Goal: Task Accomplishment & Management: Manage account settings

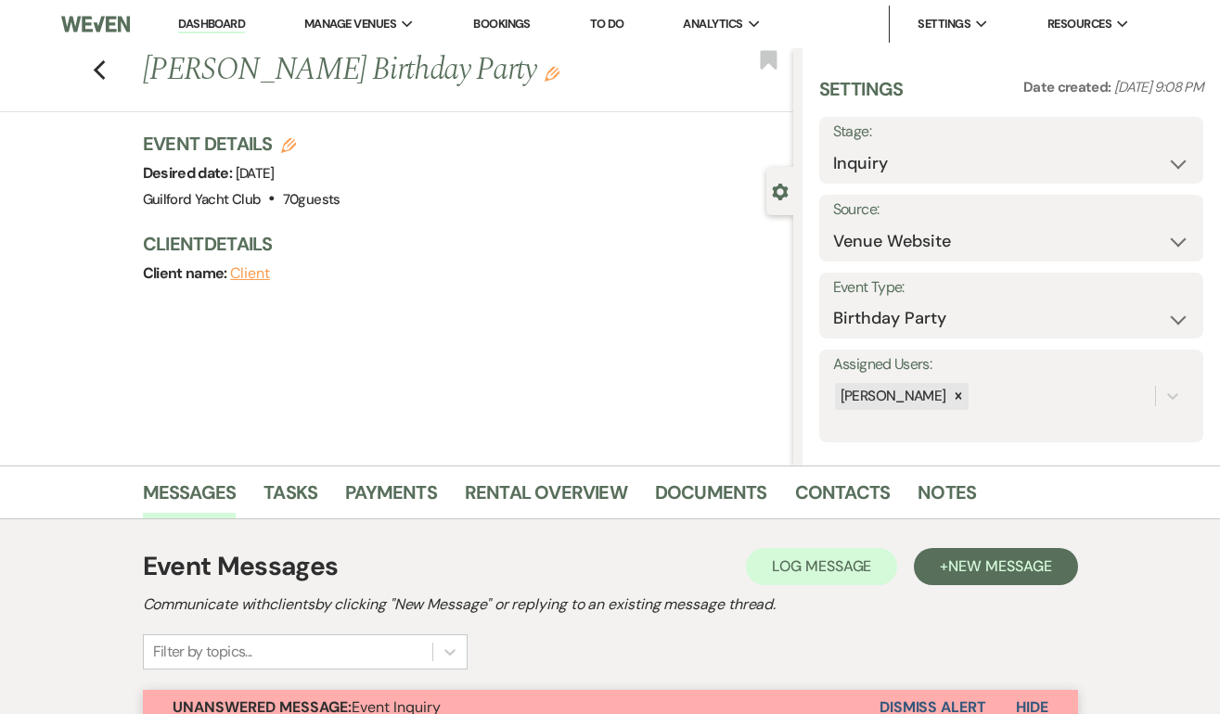
select select "5"
select select "4"
select select "2140"
click at [97, 75] on icon "Previous" at bounding box center [100, 70] width 14 height 22
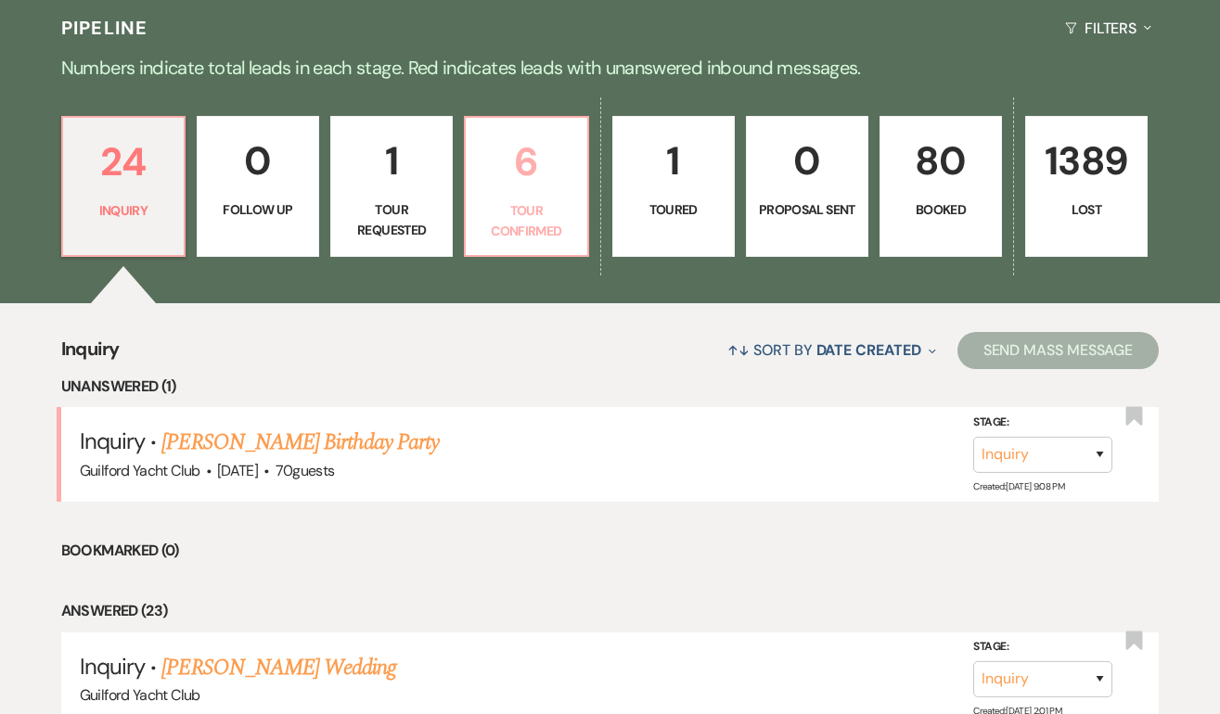
click at [542, 191] on p "6" at bounding box center [526, 162] width 98 height 62
select select "4"
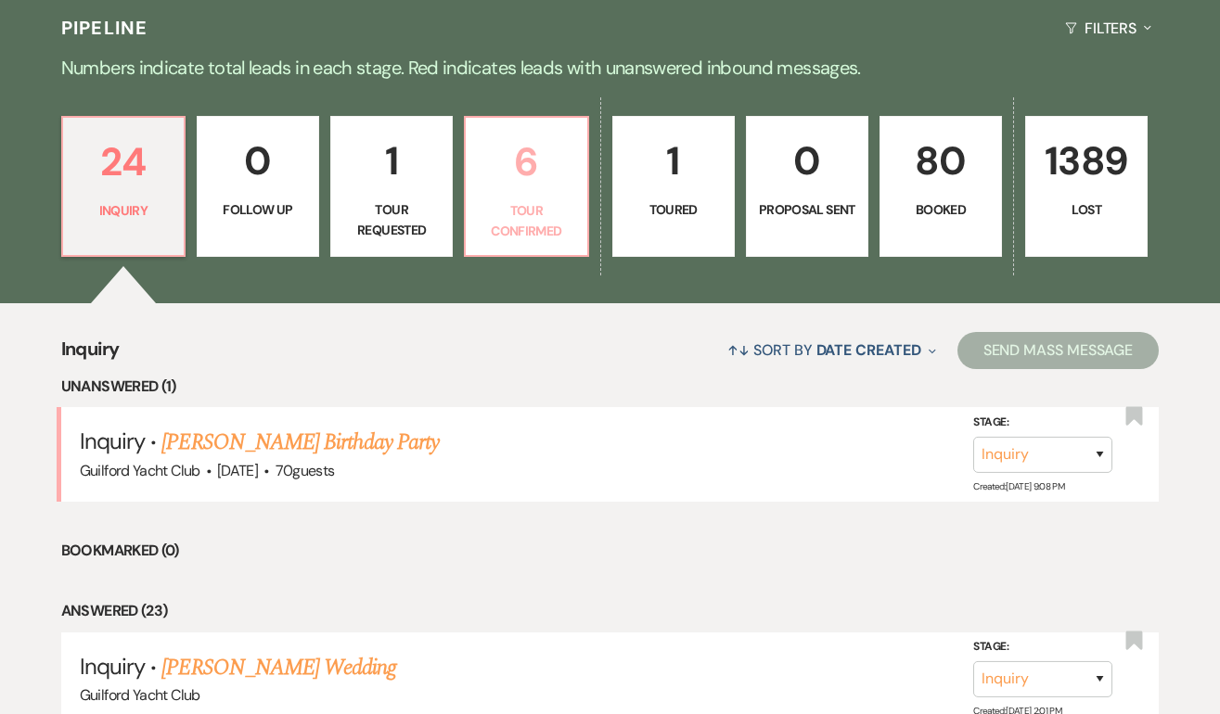
select select "4"
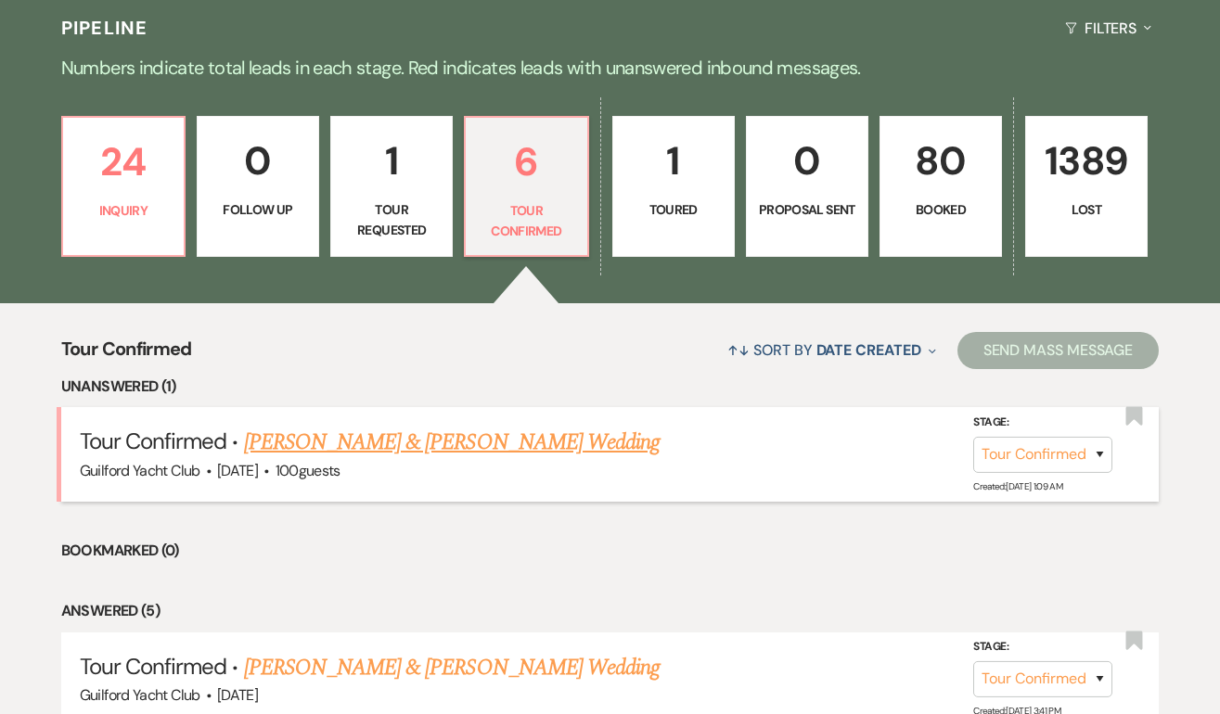
click at [389, 442] on link "[PERSON_NAME] & [PERSON_NAME] Wedding" at bounding box center [452, 442] width 416 height 33
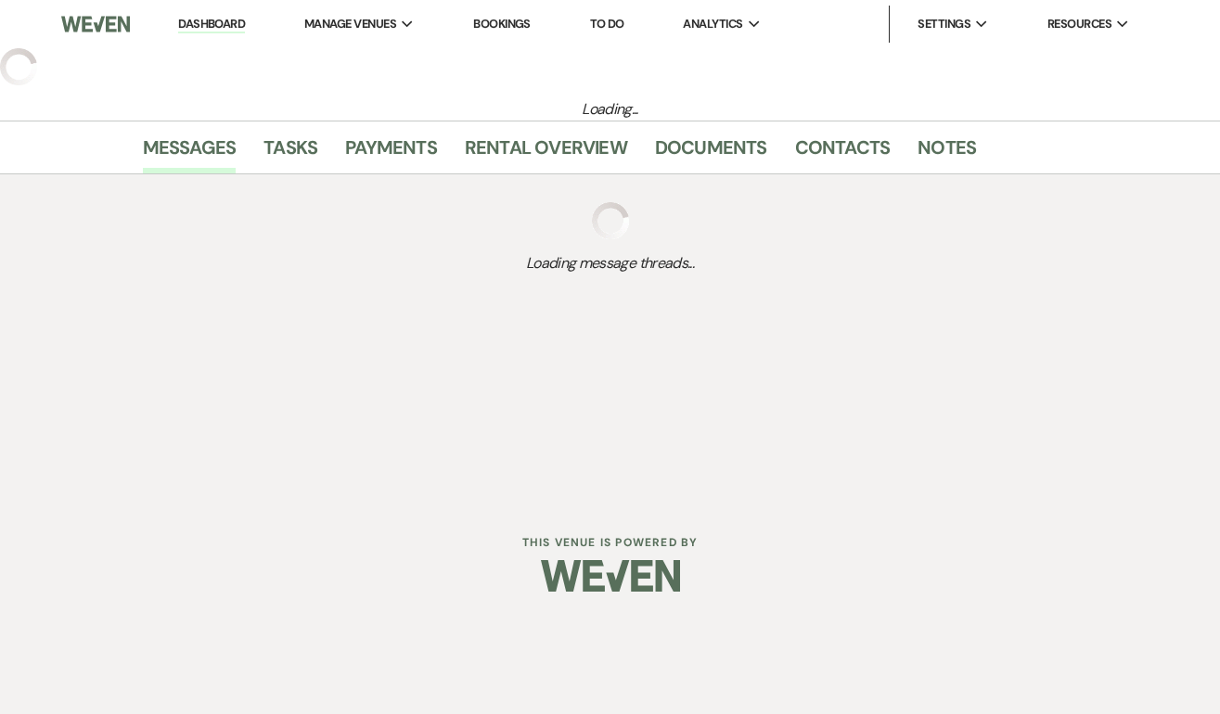
select select "4"
select select "5"
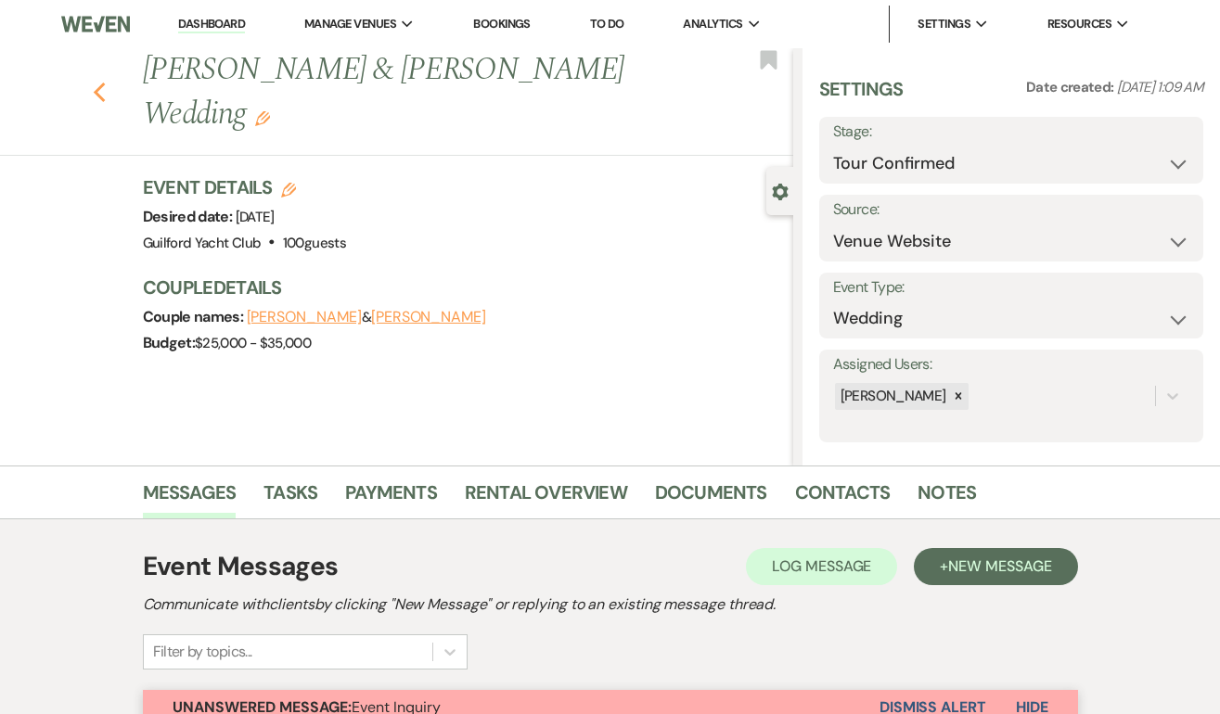
click at [97, 83] on use "button" at bounding box center [99, 93] width 12 height 20
select select "4"
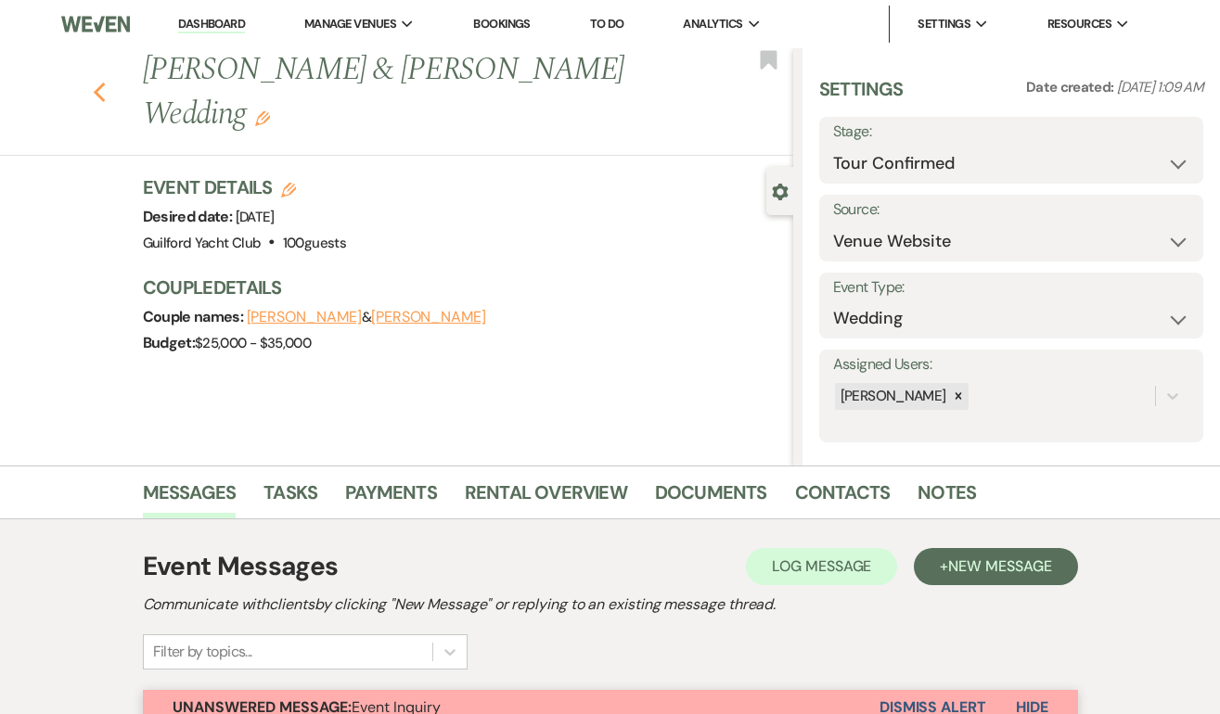
select select "4"
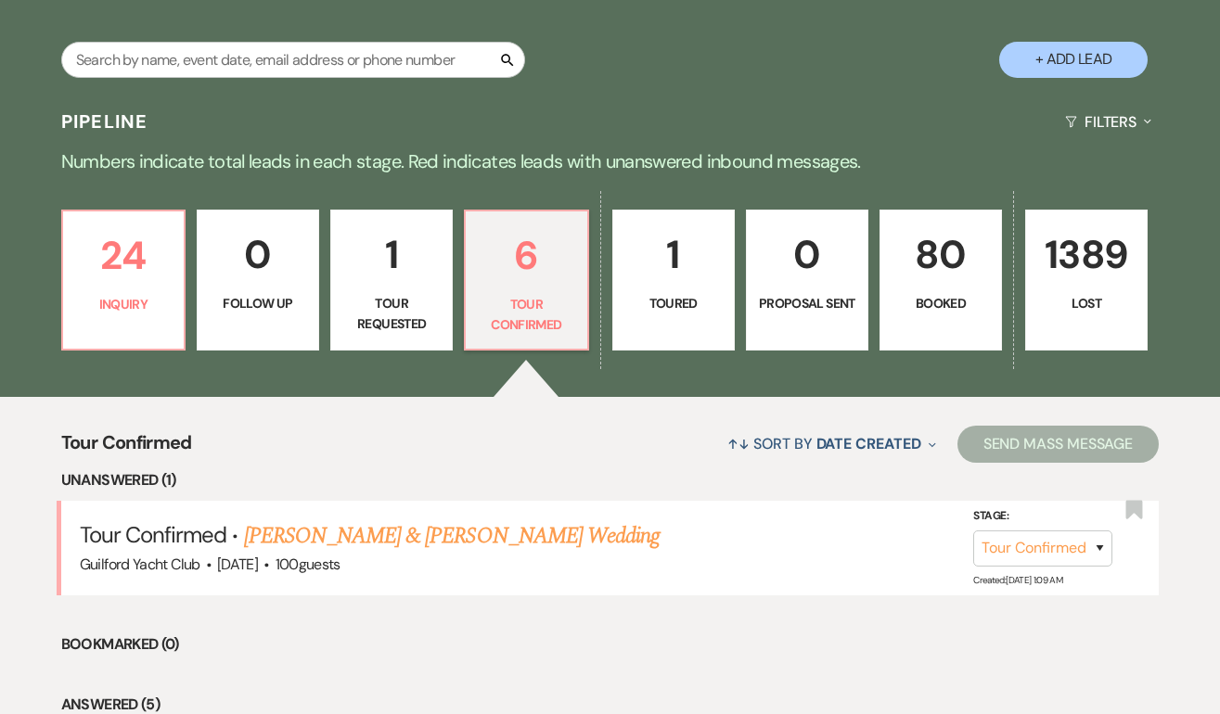
scroll to position [323, 0]
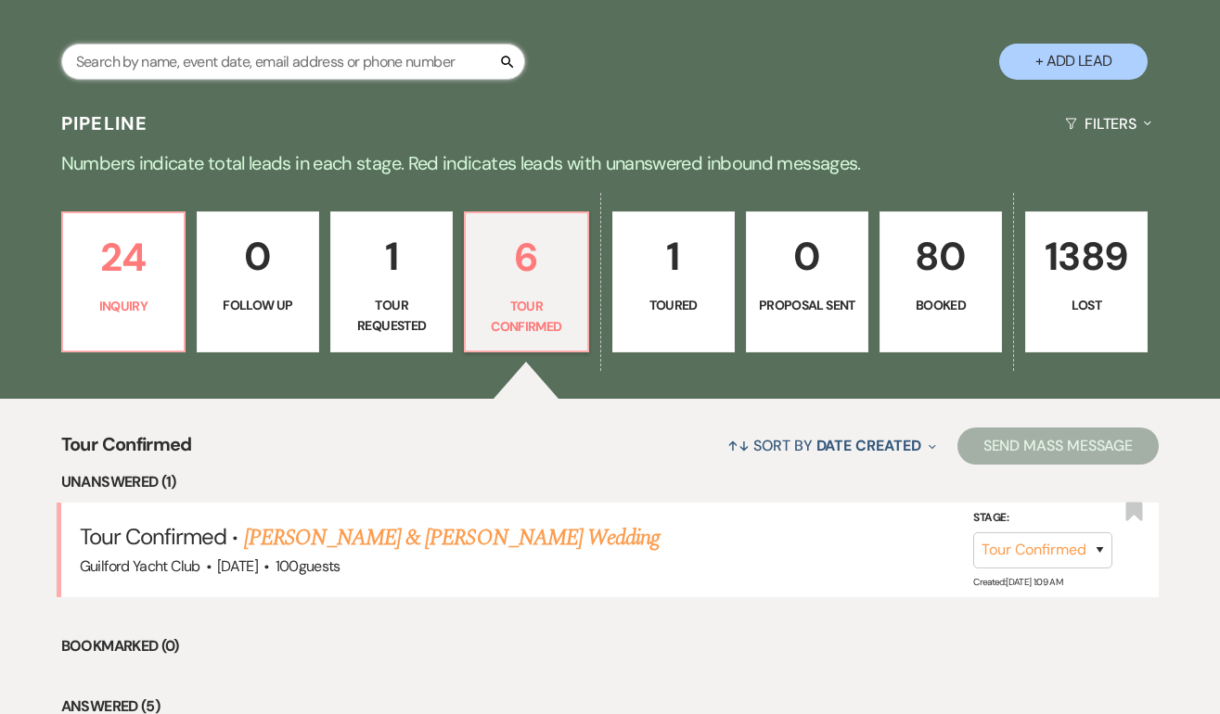
click at [262, 48] on input "text" at bounding box center [293, 62] width 464 height 36
type input "[PERSON_NAME]"
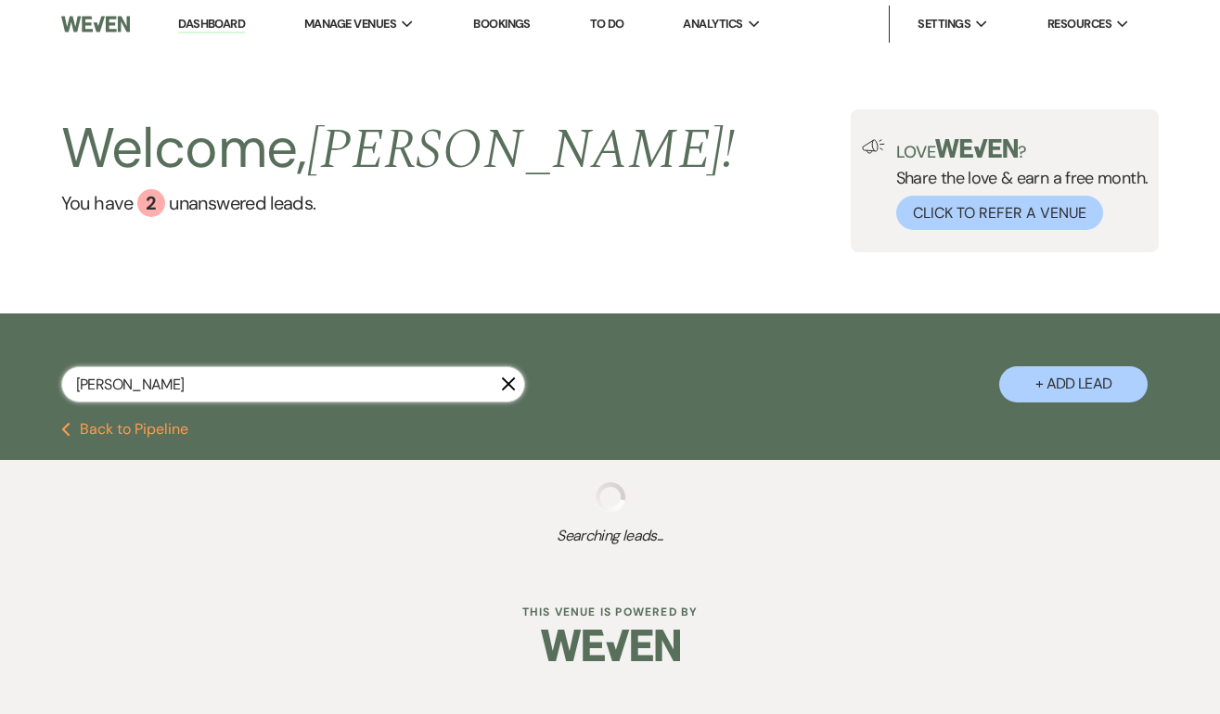
select select "8"
select select "5"
select select "8"
select select "6"
select select "8"
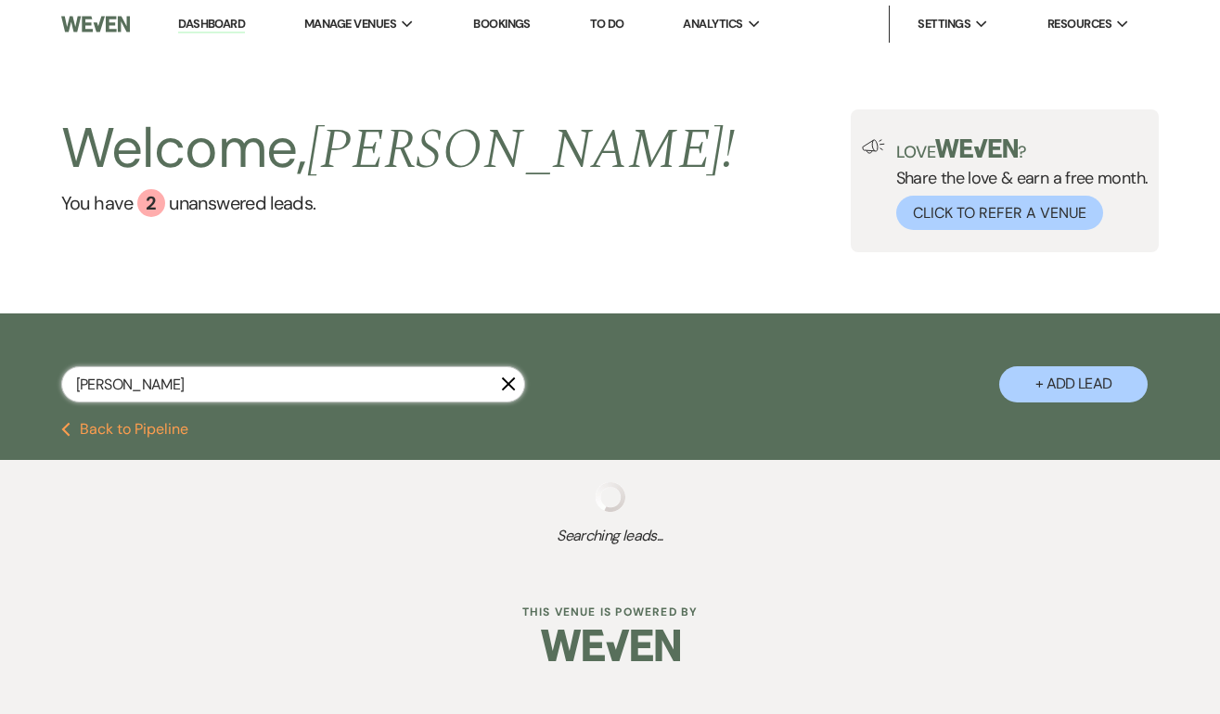
select select "6"
select select "8"
select select "5"
select select "8"
select select "4"
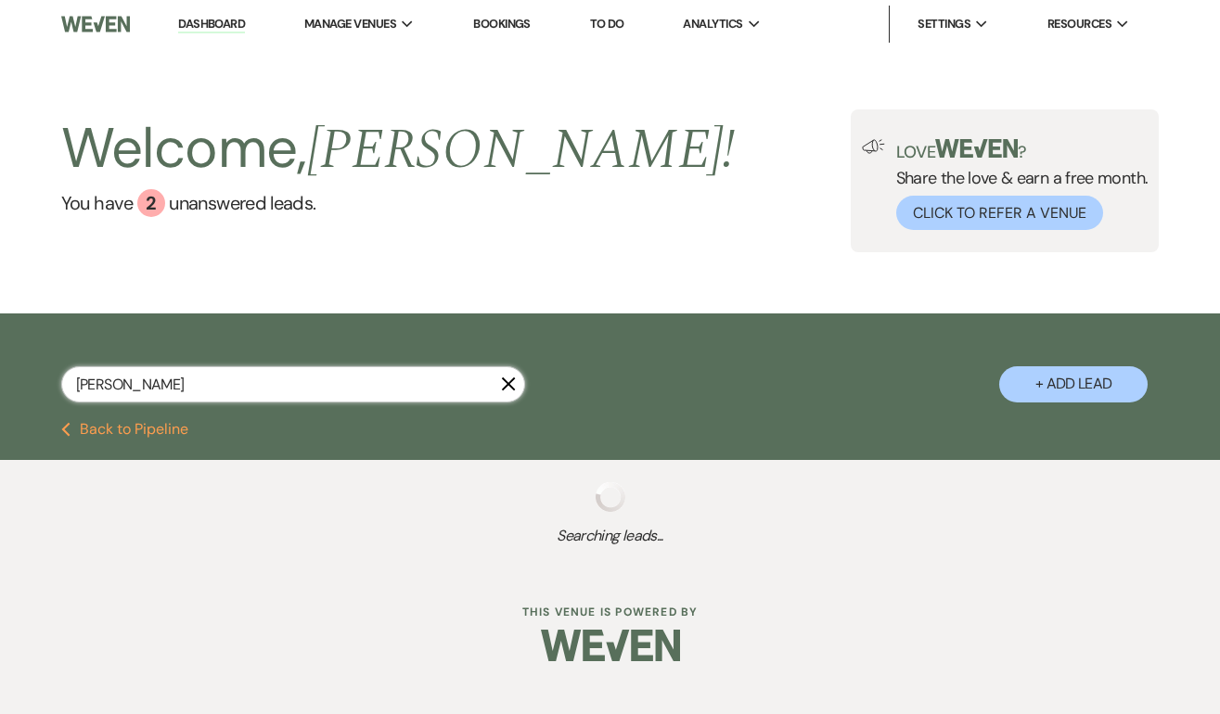
select select "8"
select select "5"
select select "8"
select select "5"
select select "8"
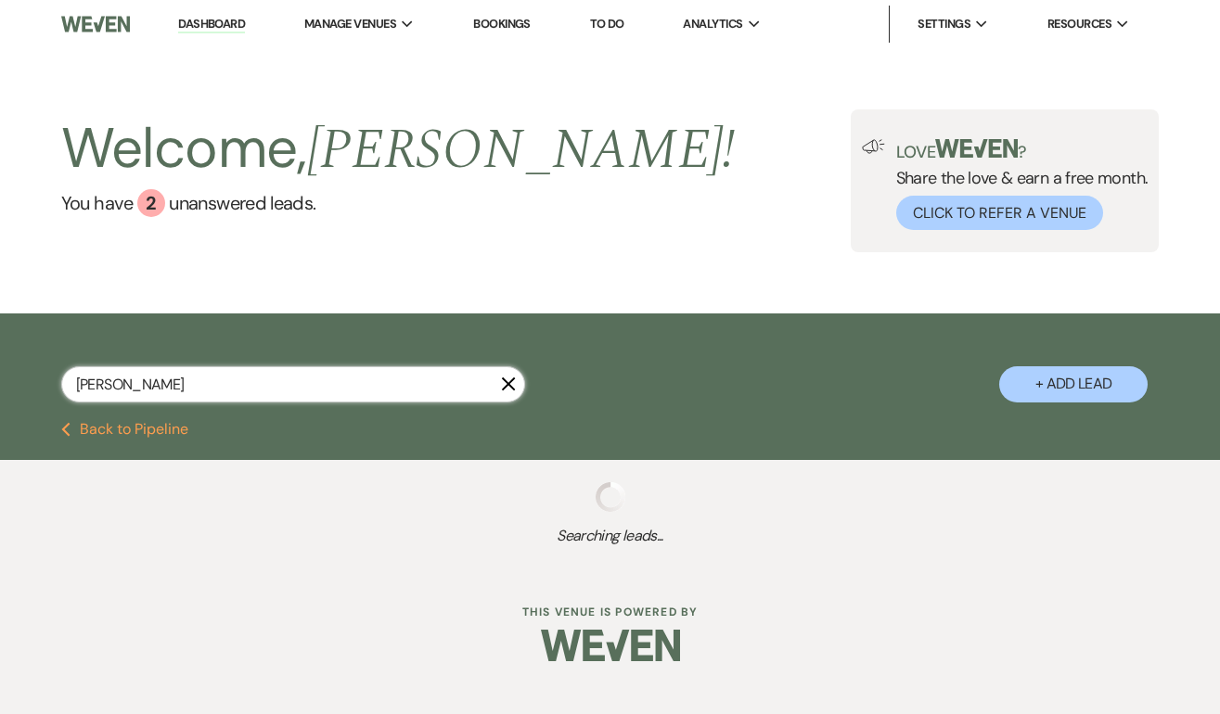
select select "5"
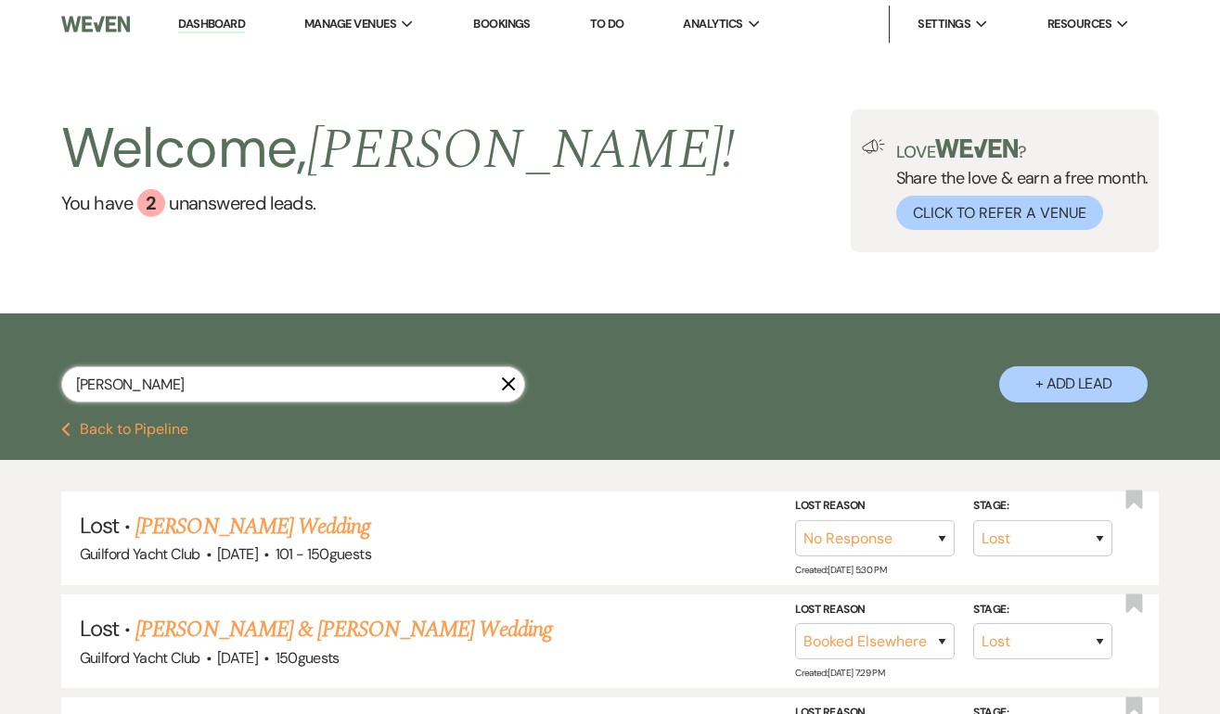
type input "[PERSON_NAME]"
click at [123, 426] on button "Previous Back to Pipeline" at bounding box center [124, 429] width 127 height 15
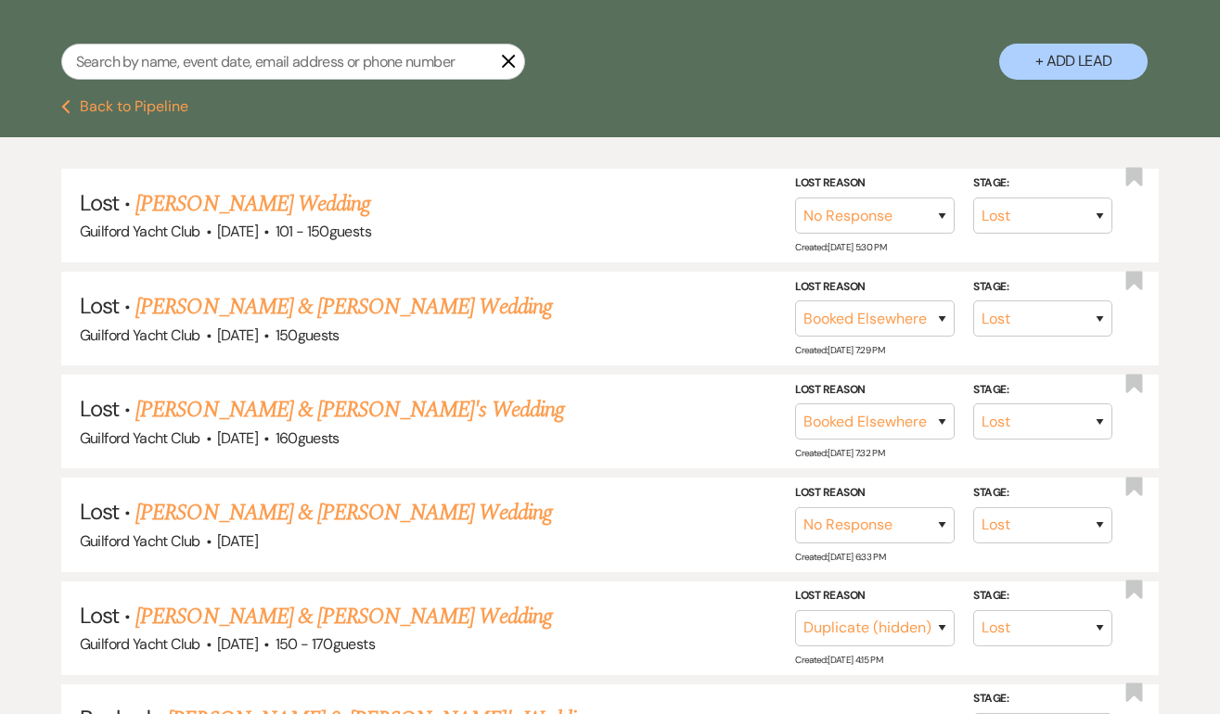
select select "4"
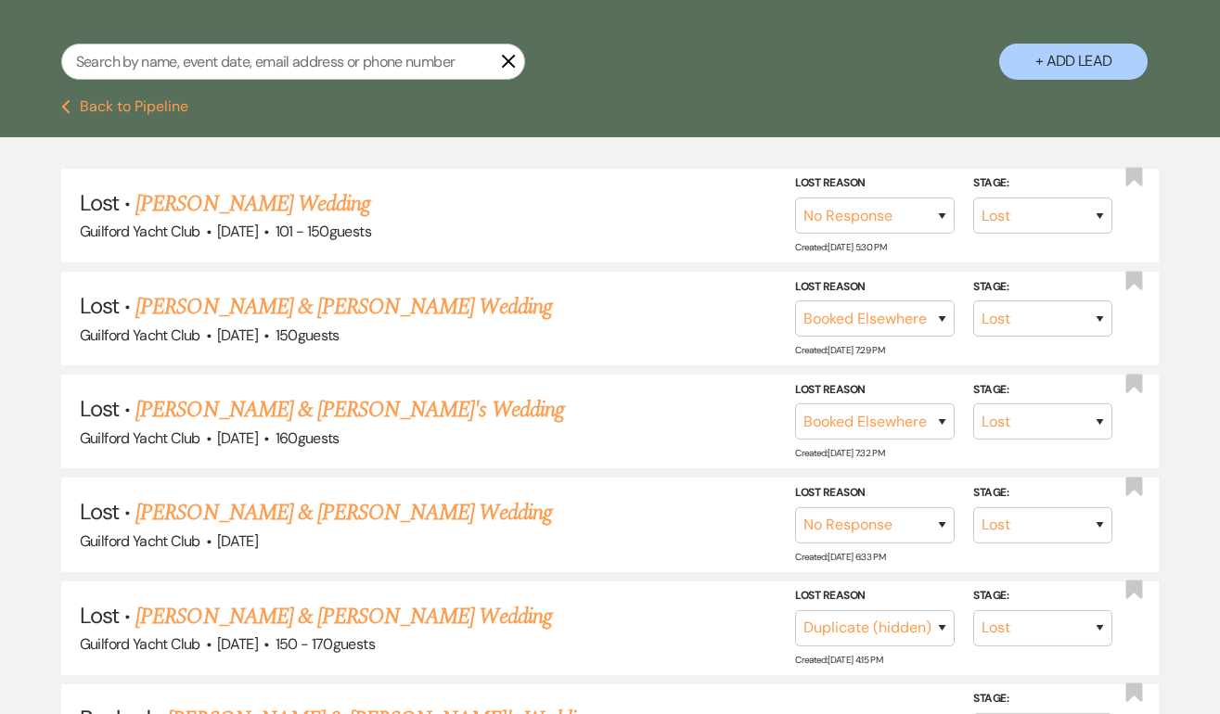
select select "4"
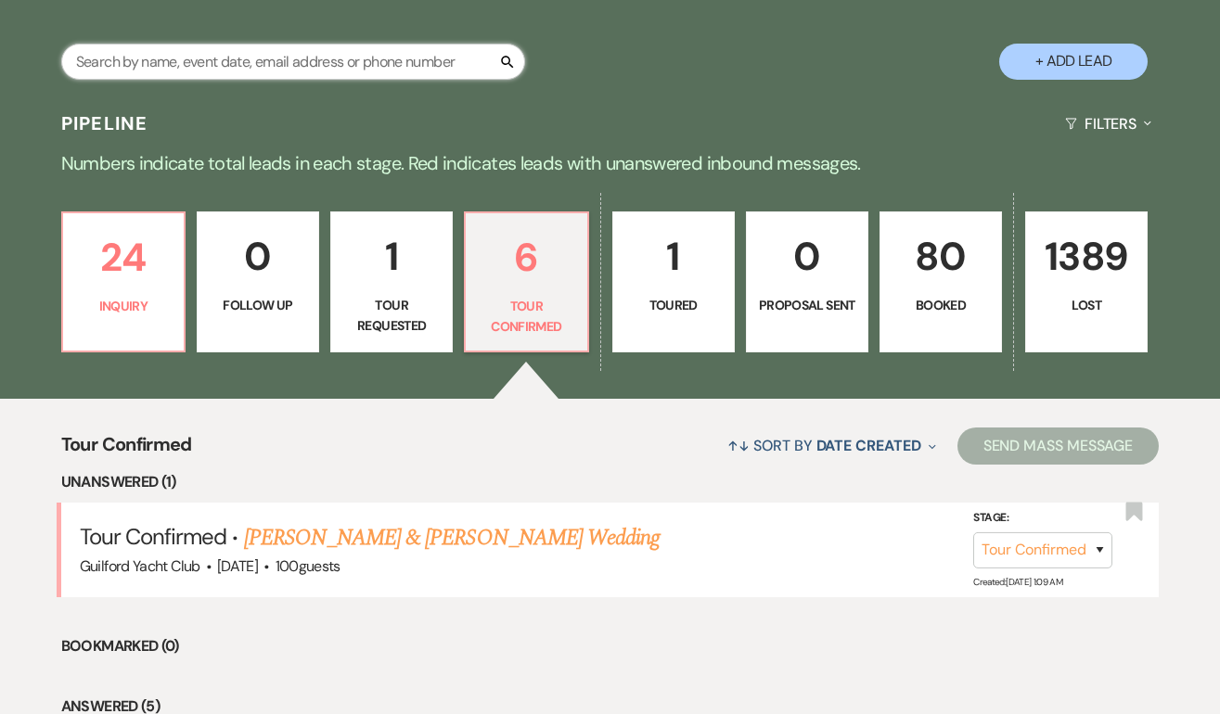
click at [176, 60] on input "text" at bounding box center [293, 62] width 464 height 36
type input "[PERSON_NAME]"
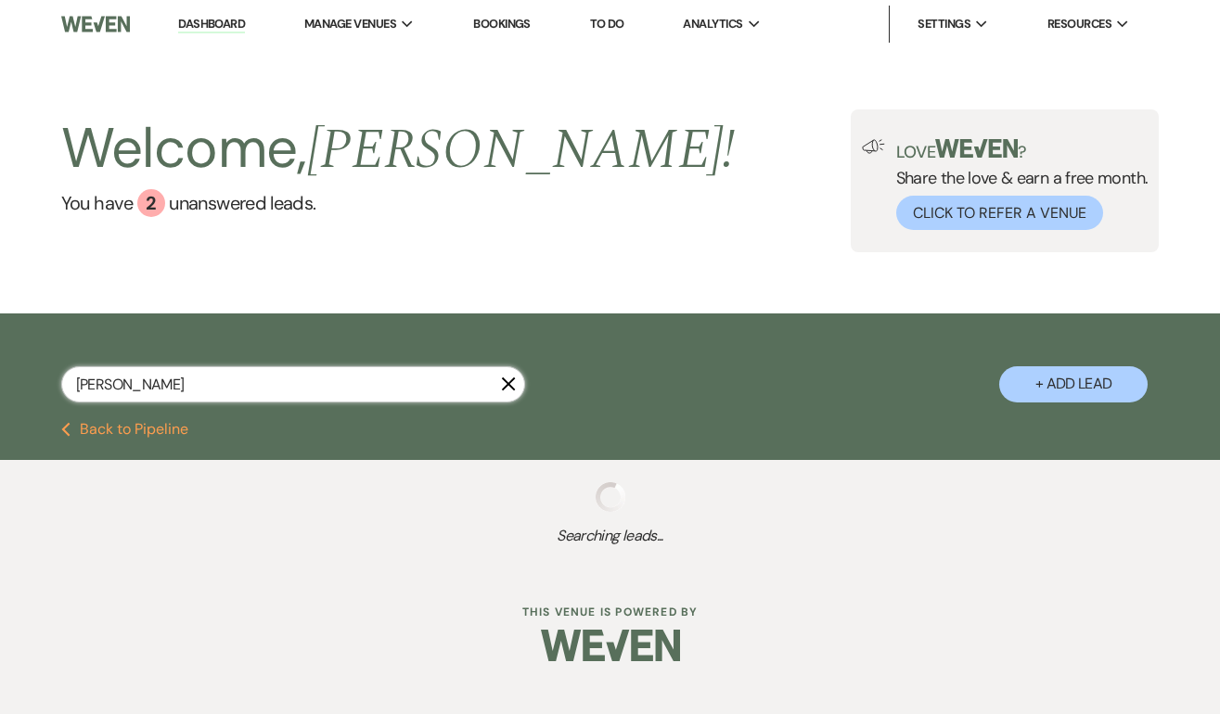
select select "4"
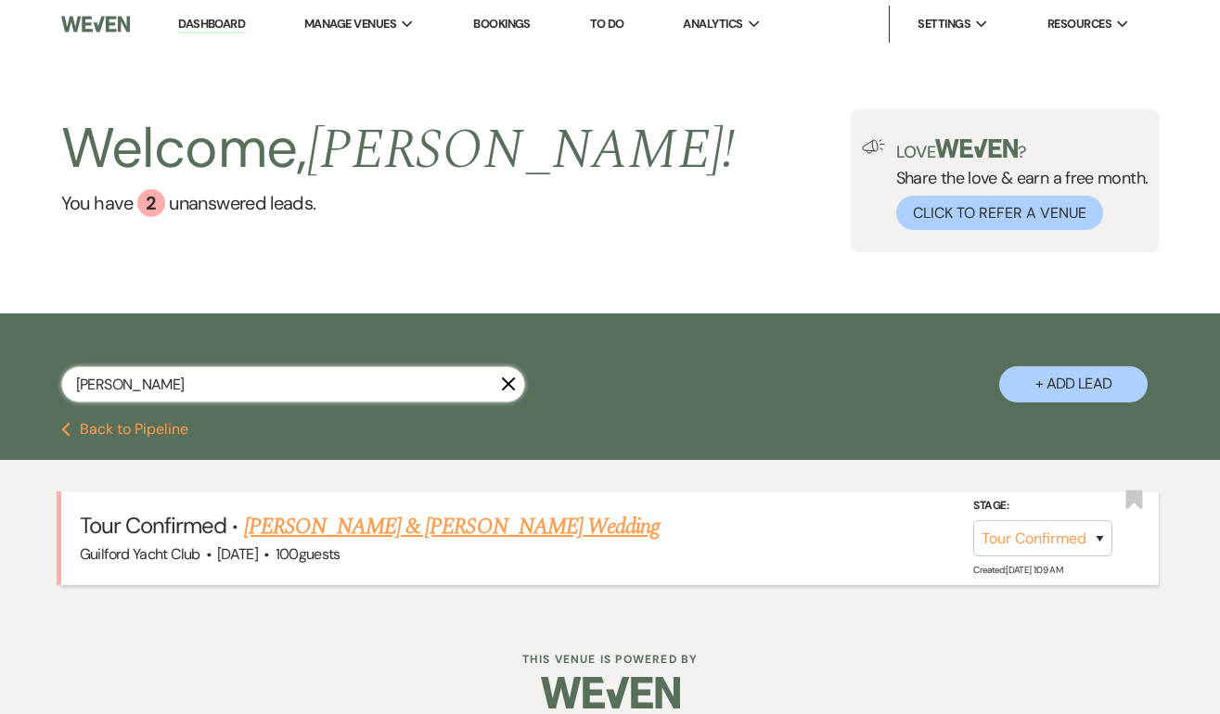
type input "[PERSON_NAME]"
click at [307, 524] on link "[PERSON_NAME] & [PERSON_NAME] Wedding" at bounding box center [452, 526] width 416 height 33
select select "4"
select select "5"
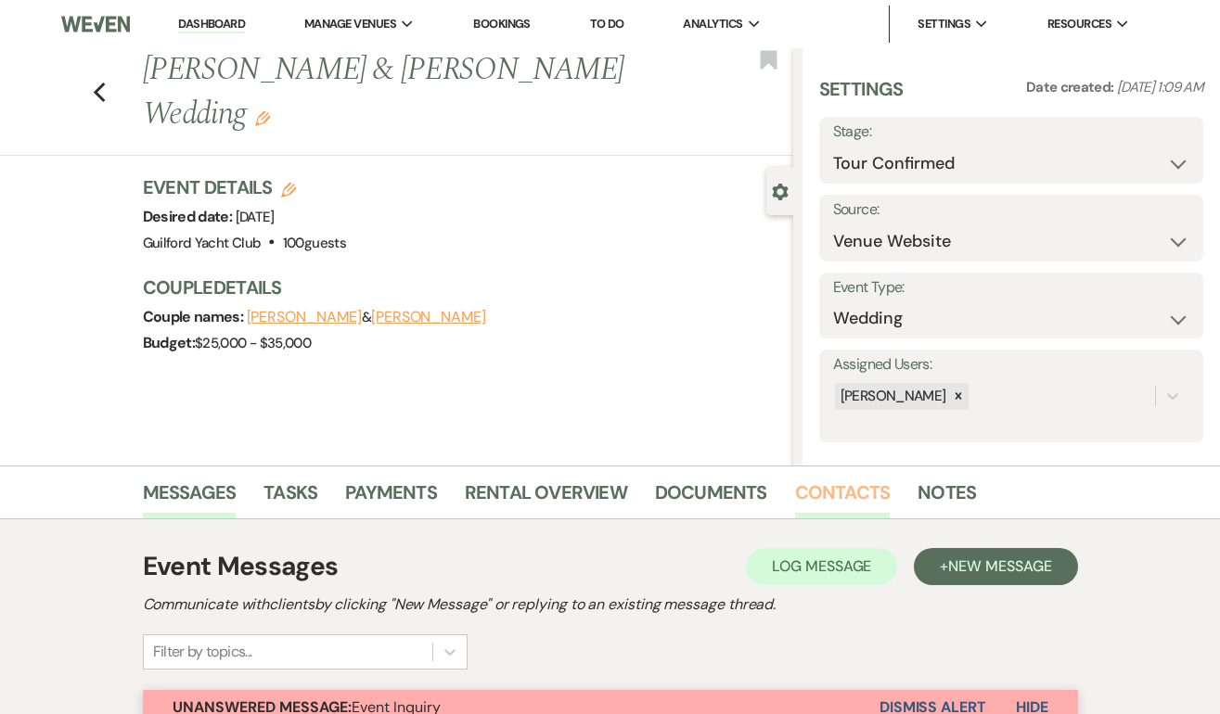
click at [800, 491] on link "Contacts" at bounding box center [843, 498] width 96 height 41
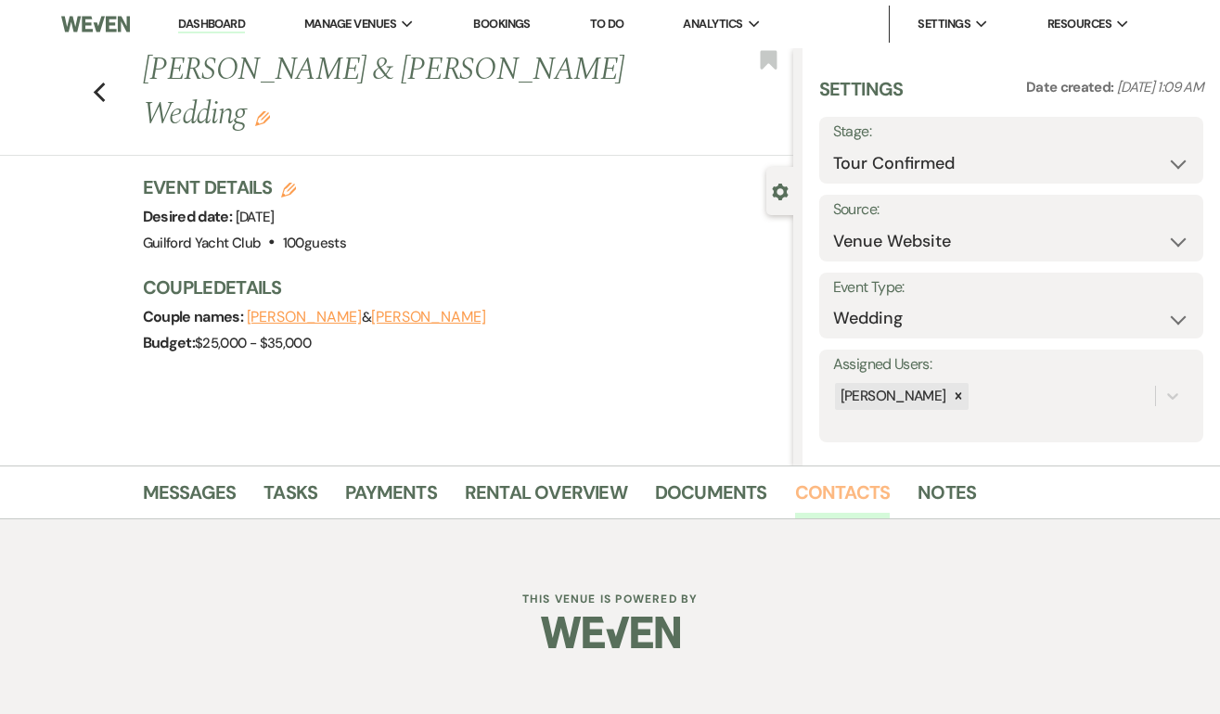
click at [838, 498] on link "Contacts" at bounding box center [843, 498] width 96 height 41
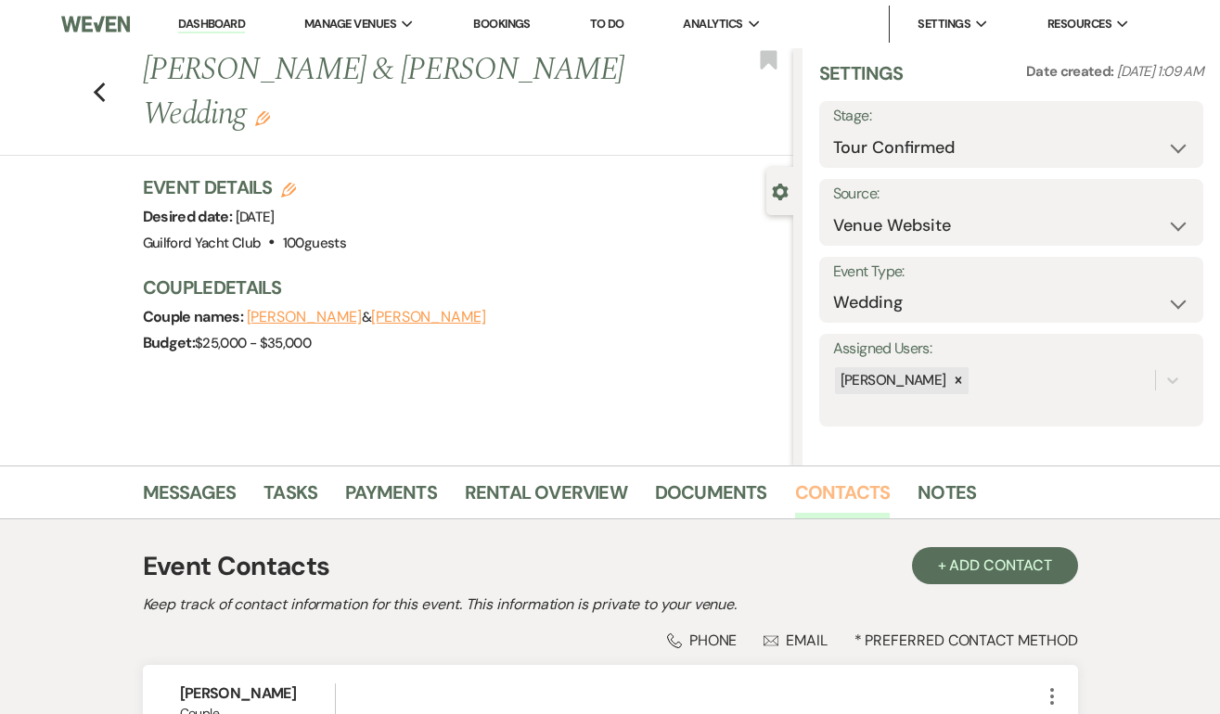
scroll to position [380, 0]
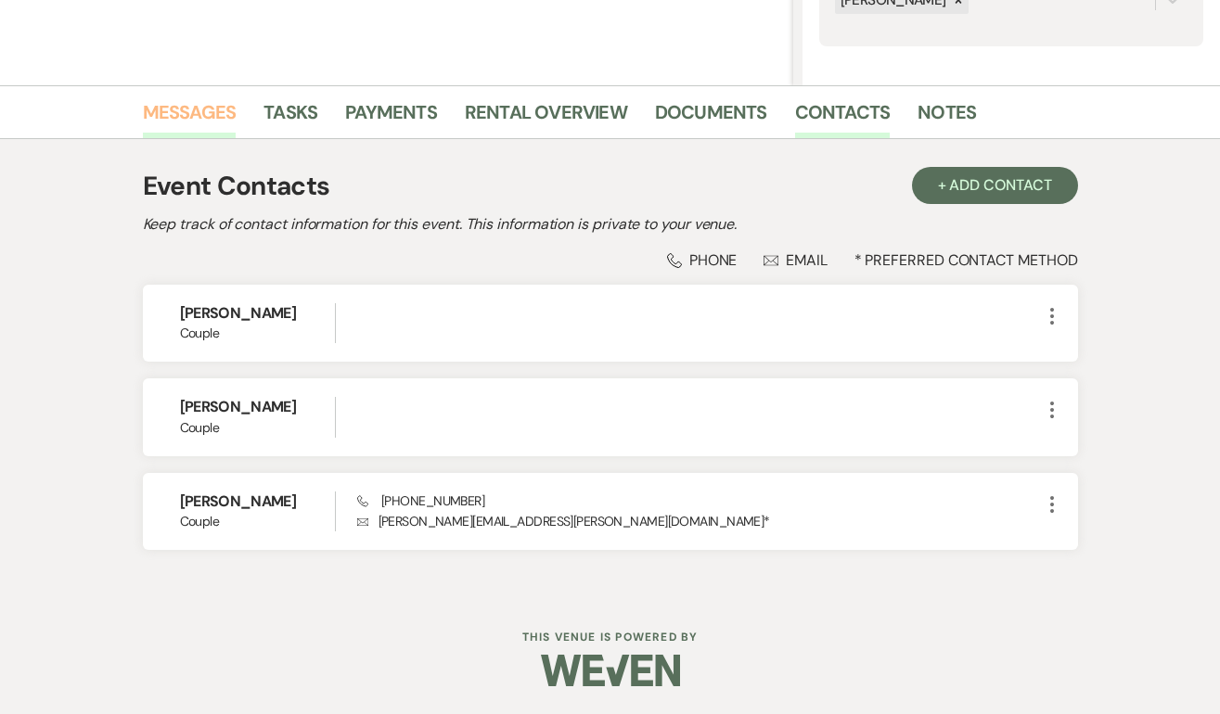
click at [214, 107] on link "Messages" at bounding box center [190, 117] width 94 height 41
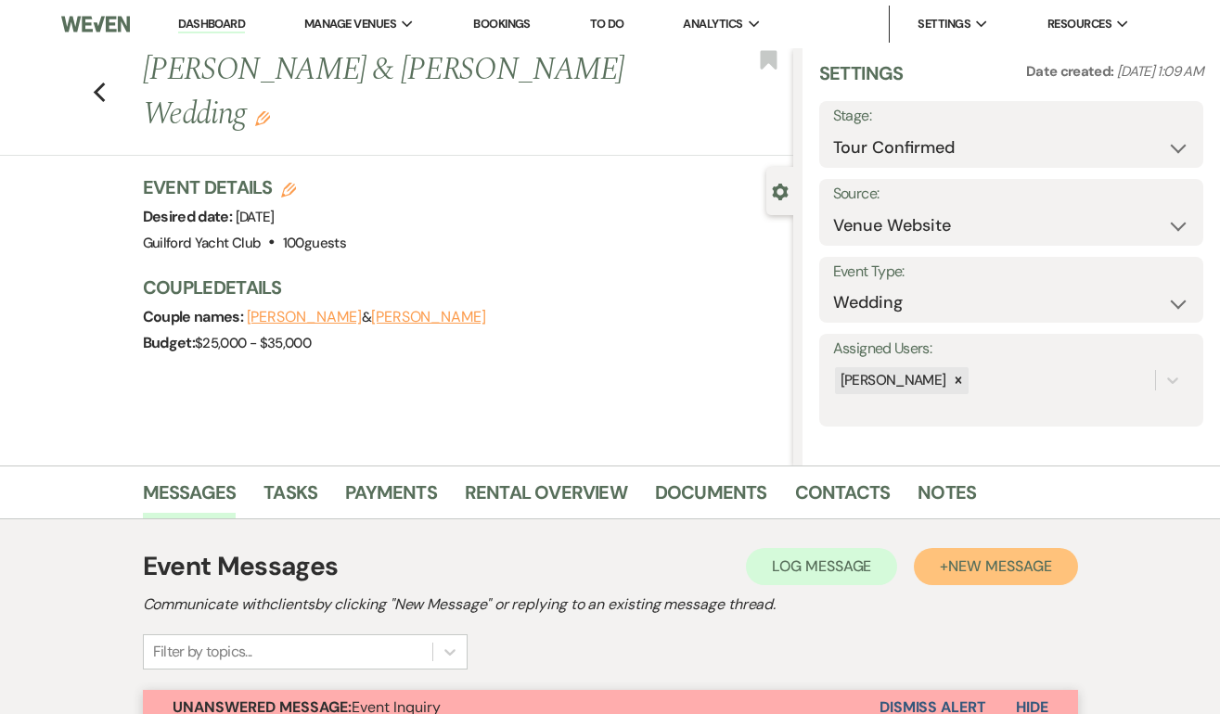
click at [1015, 569] on span "New Message" at bounding box center [999, 566] width 103 height 19
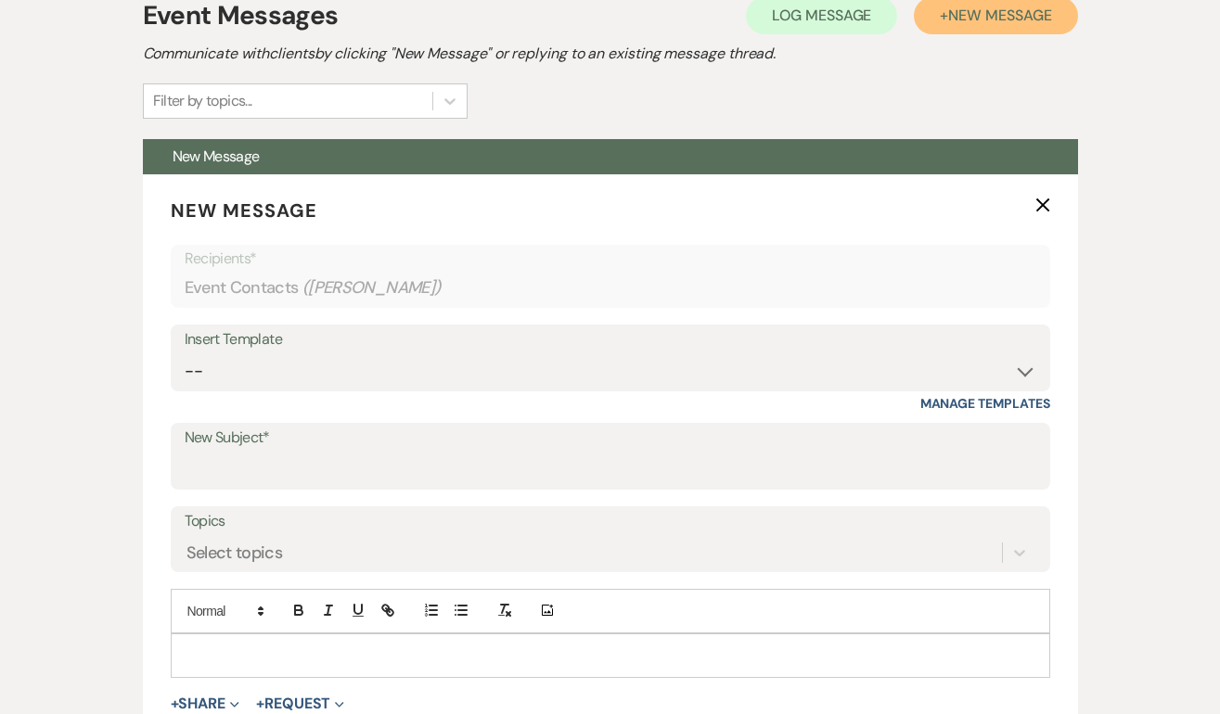
scroll to position [748, 0]
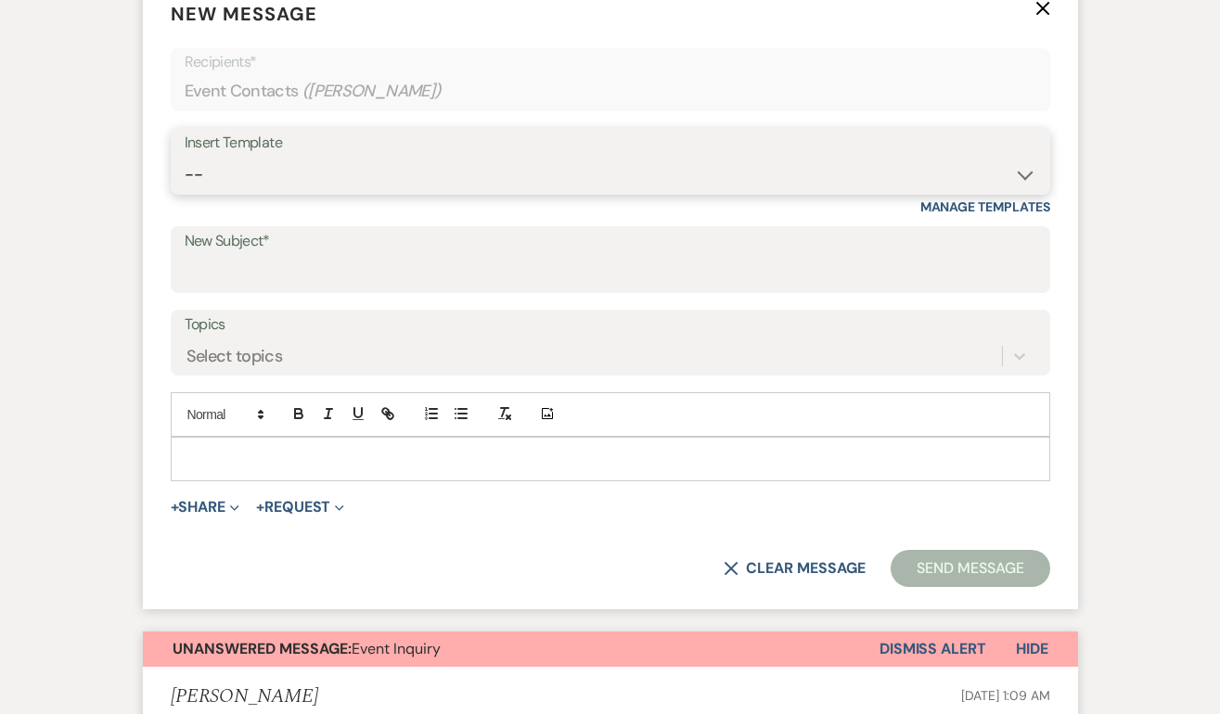
click at [319, 176] on select "-- Weven Planning Portal Introduction (Booked Events) Initial Inquiry Response …" at bounding box center [610, 175] width 851 height 36
select select "2058"
type input "Thank you for touring the Guilford Yacht Club"
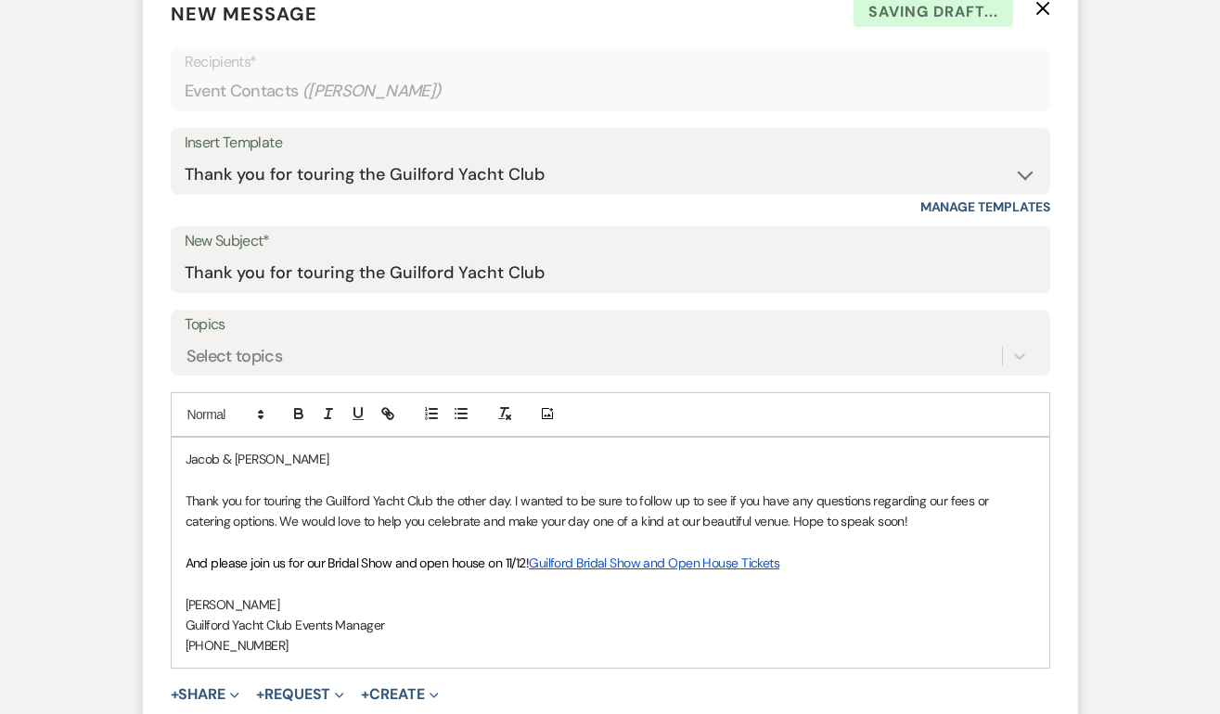
click at [290, 456] on p "Jacob & [PERSON_NAME]" at bounding box center [611, 459] width 850 height 20
drag, startPoint x: 290, startPoint y: 456, endPoint x: 158, endPoint y: 451, distance: 132.8
click at [158, 451] on form "New Message X Saving draft... Recipients* Event Contacts ( [PERSON_NAME] ) Inse…" at bounding box center [610, 387] width 935 height 819
drag, startPoint x: 436, startPoint y: 500, endPoint x: 511, endPoint y: 500, distance: 75.1
click at [511, 500] on p "Thank you for touring the Guilford Yacht Club the other day. I wanted to be sur…" at bounding box center [611, 512] width 850 height 42
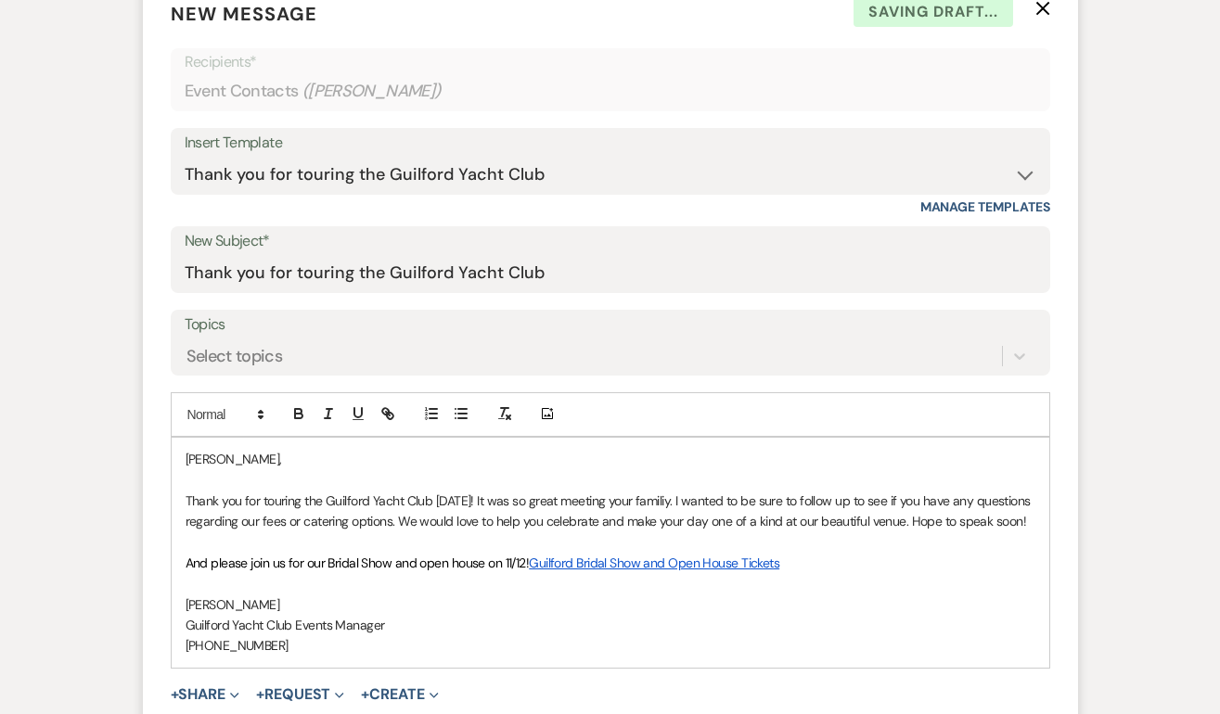
drag, startPoint x: 669, startPoint y: 499, endPoint x: 742, endPoint y: 575, distance: 105.6
click at [744, 578] on div "[PERSON_NAME], Thank you for touring the Guilford Yacht Club [DATE]! It was so …" at bounding box center [610, 553] width 877 height 230
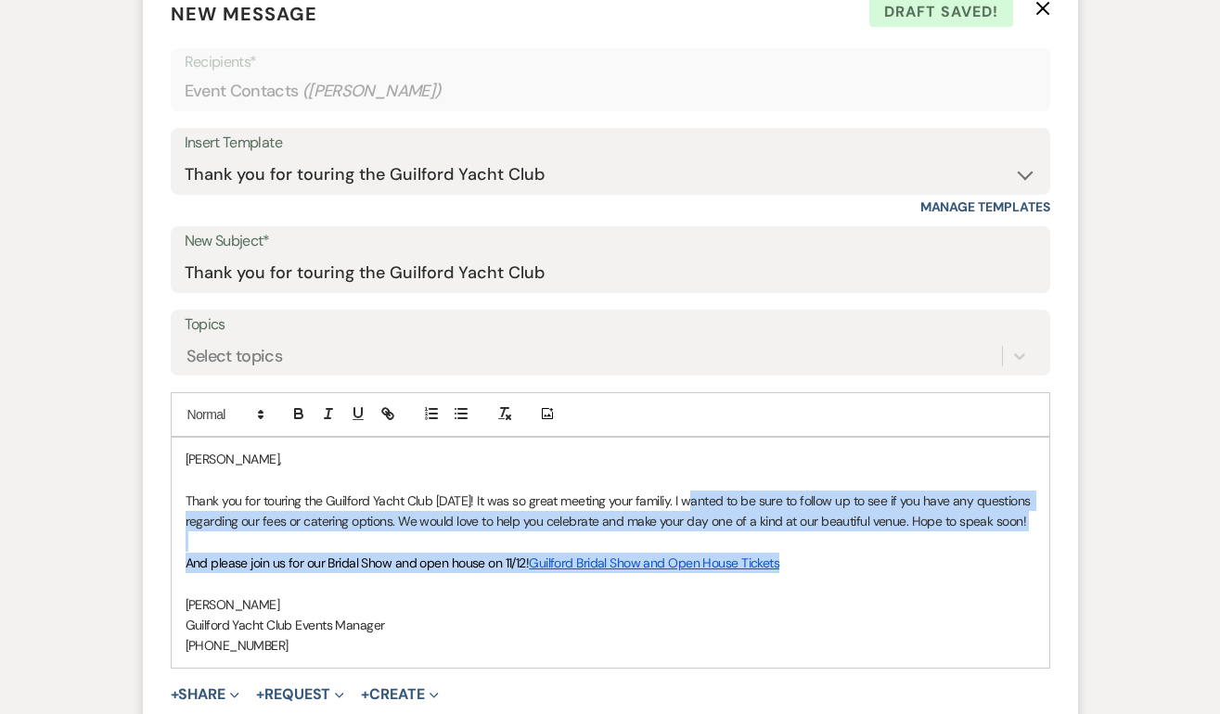
drag, startPoint x: 800, startPoint y: 568, endPoint x: 687, endPoint y: 492, distance: 135.6
click at [687, 492] on div "[PERSON_NAME], Thank you for touring the Guilford Yacht Club [DATE]! It was so …" at bounding box center [610, 553] width 877 height 230
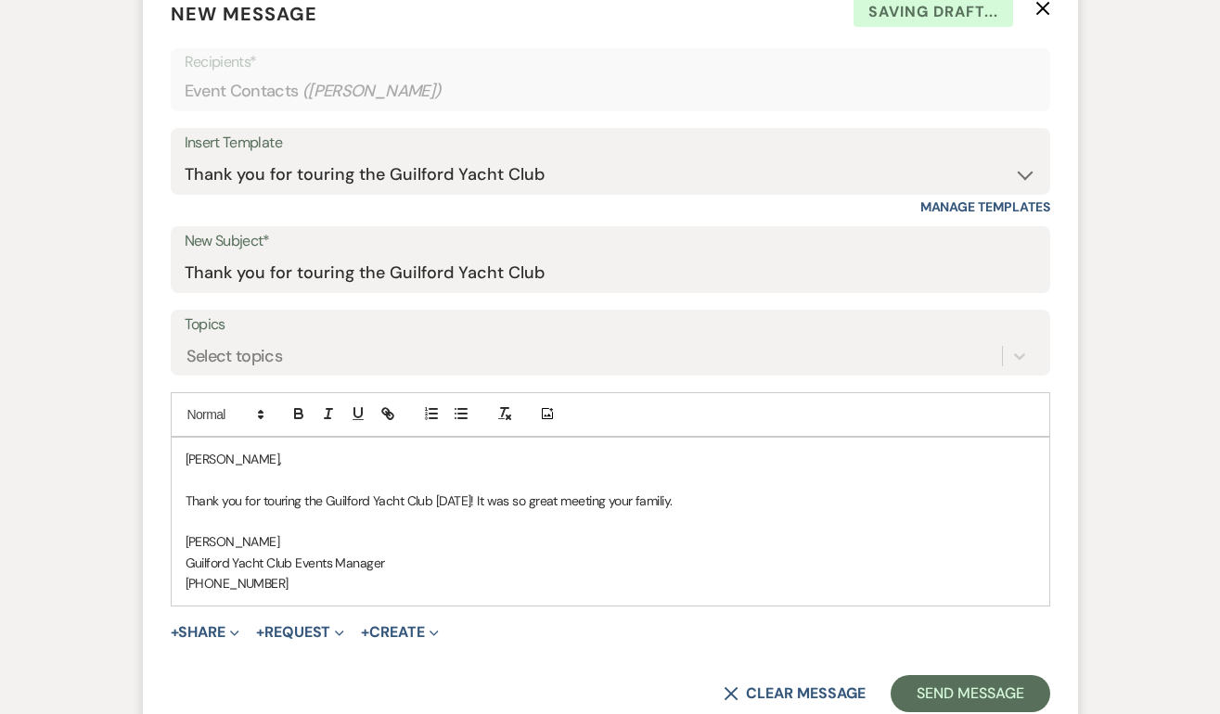
click at [334, 577] on p "[PHONE_NUMBER]" at bounding box center [611, 583] width 850 height 20
click at [695, 496] on p "Thank you for touring the Guilford Yacht Club [DATE]! It was so great meeting y…" at bounding box center [611, 501] width 850 height 20
click at [732, 516] on p at bounding box center [611, 521] width 850 height 20
click at [706, 493] on p "Thank you for touring the Guilford Yacht Club [DATE]! It was so great meeting y…" at bounding box center [611, 501] width 850 height 20
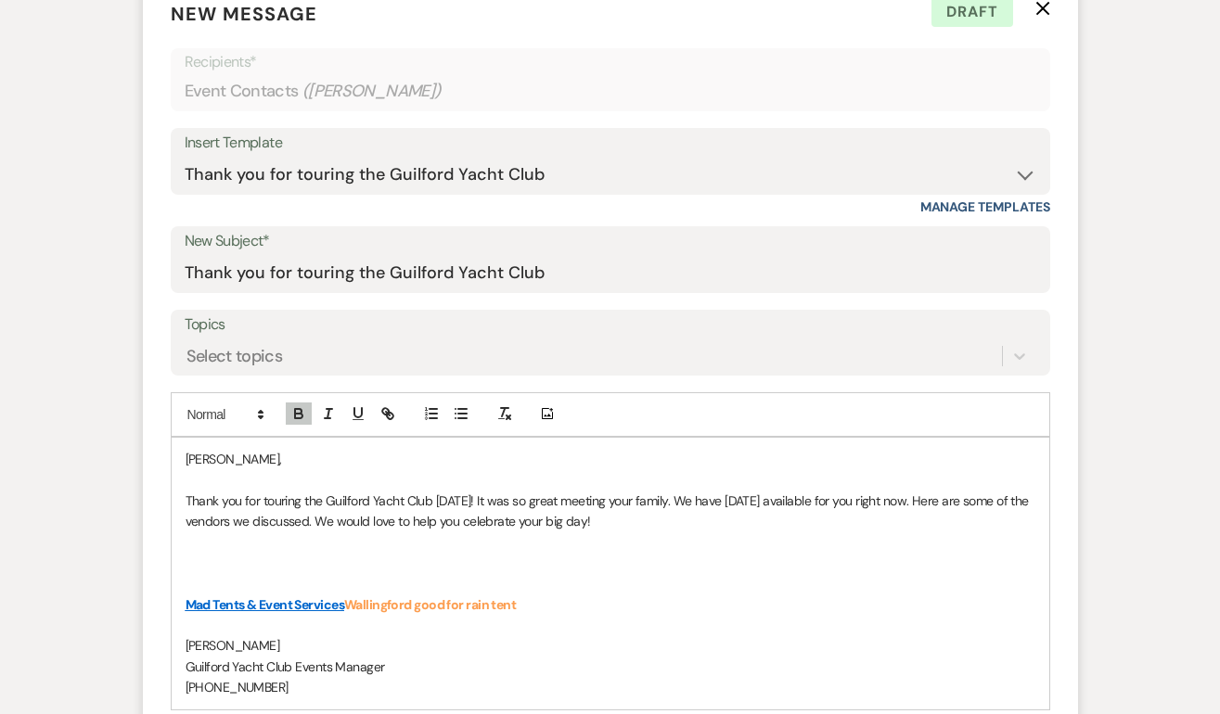
click at [634, 508] on p "Thank you for touring the Guilford Yacht Club [DATE]! It was so great meeting y…" at bounding box center [611, 512] width 850 height 42
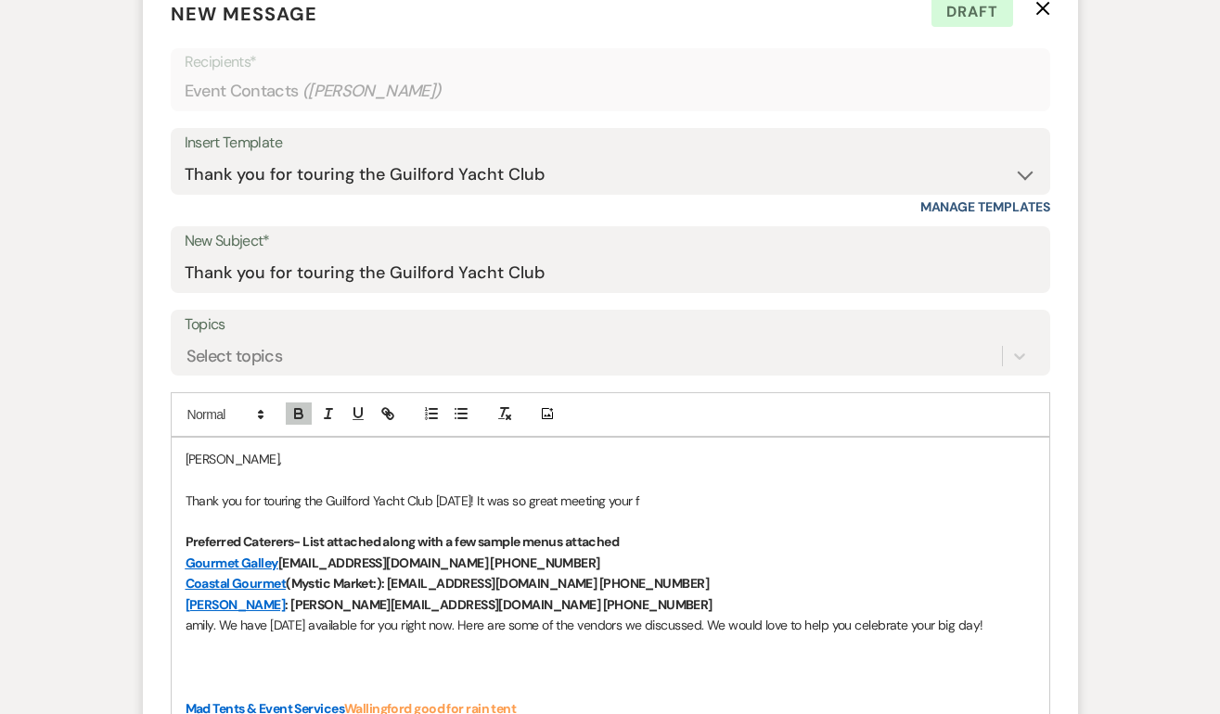
drag, startPoint x: 1009, startPoint y: 626, endPoint x: 173, endPoint y: 628, distance: 835.7
click at [173, 628] on div "[PERSON_NAME], Thank you for touring the Guilford Yacht Club [DATE]! It was so …" at bounding box center [610, 626] width 877 height 376
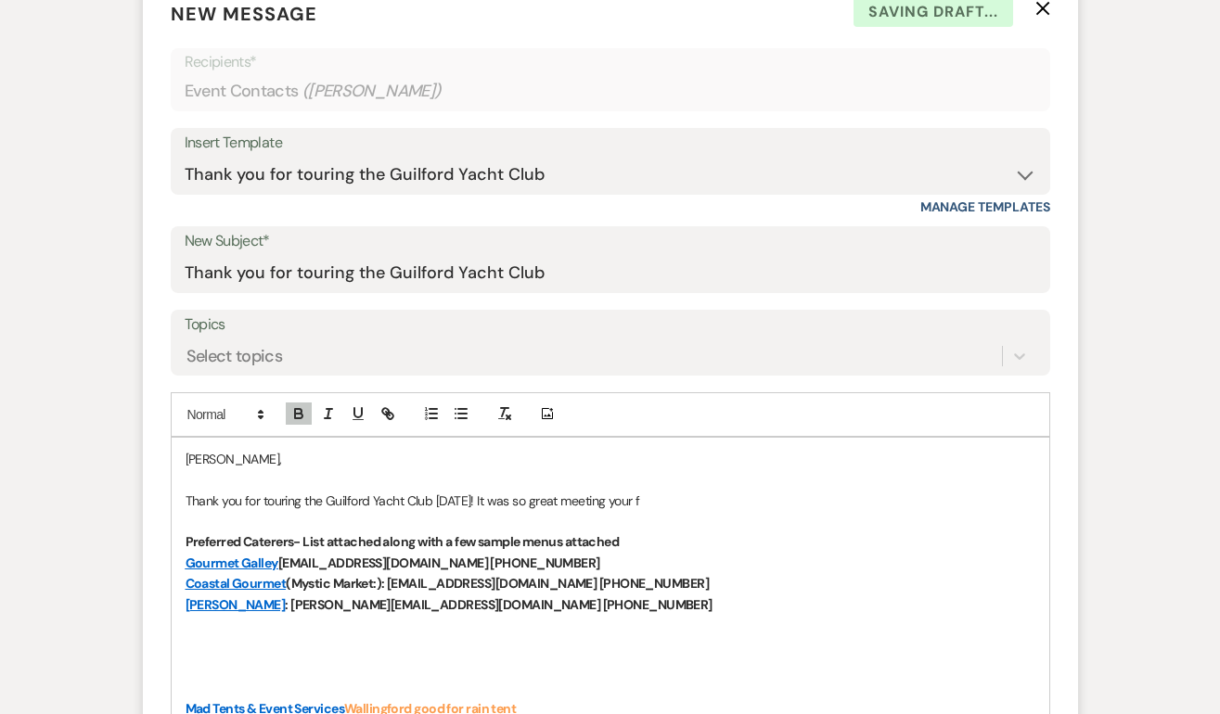
click at [672, 486] on p at bounding box center [611, 479] width 850 height 20
click at [653, 506] on p "Thank you for touring the Guilford Yacht Club [DATE]! It was so great meeting y…" at bounding box center [611, 501] width 850 height 20
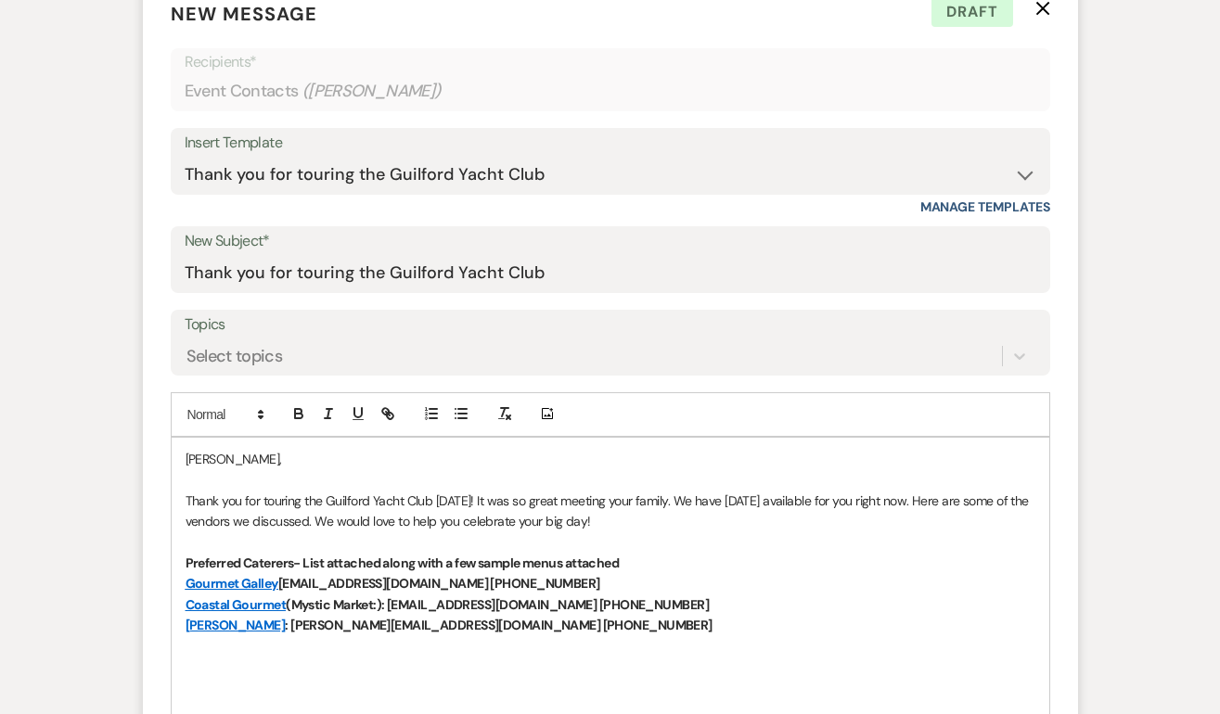
click at [663, 505] on p "Thank you for touring the Guilford Yacht Club [DATE]! It was so great meeting y…" at bounding box center [611, 512] width 850 height 42
click at [814, 503] on p "Thank you for touring the Guilford Yacht Club [DATE]! It was so great meeting y…" at bounding box center [611, 512] width 850 height 42
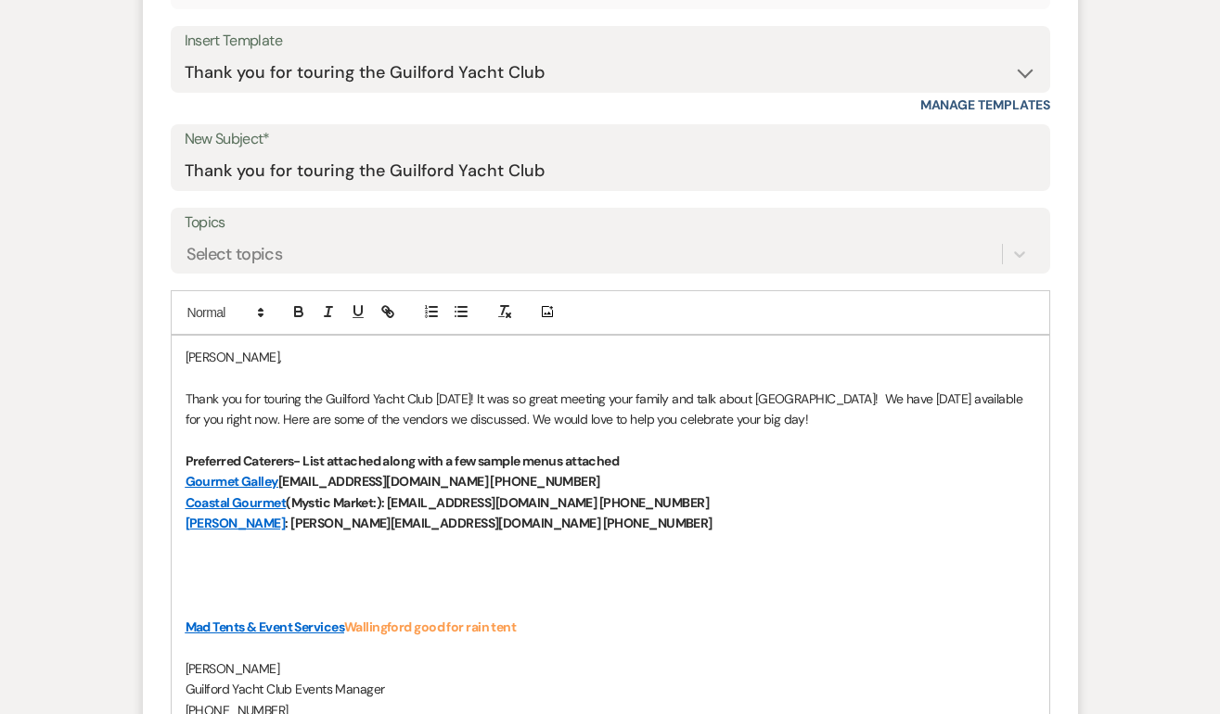
scroll to position [858, 0]
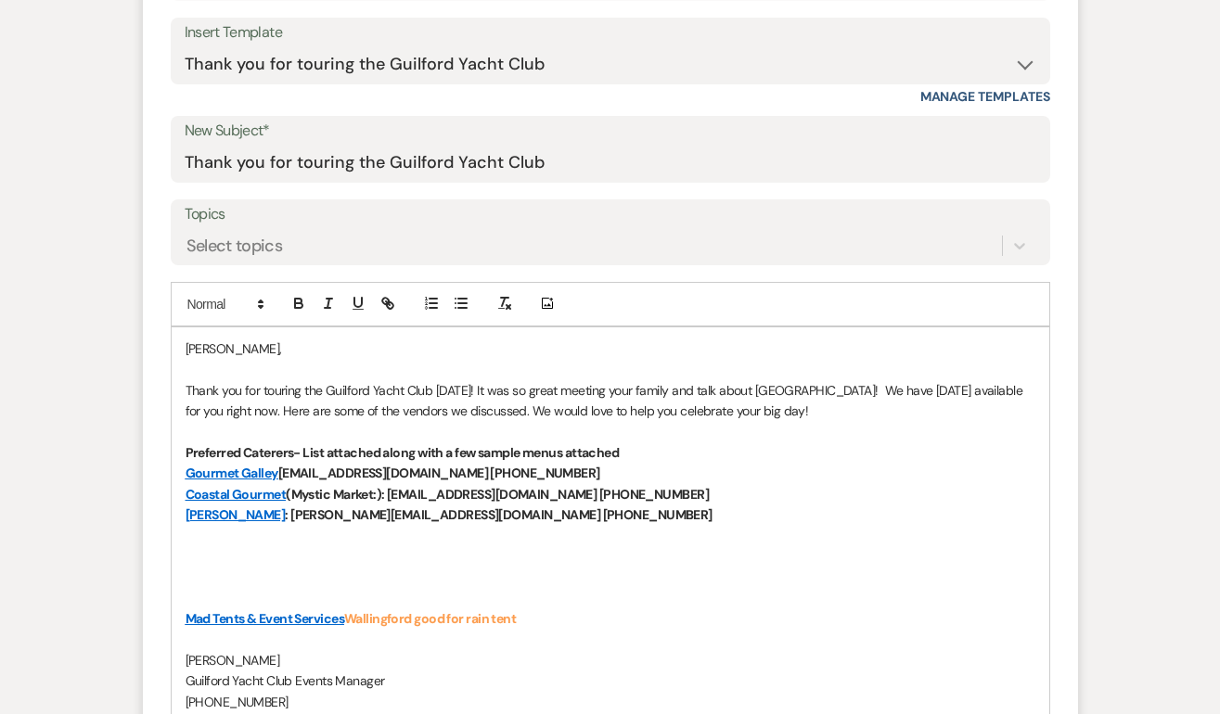
click at [339, 585] on p at bounding box center [611, 577] width 850 height 20
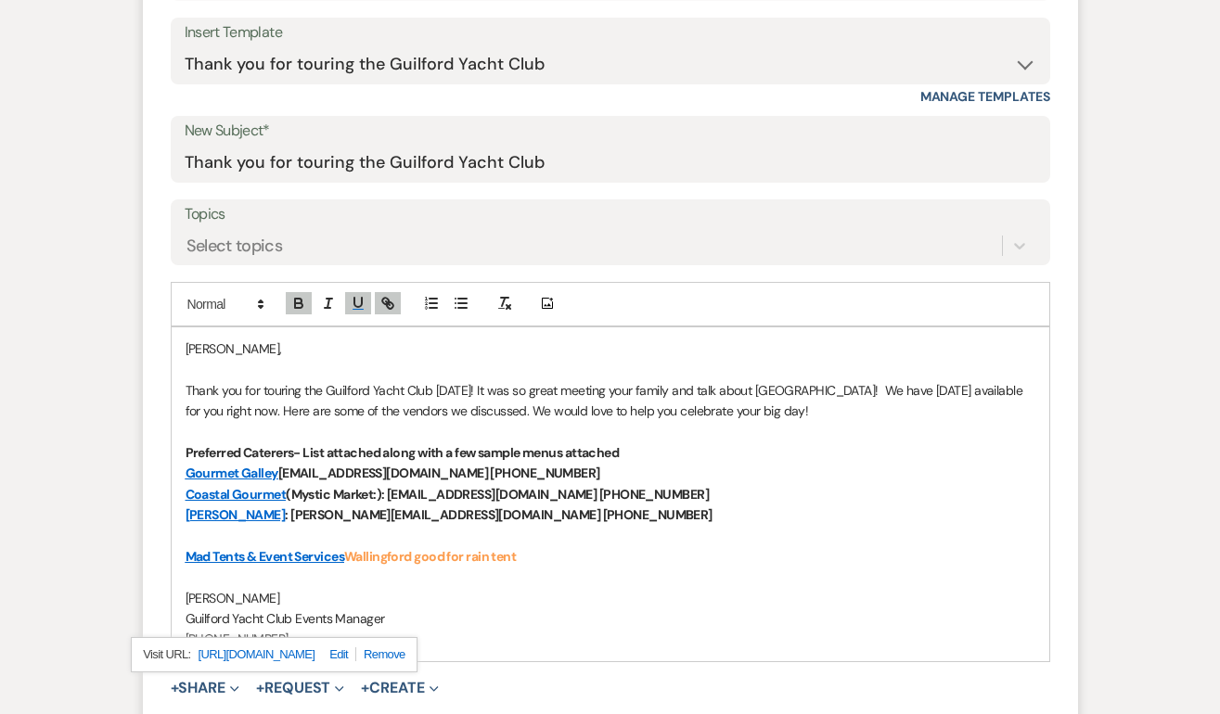
click at [582, 558] on p "Mad Tents & Event Services Wallingford good for rain tent" at bounding box center [611, 556] width 850 height 20
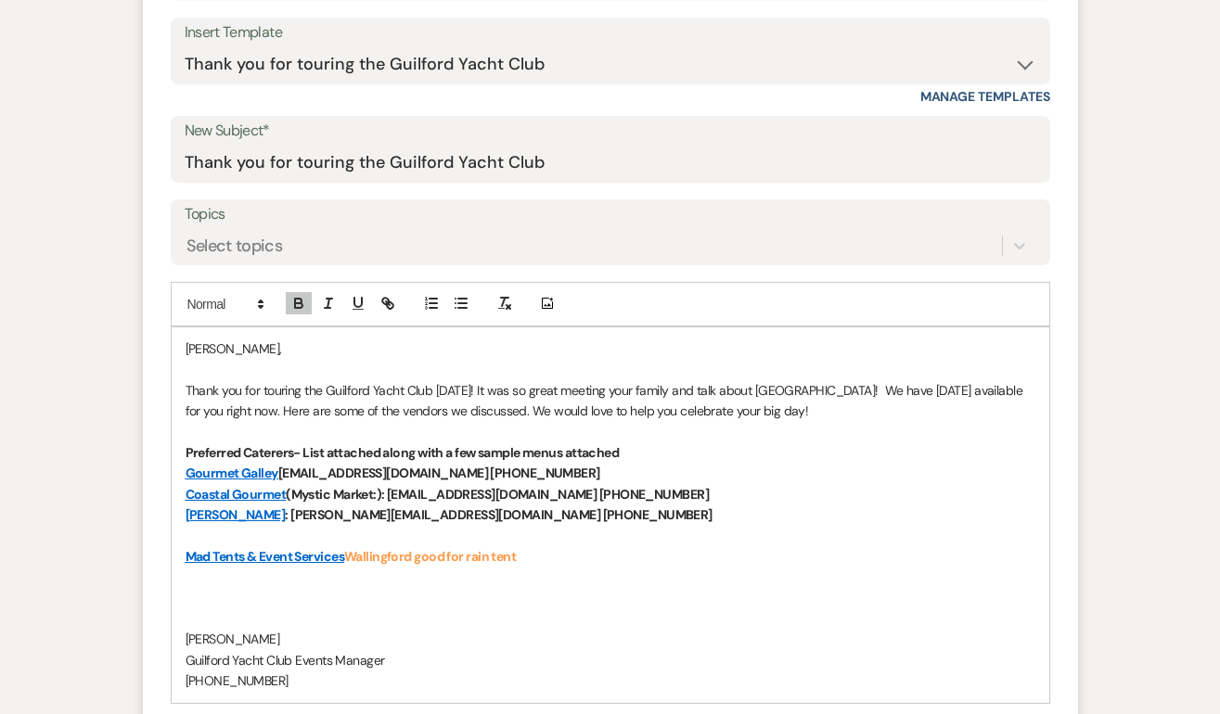
click at [552, 560] on p "Mad Tents & Event Services Wallingford good for rain tent" at bounding box center [611, 556] width 850 height 20
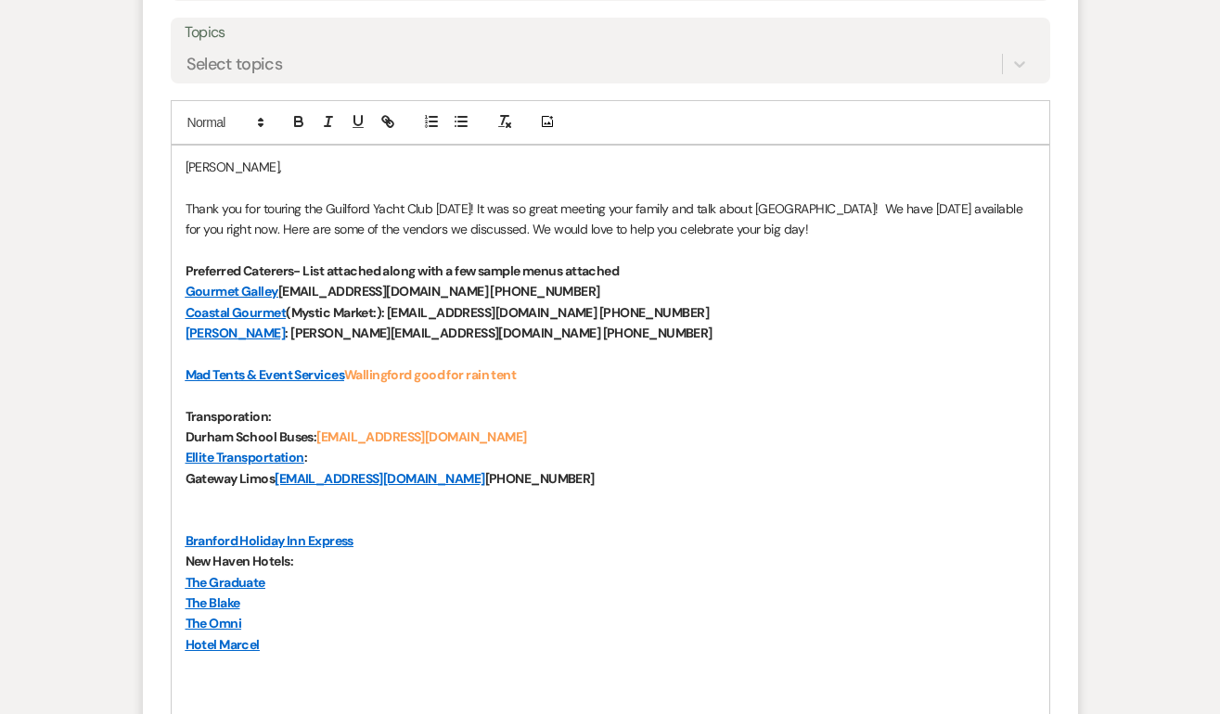
scroll to position [1044, 0]
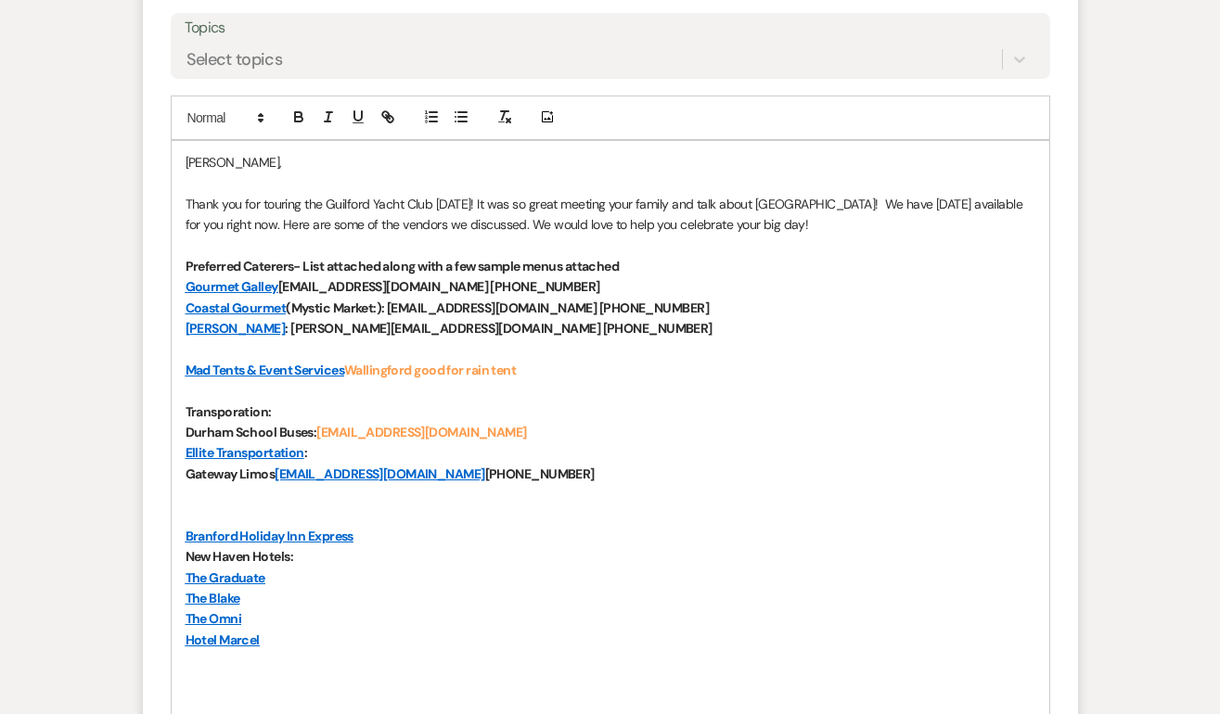
click at [194, 519] on strong "www.libertylimo" at bounding box center [234, 515] width 96 height 17
drag, startPoint x: 288, startPoint y: 518, endPoint x: 182, endPoint y: 517, distance: 105.8
click at [182, 517] on div "[PERSON_NAME], Thank you for touring the Guilford Yacht Club [DATE]! It was so …" at bounding box center [610, 474] width 877 height 666
drag, startPoint x: 233, startPoint y: 514, endPoint x: 177, endPoint y: 512, distance: 55.7
click at [177, 512] on div "[PERSON_NAME], Thank you for touring the Guilford Yacht Club [DATE]! It was so …" at bounding box center [610, 474] width 877 height 666
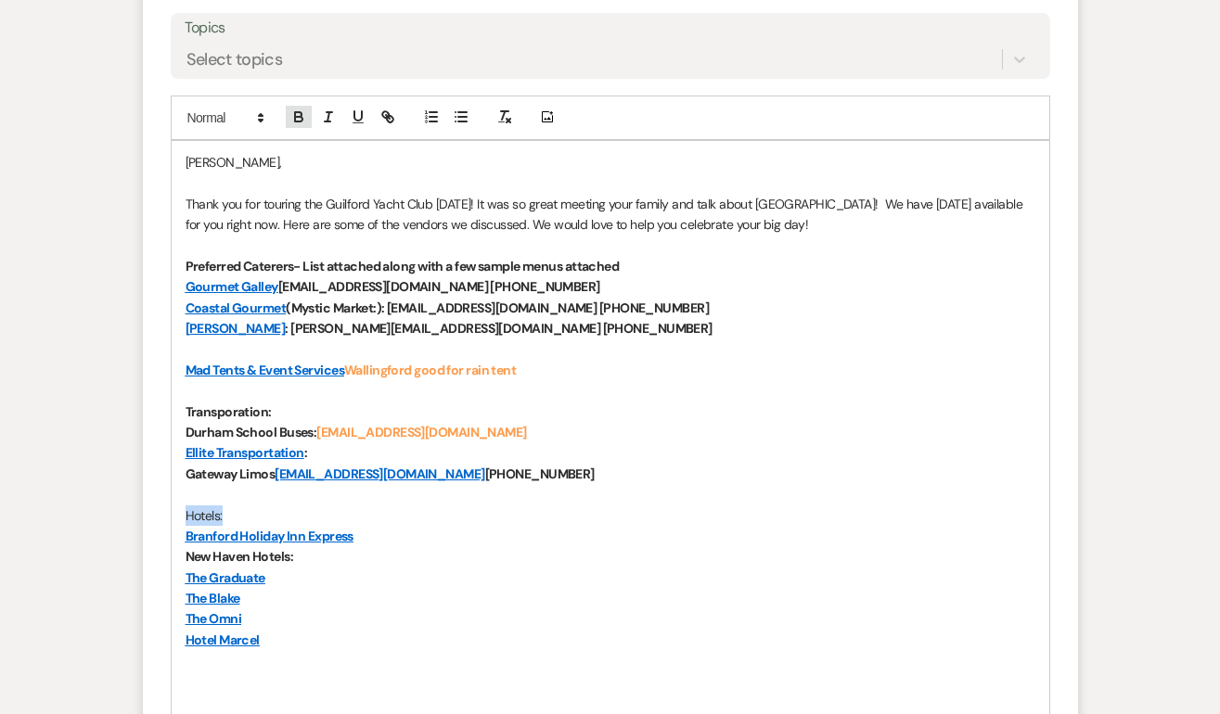
click at [295, 124] on icon "button" at bounding box center [298, 117] width 17 height 17
click at [357, 121] on icon "button" at bounding box center [357, 115] width 7 height 9
click at [309, 635] on p "Hotel Marcel" at bounding box center [611, 640] width 850 height 20
drag, startPoint x: 319, startPoint y: 665, endPoint x: 179, endPoint y: 670, distance: 140.1
click at [179, 670] on div "[PERSON_NAME], Thank you for touring the Guilford Yacht Club [DATE]! It was so …" at bounding box center [610, 484] width 877 height 687
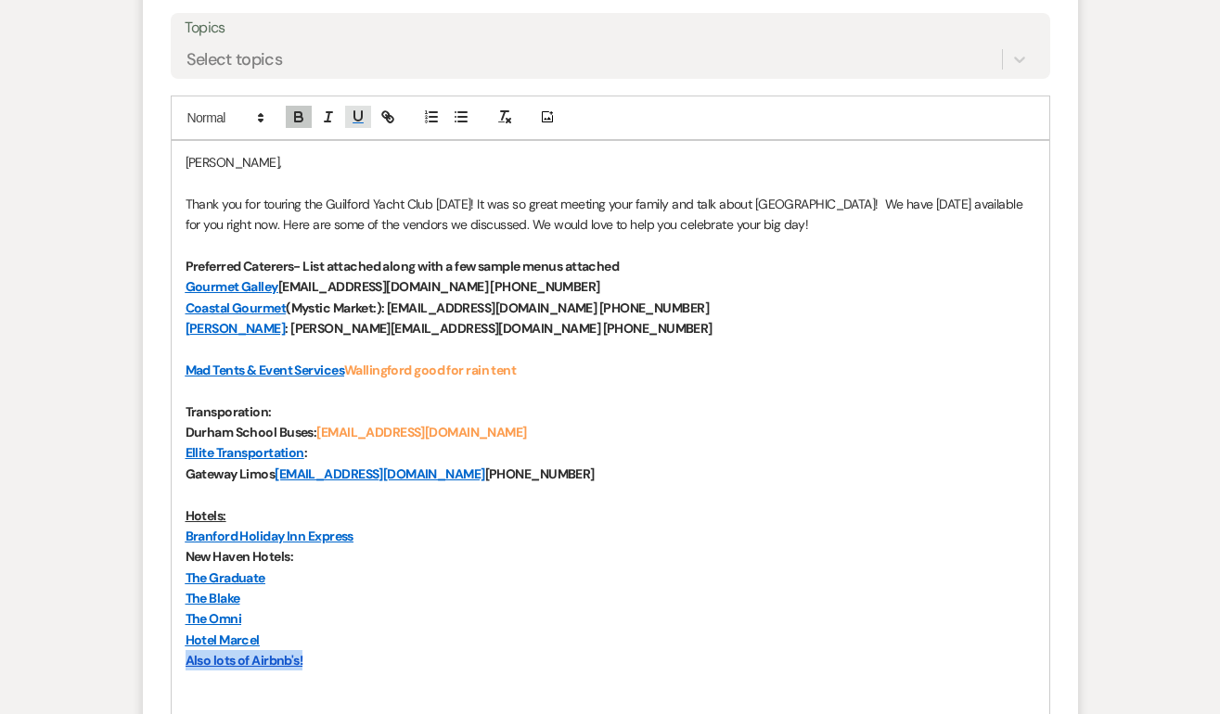
click at [359, 121] on icon "button" at bounding box center [357, 115] width 7 height 9
click at [304, 121] on icon "button" at bounding box center [298, 117] width 17 height 17
click at [372, 512] on p "Hotels:" at bounding box center [611, 516] width 850 height 20
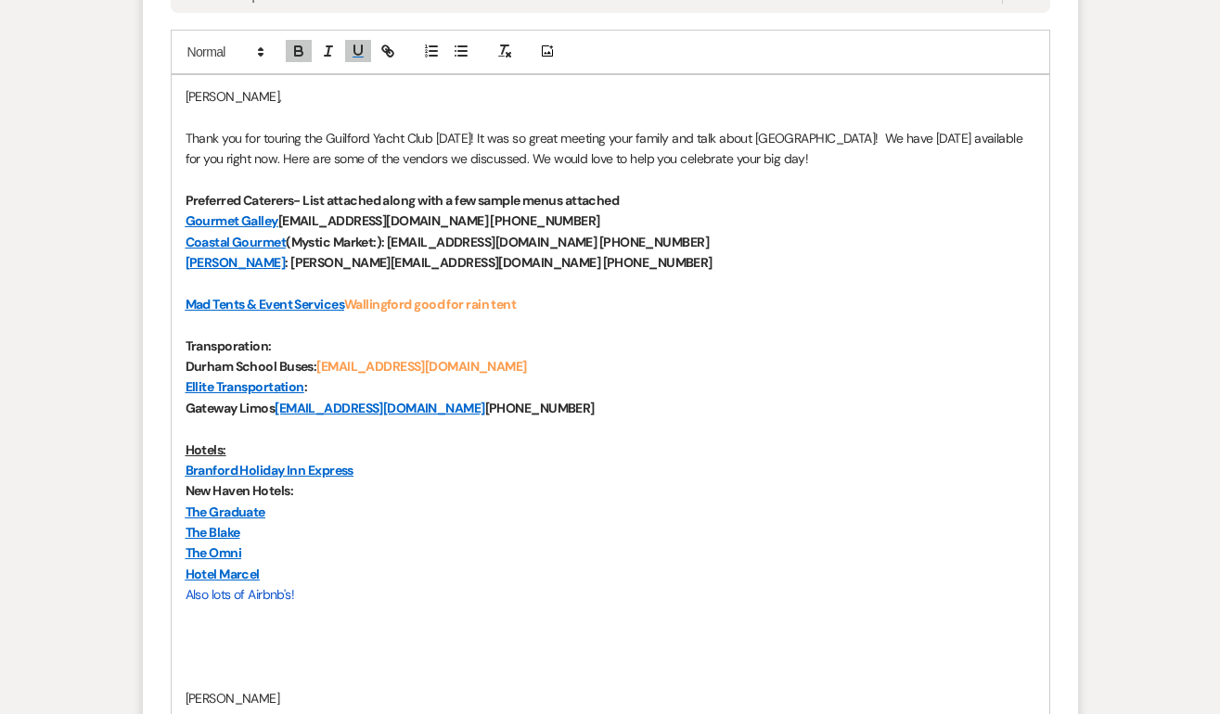
scroll to position [1117, 0]
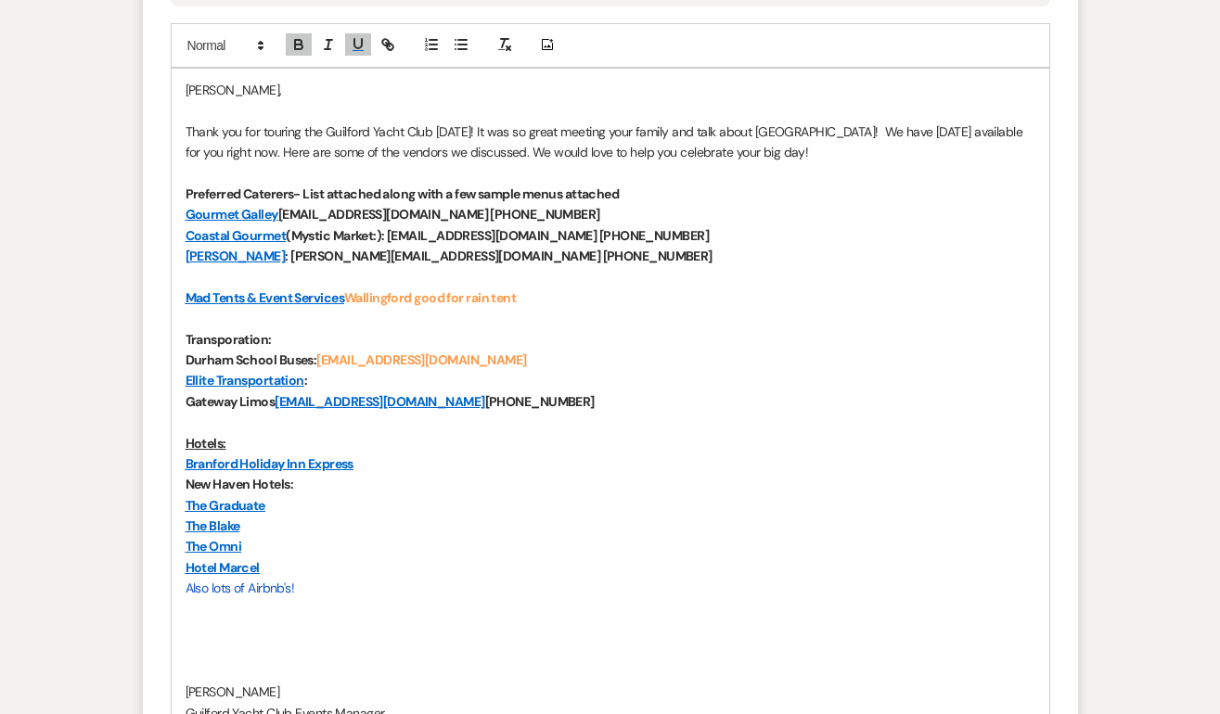
click at [321, 594] on p "Also lots of Airbnb's!" at bounding box center [611, 588] width 850 height 20
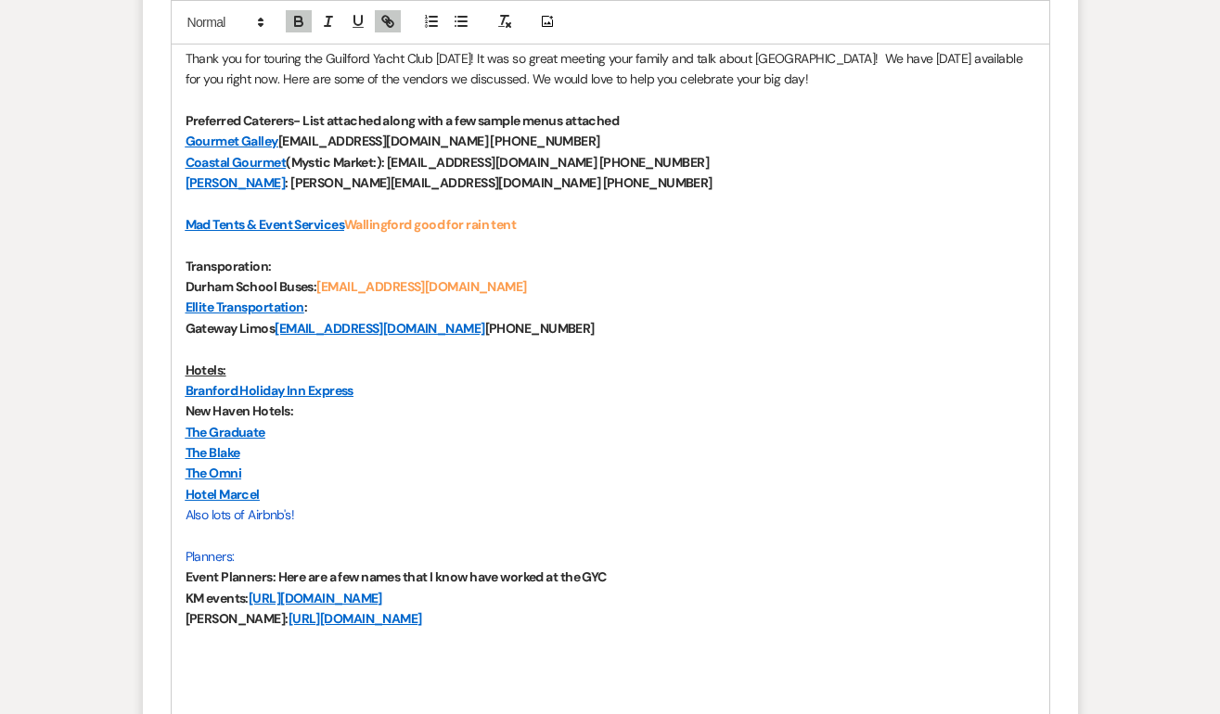
scroll to position [1208, 0]
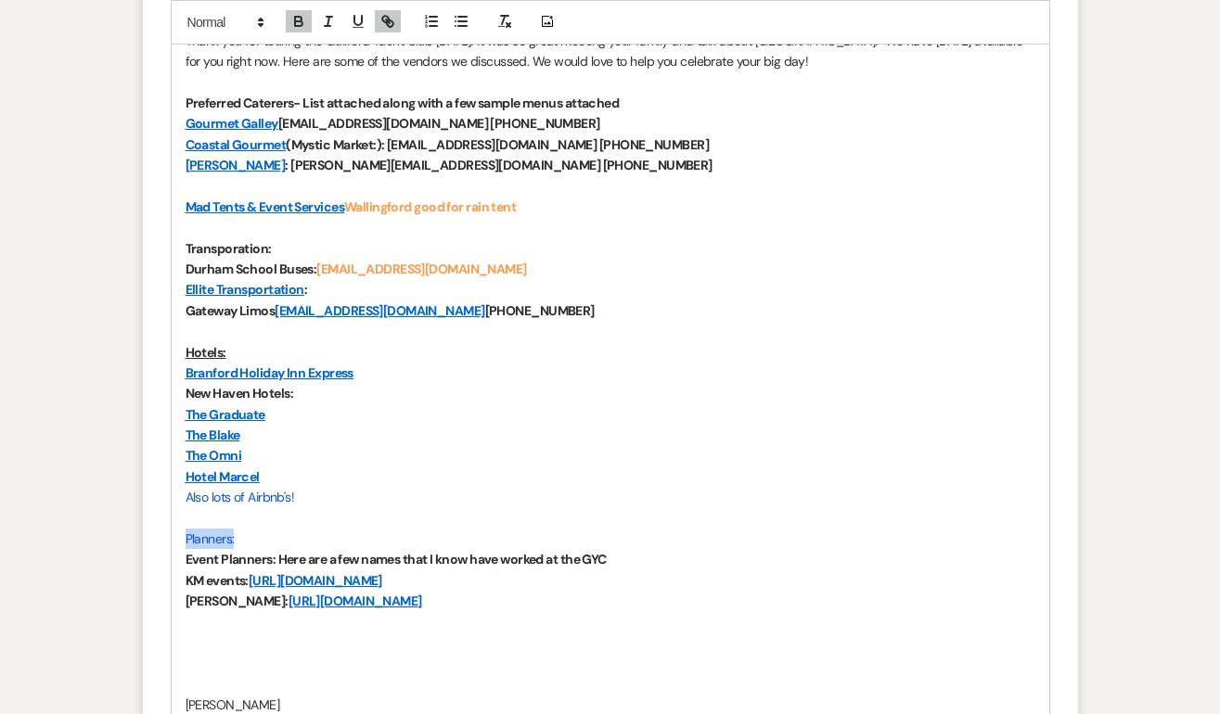
drag, startPoint x: 247, startPoint y: 538, endPoint x: 178, endPoint y: 536, distance: 68.7
click at [178, 536] on div "[PERSON_NAME], Thank you for touring the Guilford Yacht Club [DATE]! It was so …" at bounding box center [610, 373] width 877 height 790
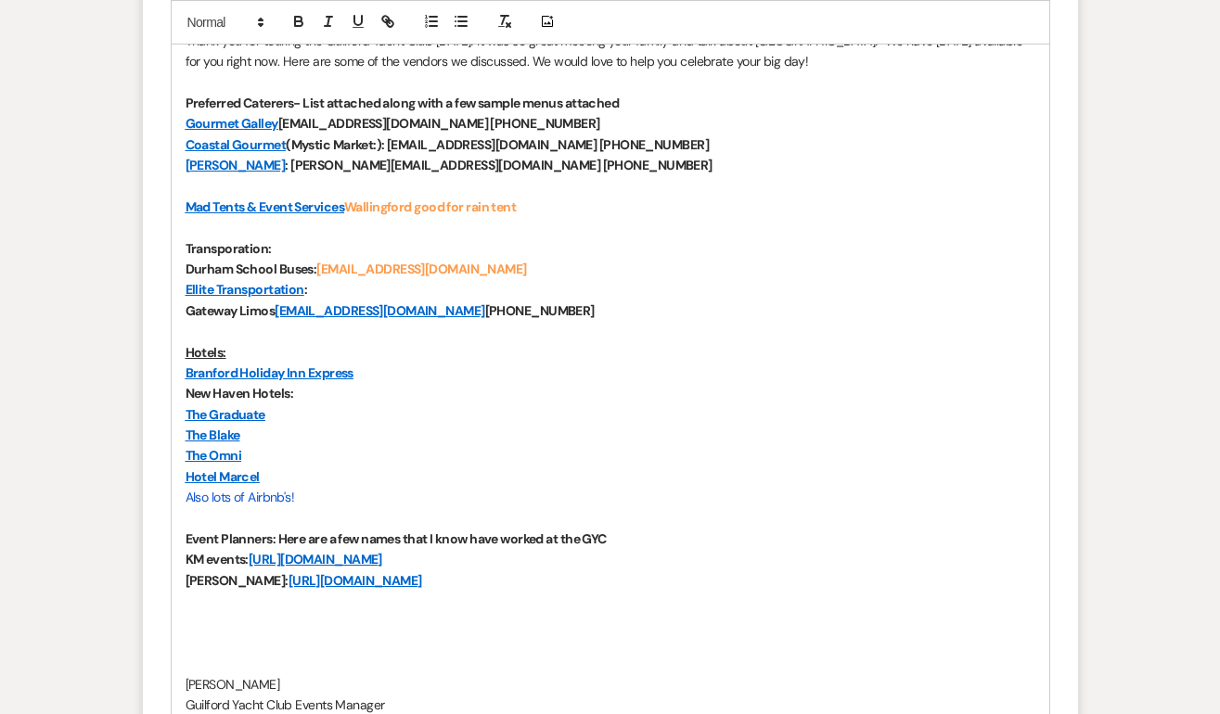
click at [327, 559] on link "[URL][DOMAIN_NAME]" at bounding box center [316, 559] width 134 height 17
click at [331, 599] on link "[URL][DOMAIN_NAME]" at bounding box center [314, 596] width 117 height 24
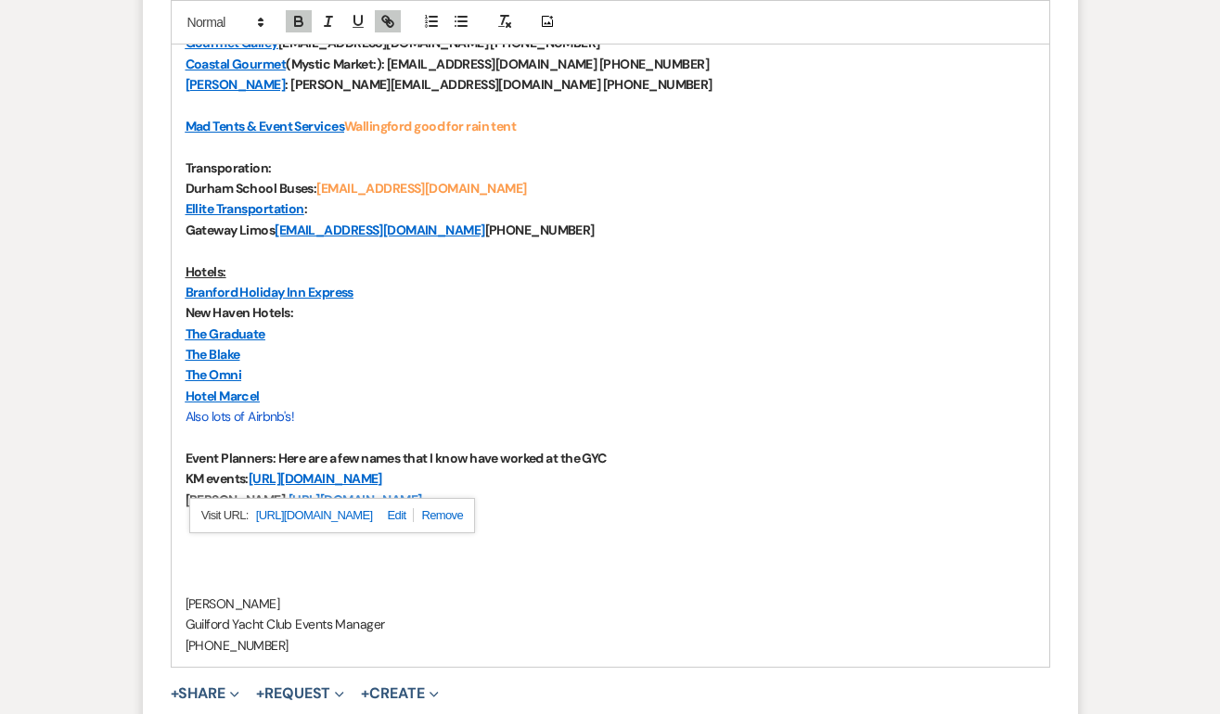
scroll to position [1289, 0]
click at [631, 447] on p "Event Planners: Here are a few names that I know have worked at the GYC" at bounding box center [611, 457] width 850 height 20
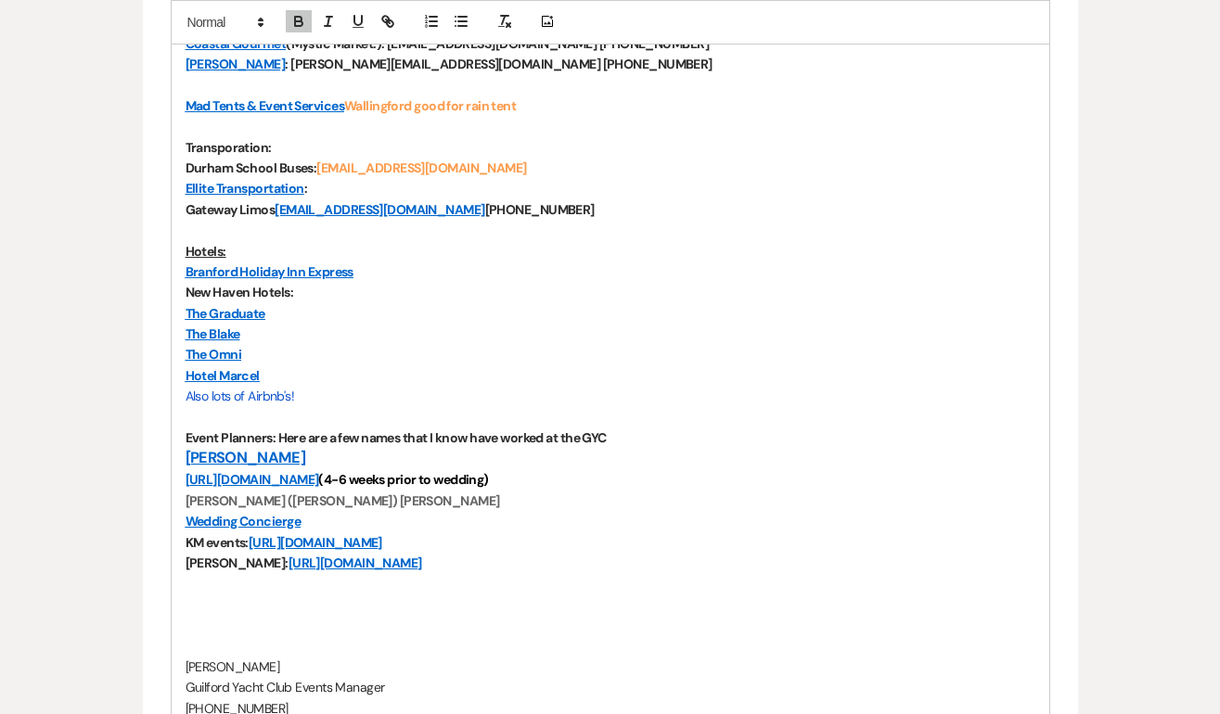
scroll to position [1448, 0]
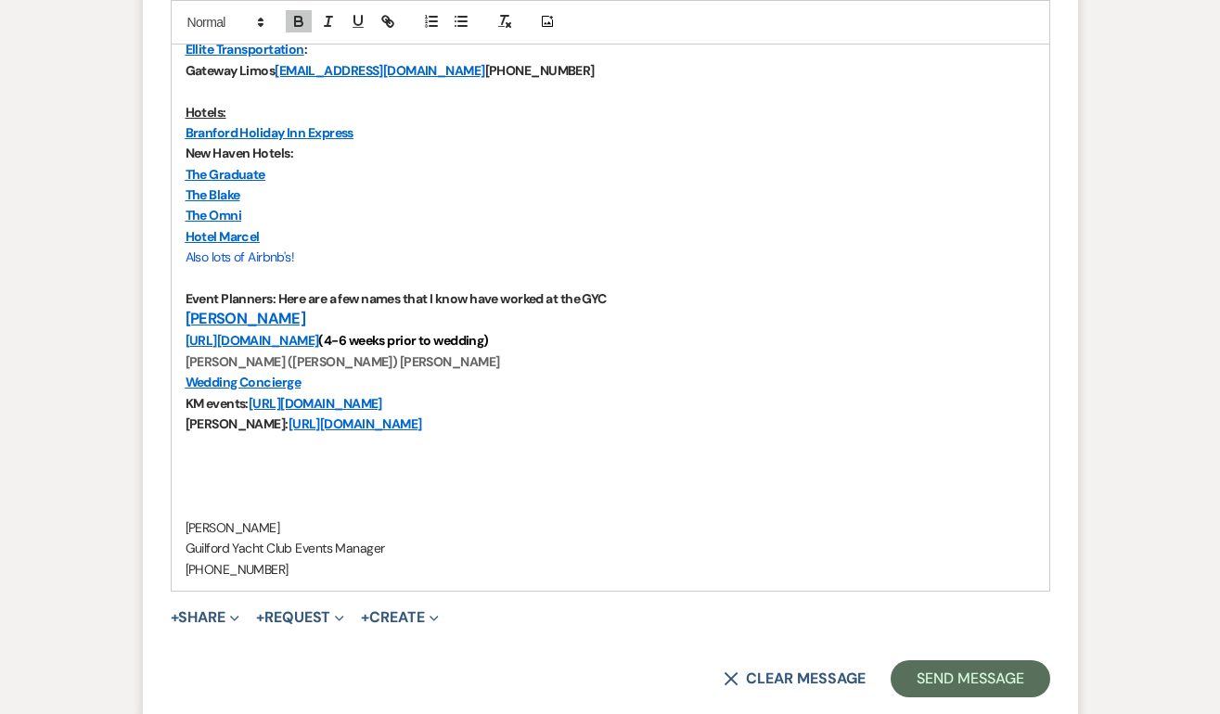
click at [223, 469] on p at bounding box center [611, 465] width 850 height 20
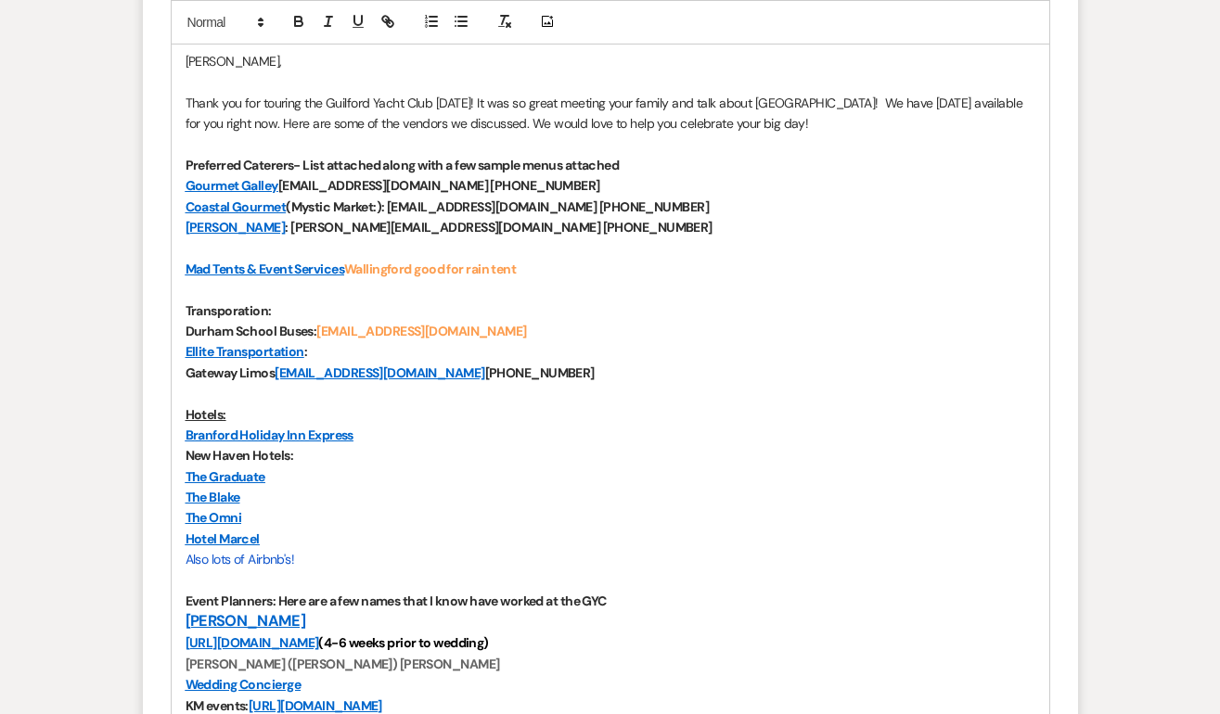
scroll to position [1152, 0]
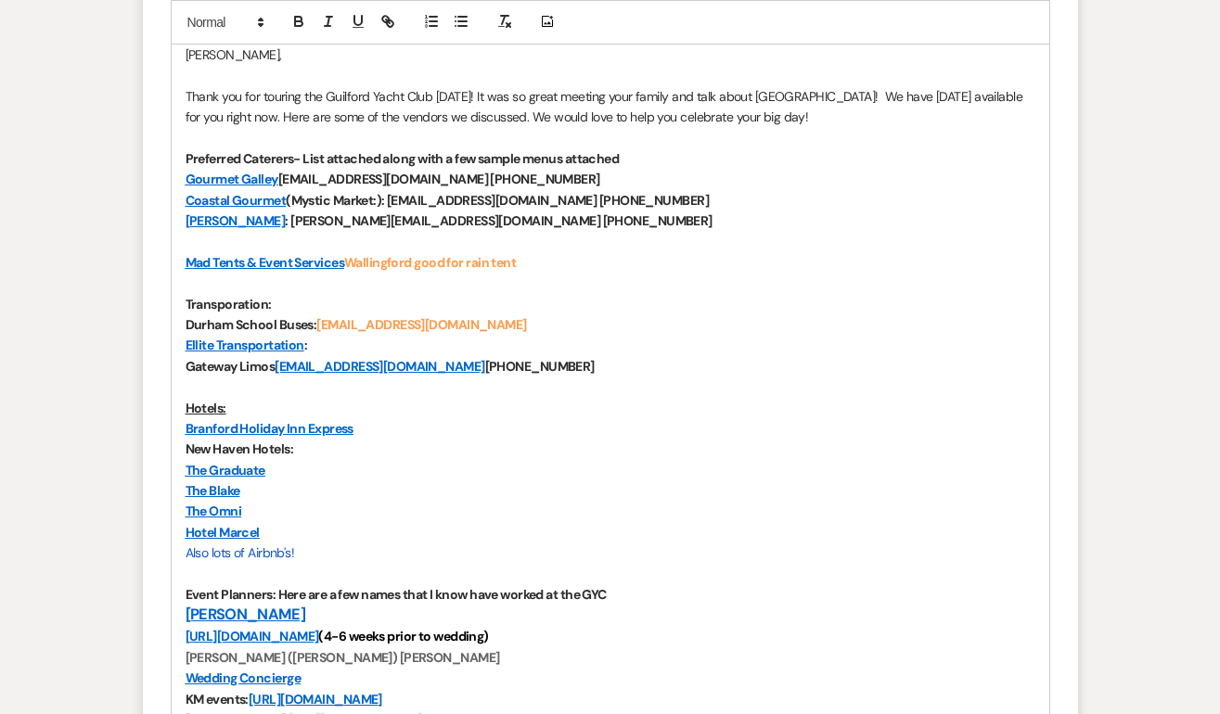
drag, startPoint x: 513, startPoint y: 469, endPoint x: 178, endPoint y: 95, distance: 502.5
click at [178, 95] on div "[PERSON_NAME], Thank you for touring the Guilford Yacht Club [DATE]! It was so …" at bounding box center [610, 459] width 877 height 853
copy div "Lorem ips dol sitamet con Adipisci Elits Doei tempo! In utl et dolor magnaal en…"
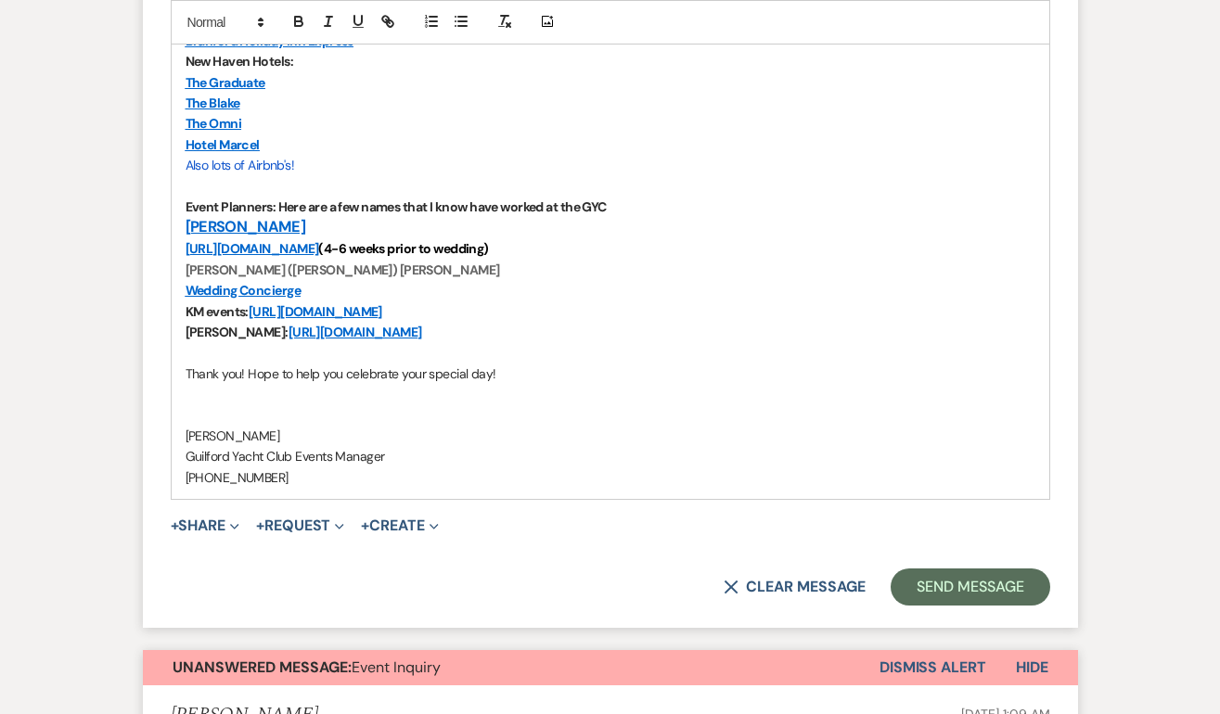
scroll to position [1542, 0]
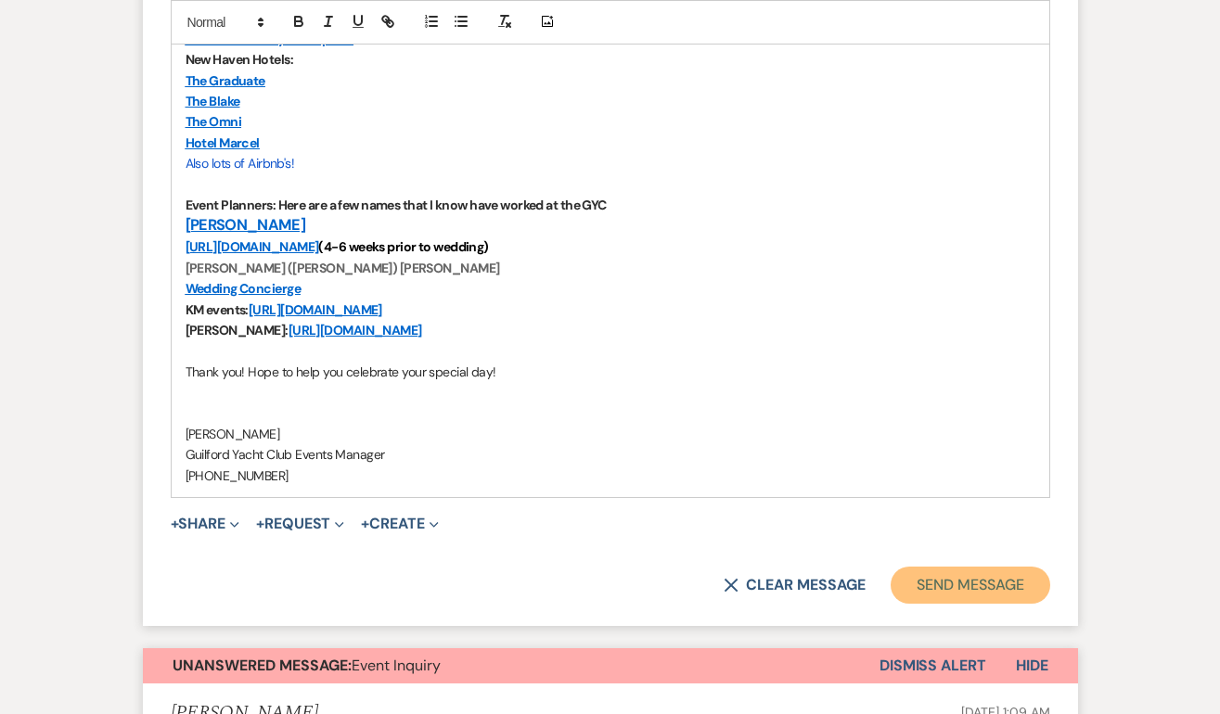
click at [994, 584] on button "Send Message" at bounding box center [969, 585] width 159 height 37
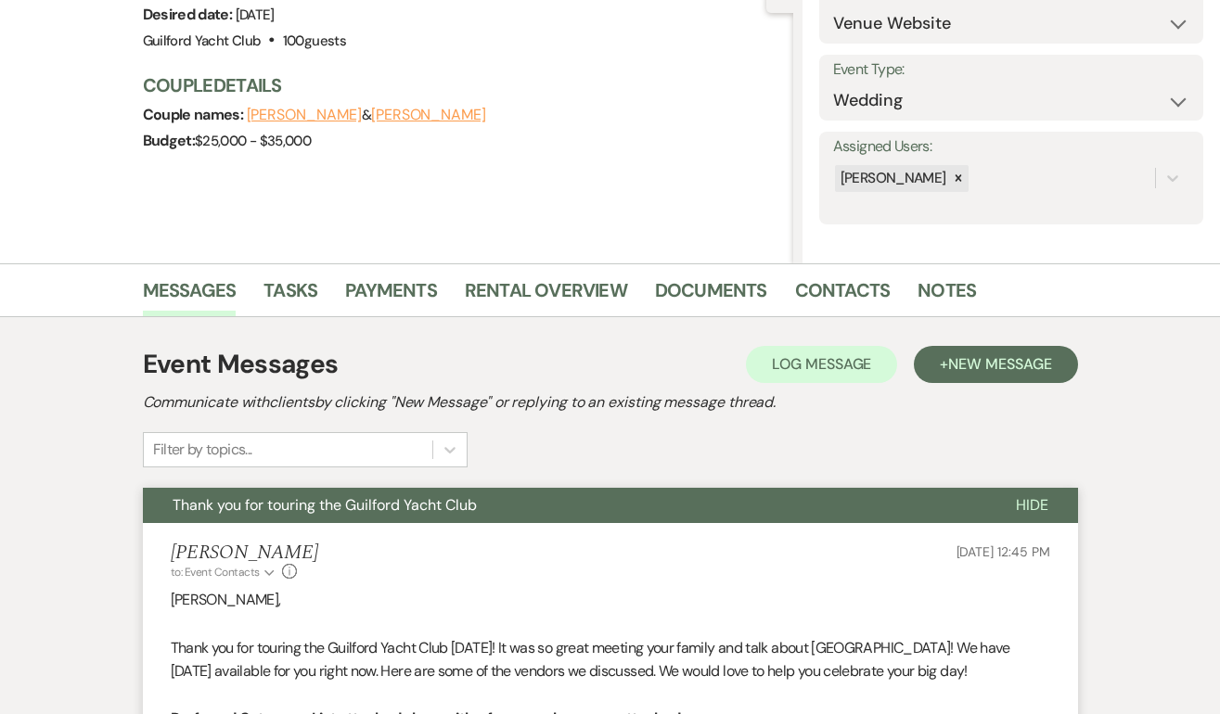
scroll to position [0, 0]
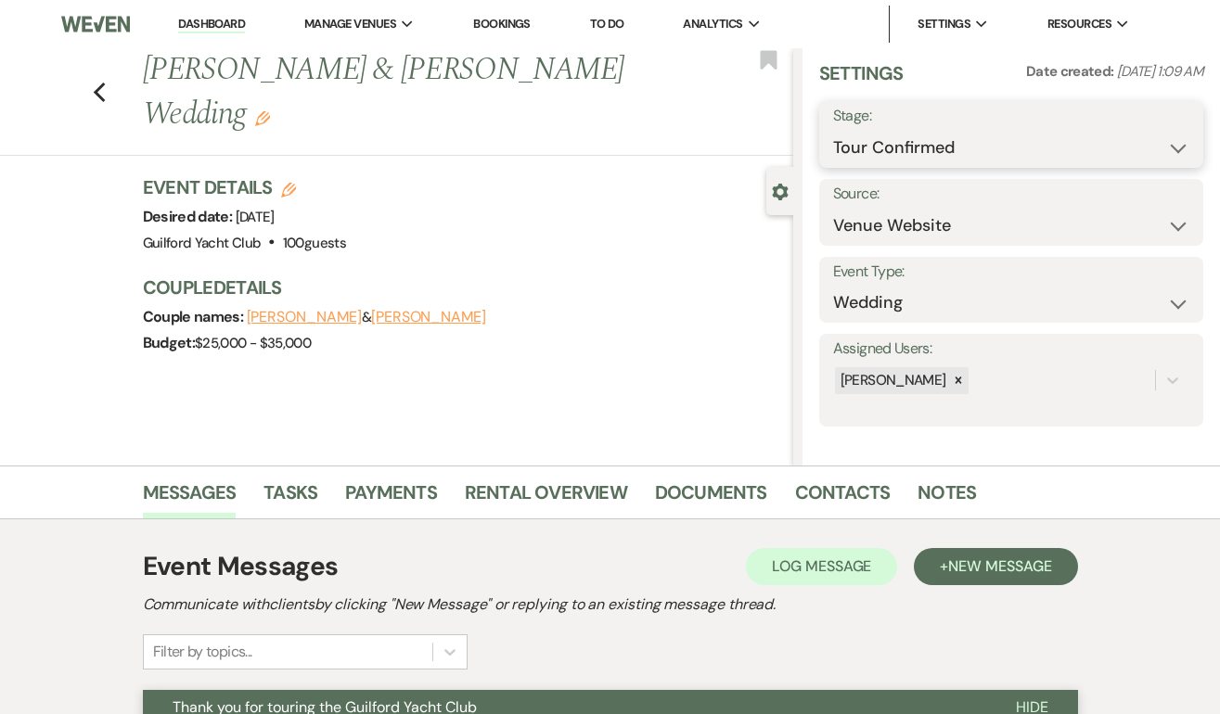
click at [1007, 147] on select "Inquiry Follow Up Tour Requested Tour Confirmed Toured Proposal Sent Booked Lost" at bounding box center [1011, 148] width 356 height 36
select select "5"
click at [1157, 139] on button "Save" at bounding box center [1163, 134] width 80 height 37
click at [96, 83] on use "button" at bounding box center [99, 93] width 12 height 20
select select "5"
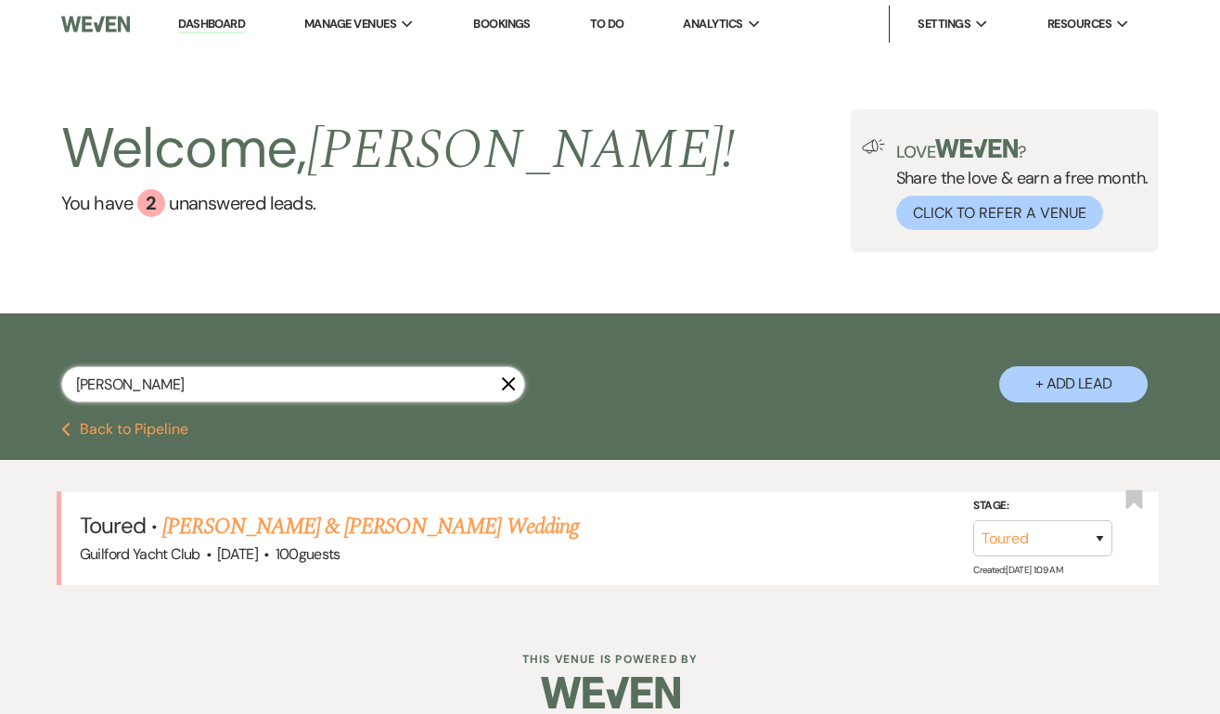
click at [187, 389] on input "[PERSON_NAME]" at bounding box center [293, 384] width 464 height 36
drag, startPoint x: 187, startPoint y: 389, endPoint x: 88, endPoint y: 388, distance: 99.3
click at [88, 388] on input "[PERSON_NAME]" at bounding box center [293, 384] width 464 height 36
type input "[PERSON_NAME]"
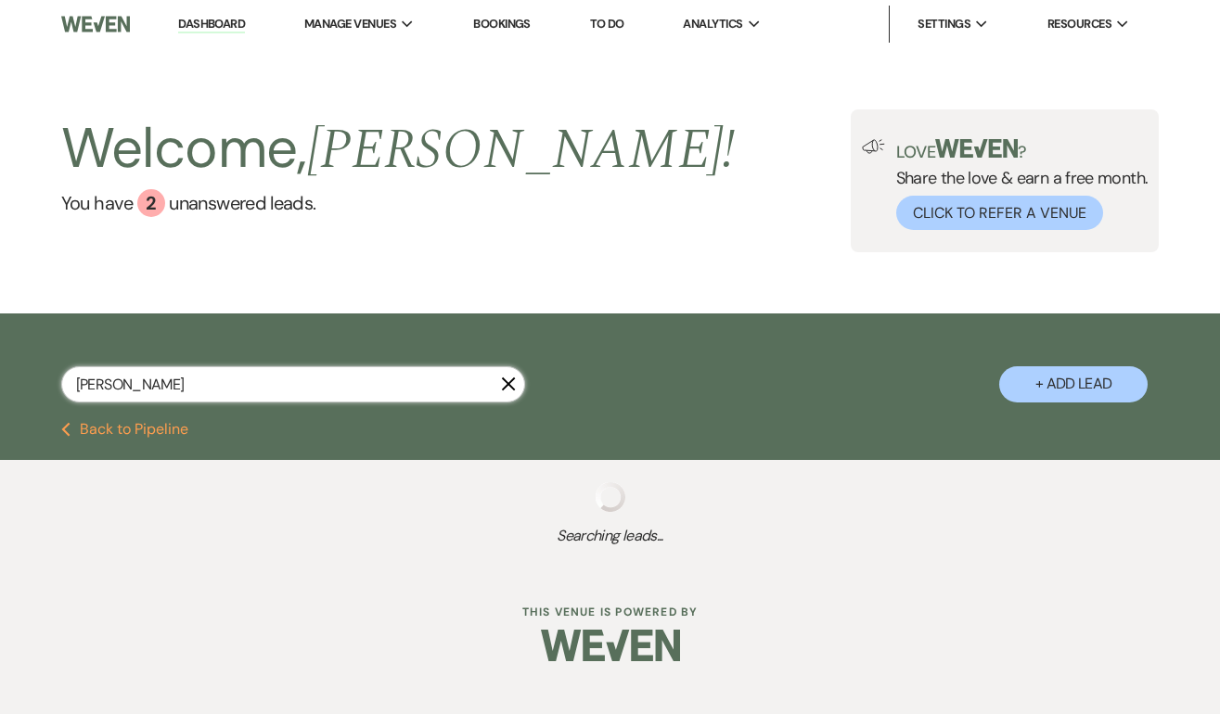
select select "4"
select select "8"
select select "9"
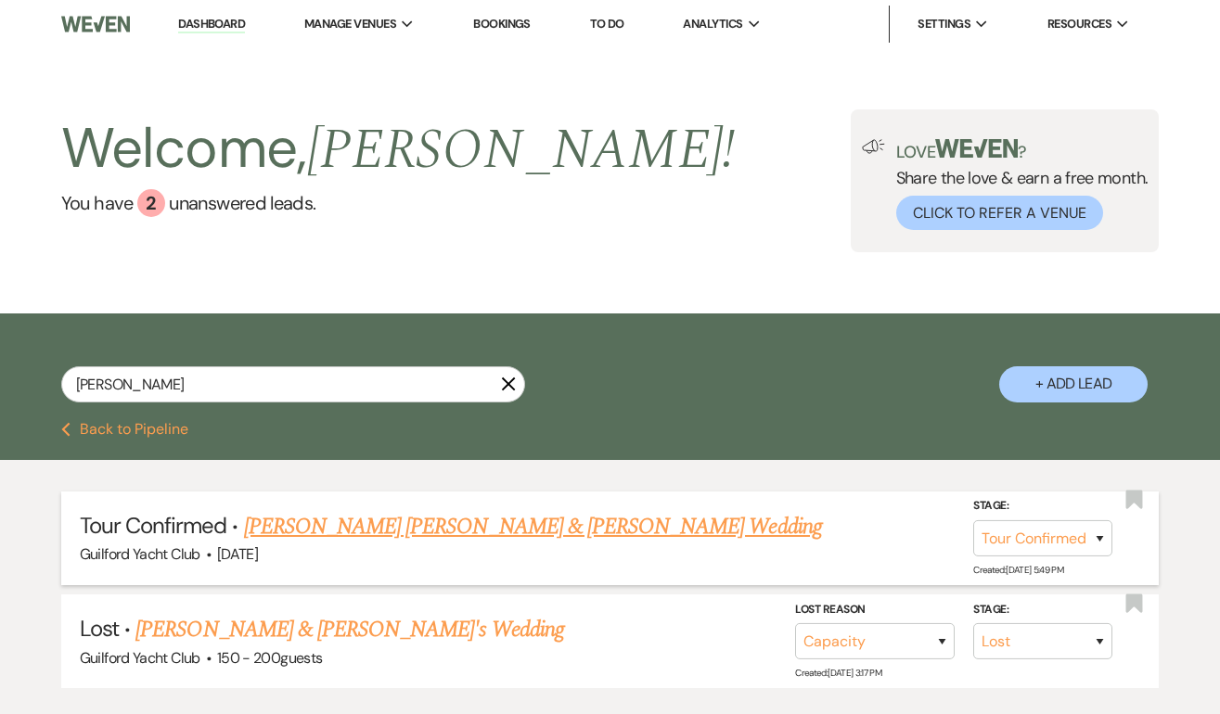
click at [311, 535] on link "[PERSON_NAME] [PERSON_NAME] & [PERSON_NAME] Wedding" at bounding box center [533, 526] width 578 height 33
select select "4"
select select "5"
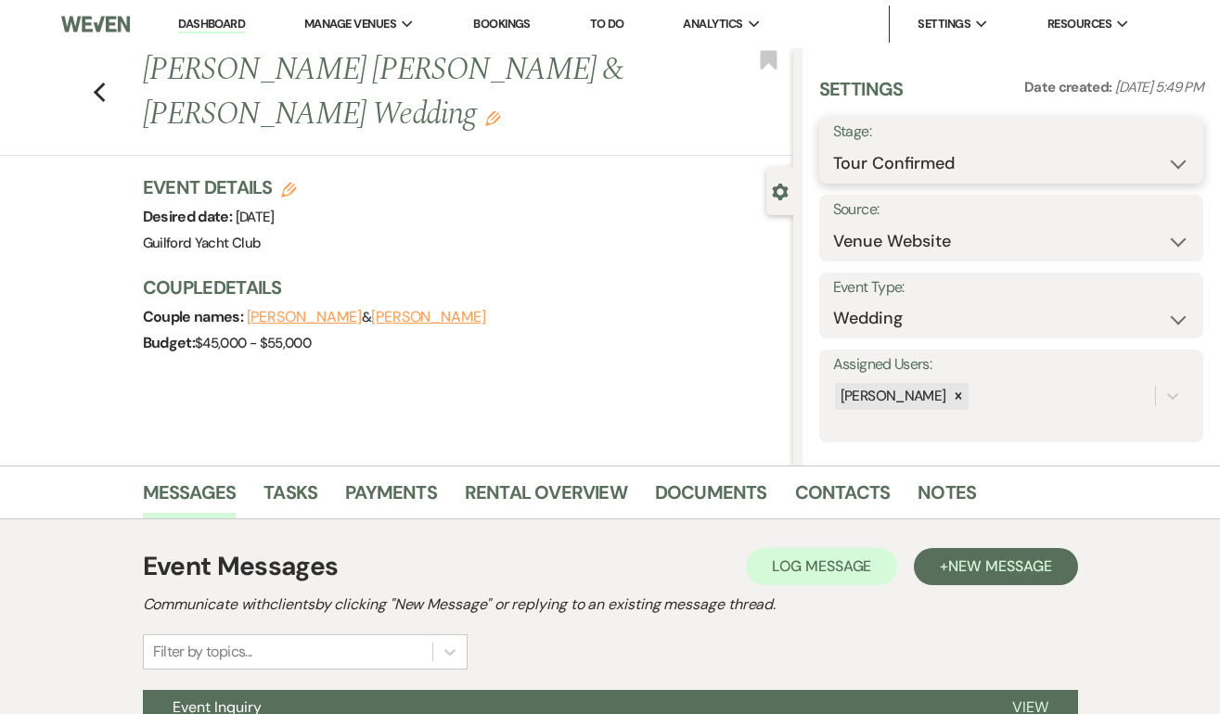
click at [1009, 159] on select "Inquiry Follow Up Tour Requested Tour Confirmed Toured Proposal Sent Booked Lost" at bounding box center [1011, 164] width 356 height 36
select select "5"
click at [1158, 147] on button "Save" at bounding box center [1163, 150] width 80 height 37
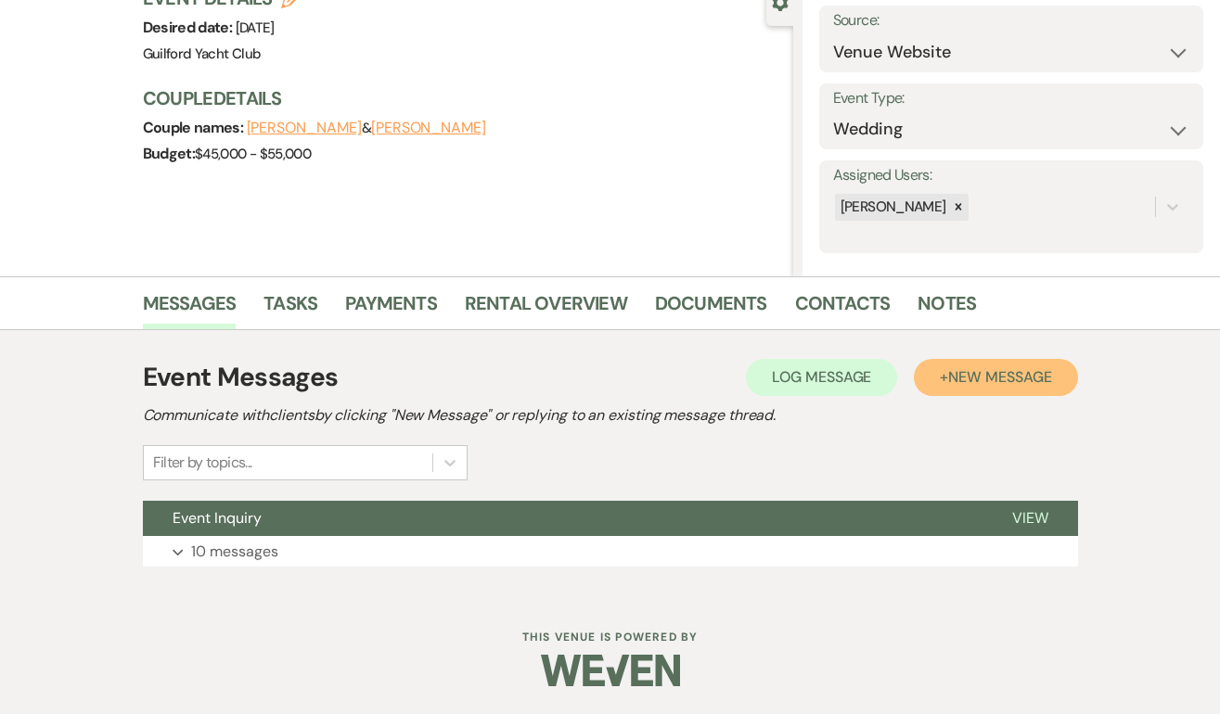
click at [992, 376] on span "New Message" at bounding box center [999, 376] width 103 height 19
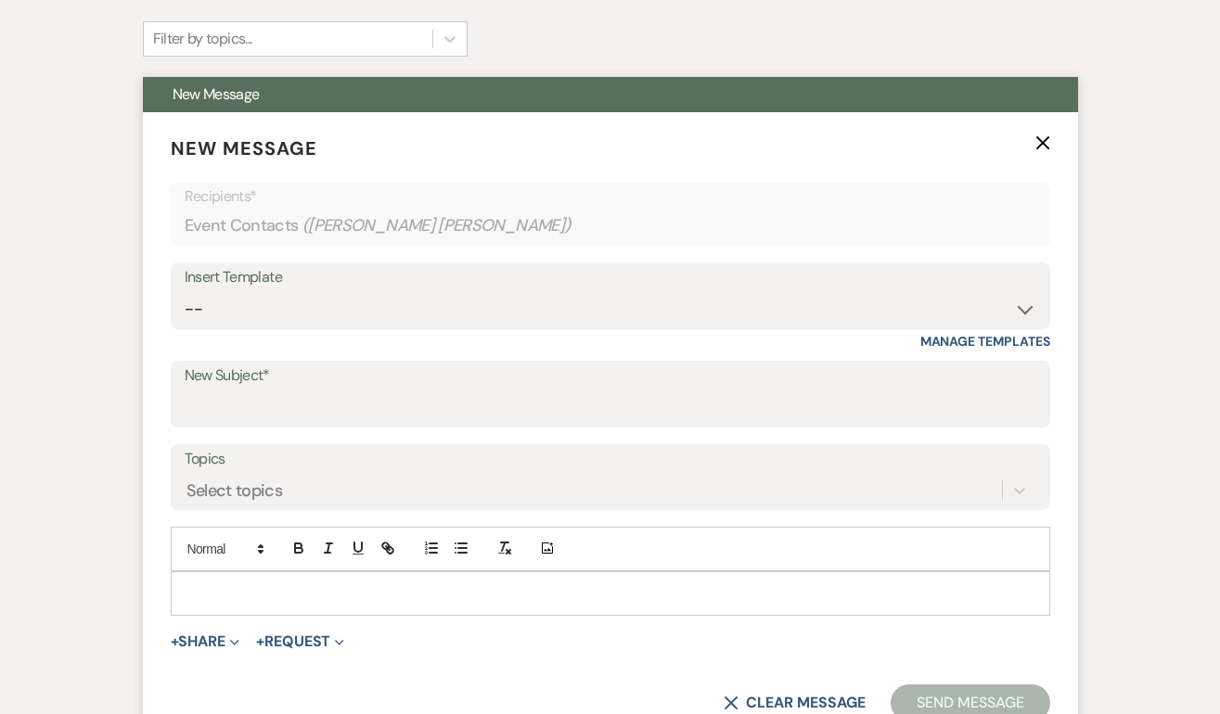
scroll to position [723, 0]
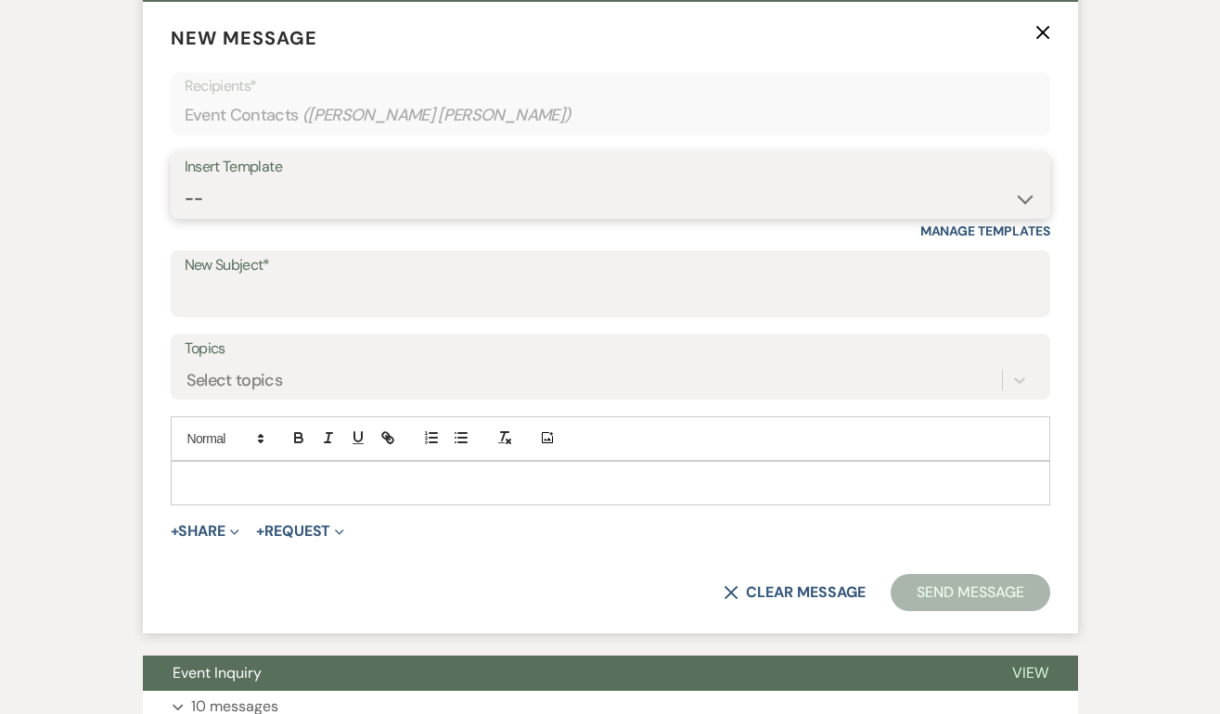
click at [281, 196] on select "-- Weven Planning Portal Introduction (Booked Events) Initial Inquiry Response …" at bounding box center [610, 199] width 851 height 36
select select "2058"
type input "Thank you for touring the Guilford Yacht Club"
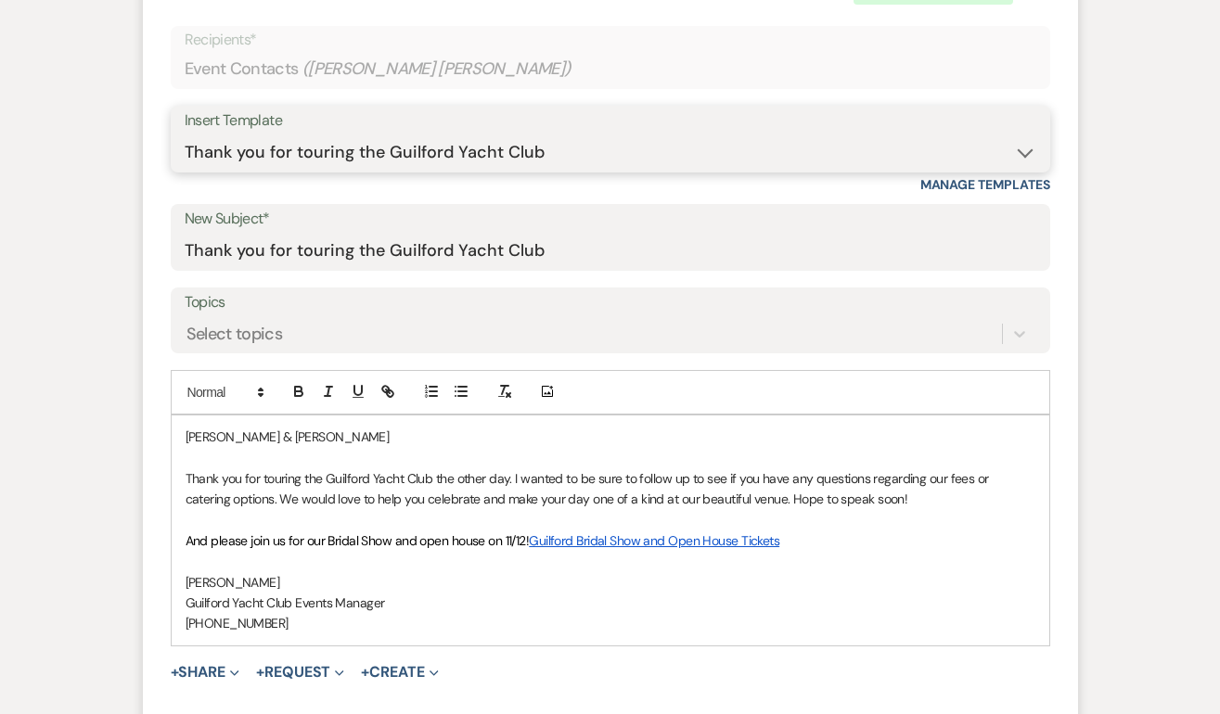
scroll to position [793, 0]
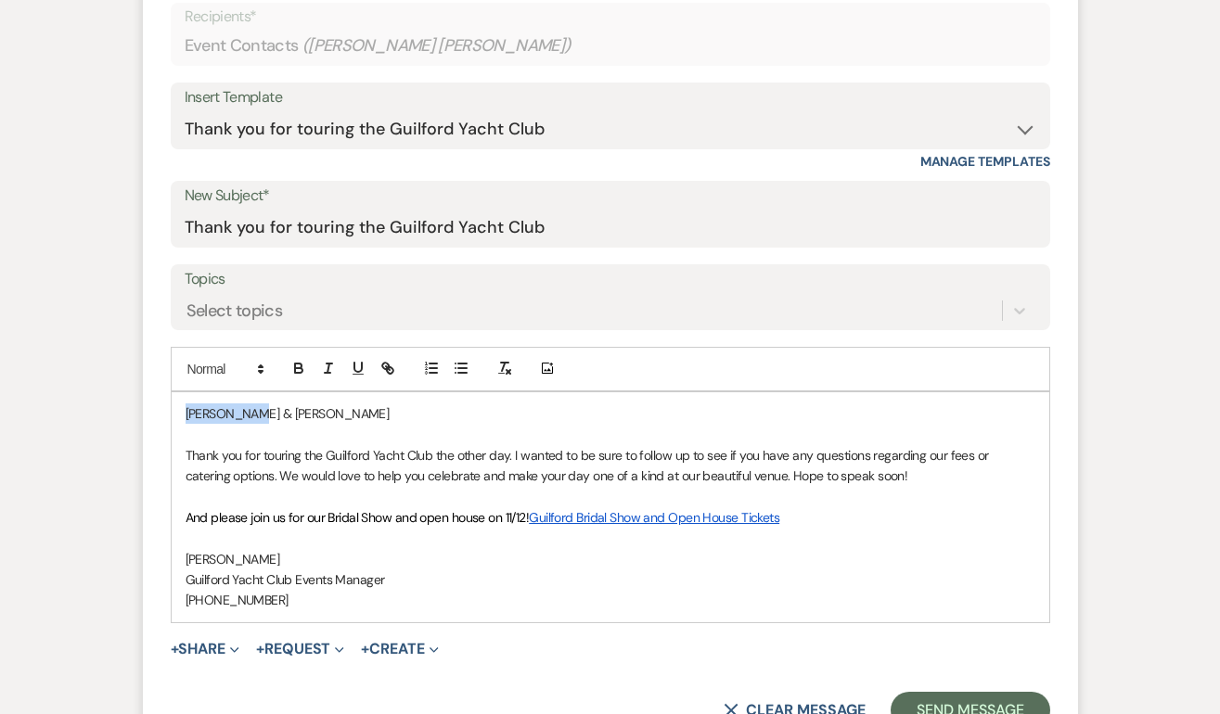
drag, startPoint x: 276, startPoint y: 411, endPoint x: 156, endPoint y: 404, distance: 120.8
click at [156, 404] on form "New Message X Saving draft... Recipients* Event Contacts ( [PERSON_NAME] [PERSO…" at bounding box center [610, 341] width 935 height 819
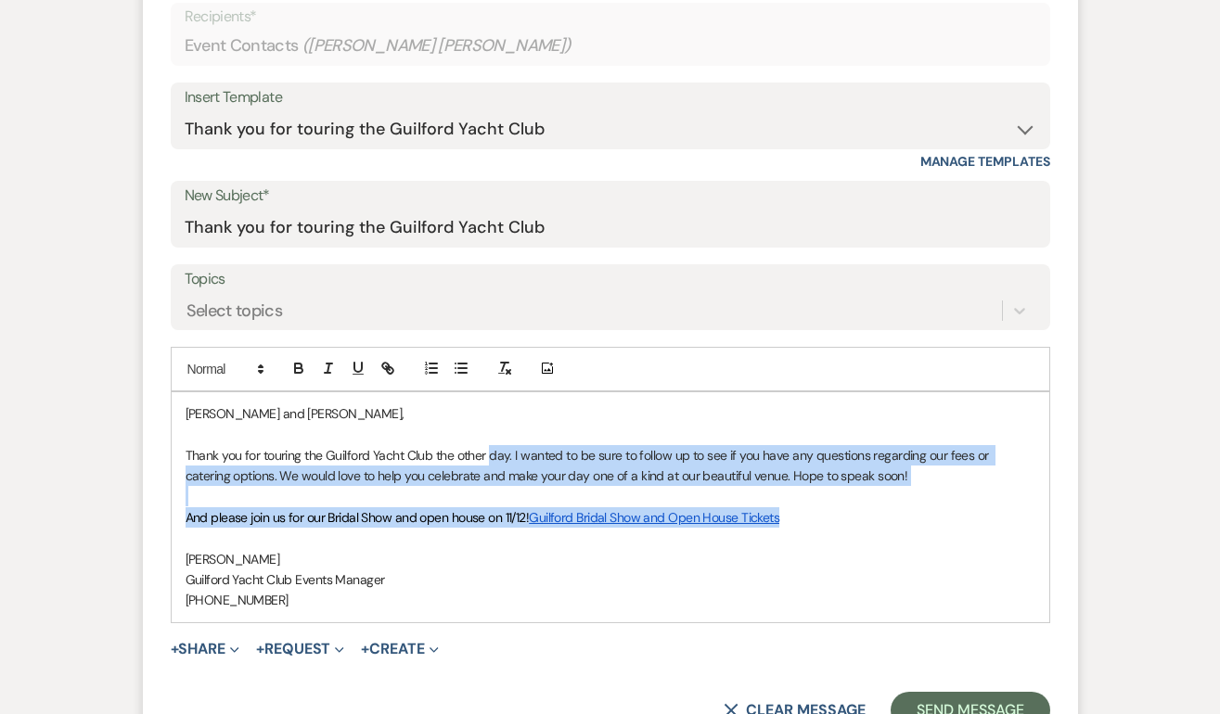
drag, startPoint x: 808, startPoint y: 522, endPoint x: 488, endPoint y: 457, distance: 326.5
click at [488, 457] on div "[PERSON_NAME] and [PERSON_NAME], Thank you for touring the Guilford Yacht Club …" at bounding box center [610, 507] width 877 height 230
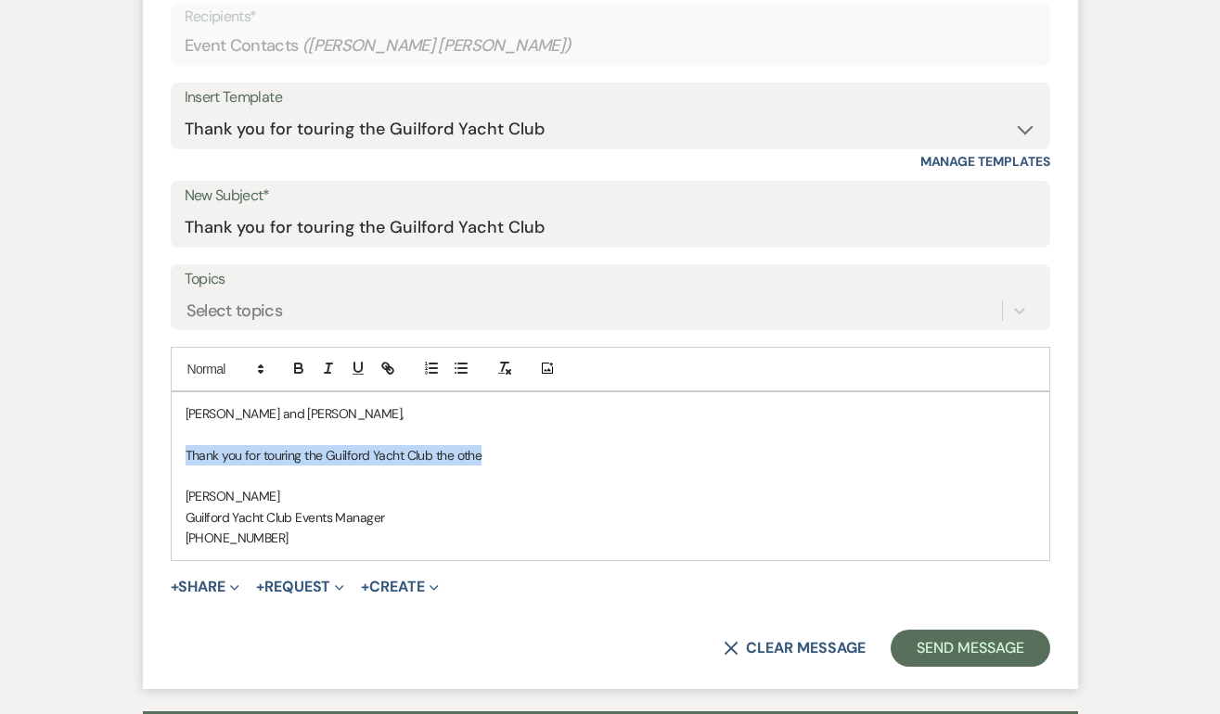
drag, startPoint x: 506, startPoint y: 464, endPoint x: 179, endPoint y: 454, distance: 327.6
click at [179, 454] on div "[PERSON_NAME] and [PERSON_NAME], Thank you for touring the Guilford Yacht Club …" at bounding box center [610, 476] width 877 height 168
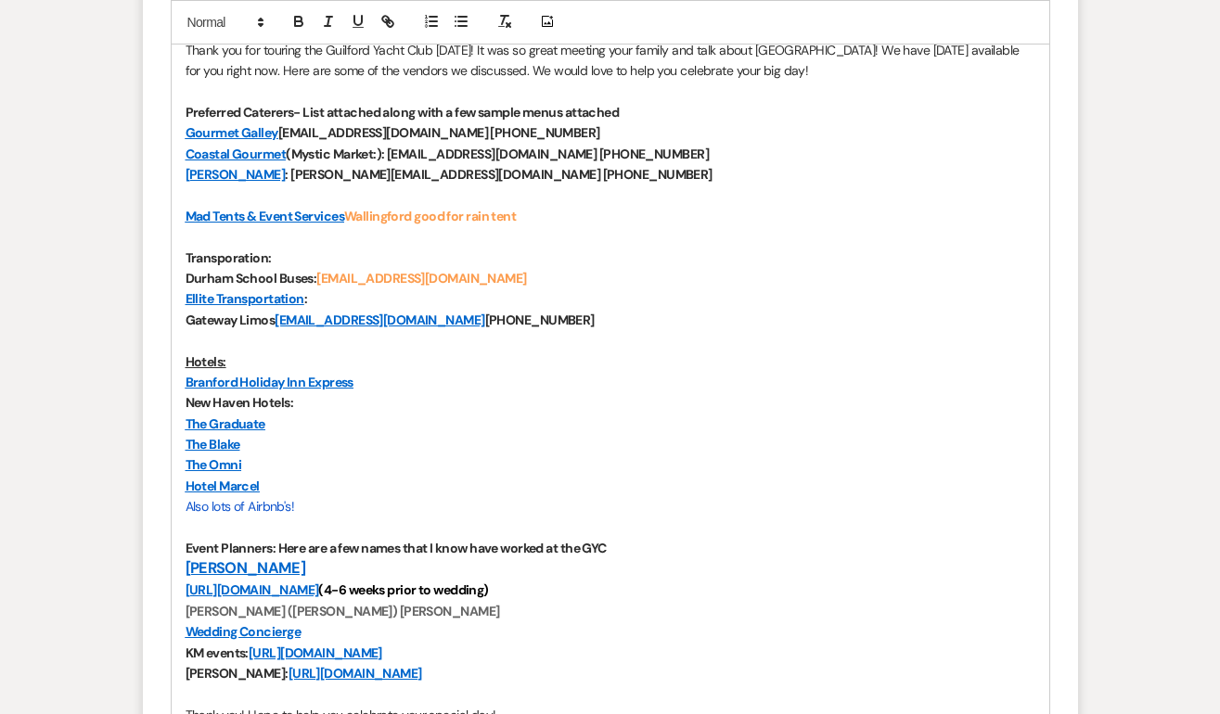
scroll to position [1057, 0]
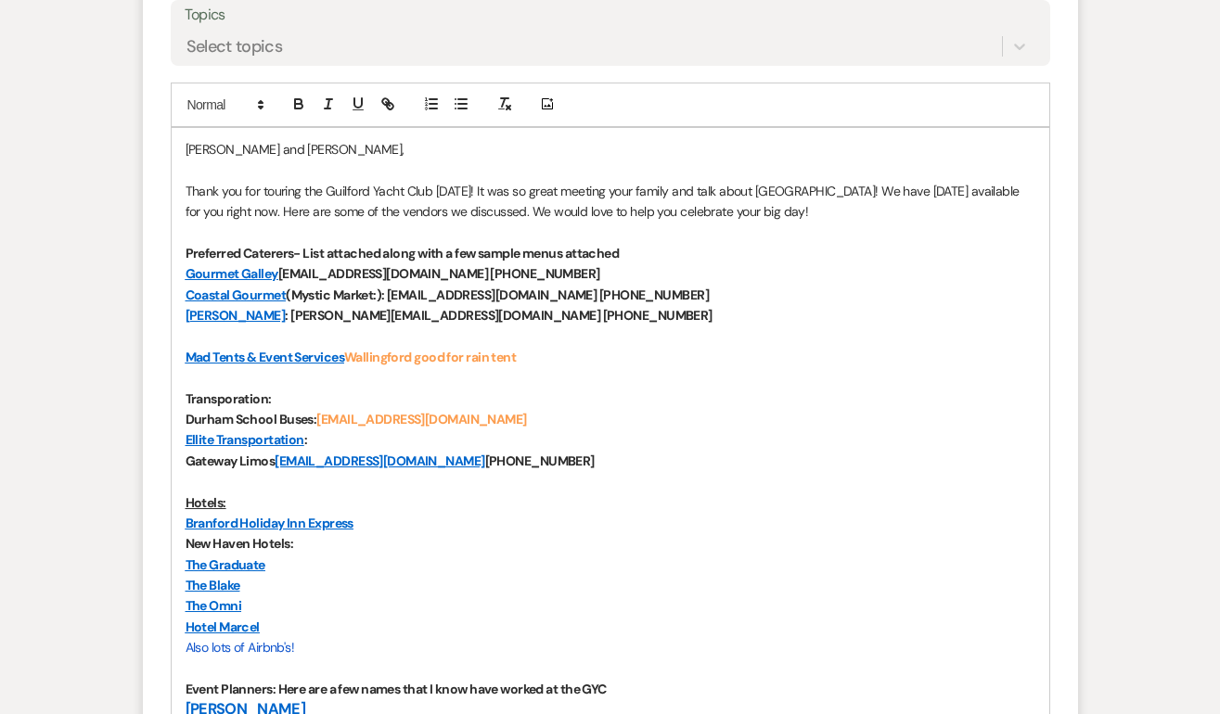
click at [662, 190] on p "Thank you for touring the Guilford Yacht Club [DATE]! It was so great meeting y…" at bounding box center [611, 202] width 850 height 42
drag, startPoint x: 793, startPoint y: 190, endPoint x: 668, endPoint y: 192, distance: 125.2
click at [668, 192] on p "Thank you for touring the Guilford Yacht Club [DATE]! It was so great meeting y…" at bounding box center [611, 202] width 850 height 42
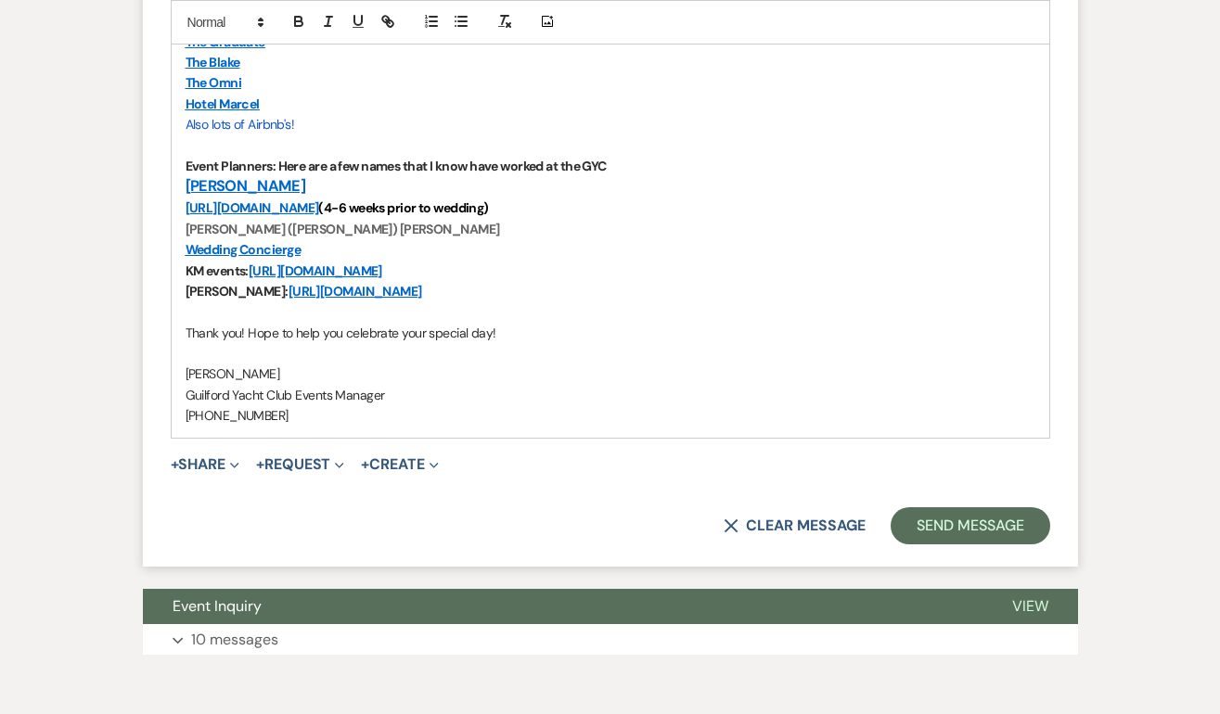
scroll to position [1582, 0]
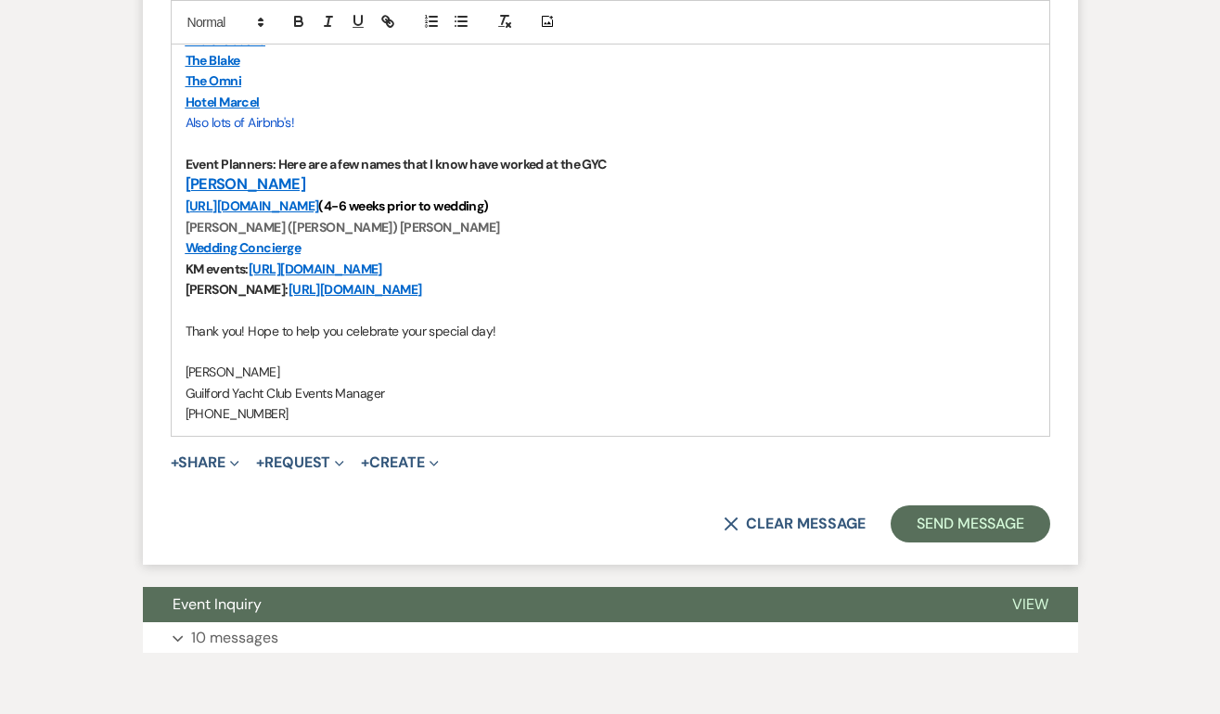
click at [292, 409] on p "[PHONE_NUMBER]" at bounding box center [611, 413] width 850 height 20
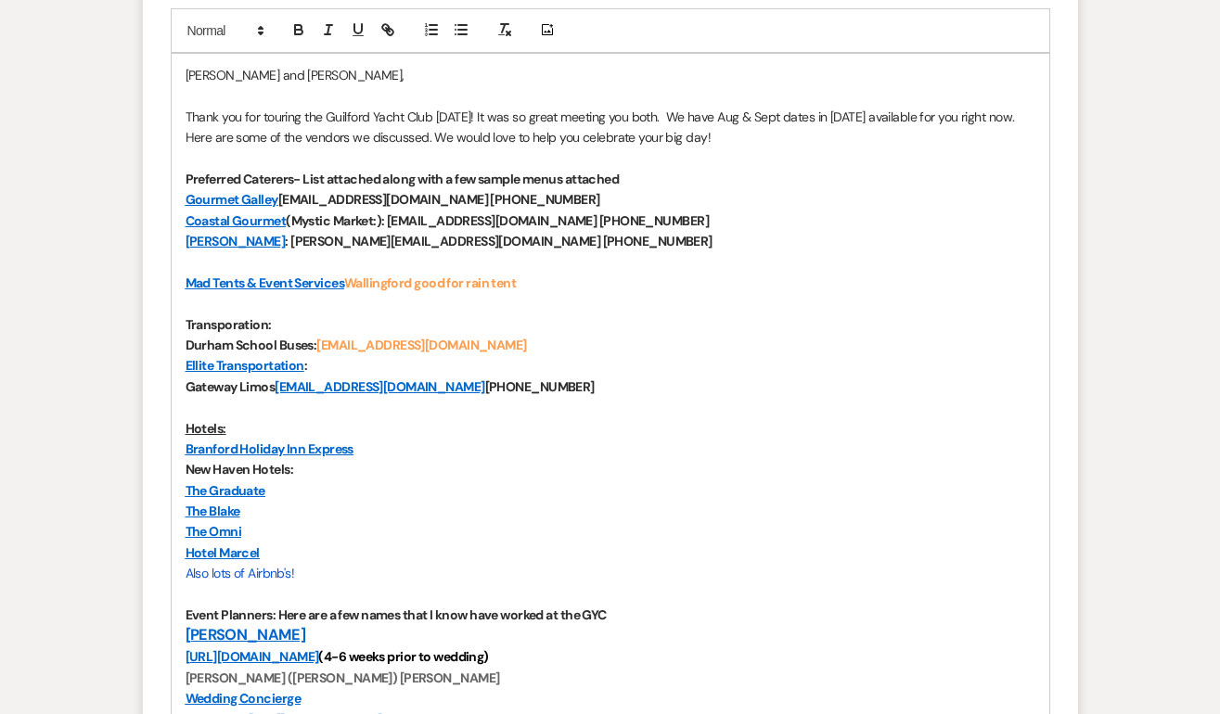
scroll to position [967, 0]
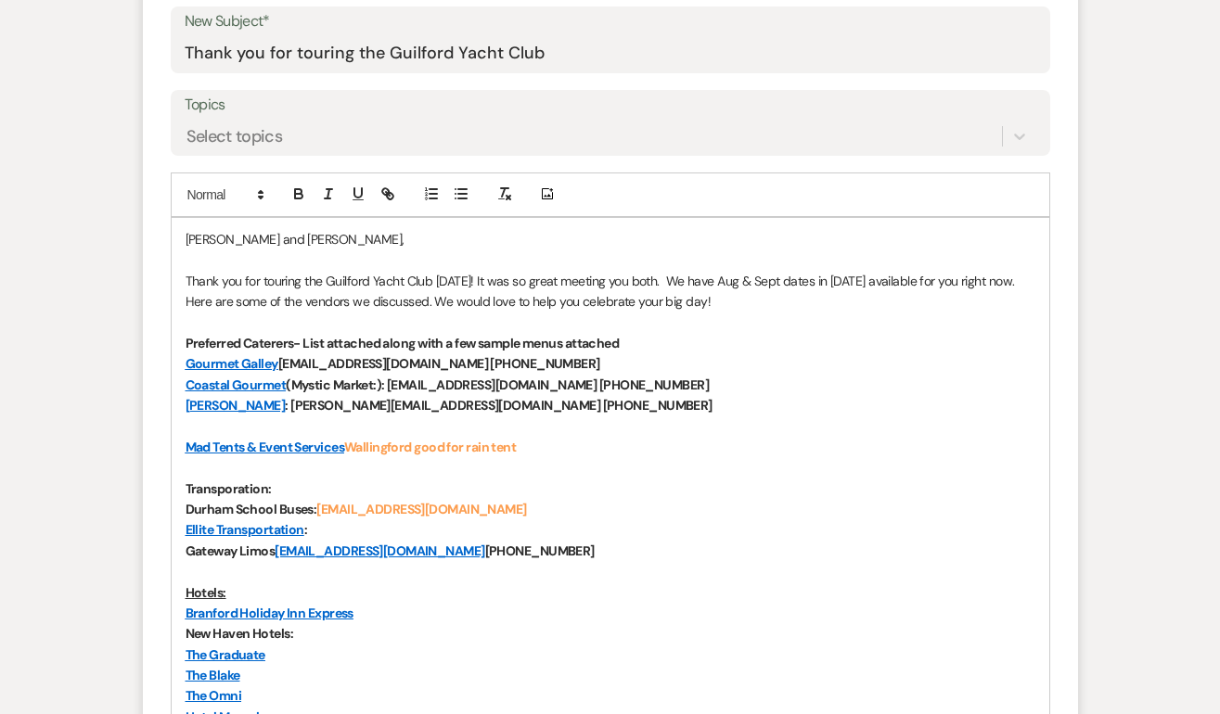
click at [717, 301] on p "Thank you for touring the Guilford Yacht Club [DATE]! It was so great meeting y…" at bounding box center [611, 292] width 850 height 42
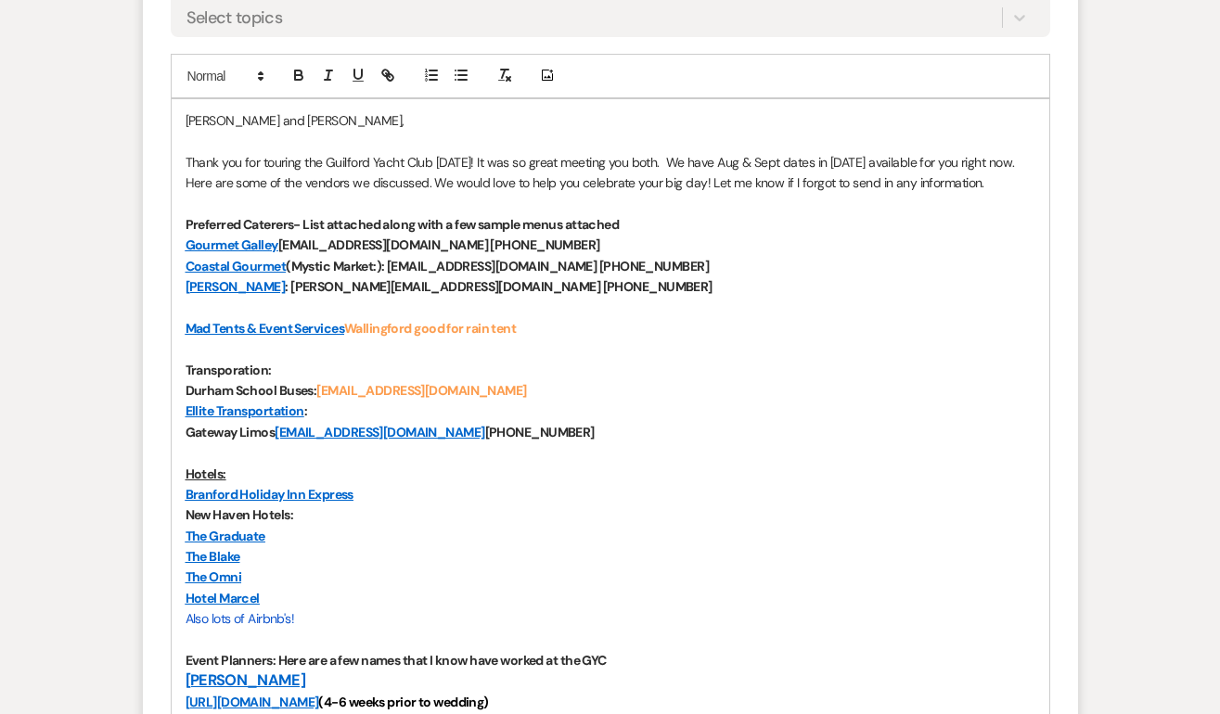
scroll to position [1572, 0]
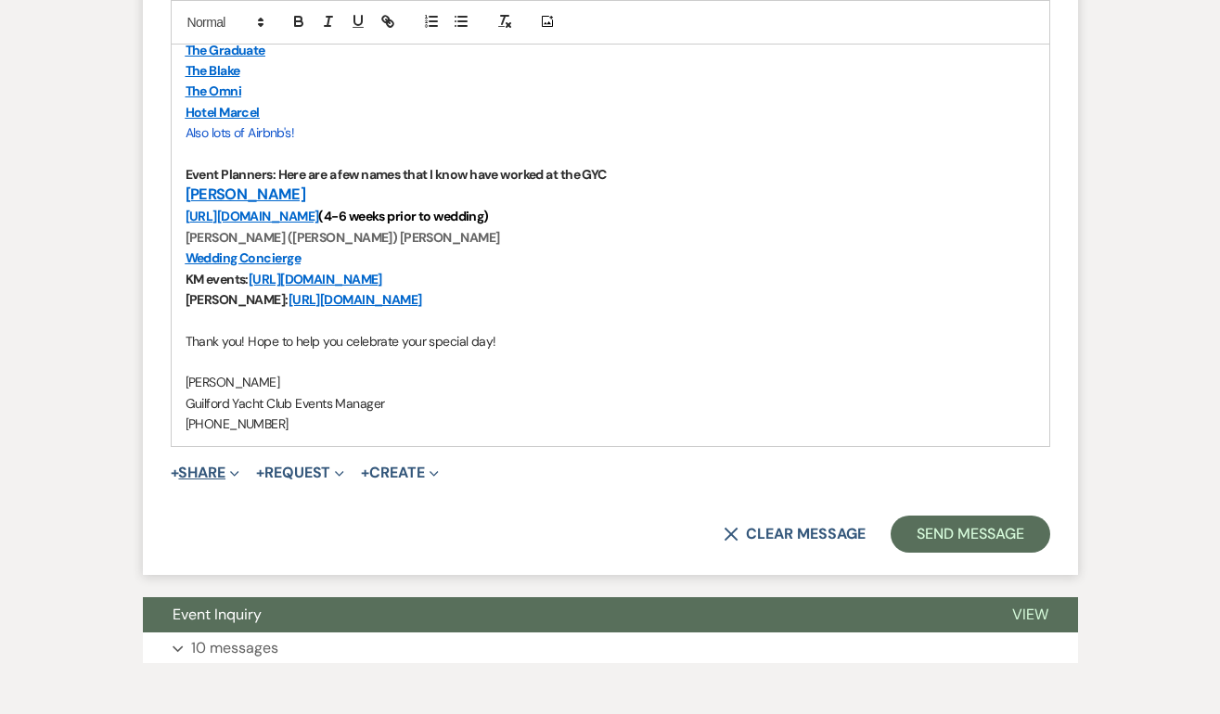
click at [212, 475] on button "+ Share Expand" at bounding box center [206, 473] width 70 height 15
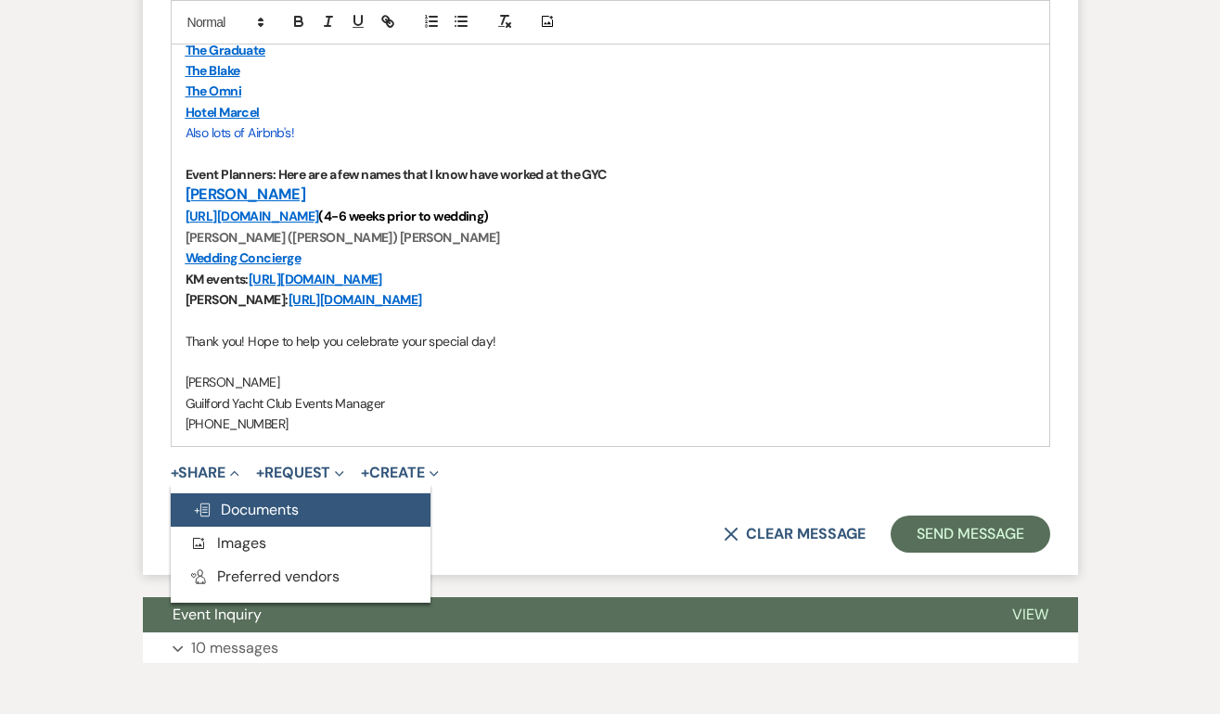
click at [232, 506] on span "Doc Upload Documents" at bounding box center [246, 509] width 106 height 19
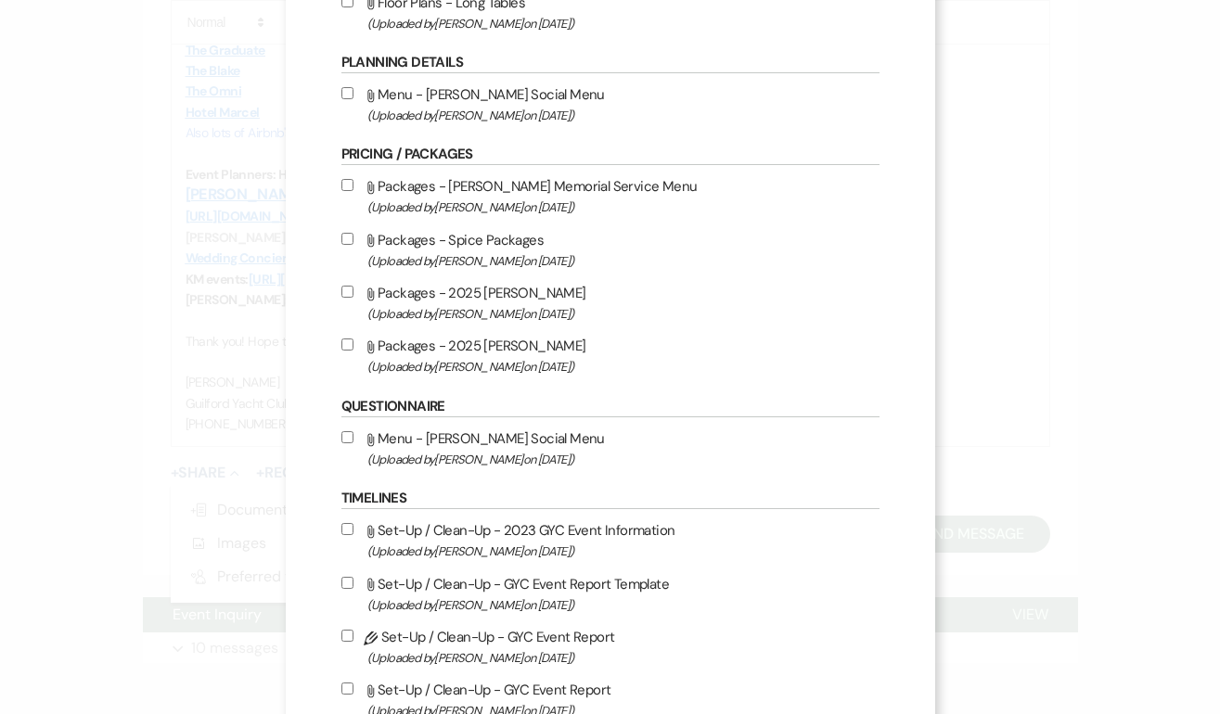
scroll to position [641, 0]
click at [348, 343] on input "Attach File Packages - 2025 [PERSON_NAME] (Uploaded by [PERSON_NAME] on [DATE] )" at bounding box center [347, 343] width 12 height 12
checkbox input "true"
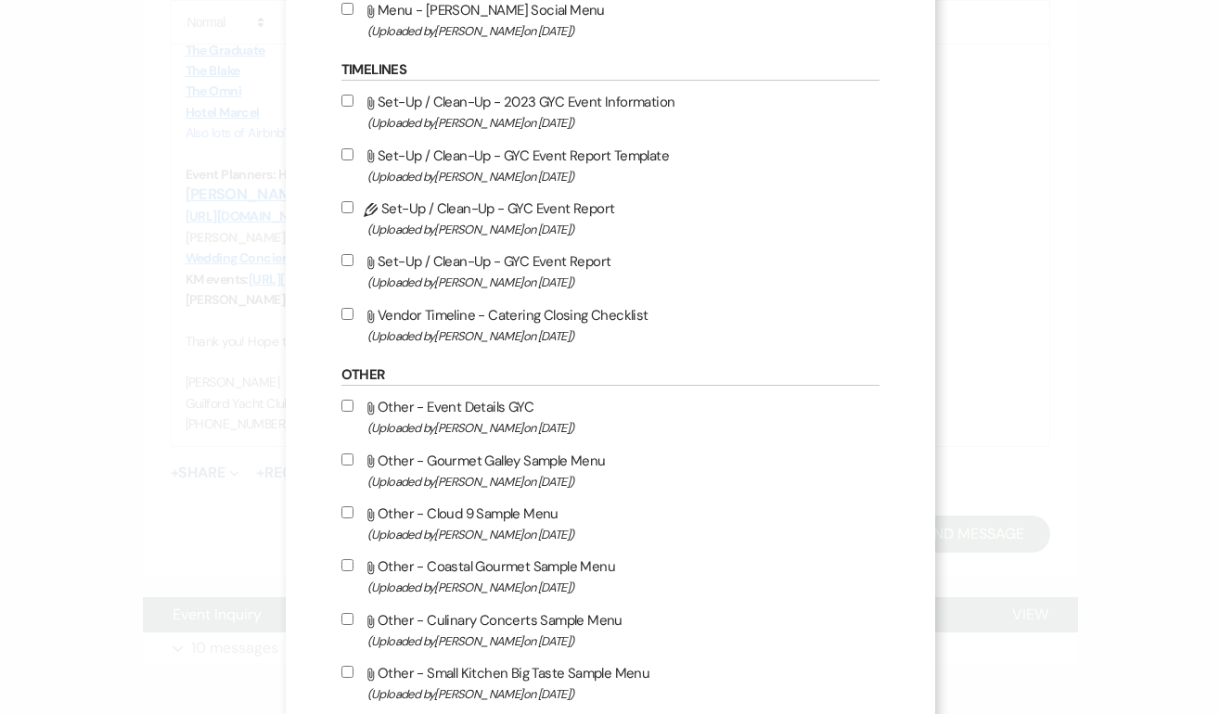
scroll to position [1107, 0]
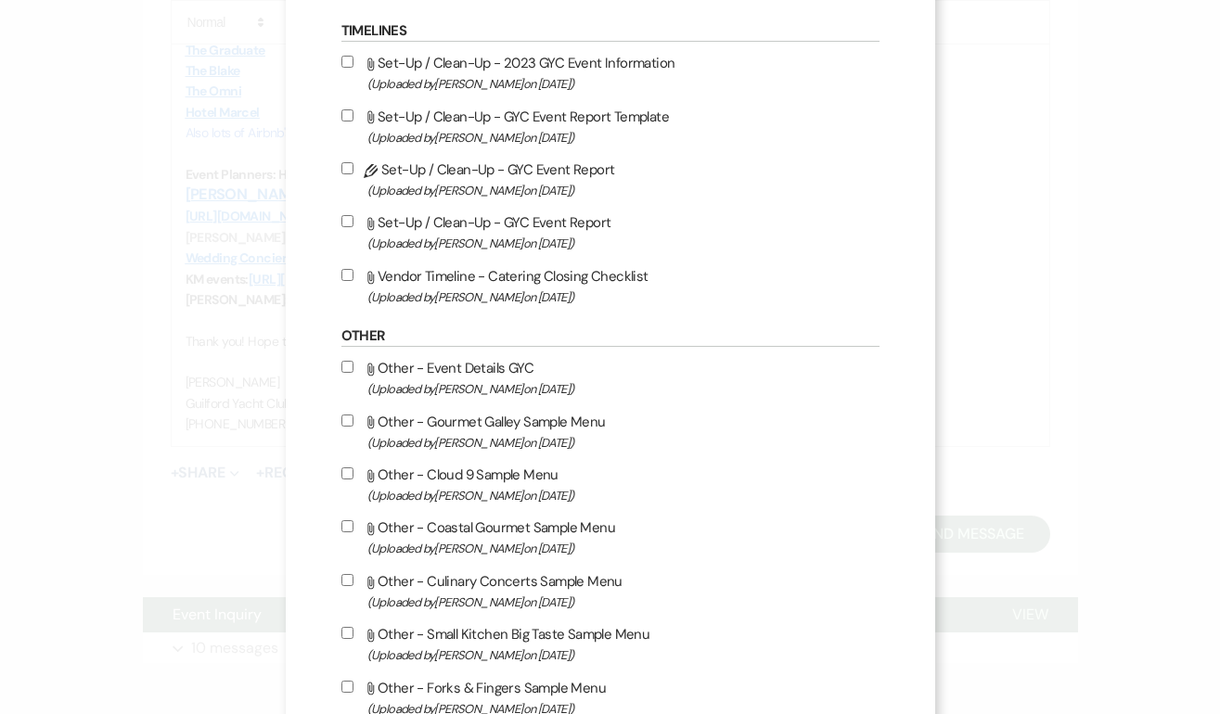
click at [349, 427] on input "Attach File Other - Gourmet Galley Sample Menu (Uploaded by [PERSON_NAME] on [D…" at bounding box center [347, 421] width 12 height 12
checkbox input "true"
click at [352, 532] on input "Attach File Other - Coastal Gourmet Sample Menu (Uploaded by [PERSON_NAME] on […" at bounding box center [347, 526] width 12 height 12
checkbox input "true"
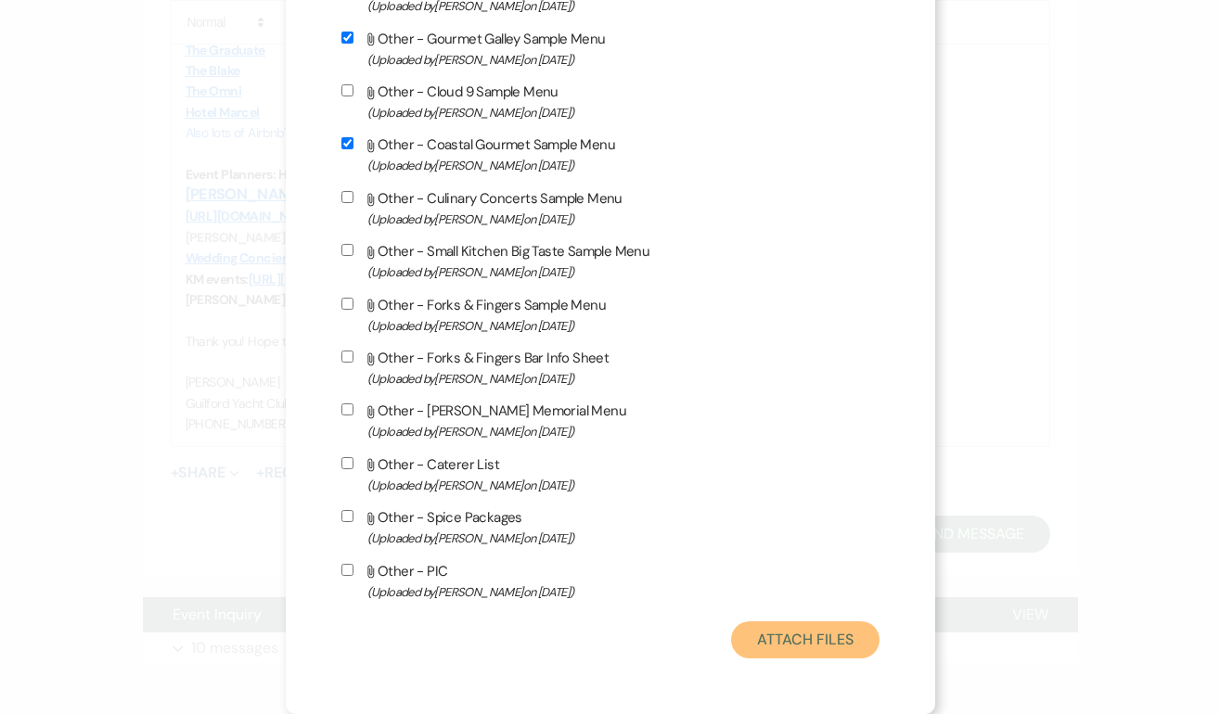
click at [808, 645] on button "Attach Files" at bounding box center [804, 639] width 147 height 37
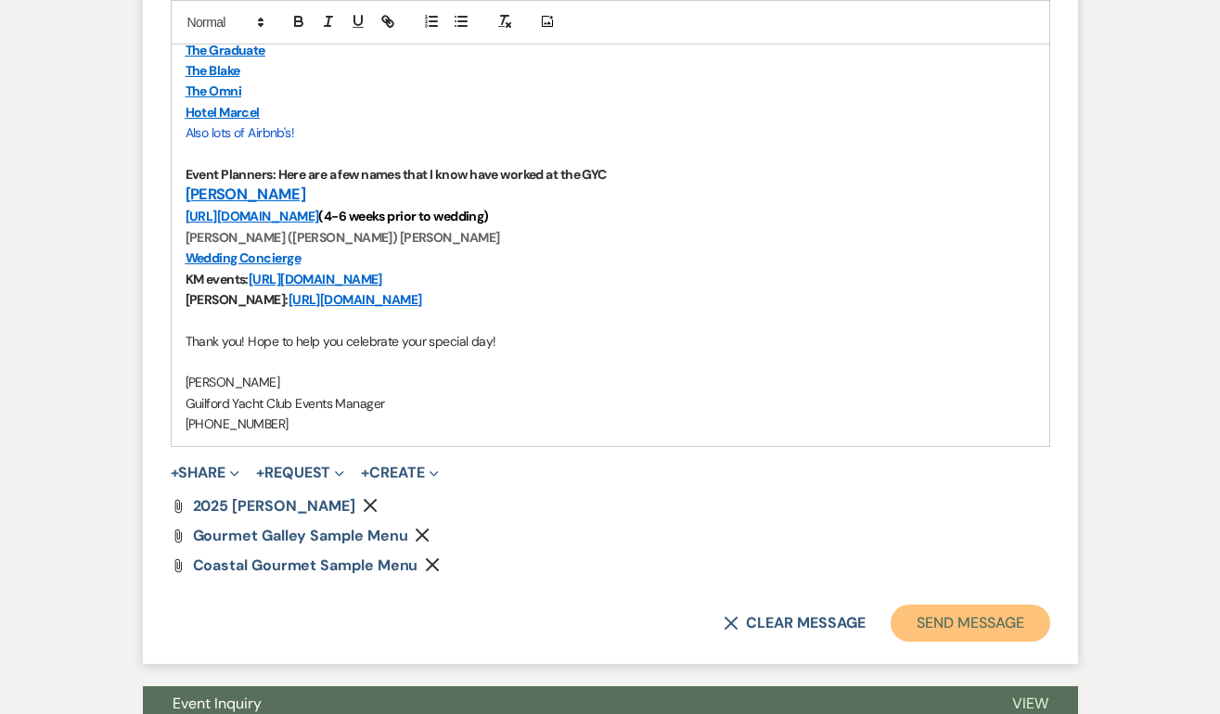
click at [930, 626] on button "Send Message" at bounding box center [969, 623] width 159 height 37
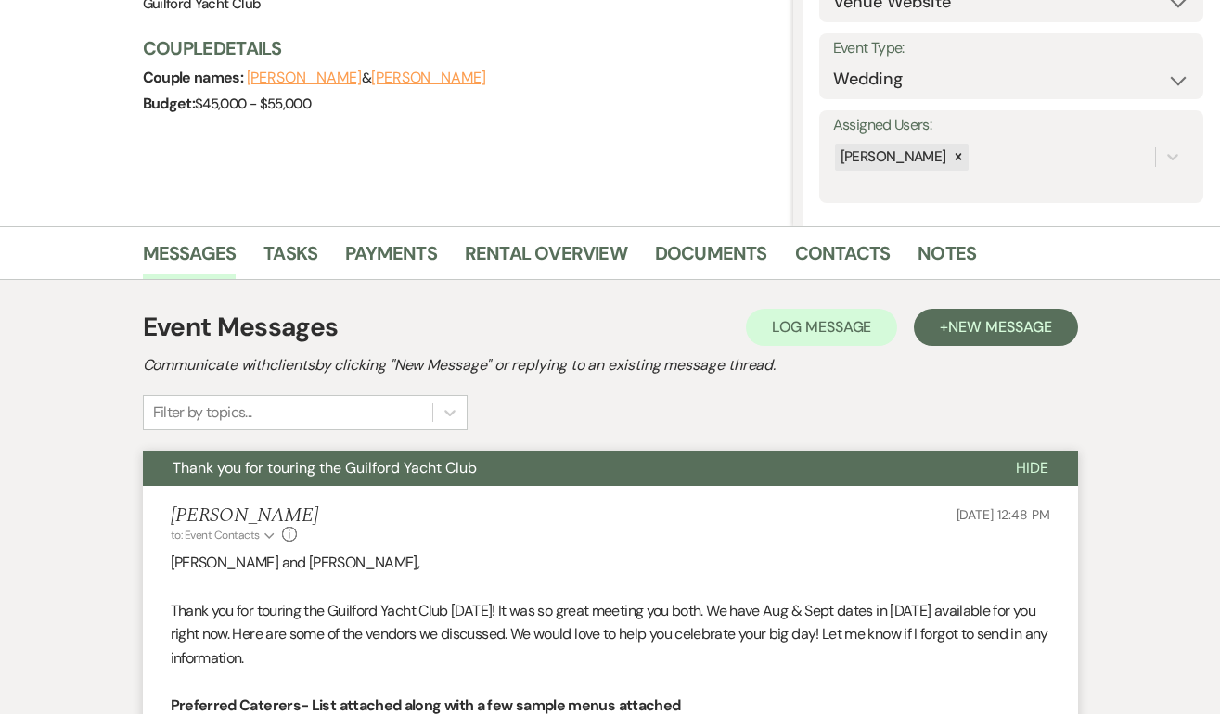
scroll to position [0, 0]
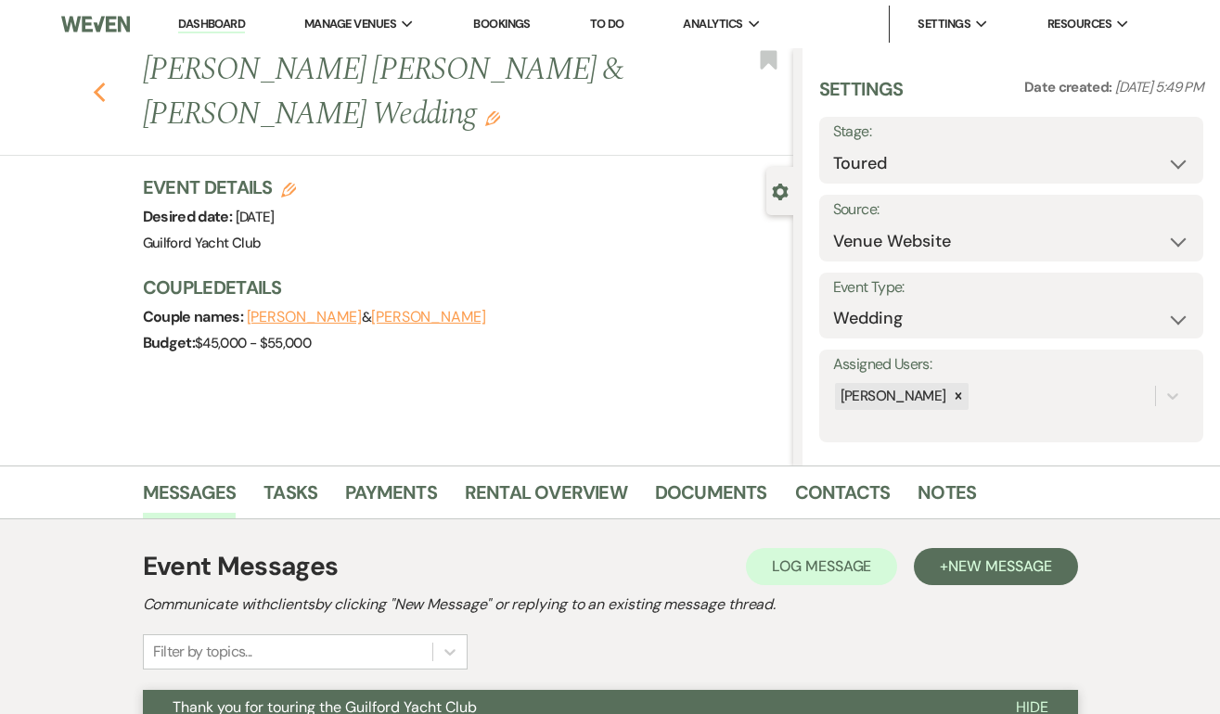
click at [98, 82] on icon "Previous" at bounding box center [100, 93] width 14 height 22
select select "5"
select select "8"
select select "9"
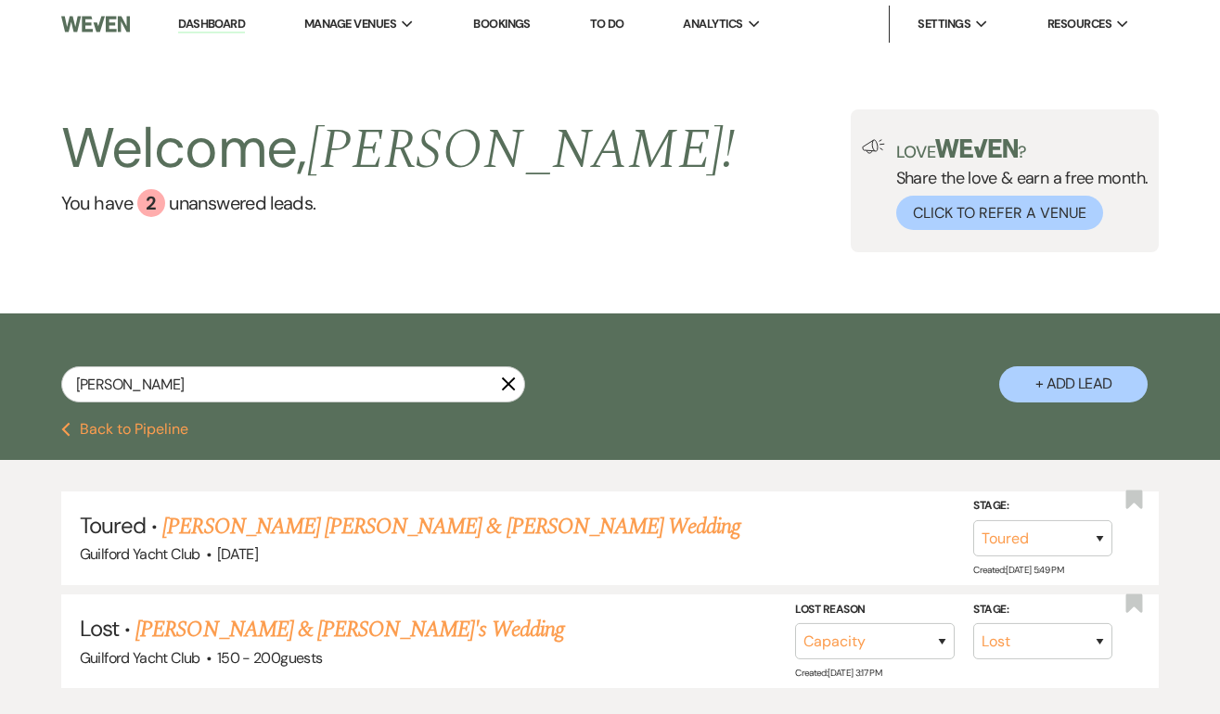
click at [142, 427] on button "Previous Back to Pipeline" at bounding box center [124, 429] width 127 height 15
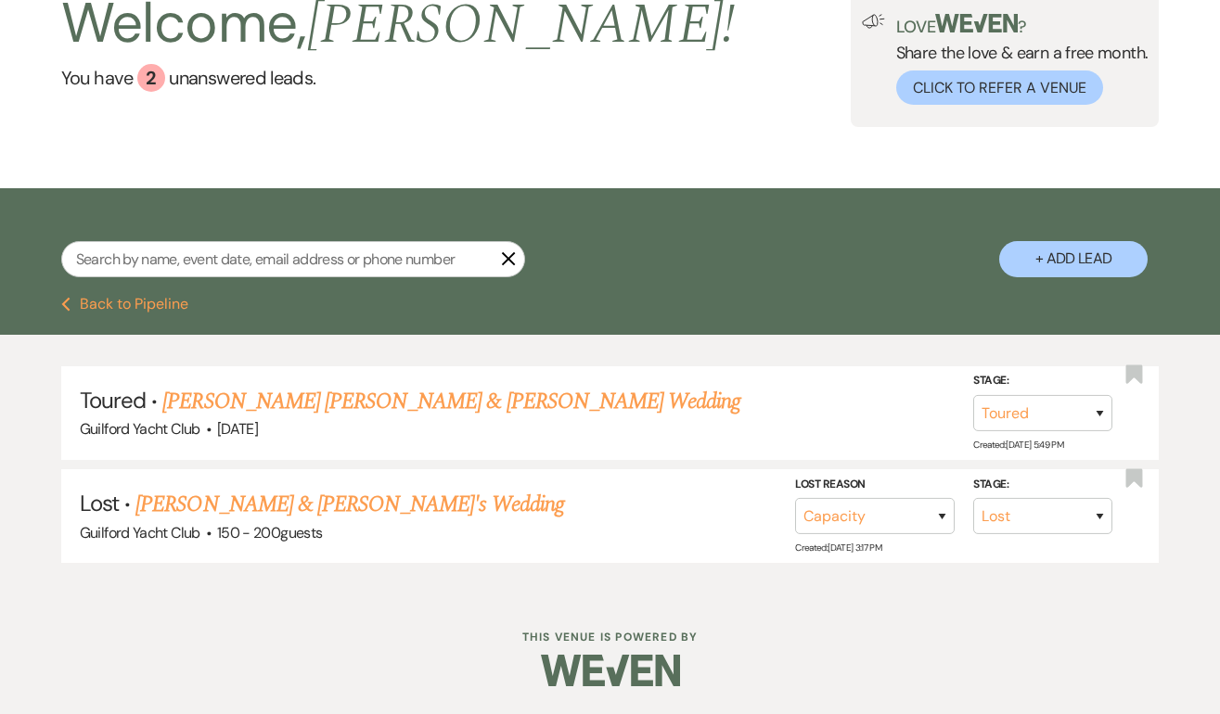
select select "4"
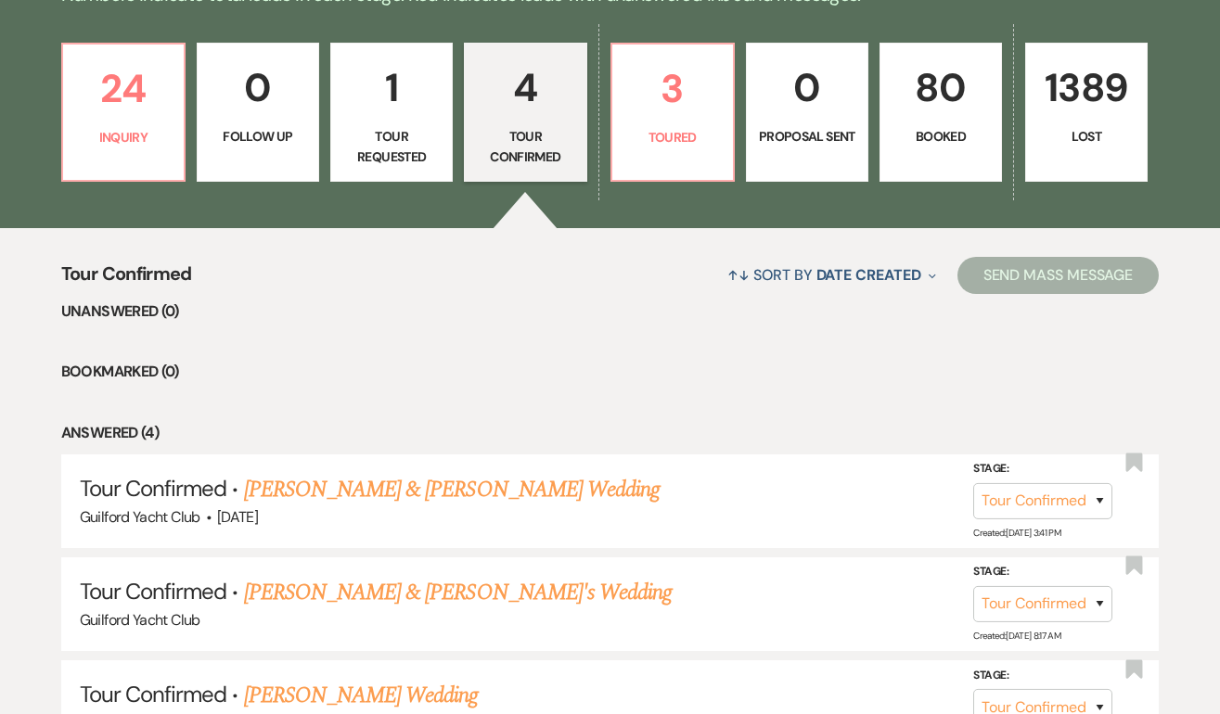
scroll to position [497, 0]
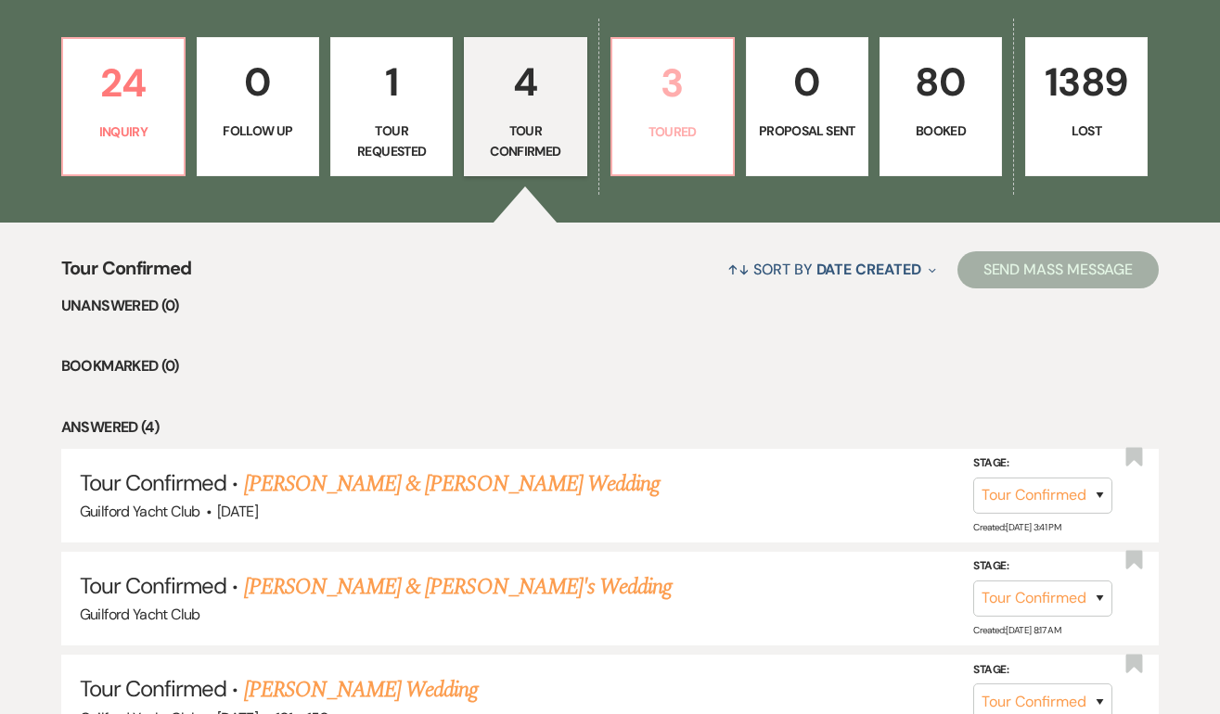
click at [674, 122] on p "Toured" at bounding box center [672, 132] width 98 height 20
select select "5"
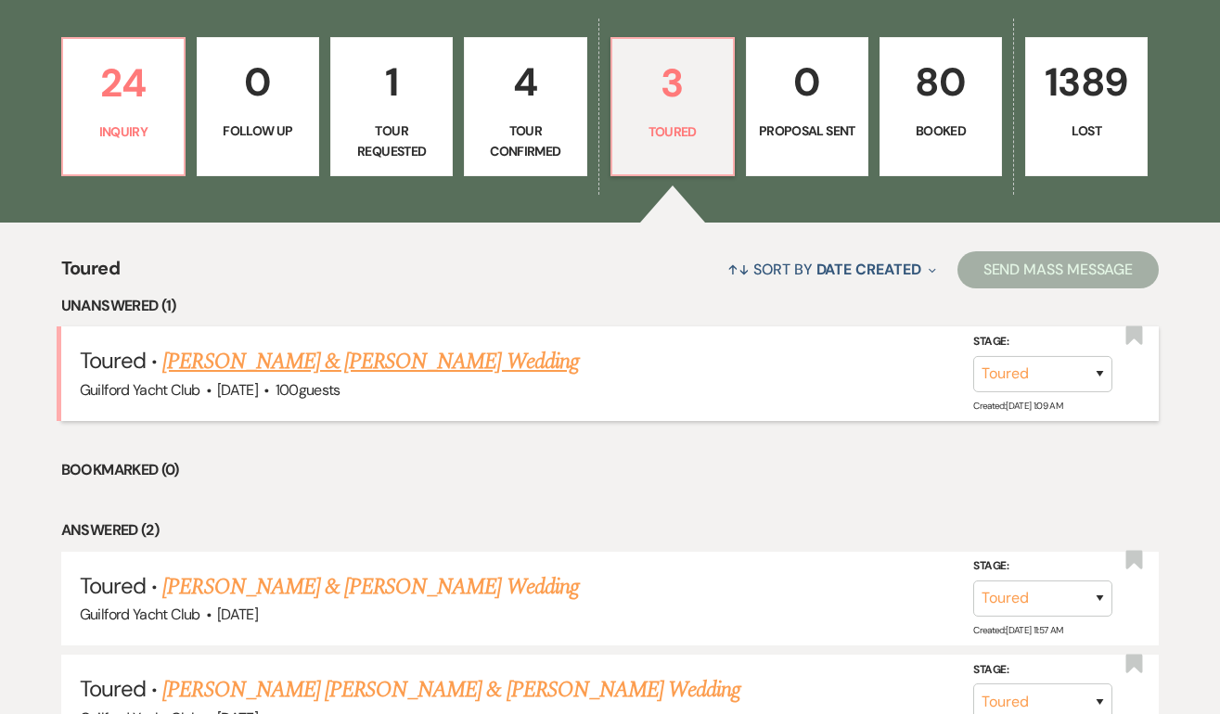
click at [237, 365] on link "[PERSON_NAME] & [PERSON_NAME] Wedding" at bounding box center [370, 361] width 416 height 33
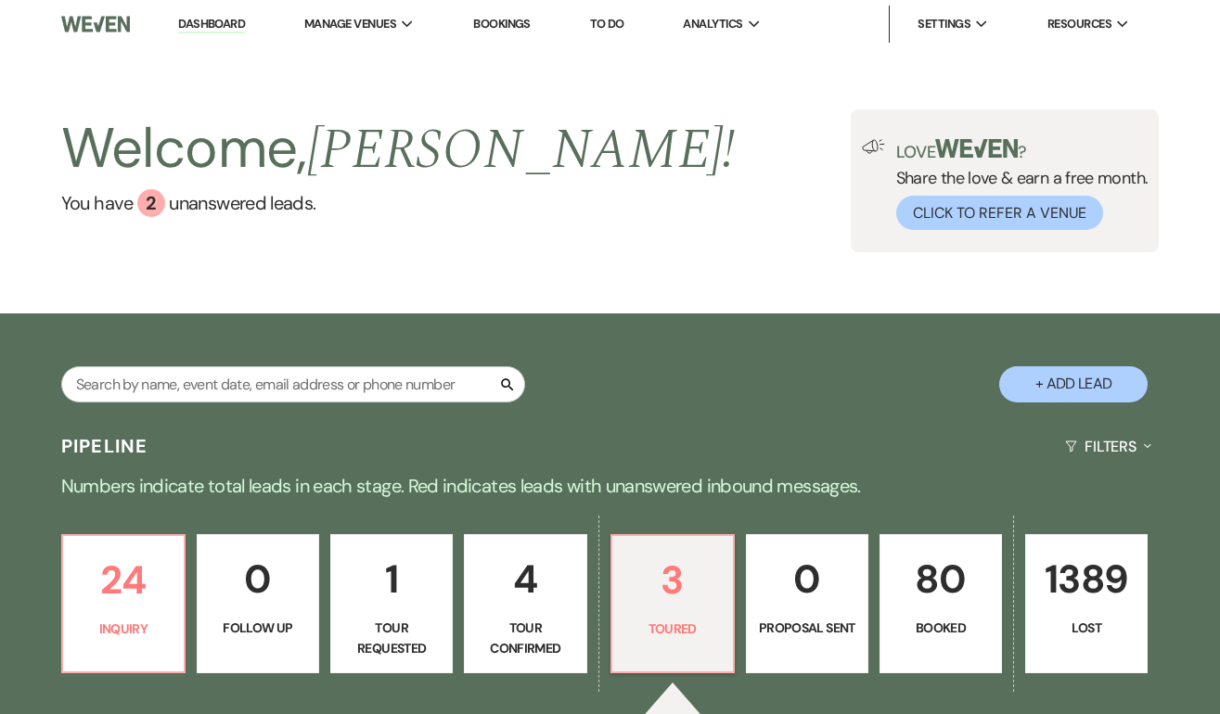
select select "5"
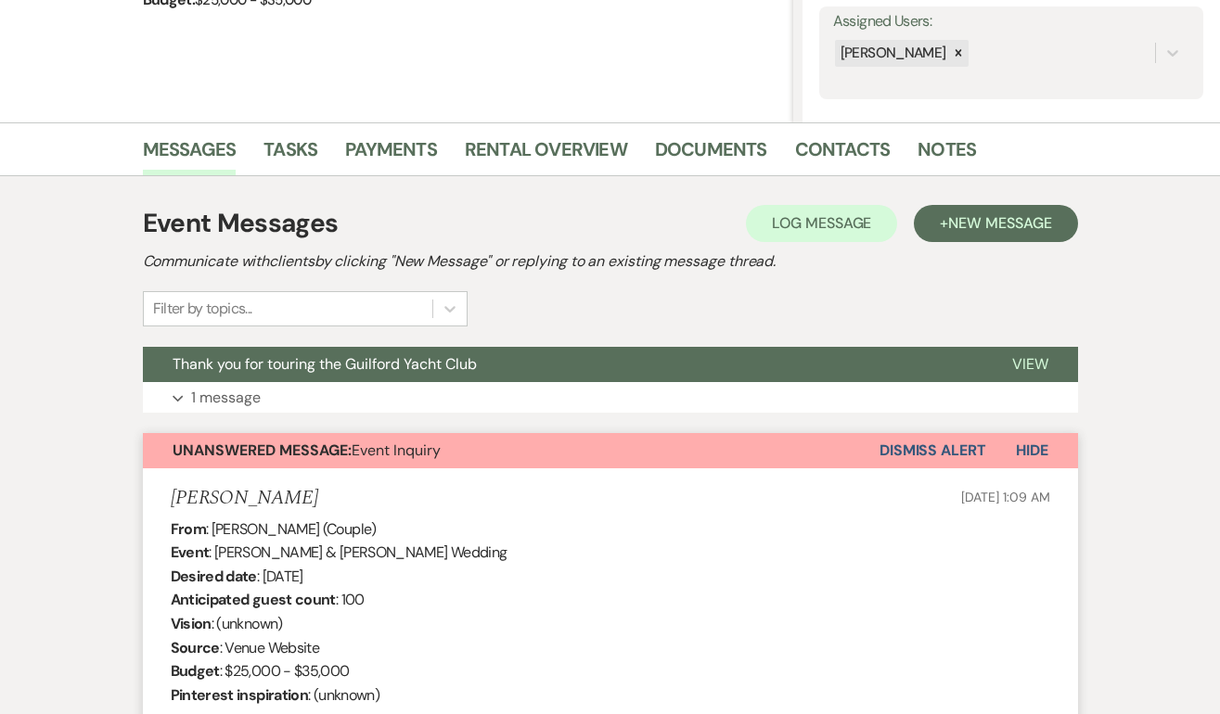
scroll to position [195, 0]
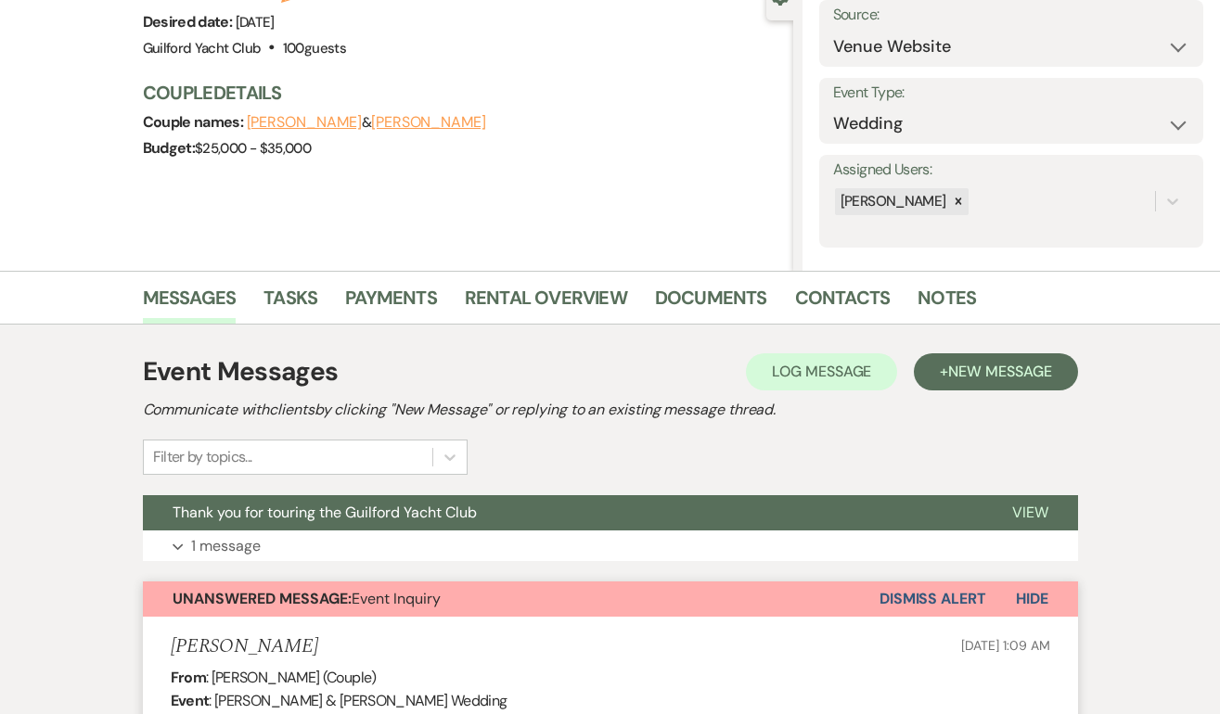
click at [900, 601] on button "Dismiss Alert" at bounding box center [932, 599] width 107 height 35
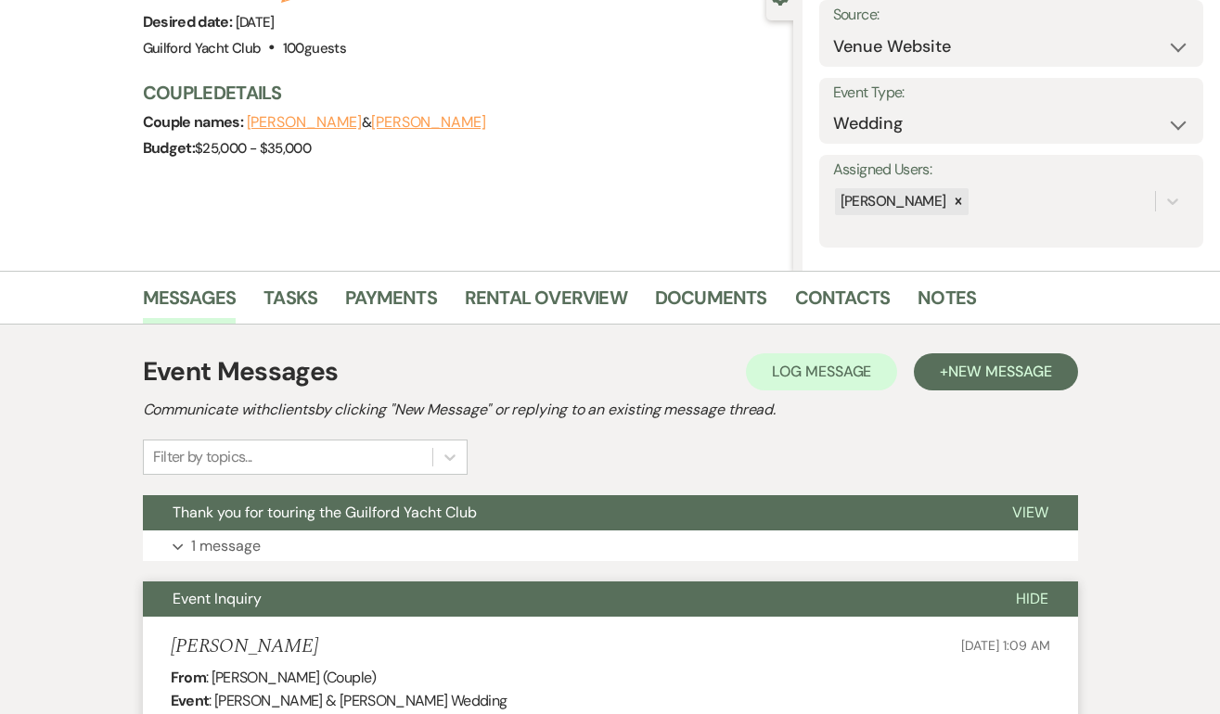
scroll to position [0, 0]
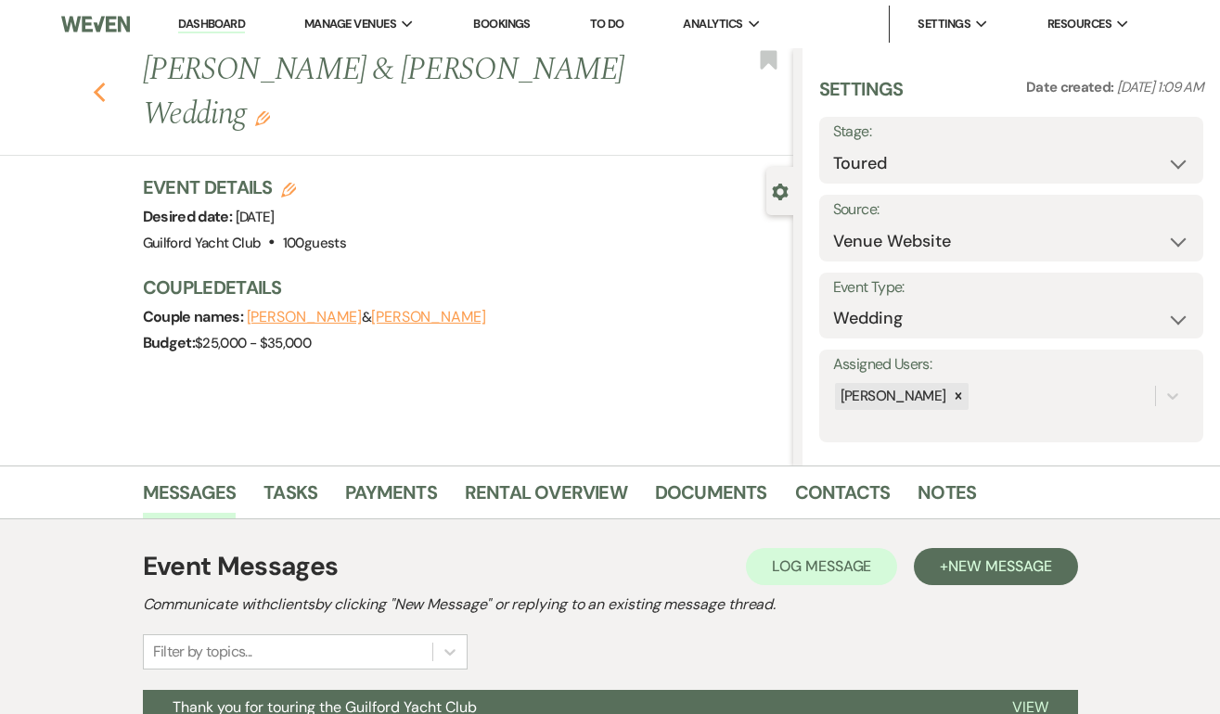
click at [98, 83] on use "button" at bounding box center [99, 93] width 12 height 20
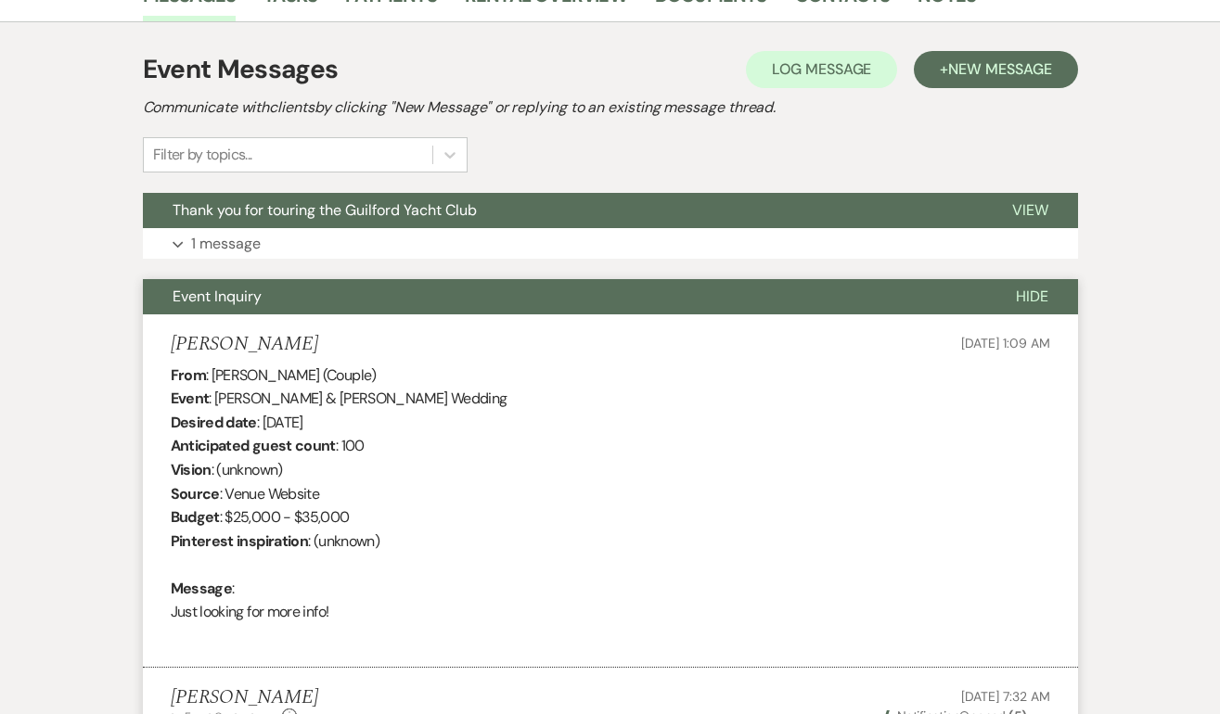
select select "5"
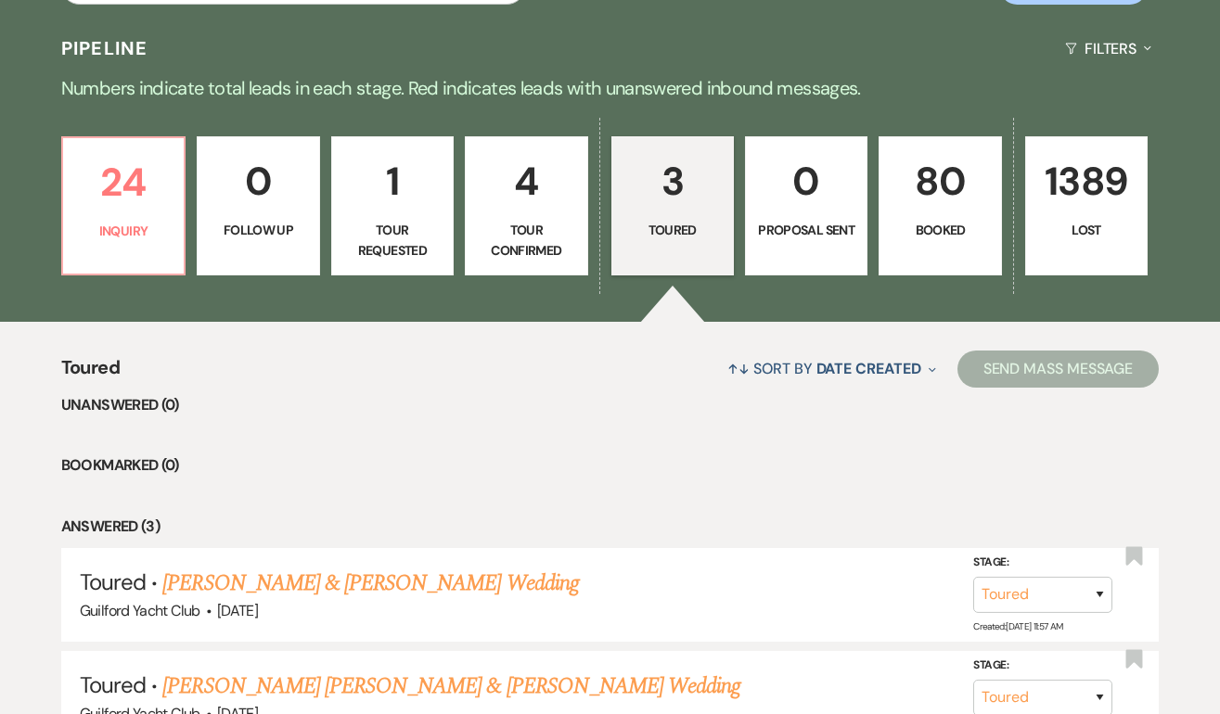
scroll to position [319, 0]
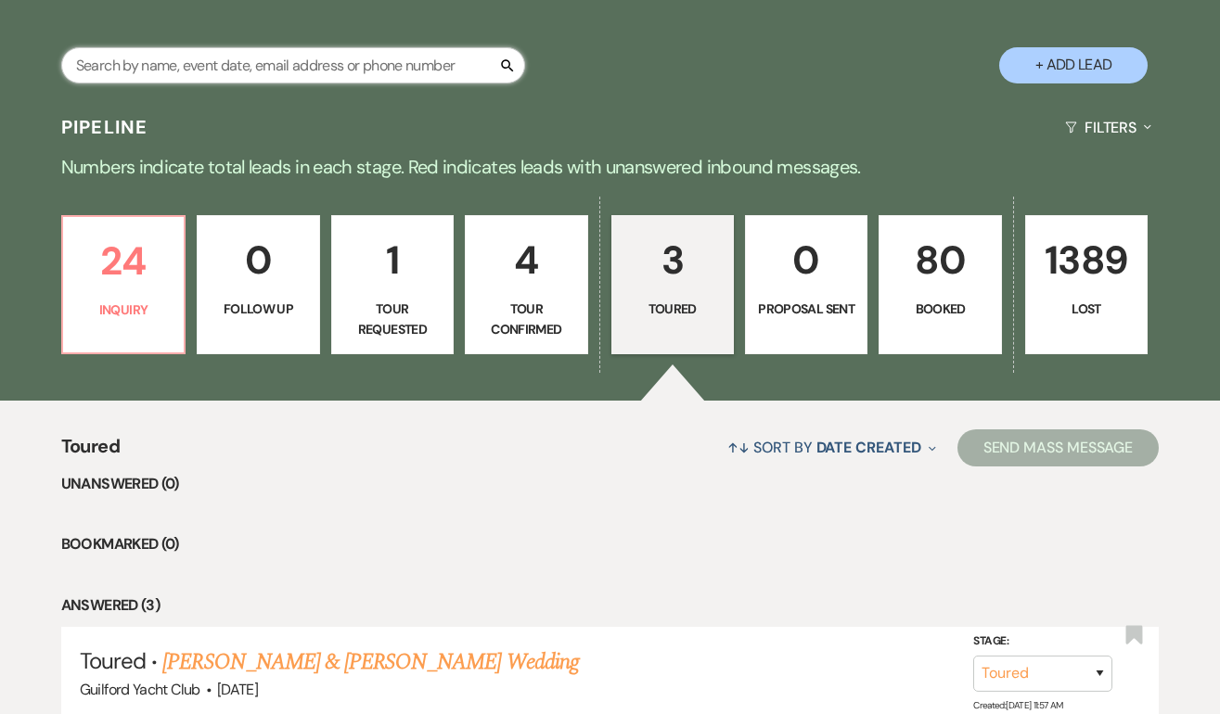
click at [211, 70] on input "text" at bounding box center [293, 65] width 464 height 36
type input "[PERSON_NAME]"
select select "8"
select select "5"
select select "8"
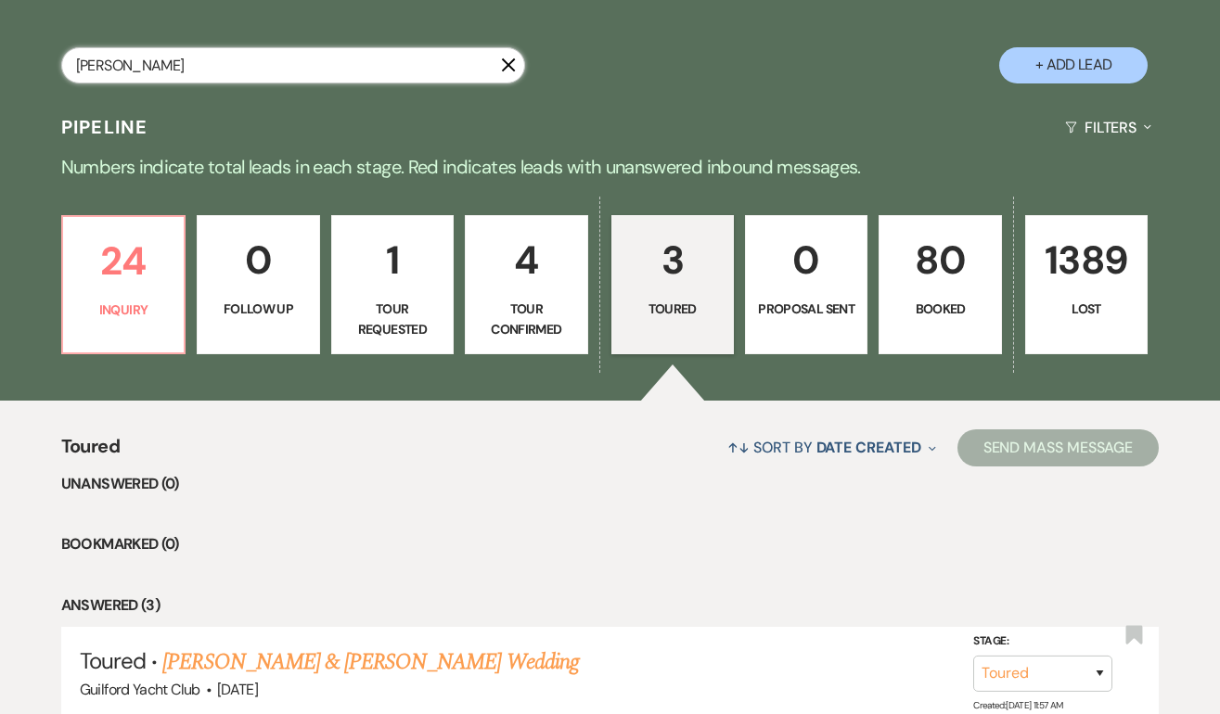
select select "6"
select select "8"
select select "6"
select select "8"
select select "5"
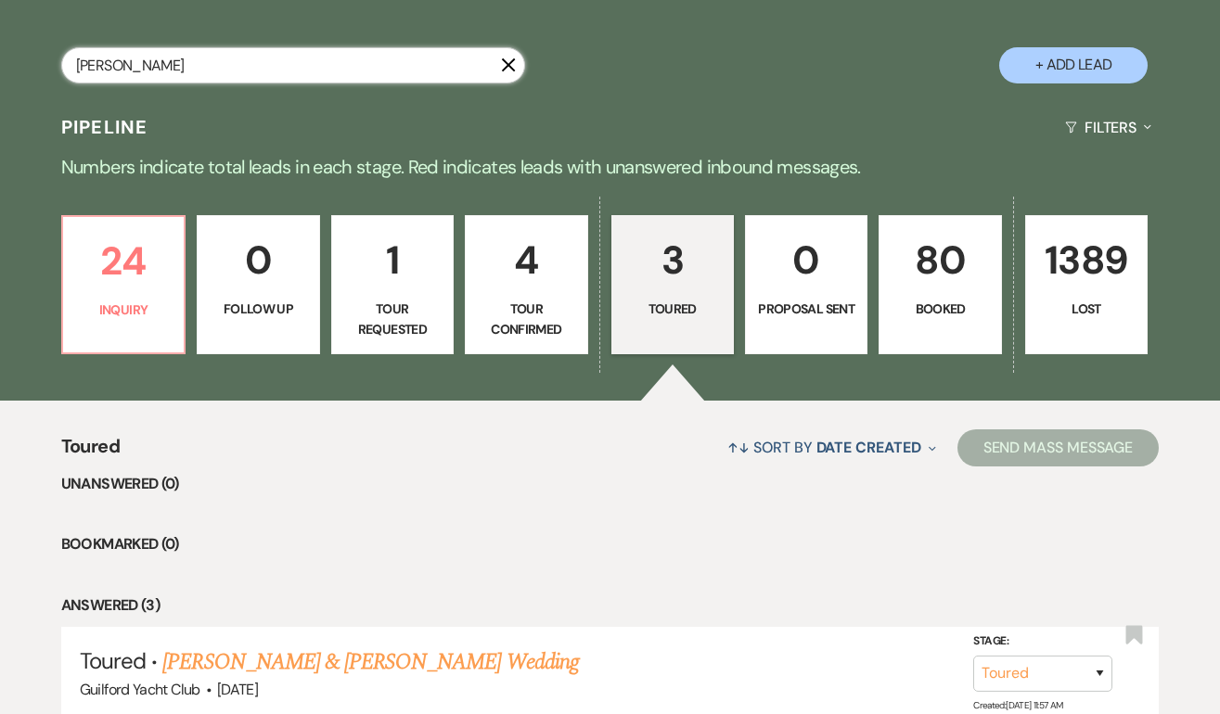
select select "8"
select select "4"
select select "8"
select select "5"
select select "8"
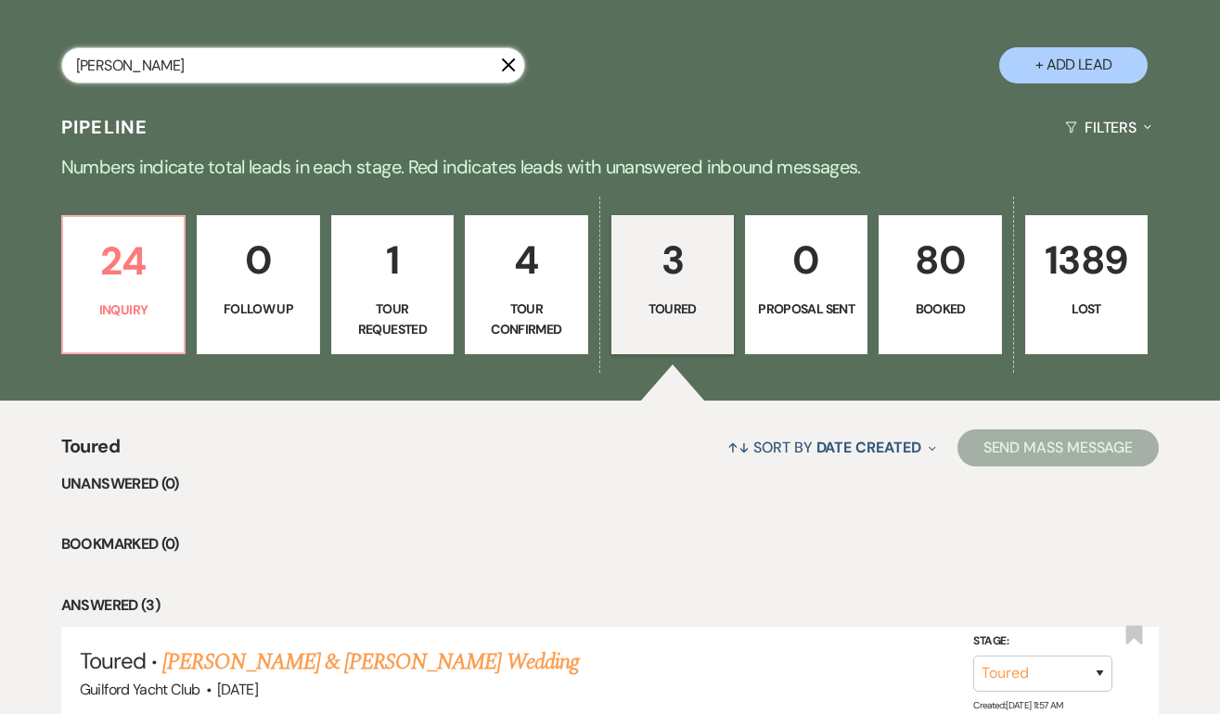
select select "5"
select select "8"
select select "5"
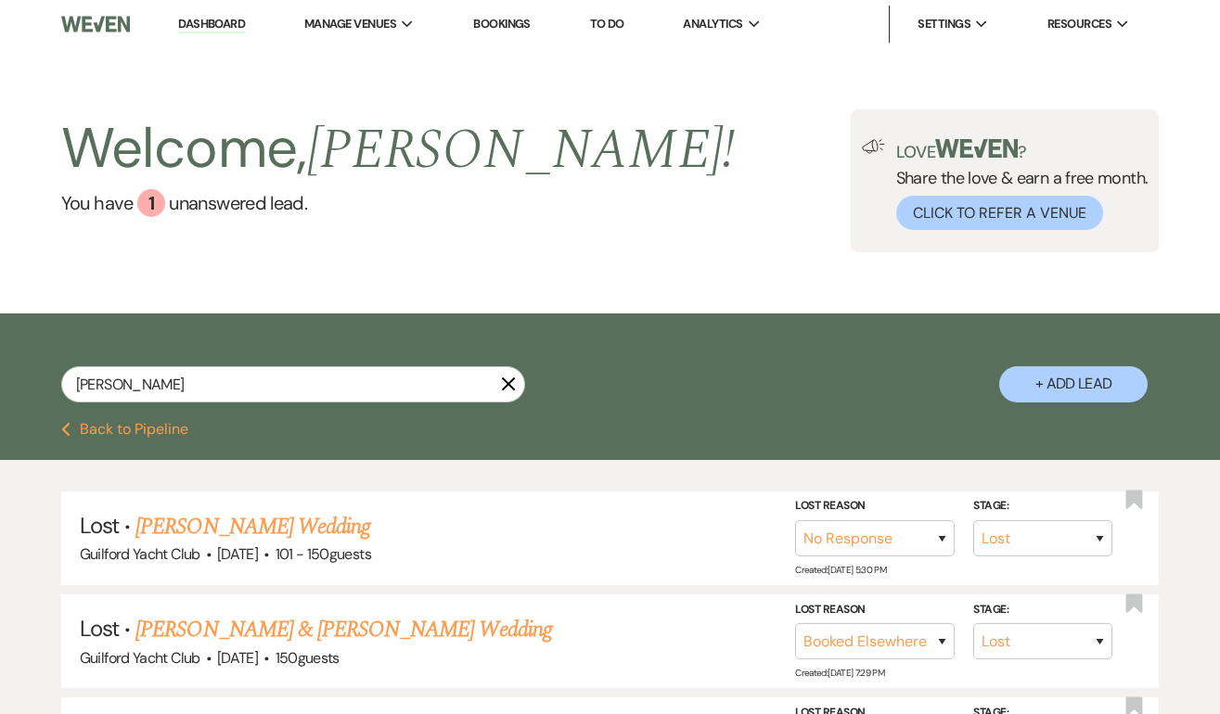
click at [1092, 376] on button "+ Add Lead" at bounding box center [1073, 384] width 148 height 36
select select "696"
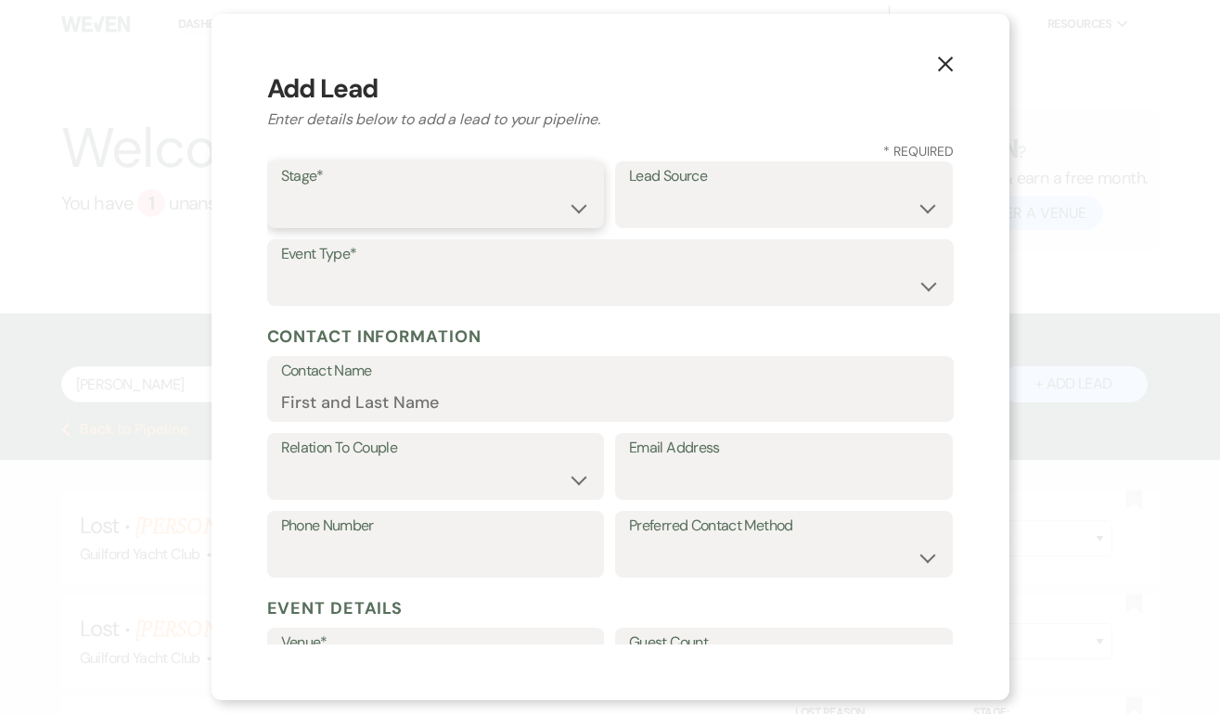
click at [319, 199] on select "Inquiry Follow Up Tour Requested Tour Confirmed Toured Proposal Sent Booked Lost" at bounding box center [436, 208] width 310 height 36
select select "5"
click at [664, 200] on select "Weven Venue Website Instagram Facebook Pinterest Google The Knot Wedding Wire H…" at bounding box center [784, 208] width 310 height 36
select select "5"
click at [483, 287] on select "Wedding Anniversary Party Baby Shower Bachelorette / Bachelor Party Birthday Pa…" at bounding box center [610, 286] width 659 height 36
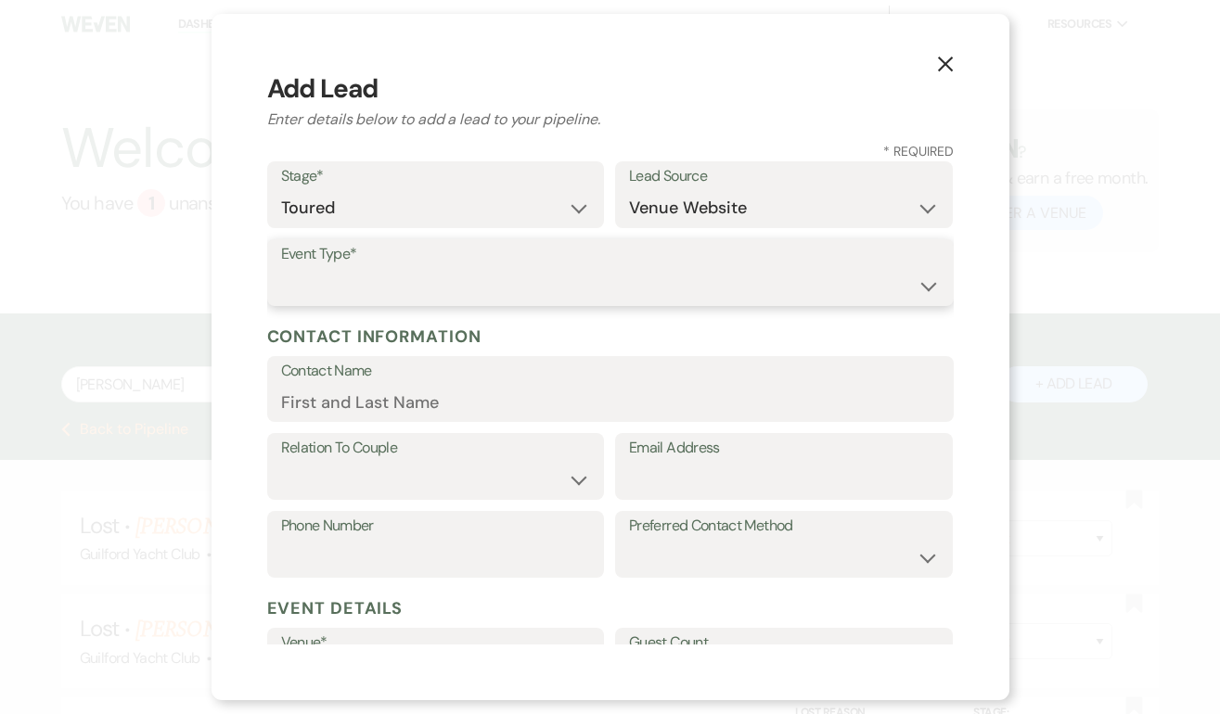
select select "1"
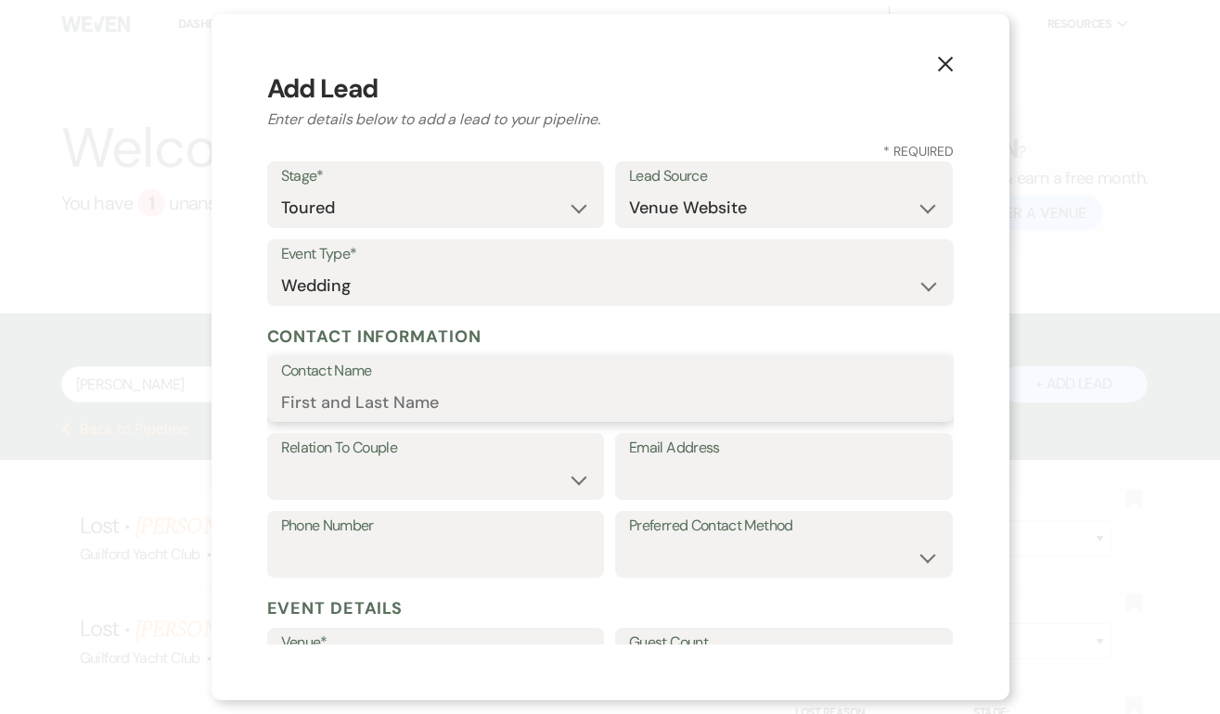
click at [353, 395] on input "Contact Name" at bounding box center [610, 402] width 659 height 36
click at [664, 472] on input "Email Address" at bounding box center [784, 480] width 310 height 36
paste input "[PERSON_NAME][DOMAIN_NAME][EMAIL_ADDRESS][DOMAIN_NAME]"
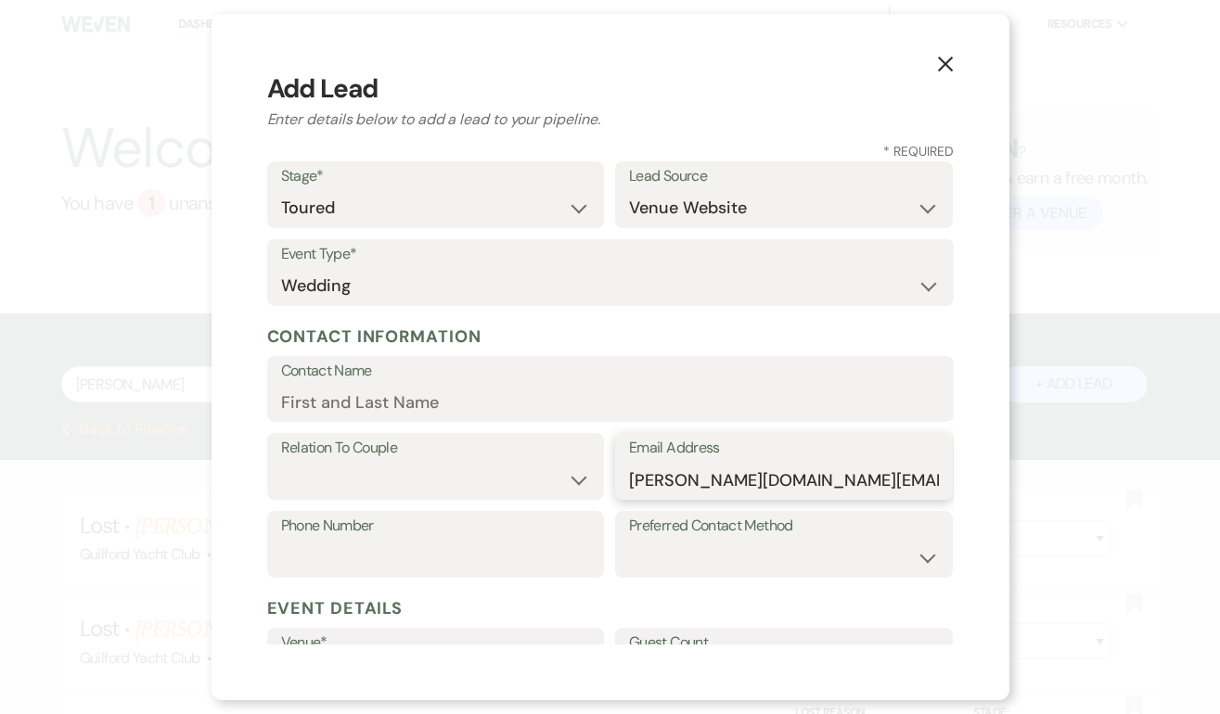
type input "[PERSON_NAME][DOMAIN_NAME][EMAIL_ADDRESS][DOMAIN_NAME]"
click at [400, 403] on input "Contact Name" at bounding box center [610, 402] width 659 height 36
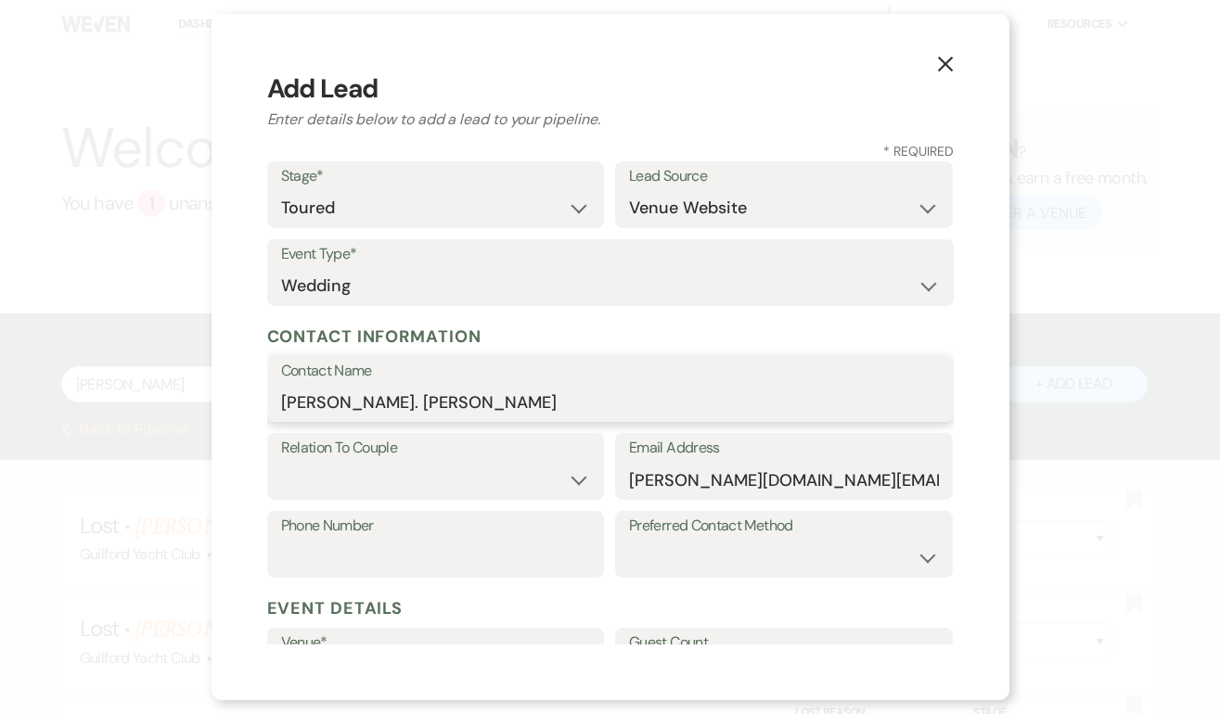
type input "[PERSON_NAME]. [PERSON_NAME]"
click at [442, 463] on select "Couple Planner Parent of Couple Family Member Friend Other" at bounding box center [436, 480] width 310 height 36
select select "1"
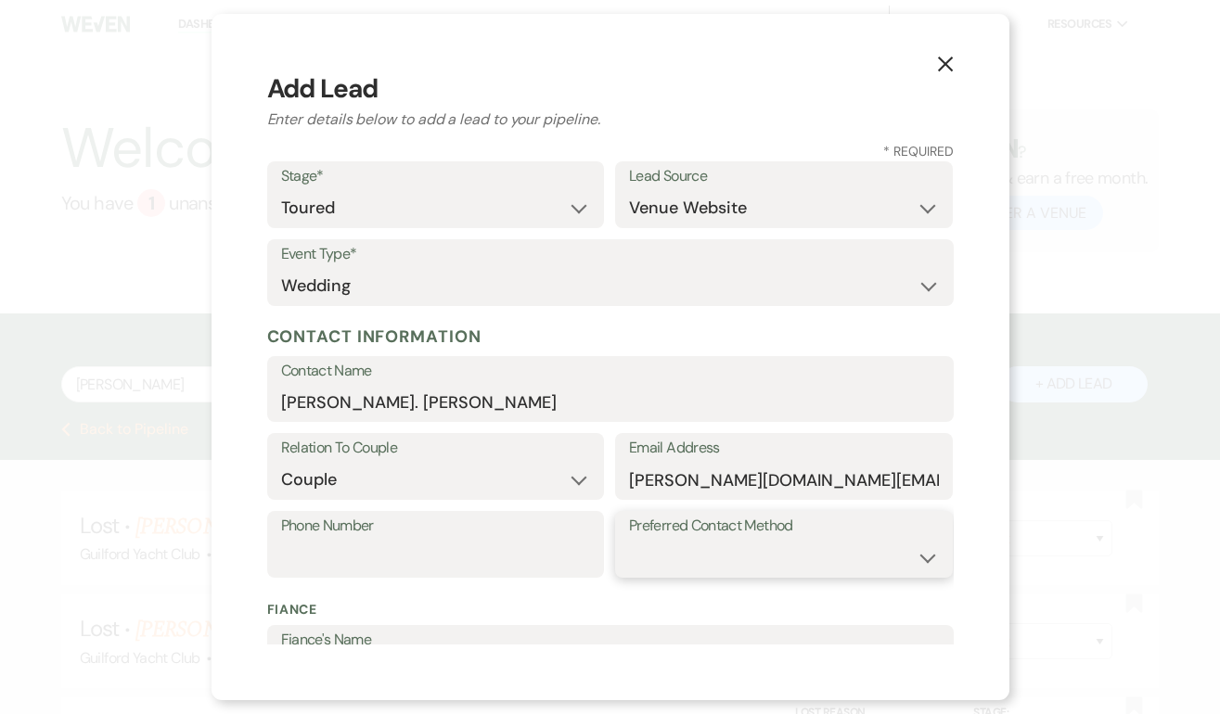
click at [667, 554] on select "Email Phone Text" at bounding box center [784, 558] width 310 height 36
select select "email"
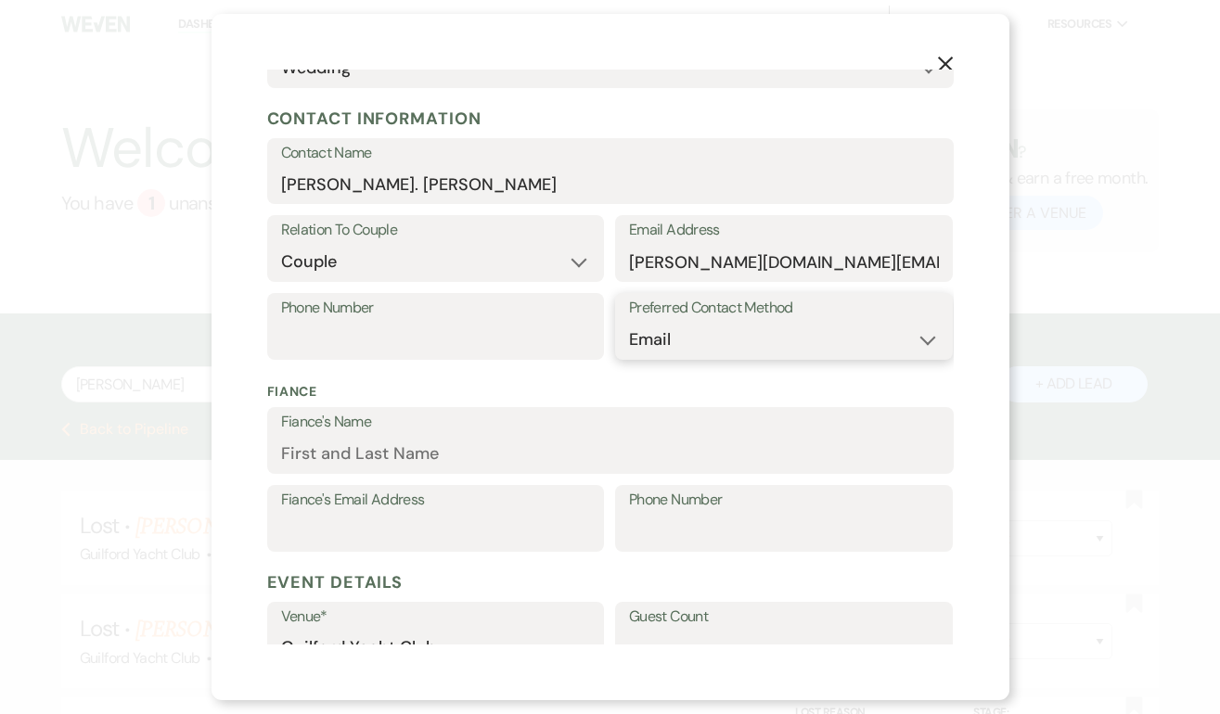
scroll to position [219, 0]
click at [404, 436] on input "Fiance's Name" at bounding box center [610, 453] width 659 height 36
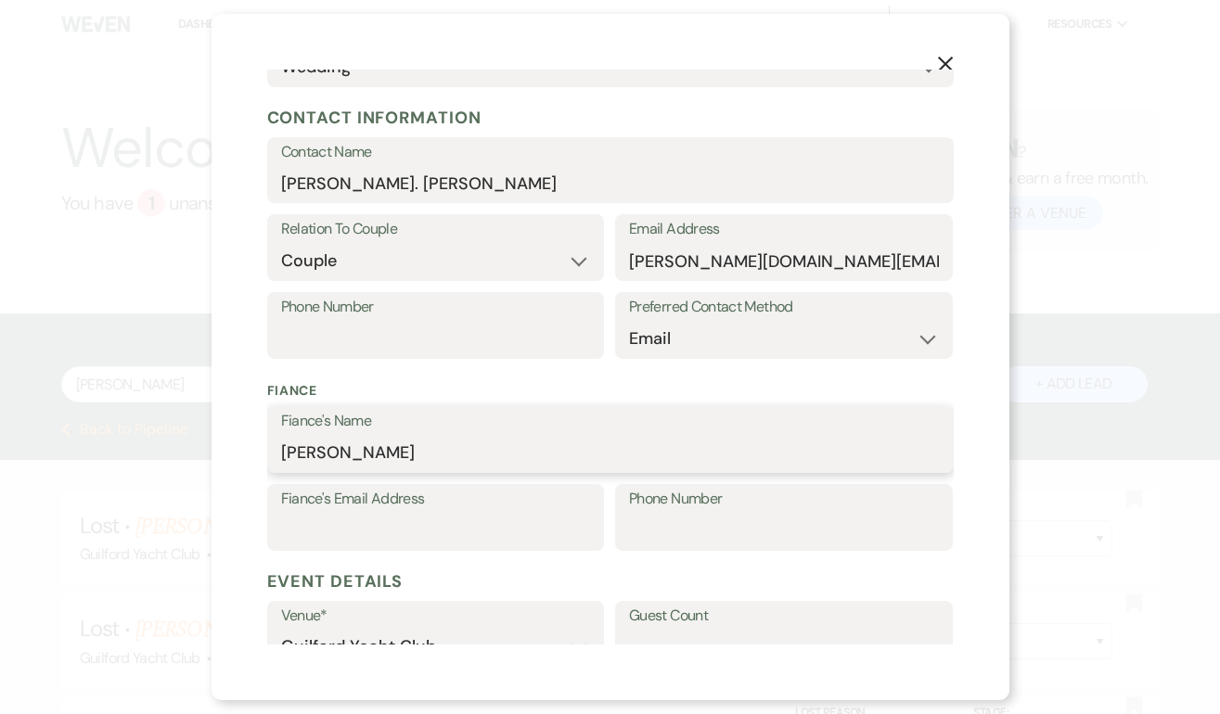
type input "[PERSON_NAME]"
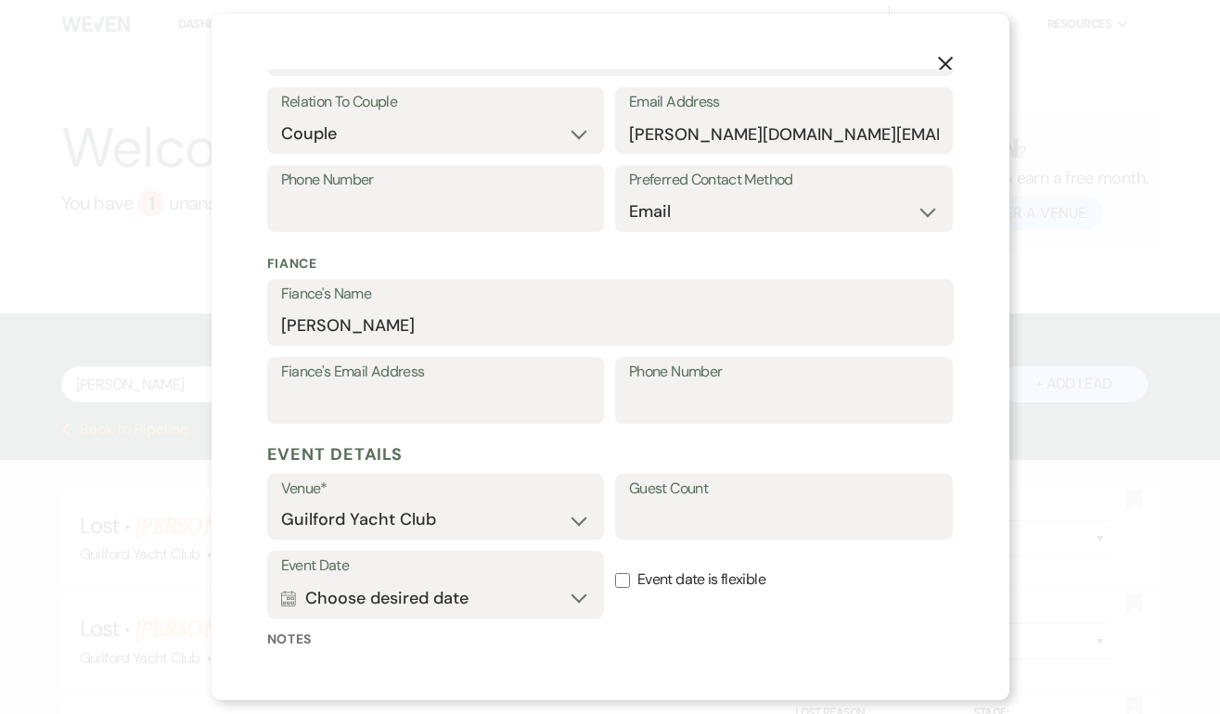
scroll to position [526, 0]
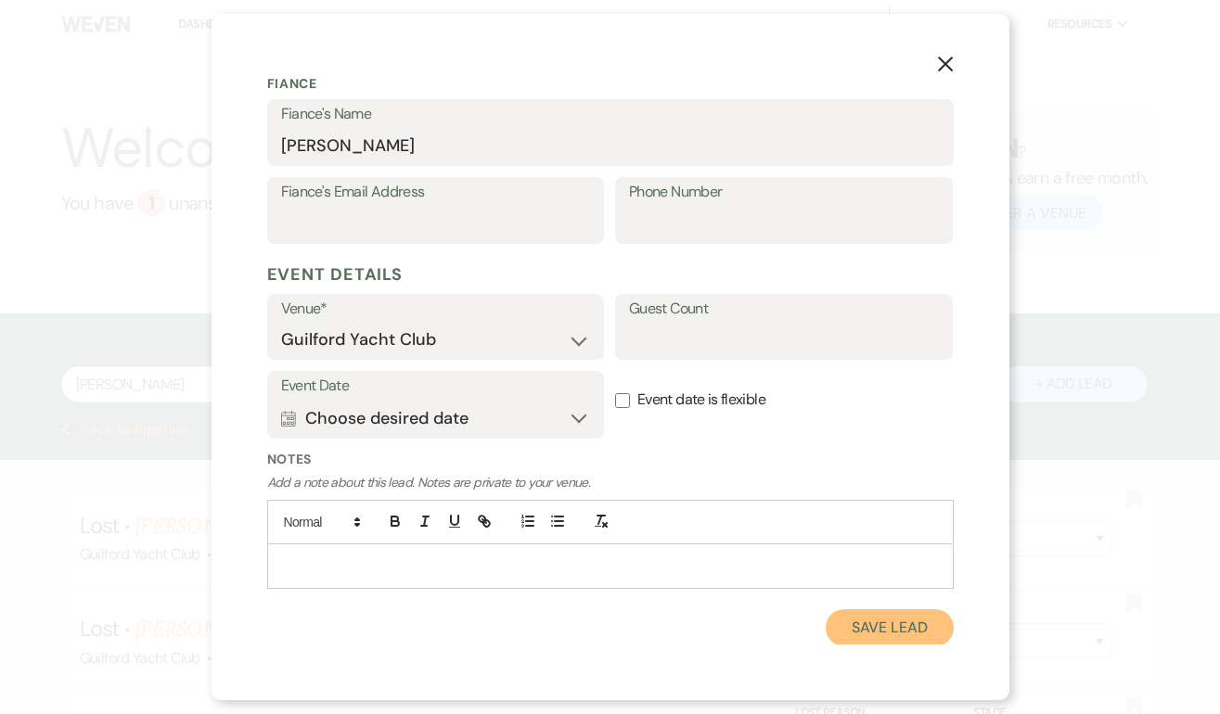
click at [897, 622] on button "Save Lead" at bounding box center [889, 627] width 127 height 37
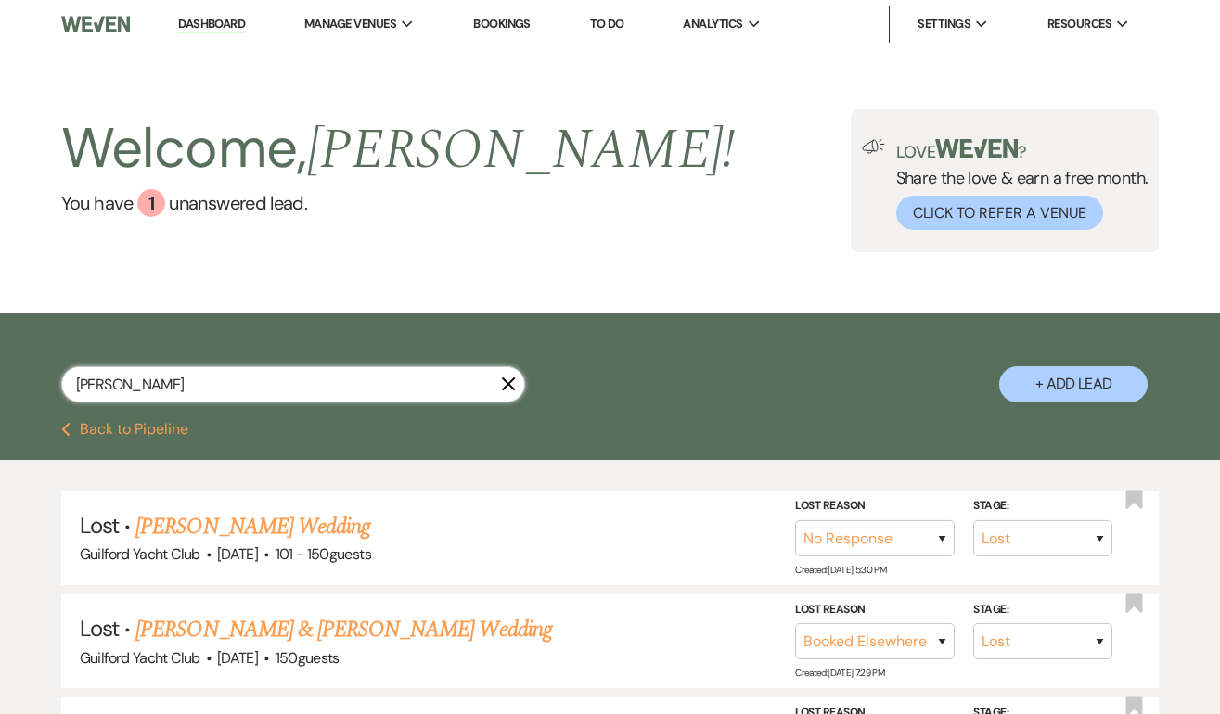
click at [224, 386] on input "[PERSON_NAME]" at bounding box center [293, 384] width 464 height 36
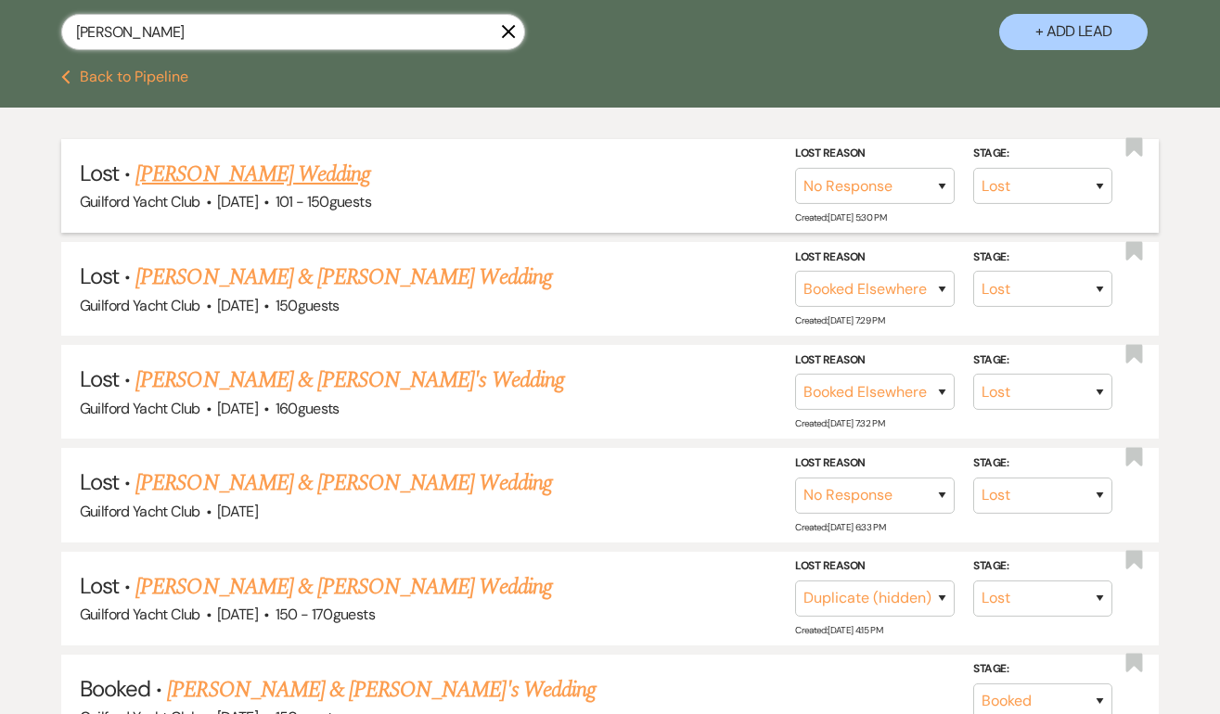
scroll to position [0, 0]
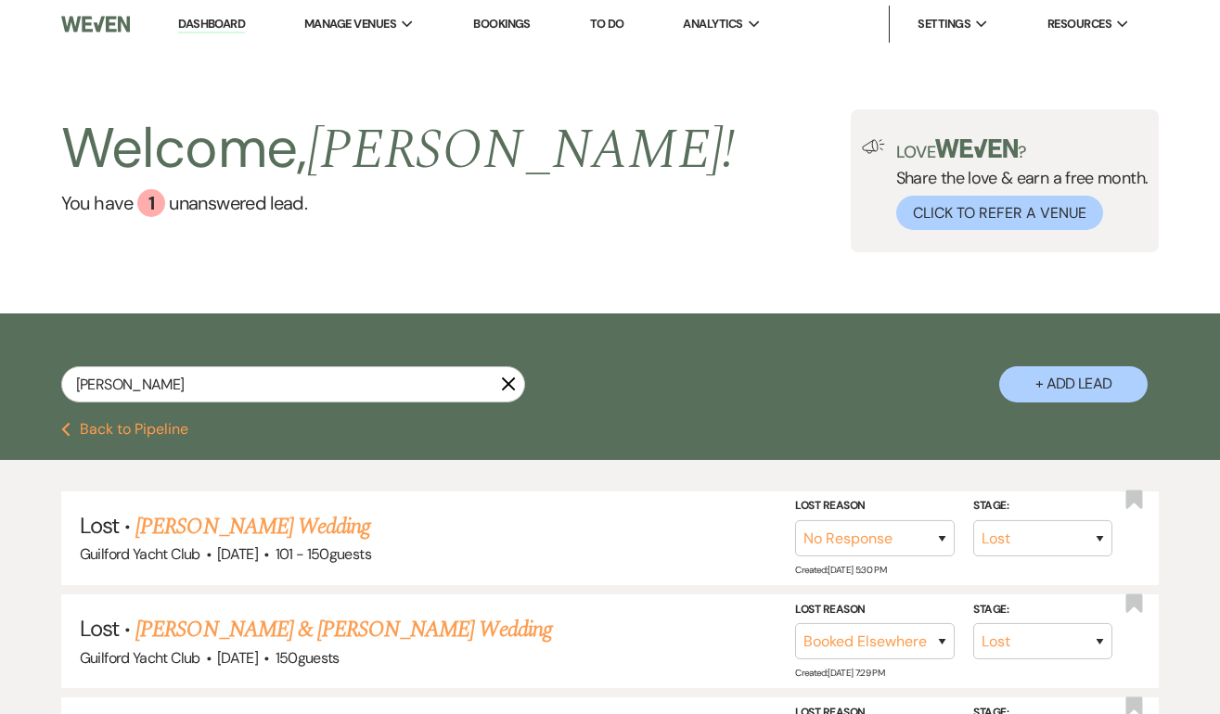
click at [130, 430] on button "Previous Back to Pipeline" at bounding box center [124, 429] width 127 height 15
select select "5"
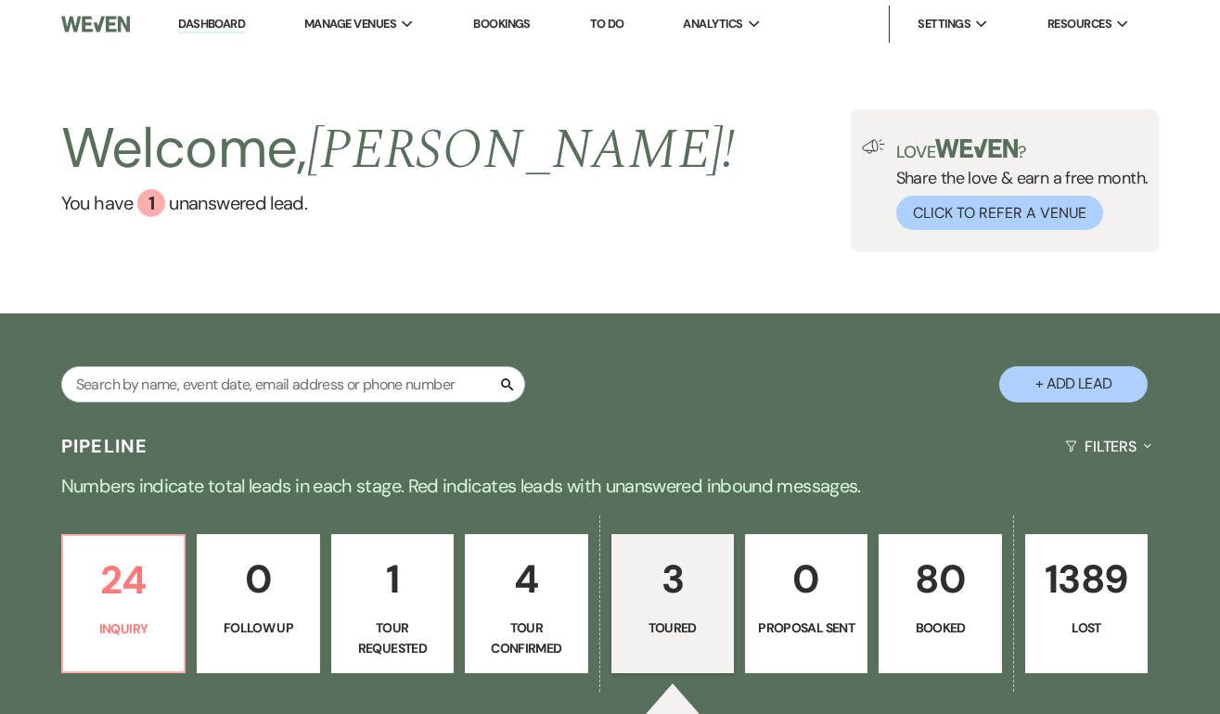
scroll to position [319, 0]
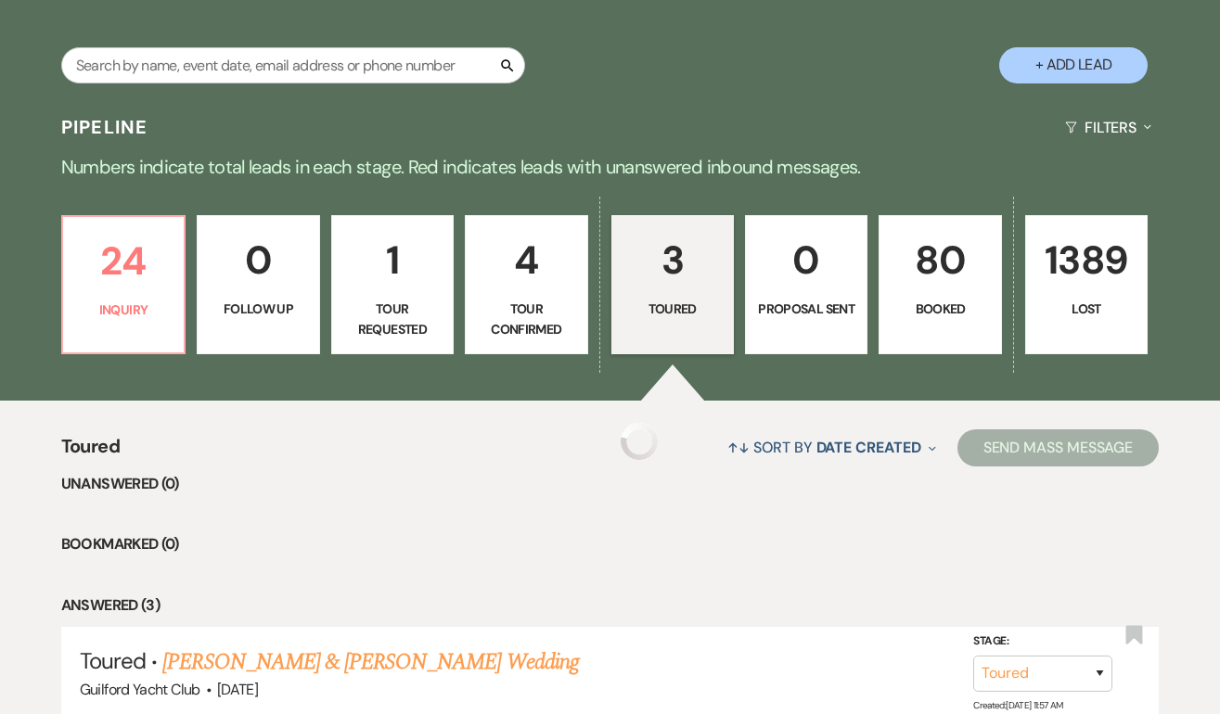
select select "5"
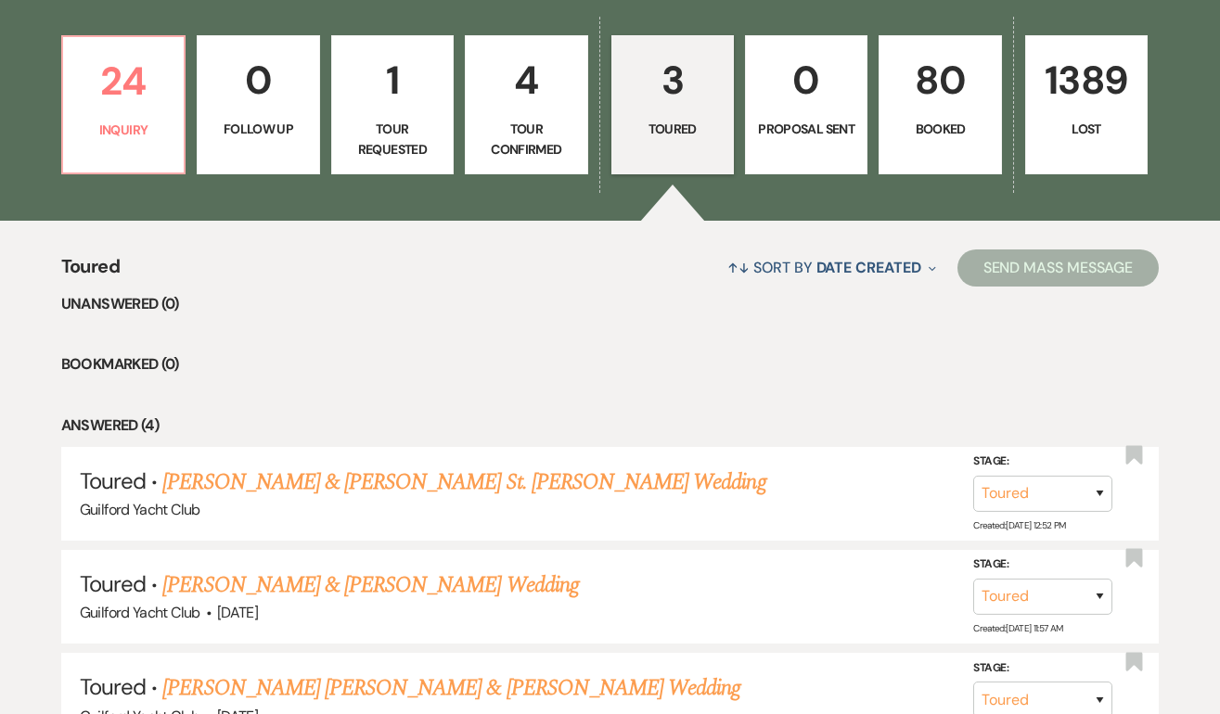
scroll to position [500, 0]
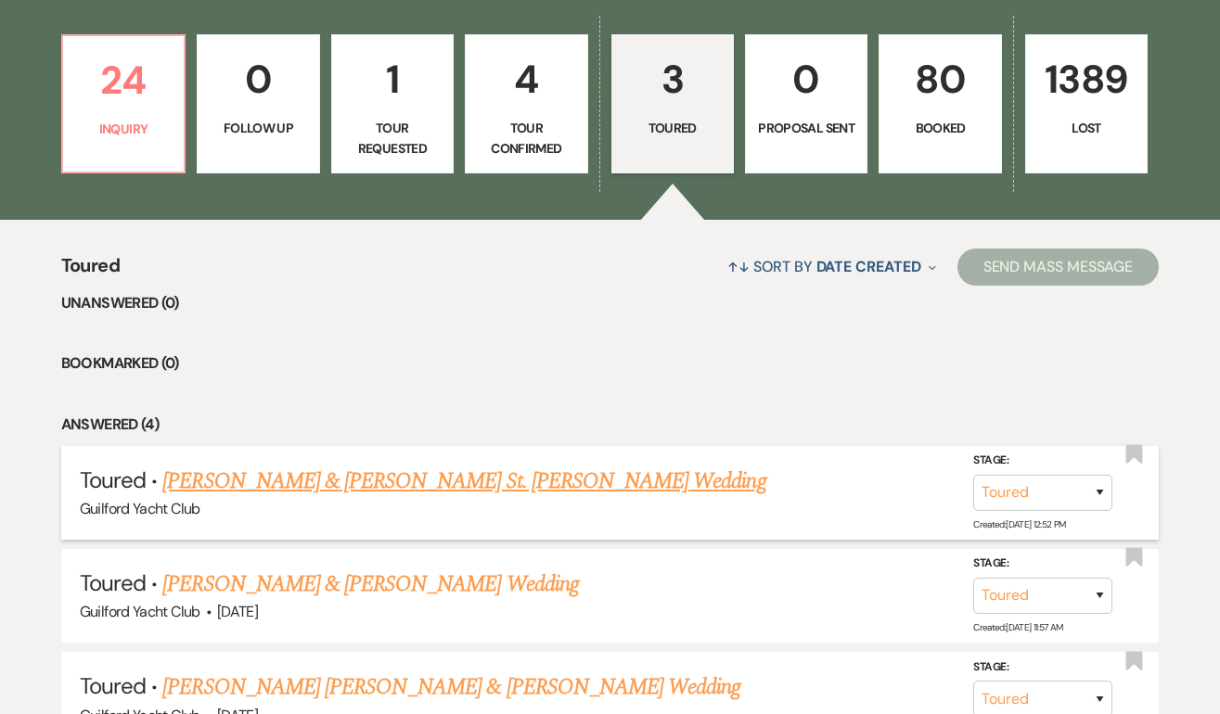
click at [282, 476] on link "[PERSON_NAME] & [PERSON_NAME] St. [PERSON_NAME] Wedding" at bounding box center [463, 481] width 603 height 33
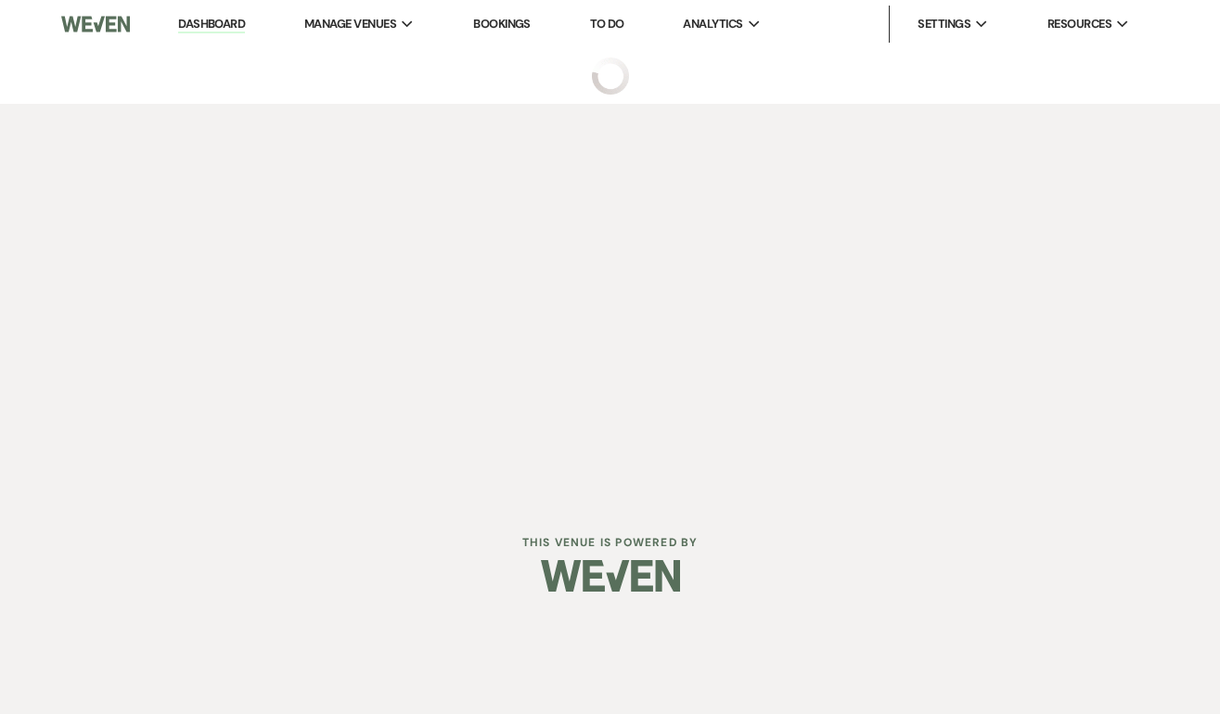
select select "5"
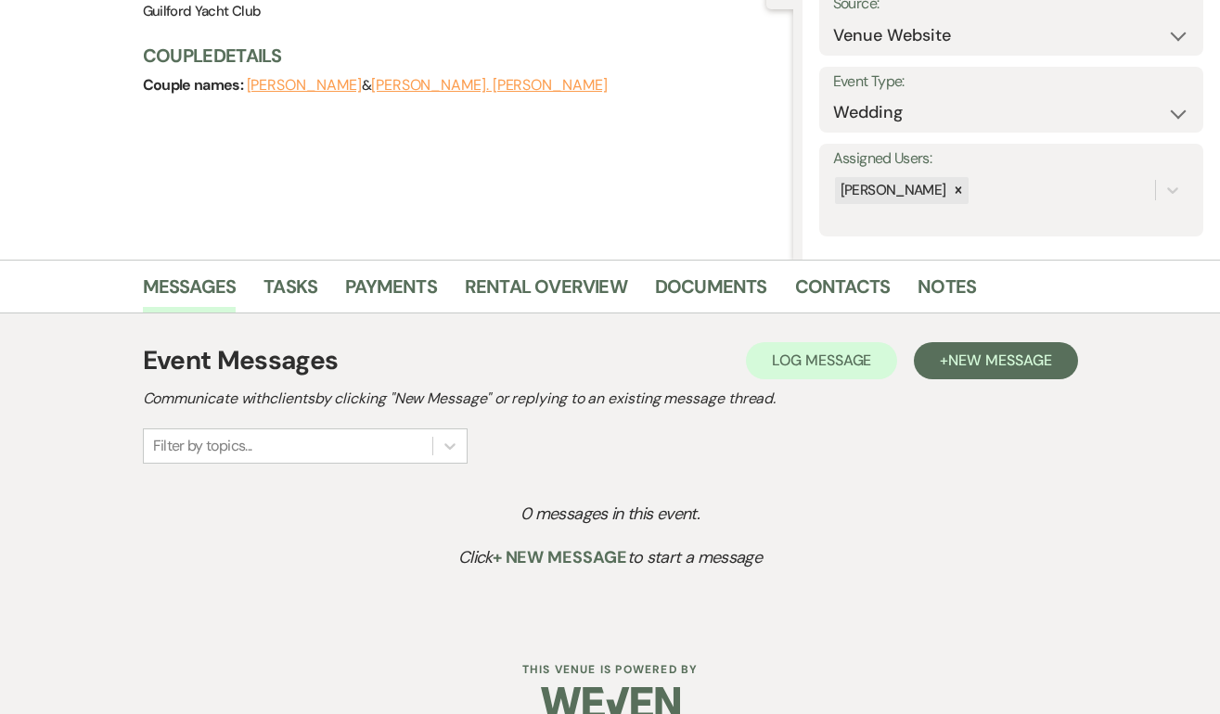
scroll to position [208, 0]
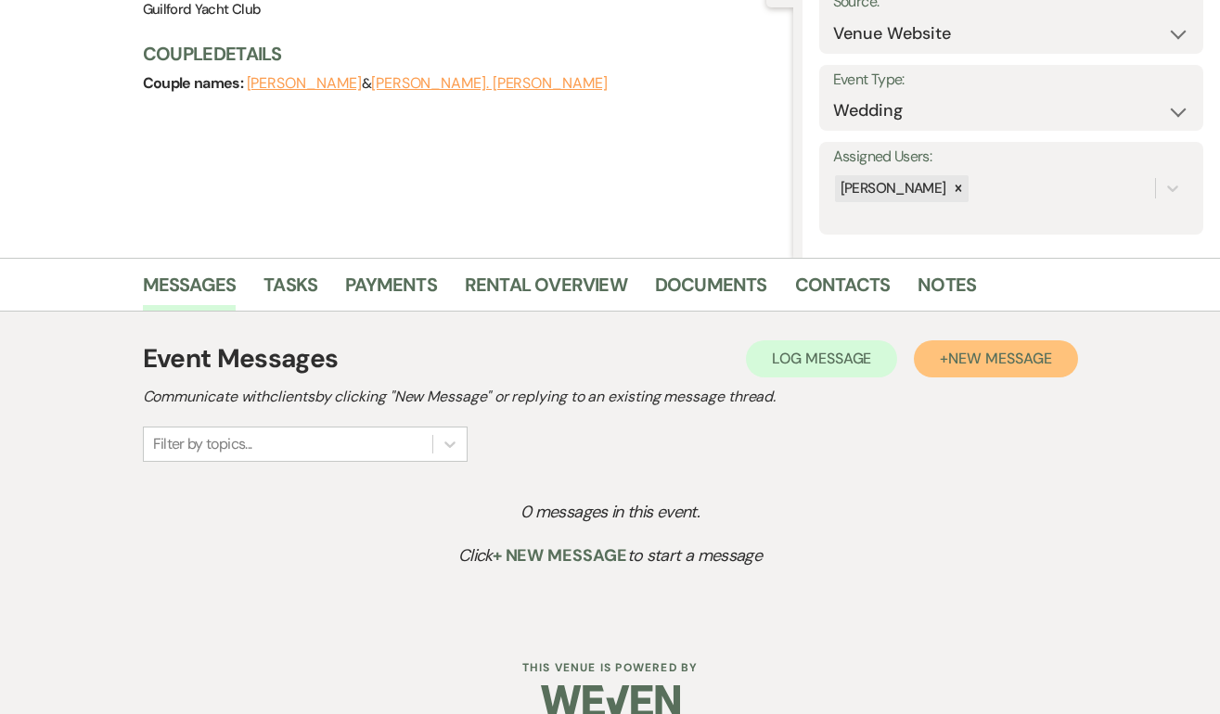
click at [1019, 358] on span "New Message" at bounding box center [999, 358] width 103 height 19
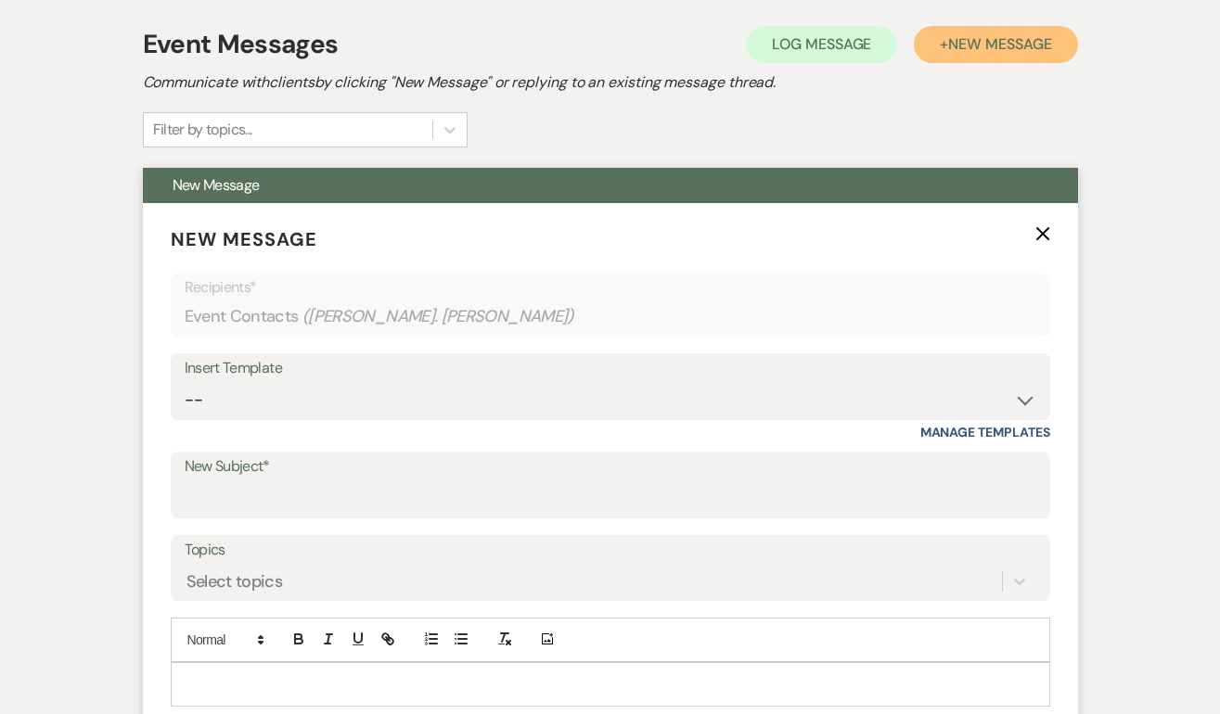
scroll to position [564, 0]
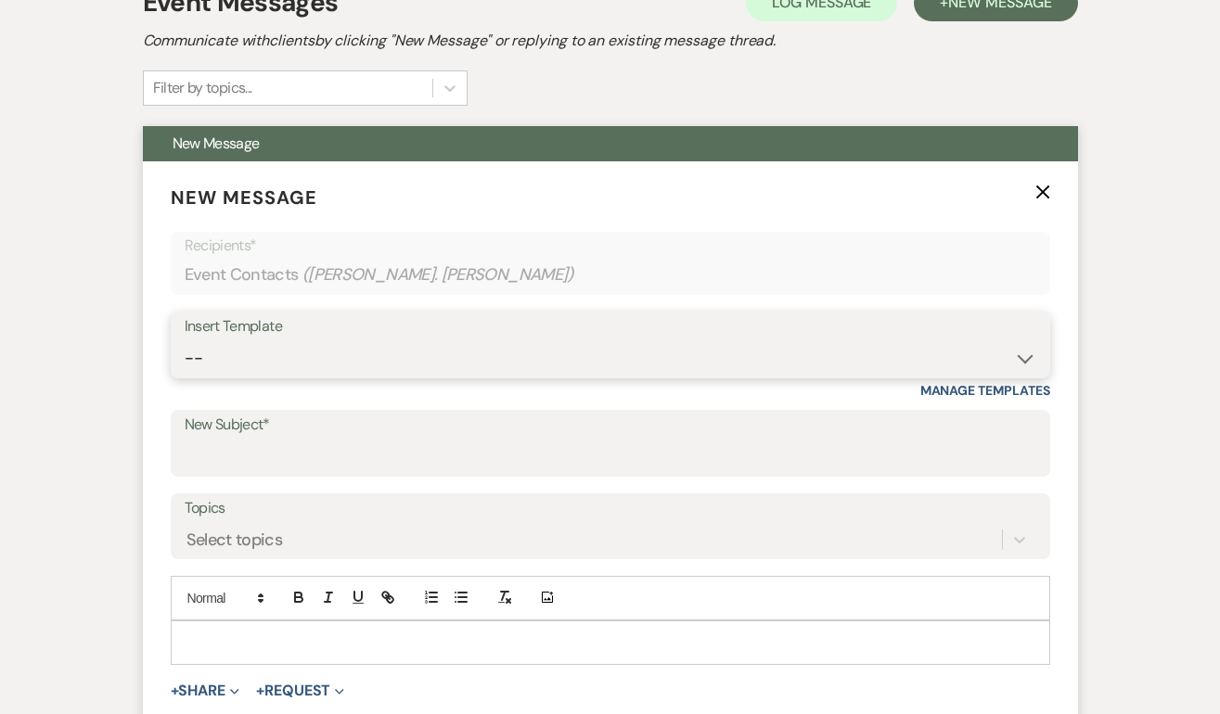
click at [298, 360] on select "-- Weven Planning Portal Introduction (Booked Events) Initial Inquiry Response …" at bounding box center [610, 358] width 851 height 36
select select "2058"
type input "Thank you for touring the Guilford Yacht Club"
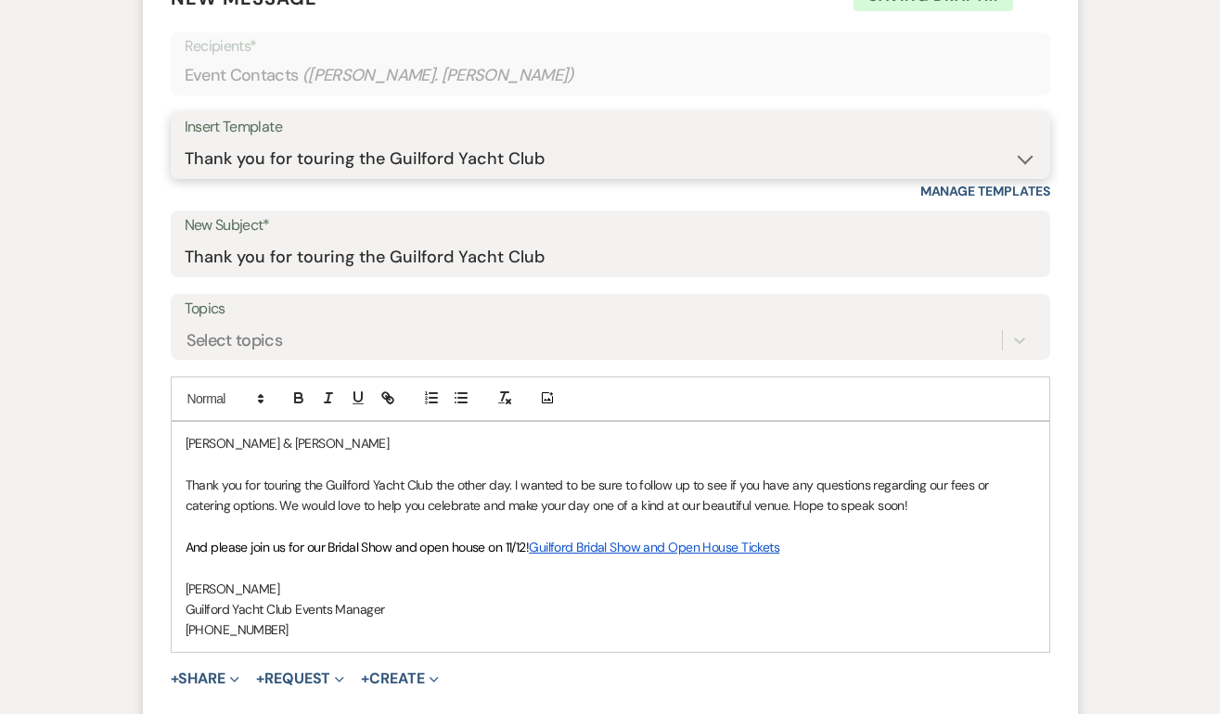
scroll to position [762, 0]
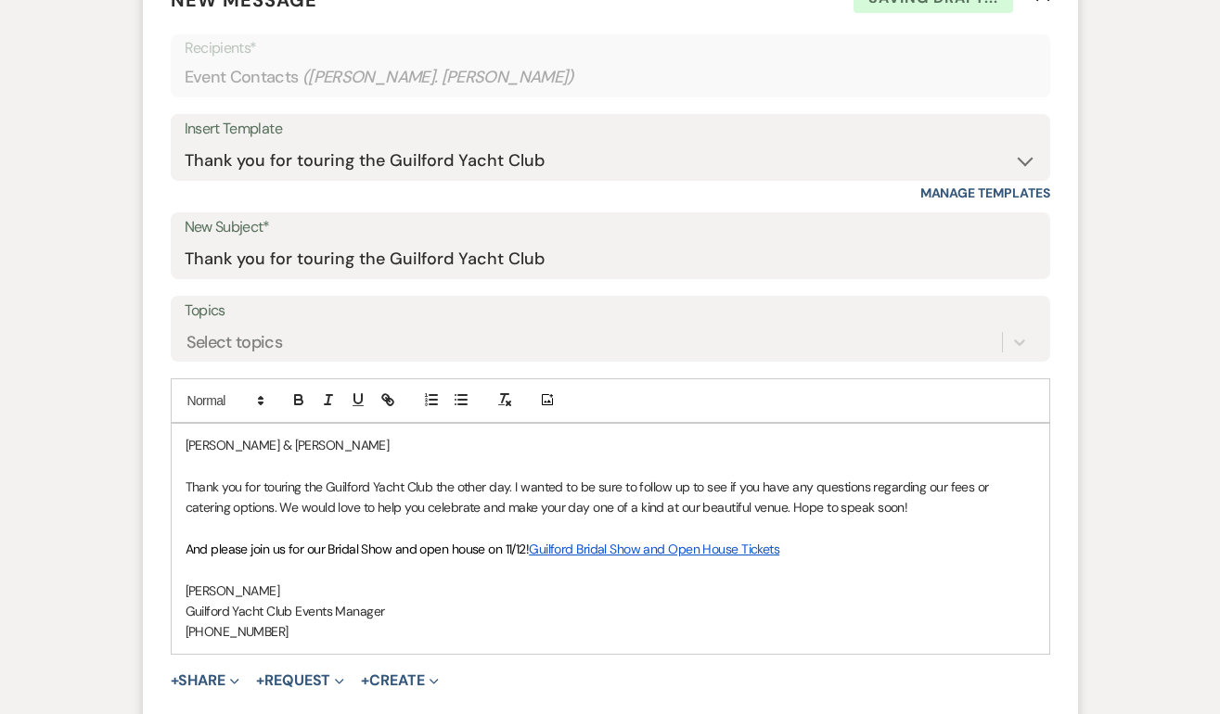
click at [307, 635] on p "[PHONE_NUMBER]" at bounding box center [611, 631] width 850 height 20
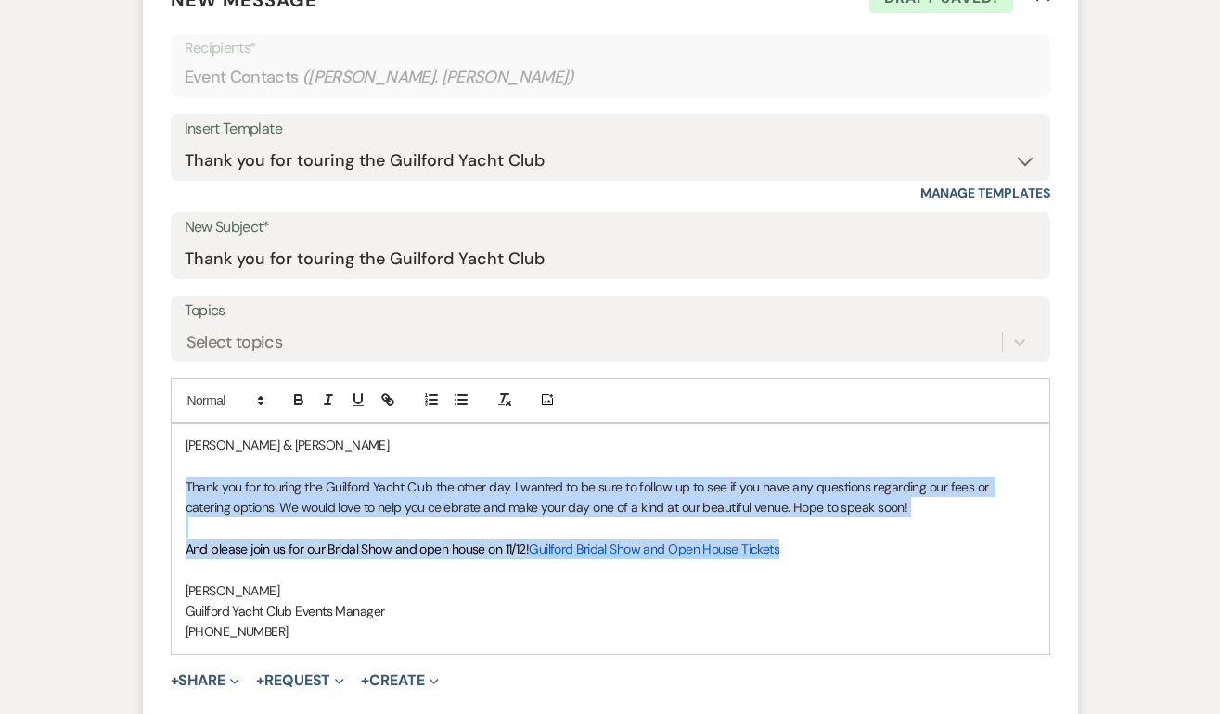
drag, startPoint x: 790, startPoint y: 549, endPoint x: 171, endPoint y: 481, distance: 623.3
click at [172, 481] on div "[PERSON_NAME] & [PERSON_NAME] Thank you for touring the Guilford Yacht Club the…" at bounding box center [610, 539] width 877 height 230
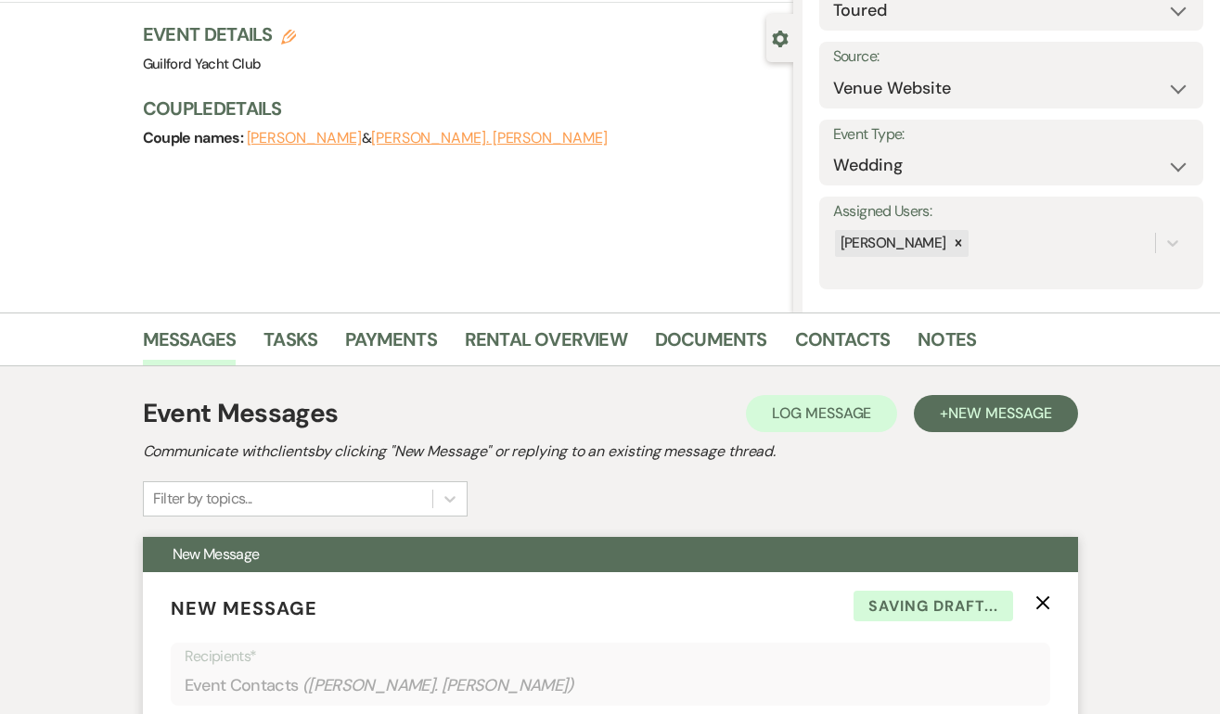
scroll to position [0, 0]
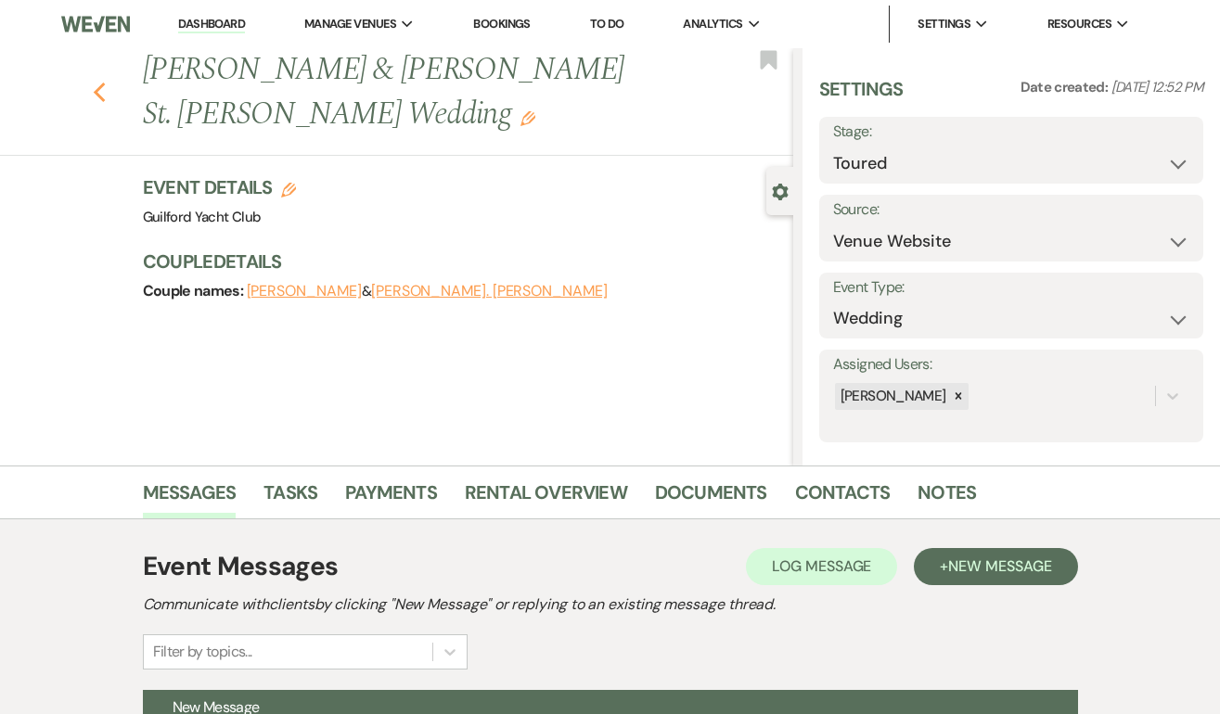
click at [100, 83] on use "button" at bounding box center [99, 93] width 12 height 20
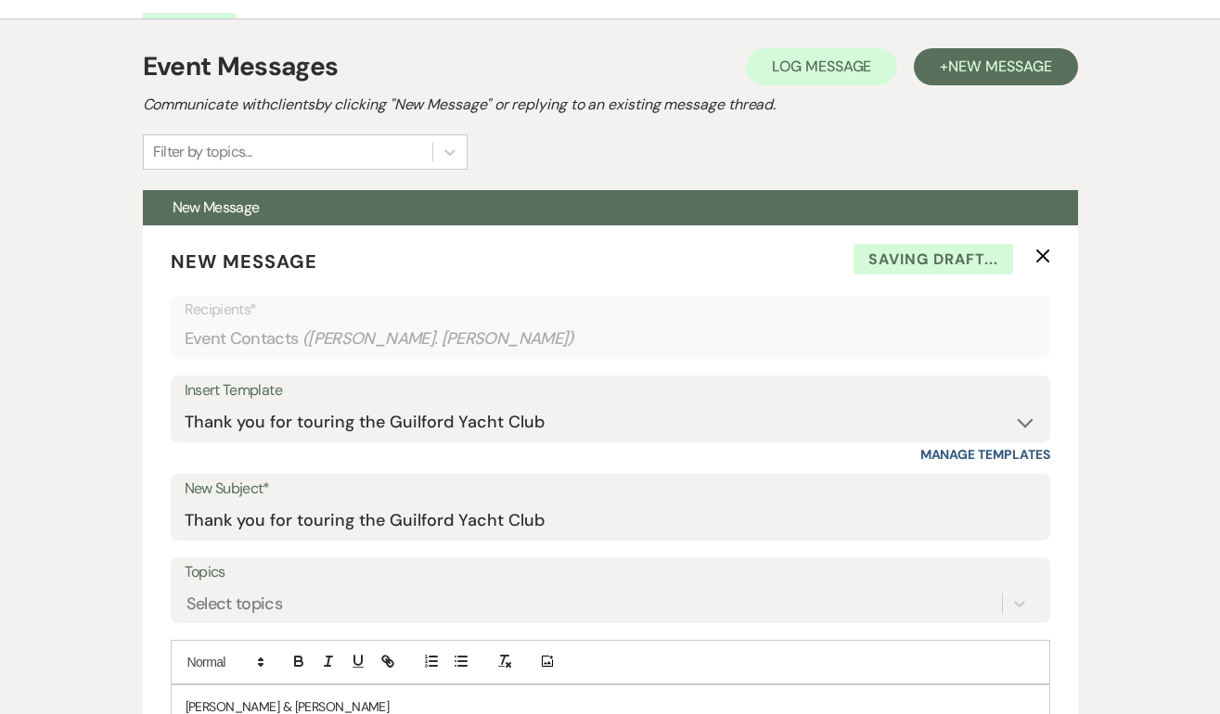
select select "5"
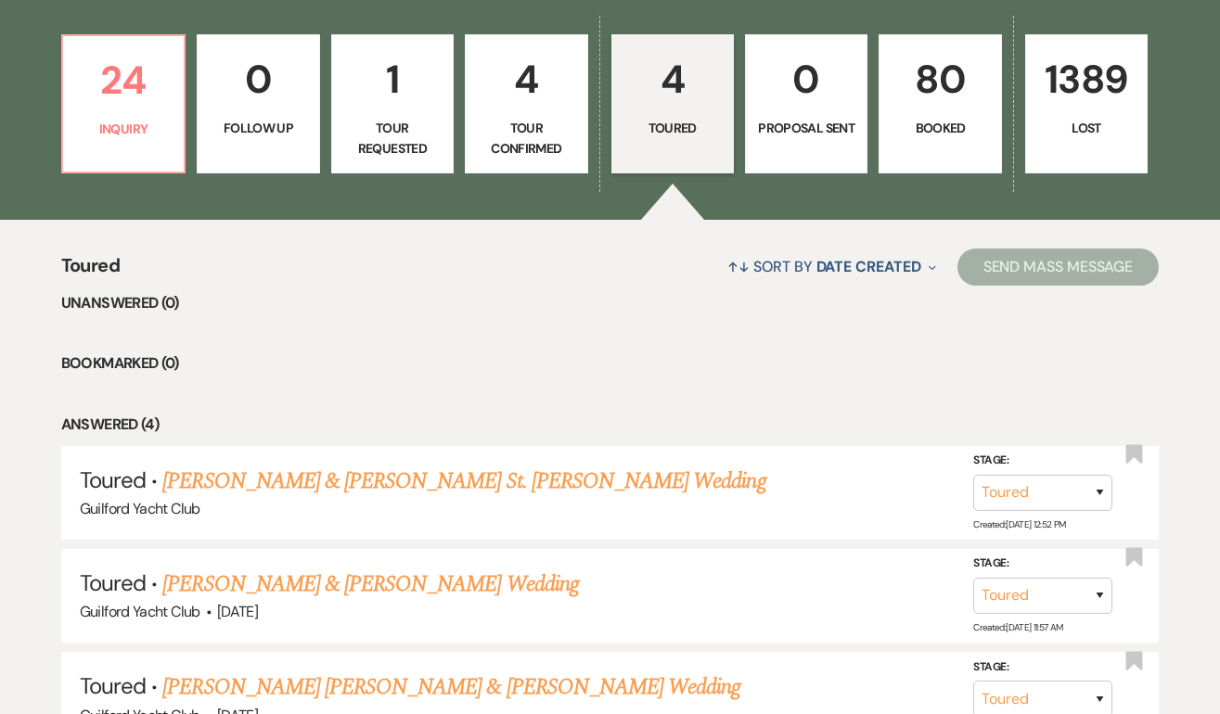
click at [646, 128] on p "Toured" at bounding box center [672, 128] width 98 height 20
click at [655, 94] on p "4" at bounding box center [672, 79] width 98 height 62
click at [630, 370] on li "Bookmarked (0)" at bounding box center [610, 364] width 1098 height 24
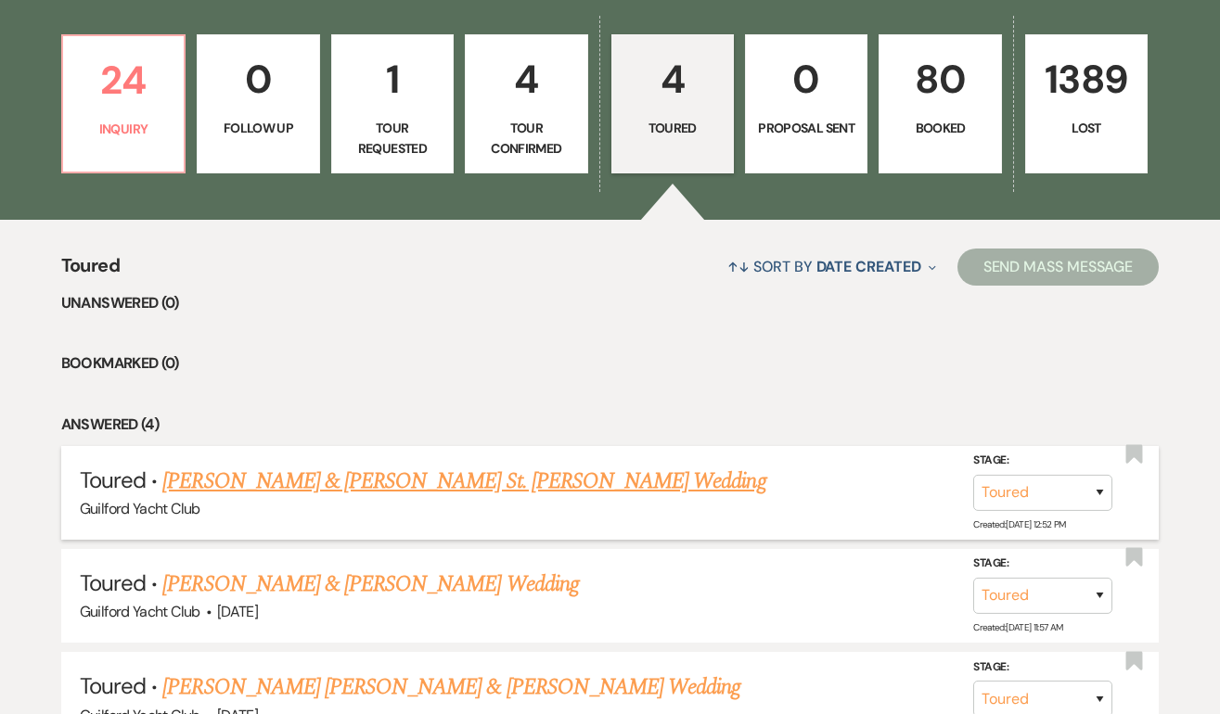
click at [407, 482] on link "[PERSON_NAME] & [PERSON_NAME] St. [PERSON_NAME] Wedding" at bounding box center [463, 481] width 603 height 33
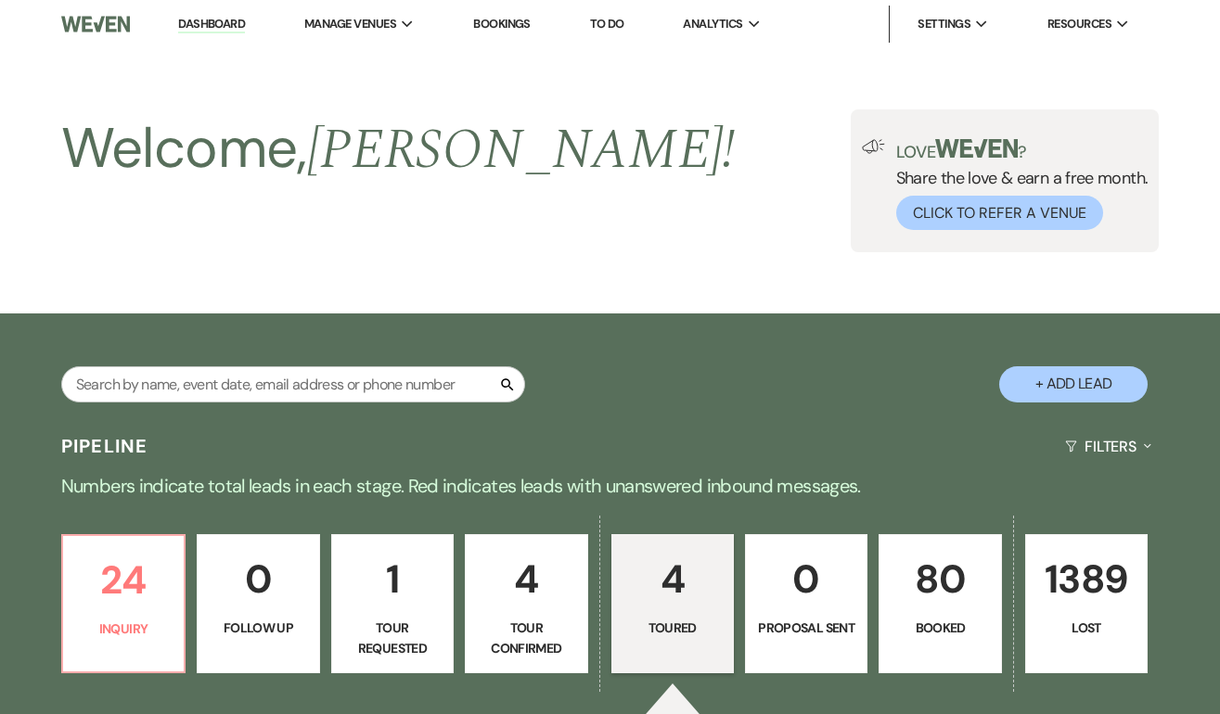
select select "5"
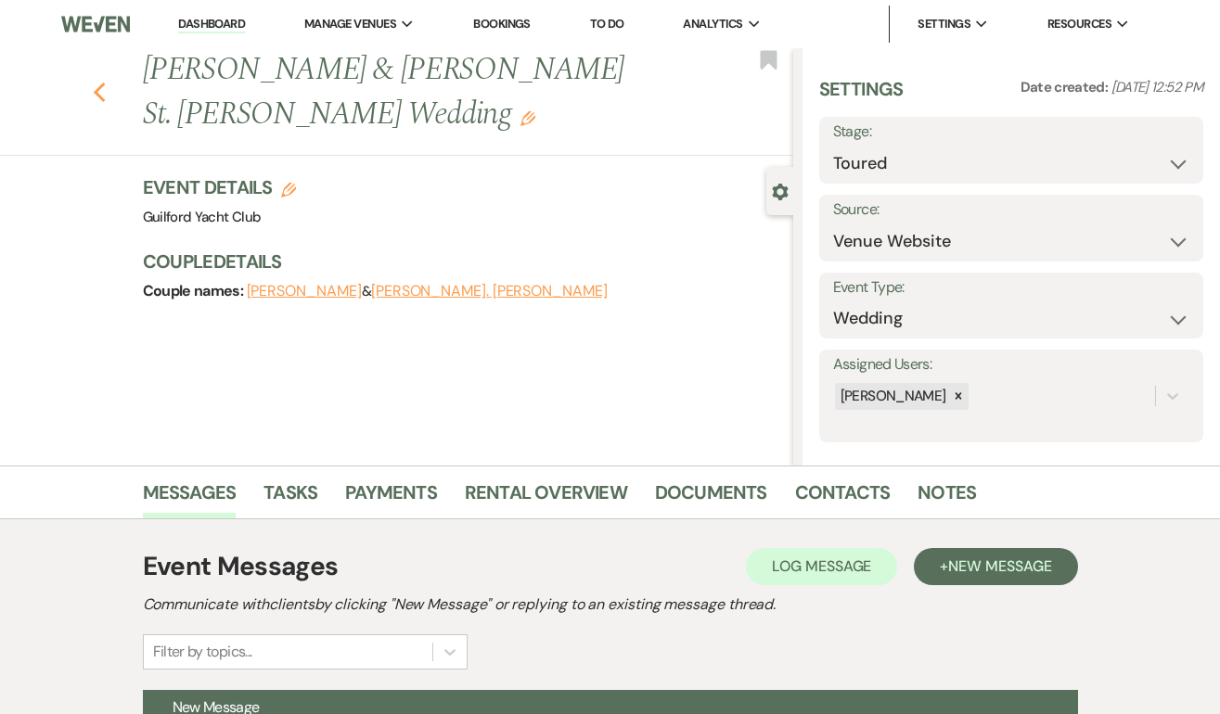
click at [96, 83] on use "button" at bounding box center [99, 93] width 12 height 20
select select "5"
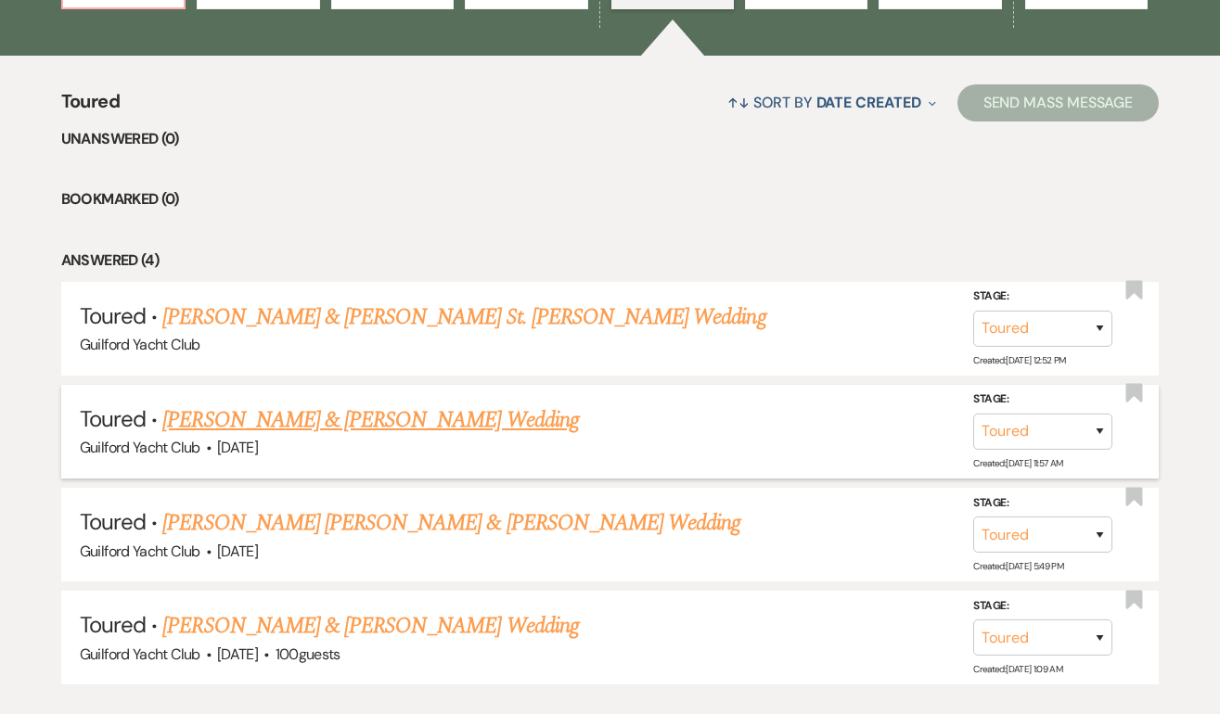
scroll to position [676, 0]
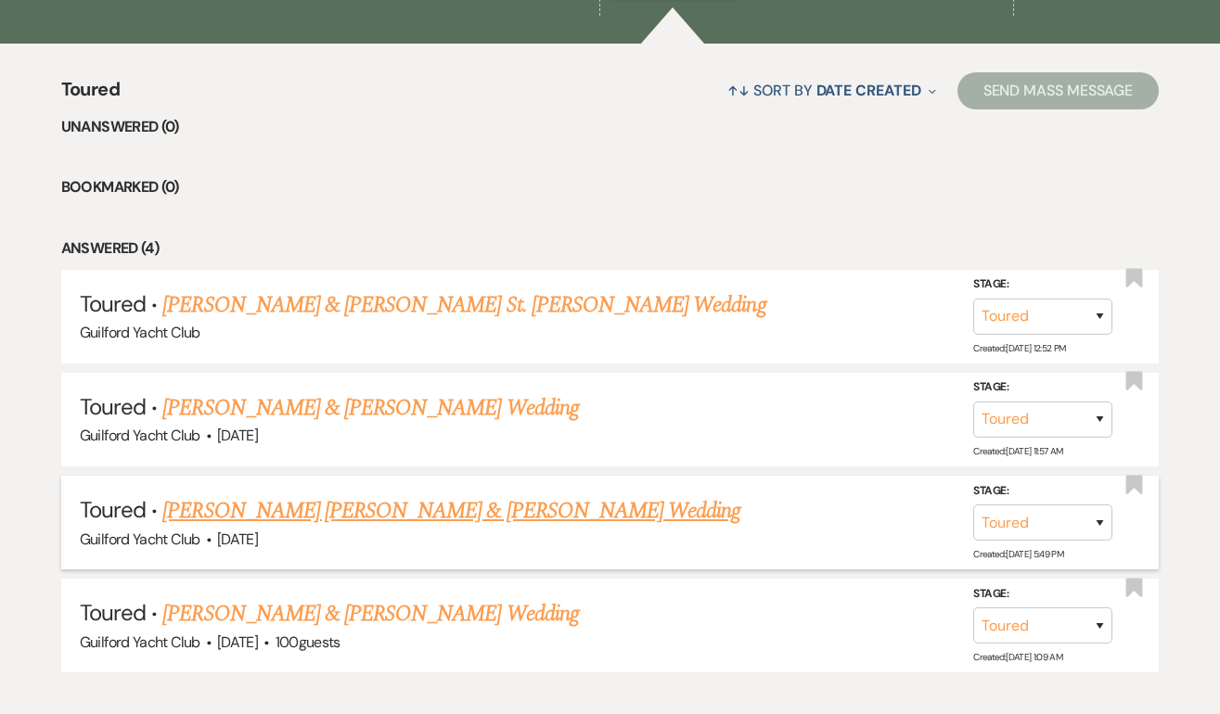
click at [352, 510] on link "[PERSON_NAME] [PERSON_NAME] & [PERSON_NAME] Wedding" at bounding box center [451, 510] width 578 height 33
select select "5"
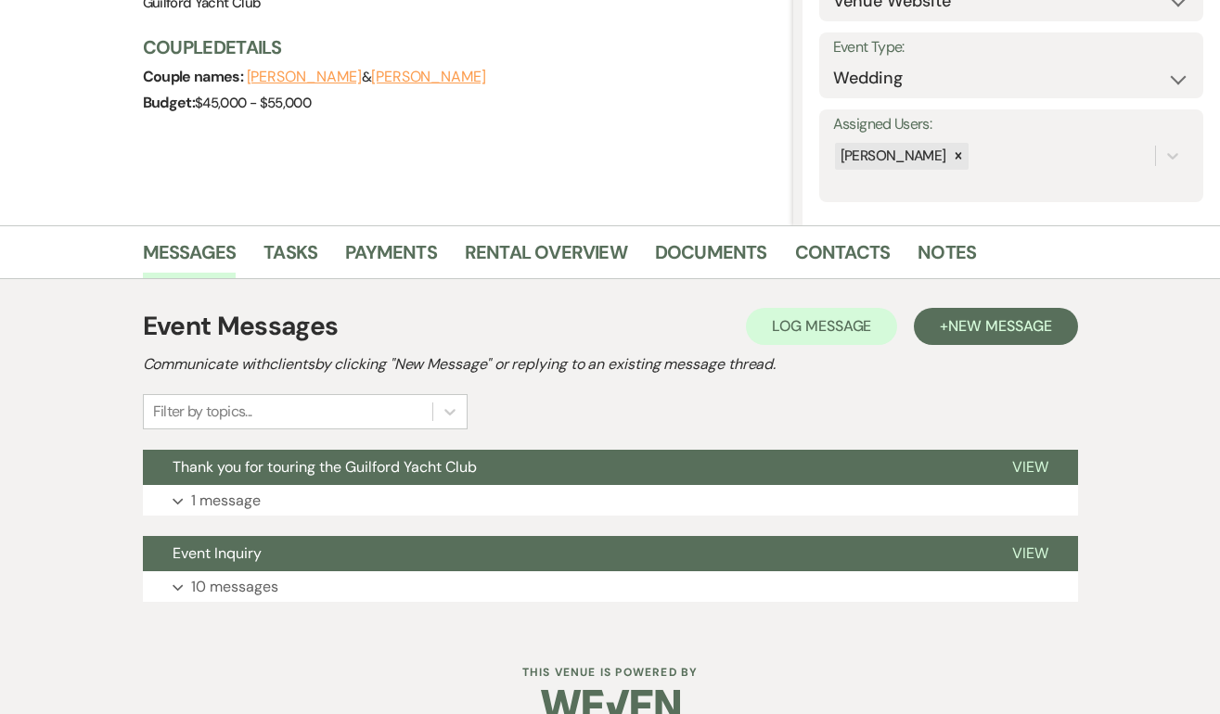
scroll to position [275, 0]
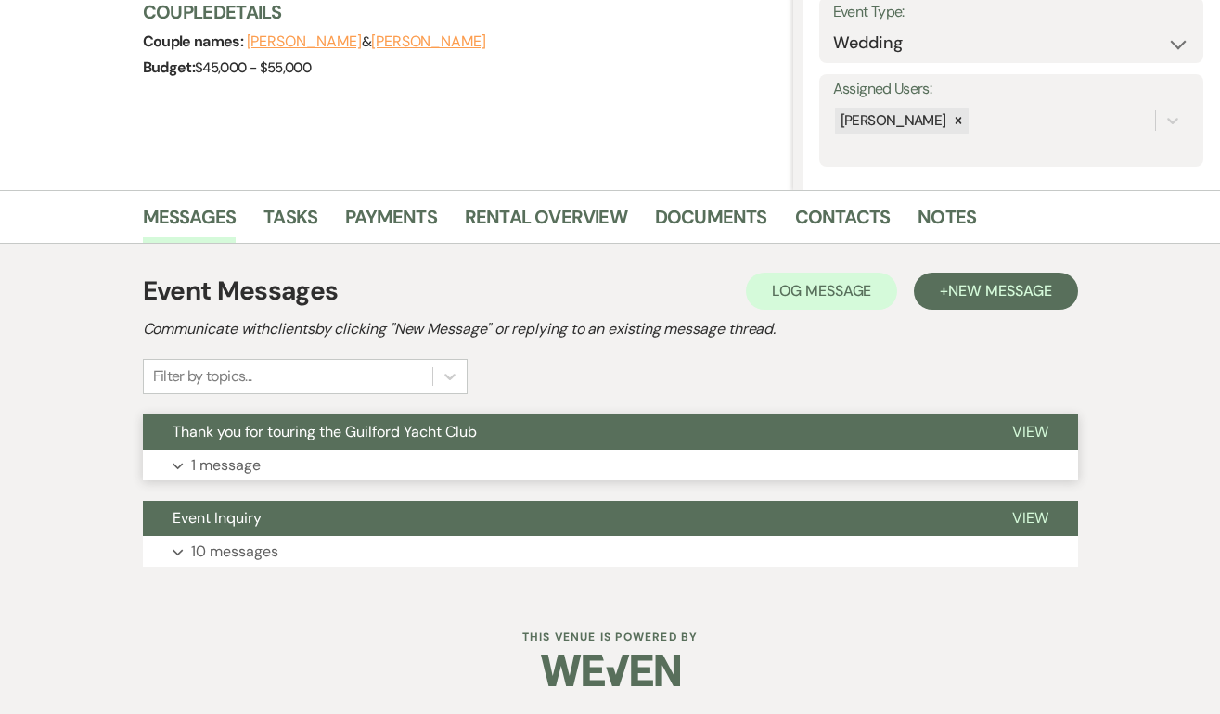
click at [1036, 424] on span "View" at bounding box center [1030, 431] width 36 height 19
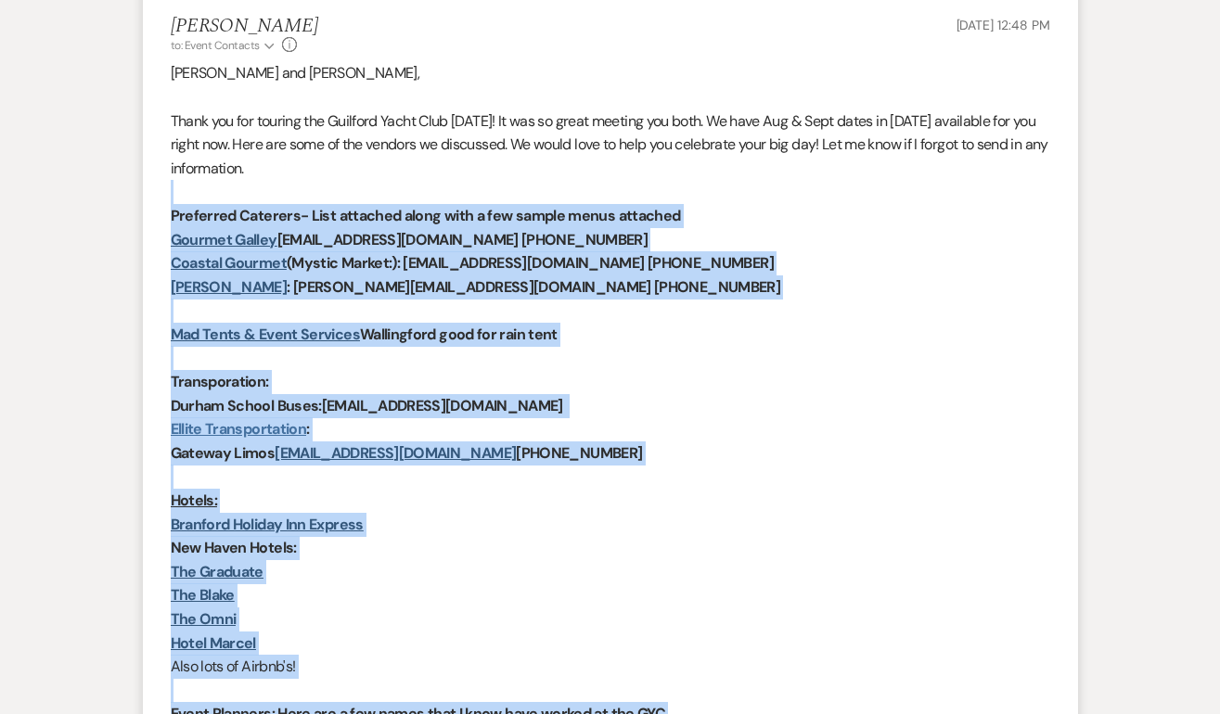
scroll to position [730, 0]
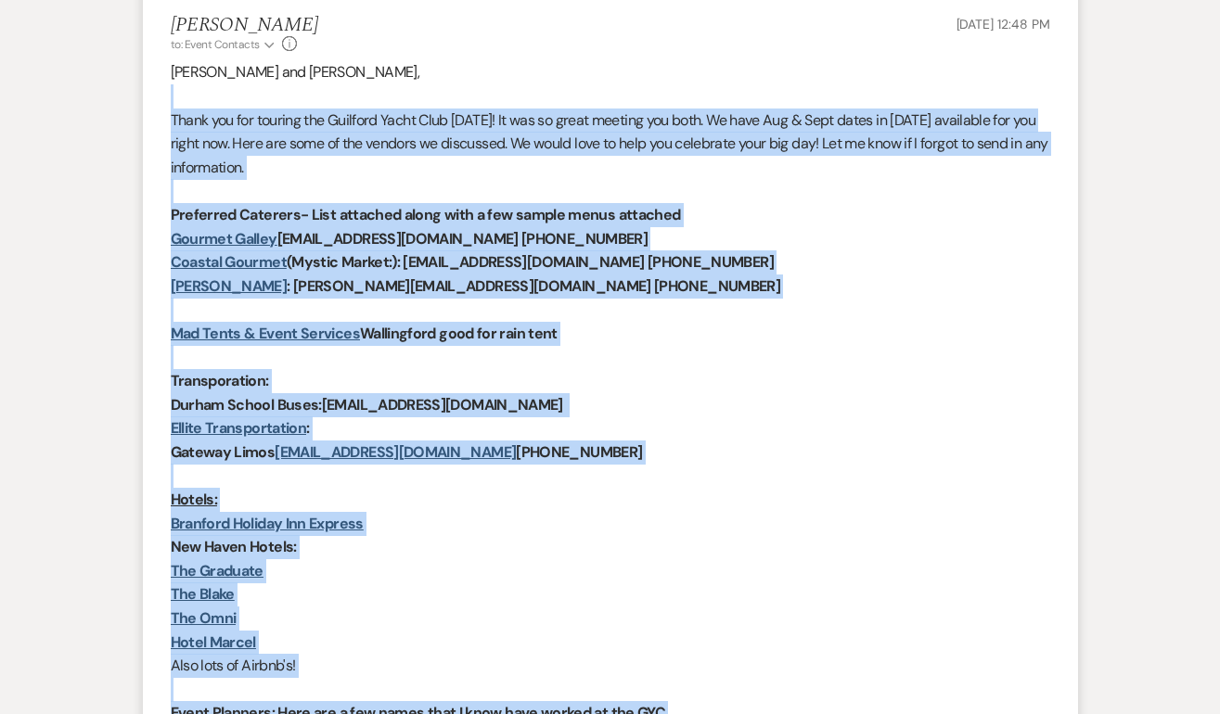
drag, startPoint x: 547, startPoint y: 463, endPoint x: 153, endPoint y: 96, distance: 538.8
click at [153, 96] on li "[PERSON_NAME] to: Event Contacts Expand Info [DATE] 12:48 PM [PERSON_NAME] and …" at bounding box center [610, 572] width 935 height 1155
copy div "Lorem ips dol sitamet con Adipisci Elits Doei tempo! In utl et dolor magnaal en…"
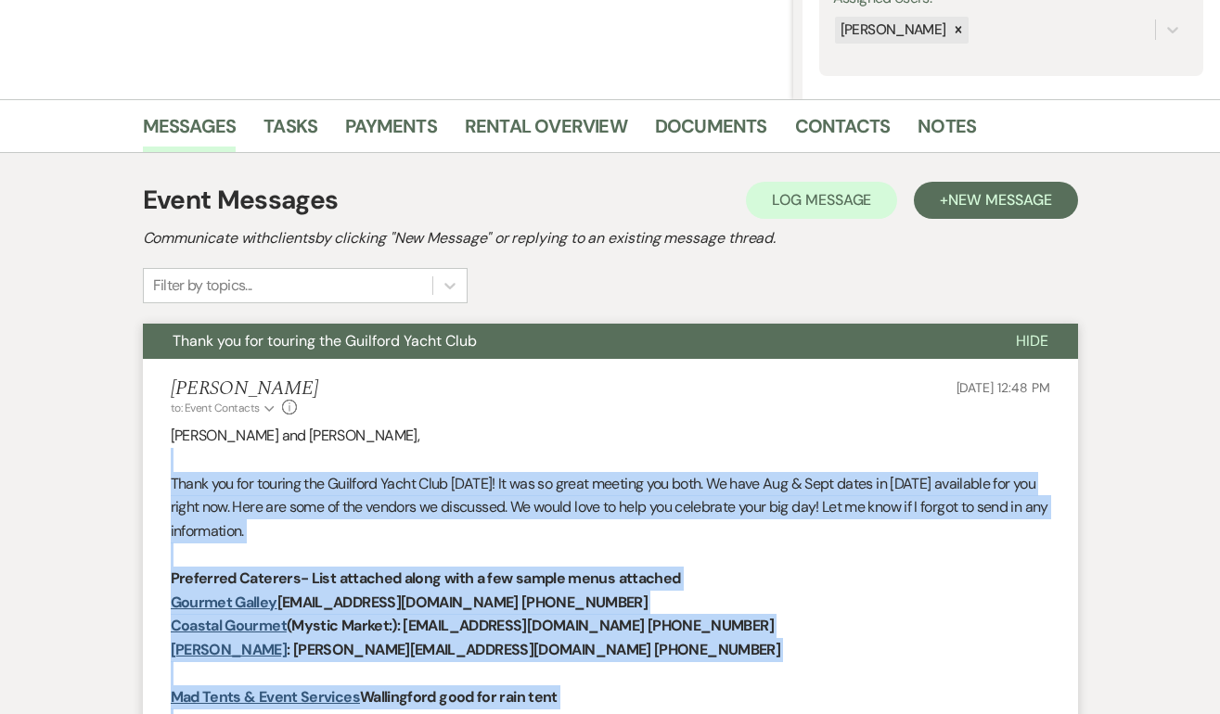
scroll to position [0, 0]
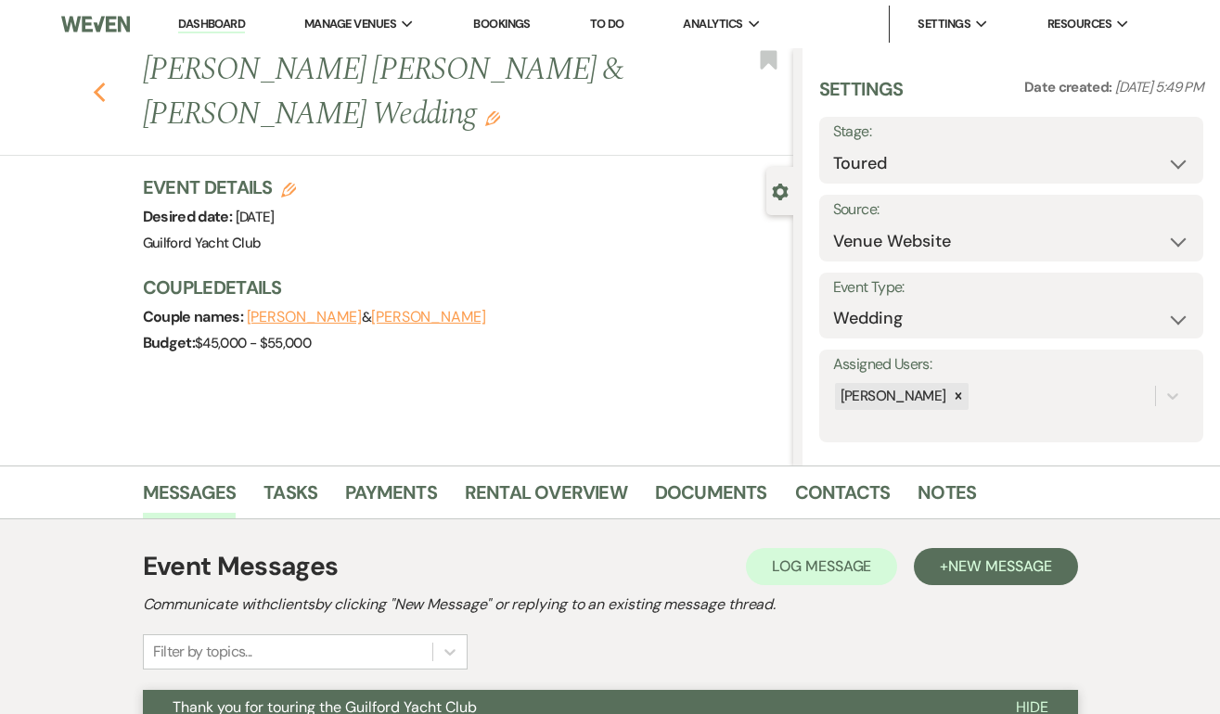
click at [97, 83] on use "button" at bounding box center [99, 93] width 12 height 20
select select "5"
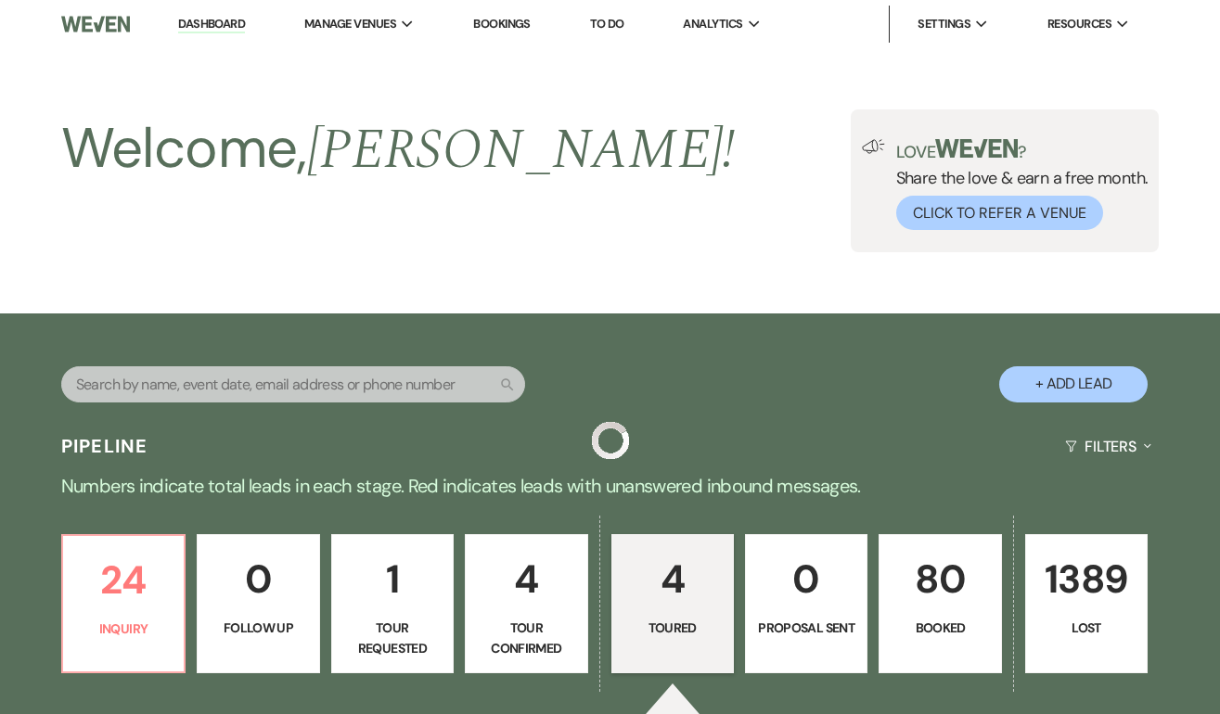
scroll to position [676, 0]
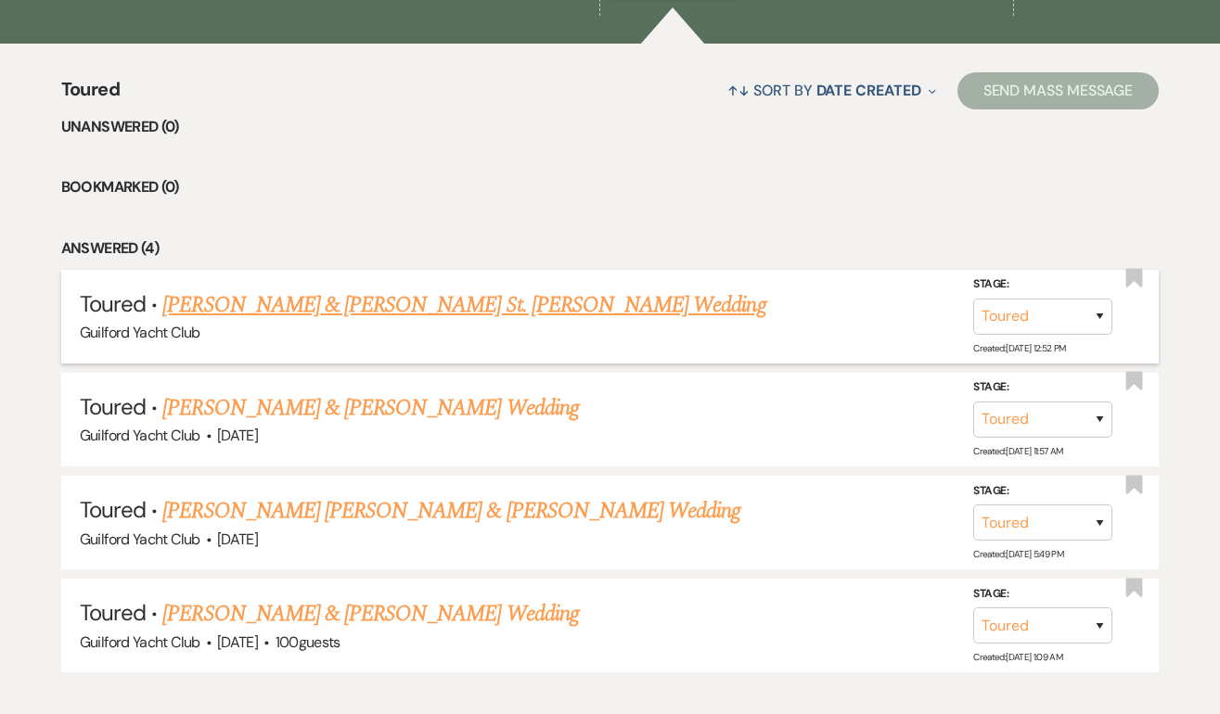
click at [292, 313] on link "[PERSON_NAME] & [PERSON_NAME] St. [PERSON_NAME] Wedding" at bounding box center [463, 304] width 603 height 33
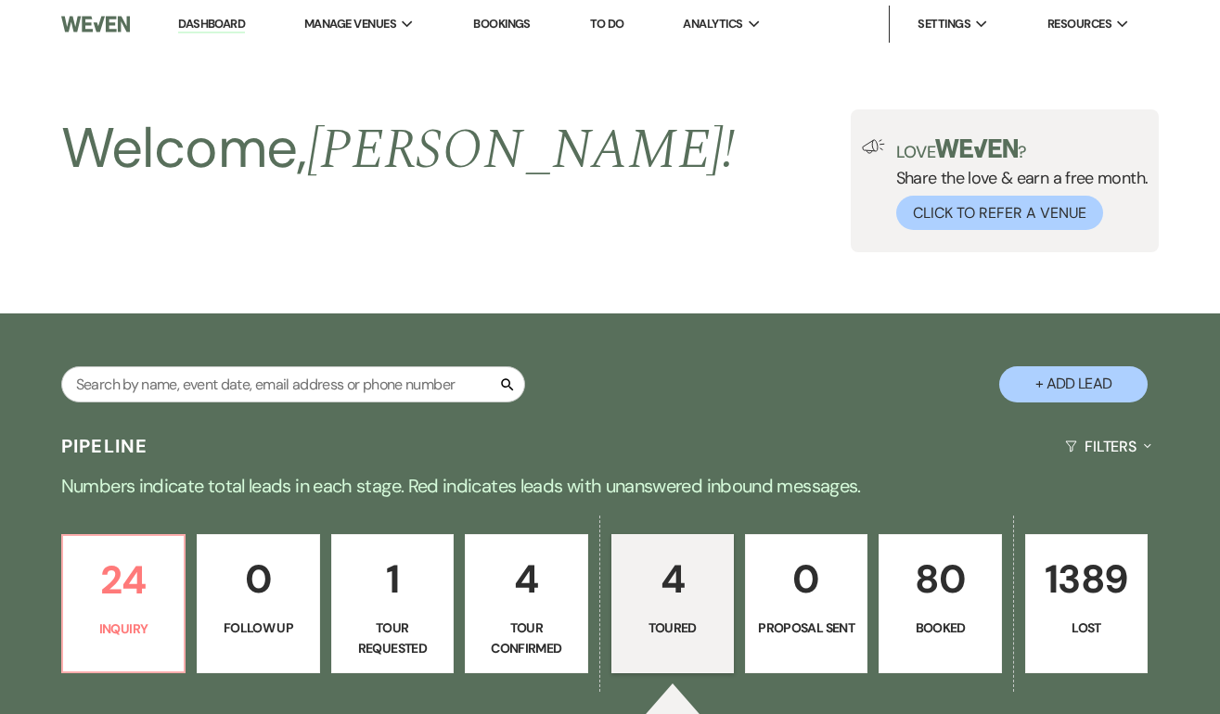
select select "5"
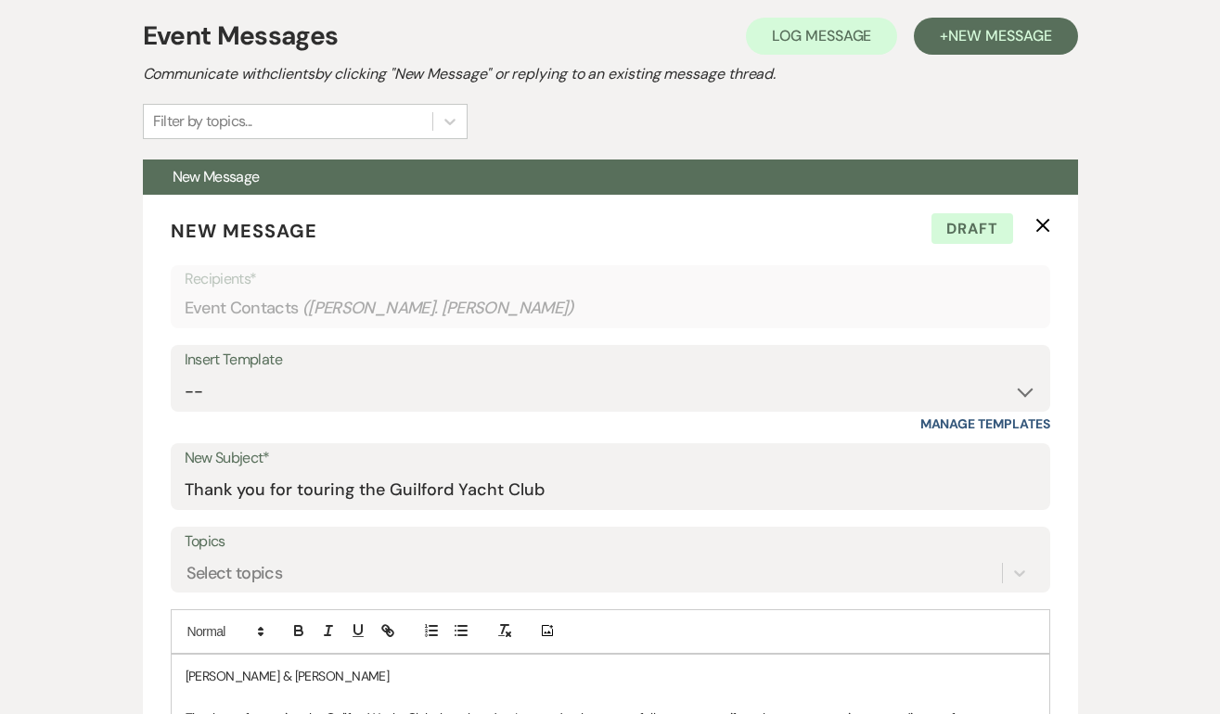
scroll to position [840, 0]
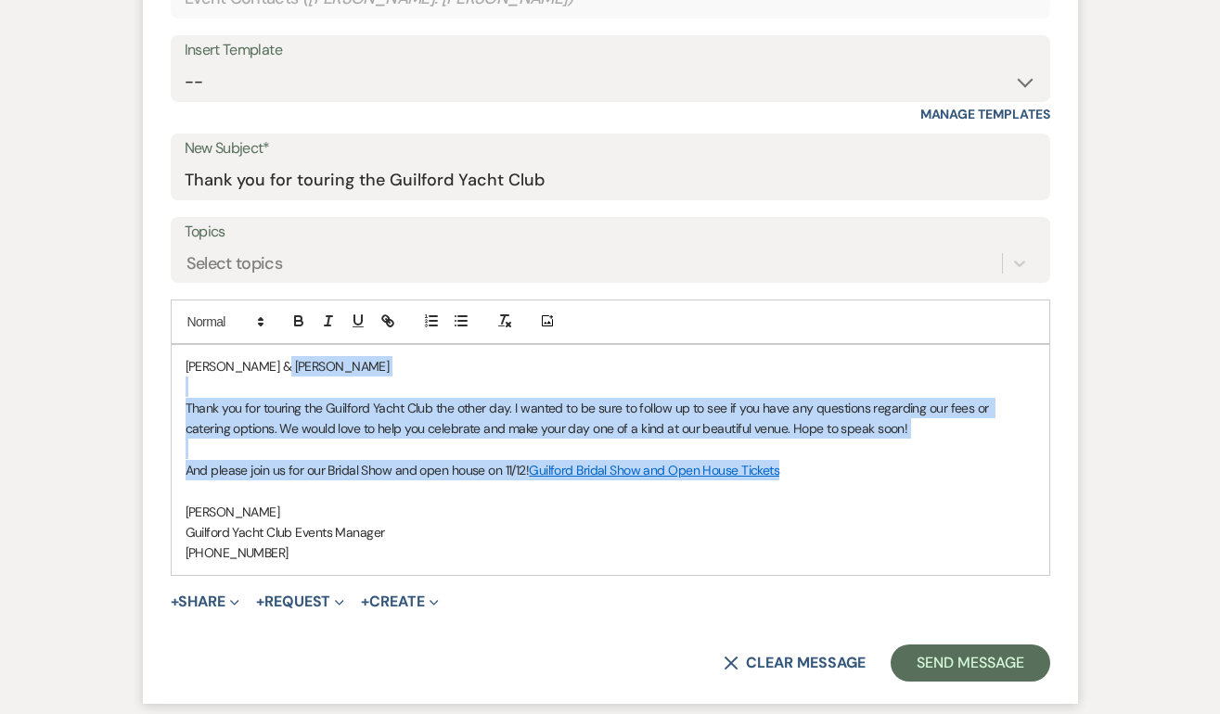
drag, startPoint x: 798, startPoint y: 479, endPoint x: 510, endPoint y: 368, distance: 308.0
click at [510, 370] on div "[PERSON_NAME] & [PERSON_NAME] Thank you for touring the Guilford Yacht Club the…" at bounding box center [610, 460] width 877 height 230
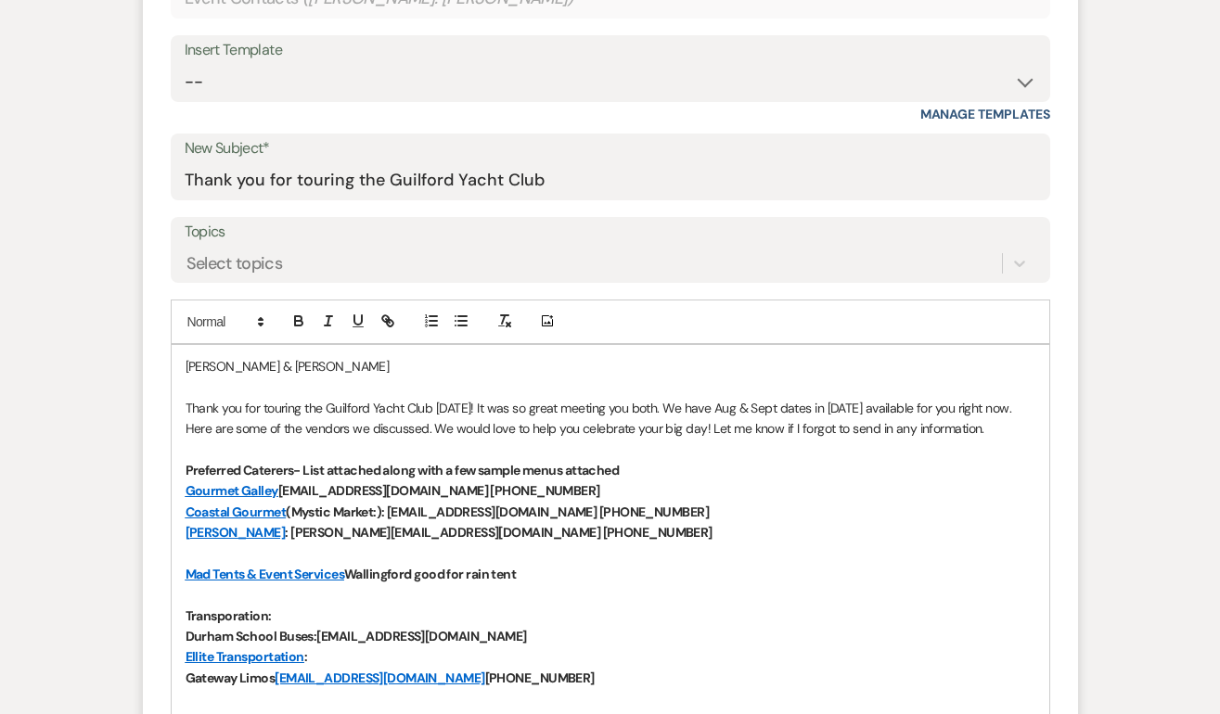
click at [653, 406] on span "Thank you for touring the Guilford Yacht Club [DATE]! It was so great meeting y…" at bounding box center [600, 418] width 829 height 37
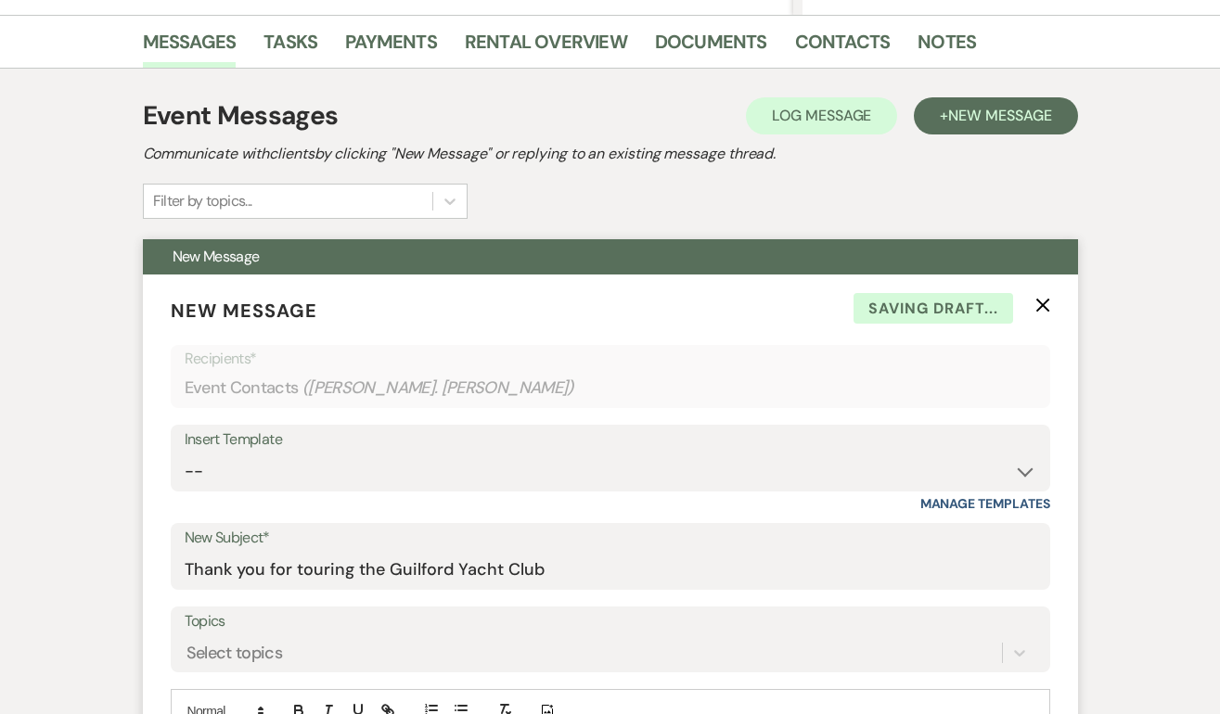
scroll to position [703, 0]
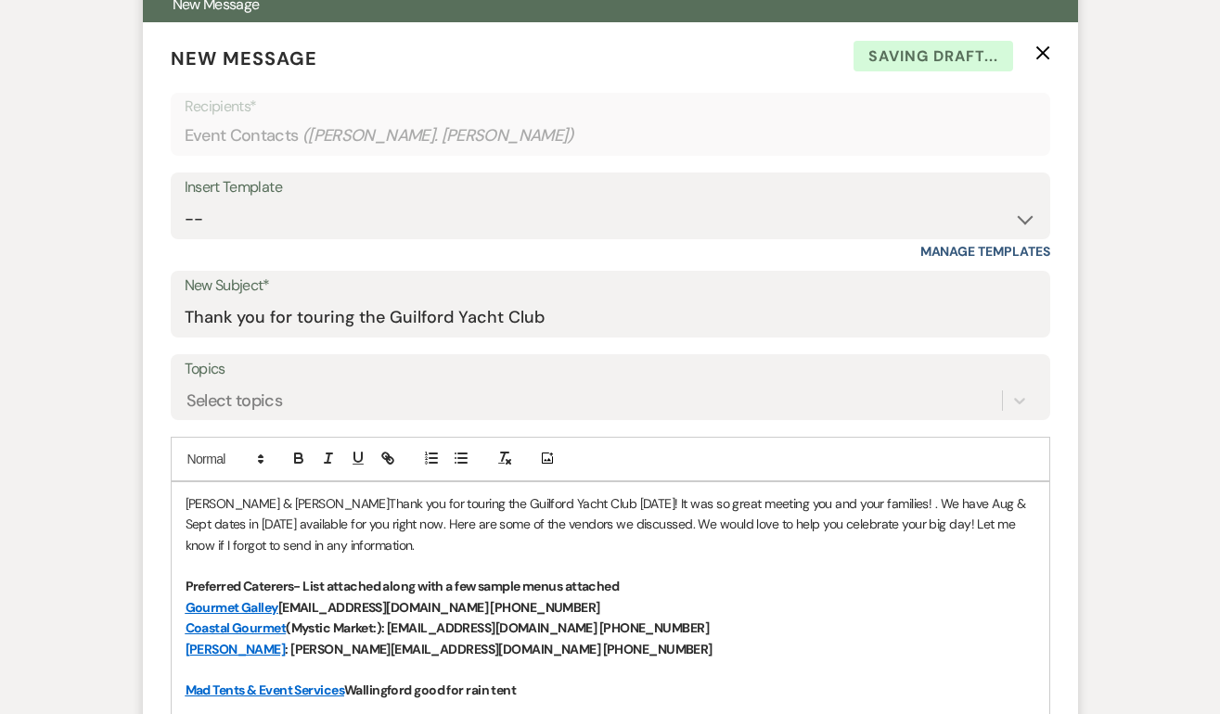
click at [814, 506] on span "Thank you for touring the Guilford Yacht Club [DATE]! It was so great meeting y…" at bounding box center [607, 524] width 843 height 58
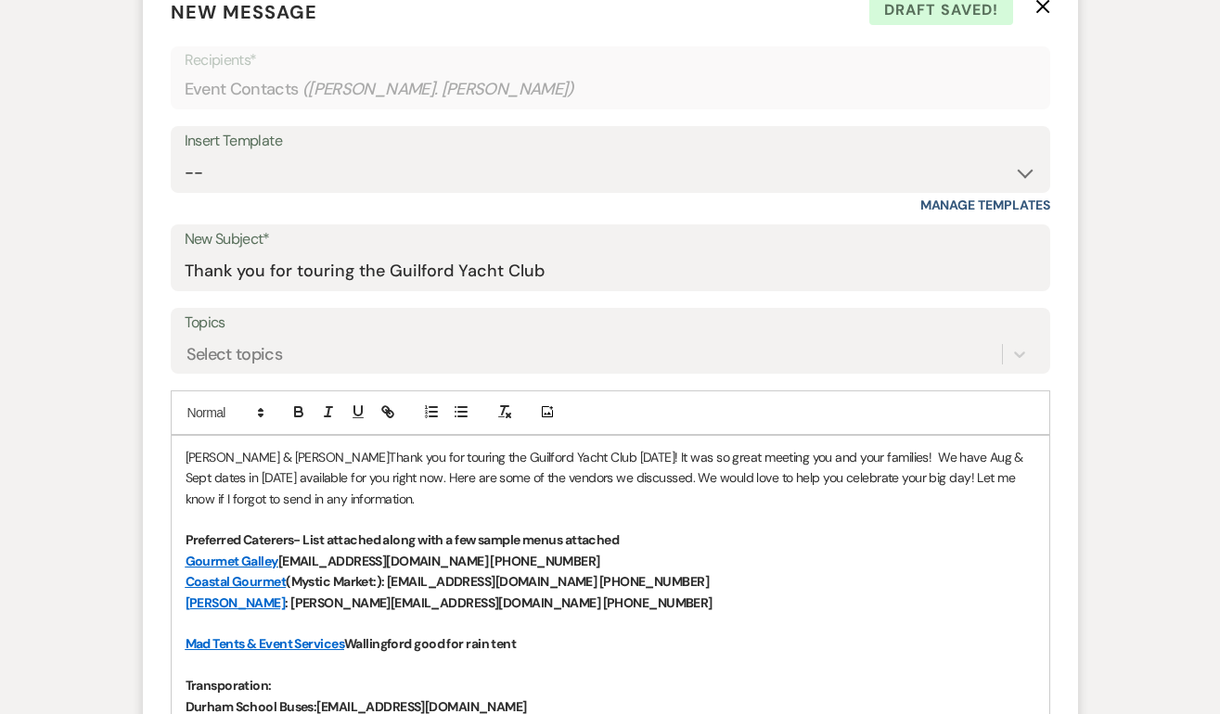
scroll to position [761, 0]
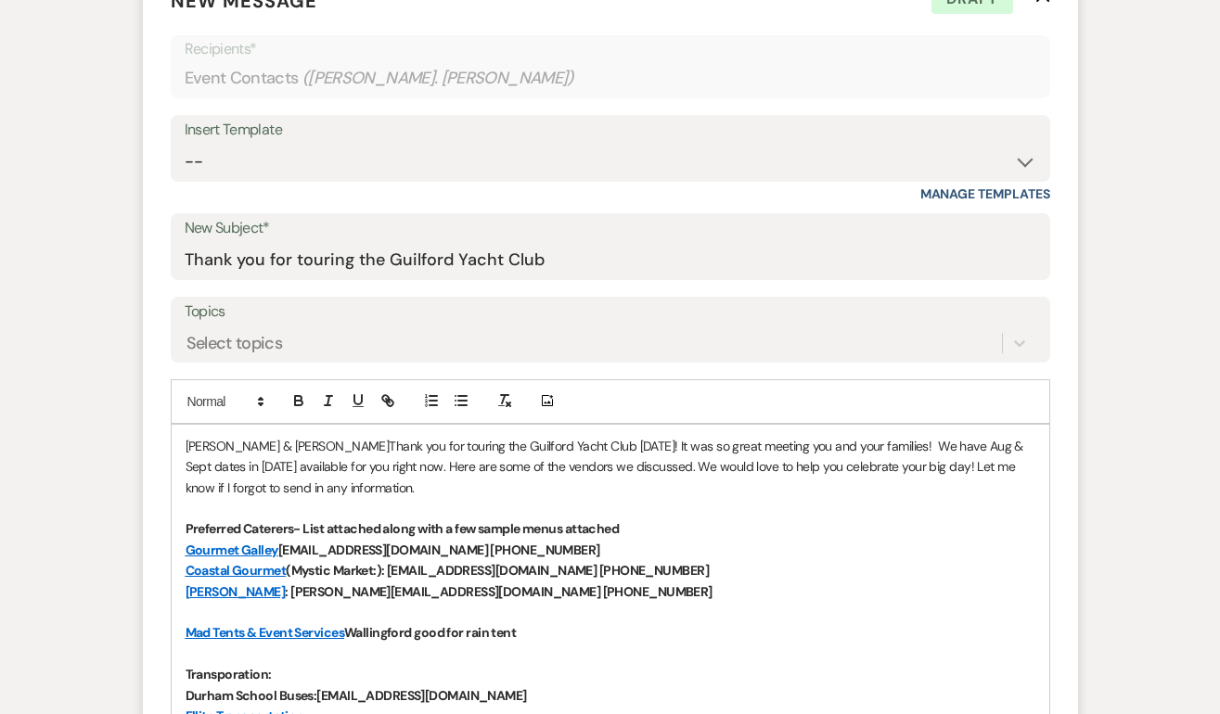
click at [923, 448] on span "Thank you for touring the Guilford Yacht Club [DATE]! It was so great meeting y…" at bounding box center [606, 467] width 841 height 58
click at [302, 470] on span "Thank you for touring the Guilford Yacht Club [DATE]! It was so great meeting y…" at bounding box center [610, 467] width 849 height 58
click at [545, 467] on span "Thank you for touring the Guilford Yacht Club [DATE]! It was so great meeting y…" at bounding box center [610, 467] width 849 height 58
click at [496, 468] on span "Thank you for touring the Guilford Yacht Club [DATE]! It was so great meeting y…" at bounding box center [610, 467] width 849 height 58
click at [540, 471] on span "Thank you for touring the Guilford Yacht Club [DATE]! It was so great meeting y…" at bounding box center [610, 467] width 849 height 58
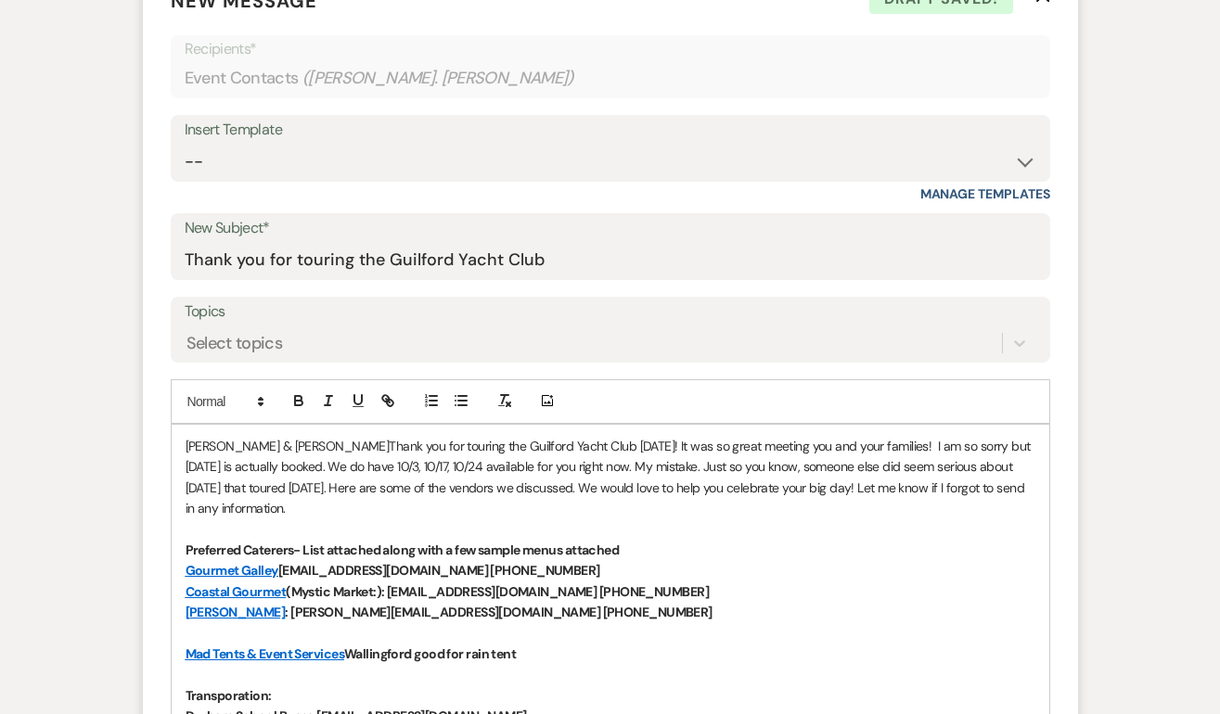
click at [272, 445] on span "Thank you for touring the Guilford Yacht Club [DATE]! It was so great meeting y…" at bounding box center [610, 477] width 849 height 79
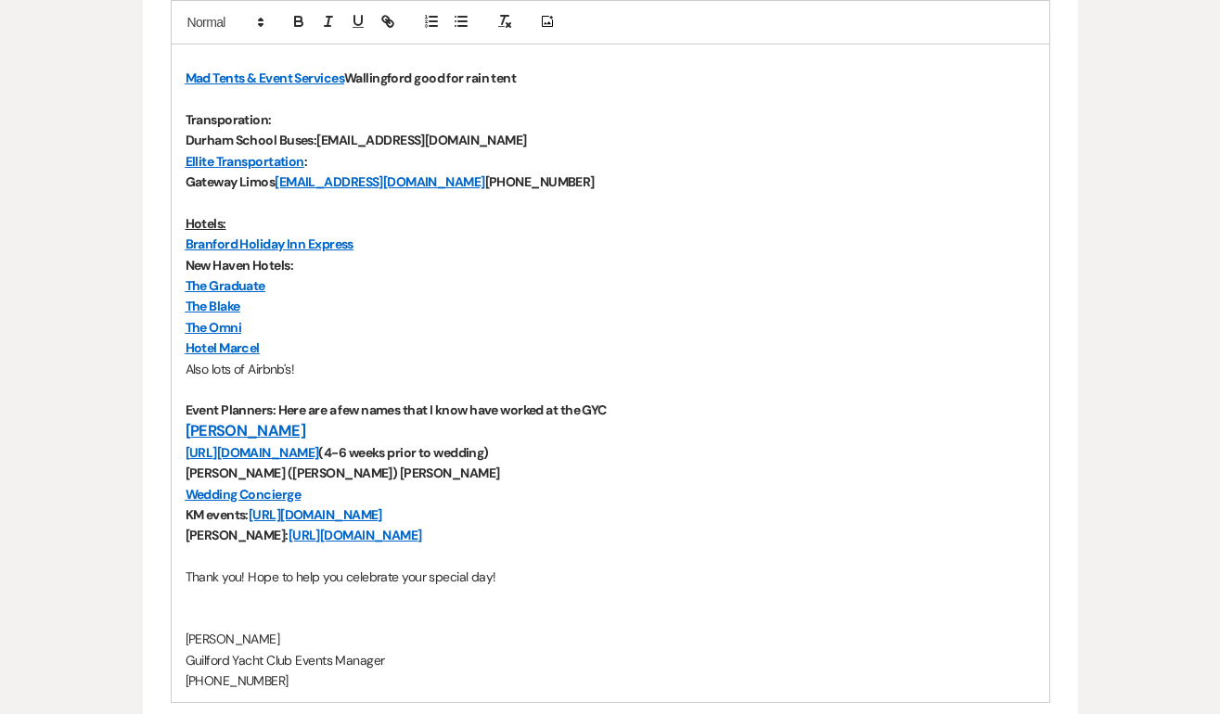
scroll to position [1358, 0]
click at [525, 570] on p "Thank you! Hope to help you celebrate your special day!" at bounding box center [611, 576] width 850 height 20
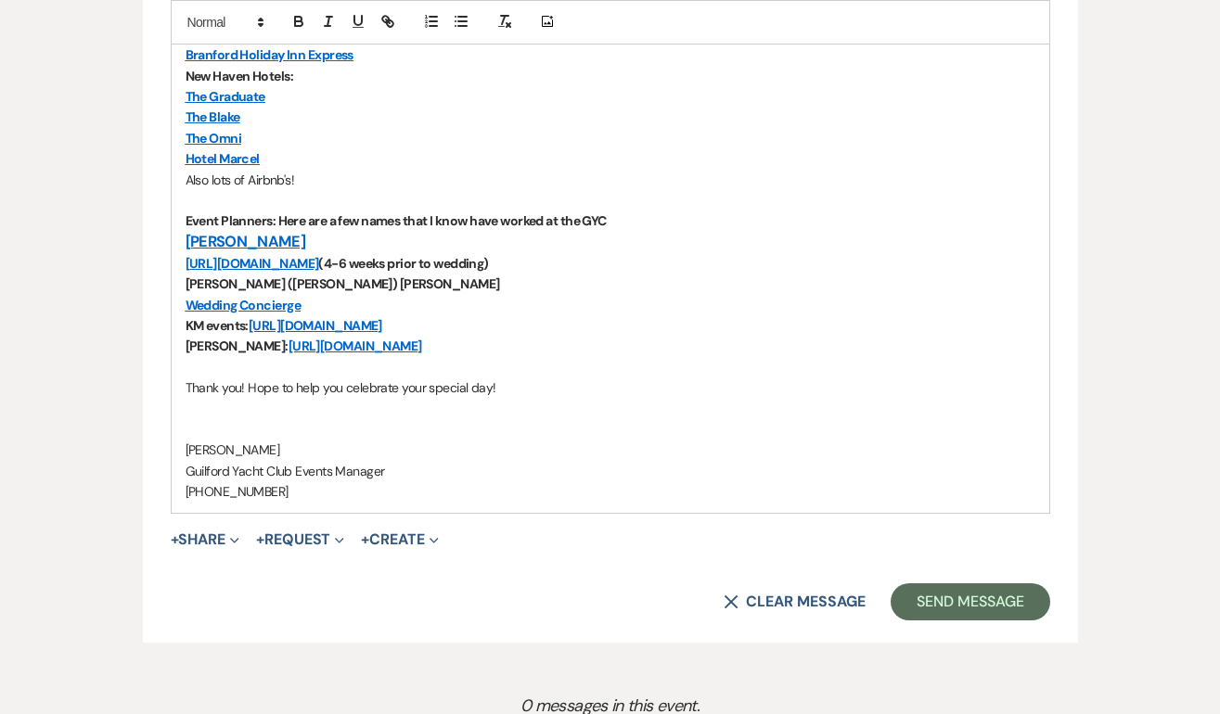
scroll to position [1553, 0]
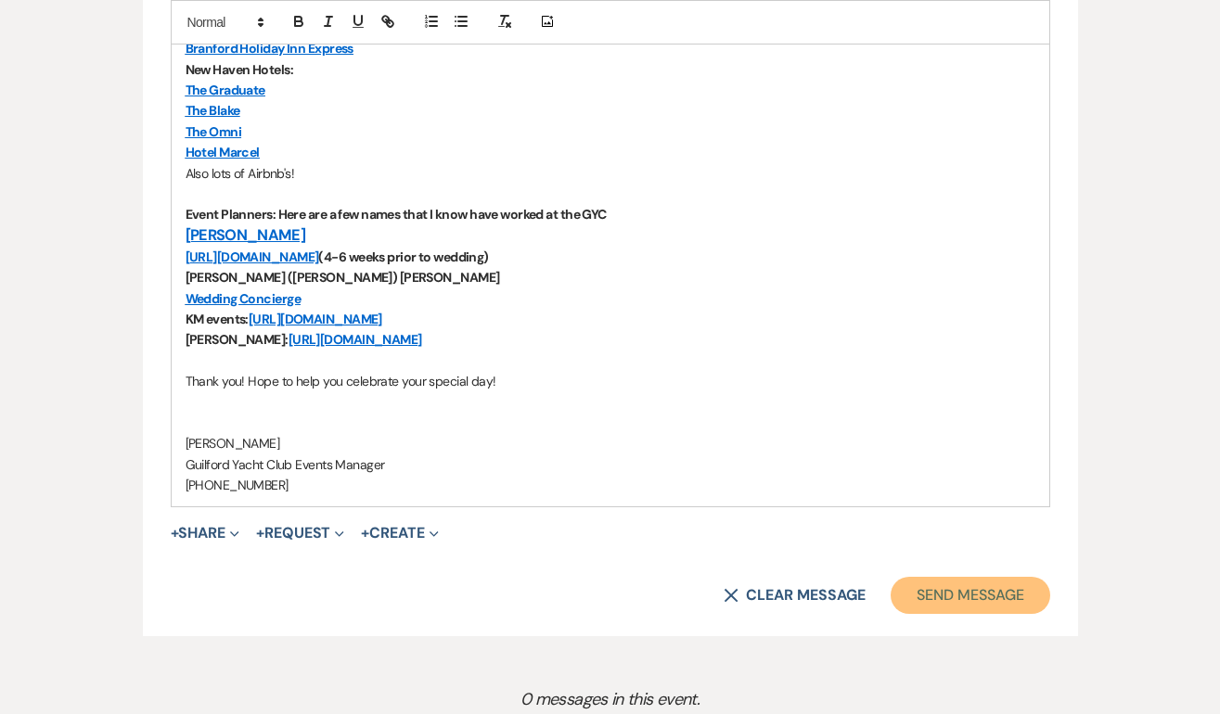
click at [946, 598] on button "Send Message" at bounding box center [969, 595] width 159 height 37
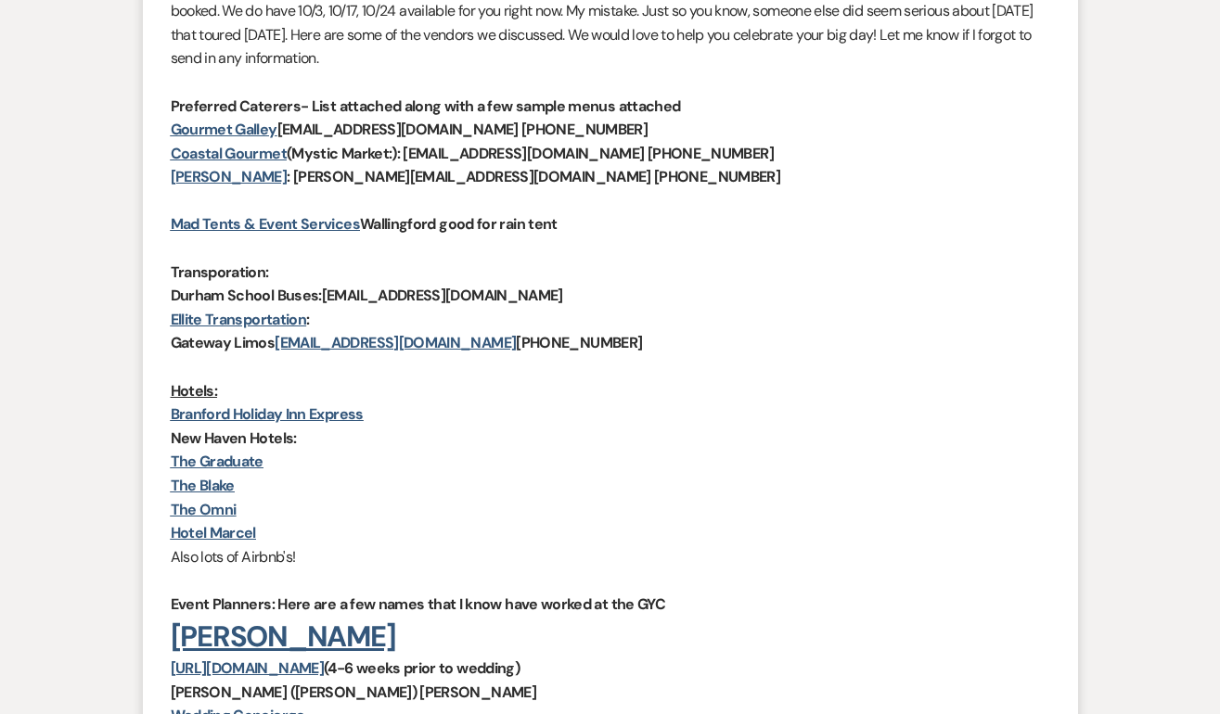
scroll to position [0, 0]
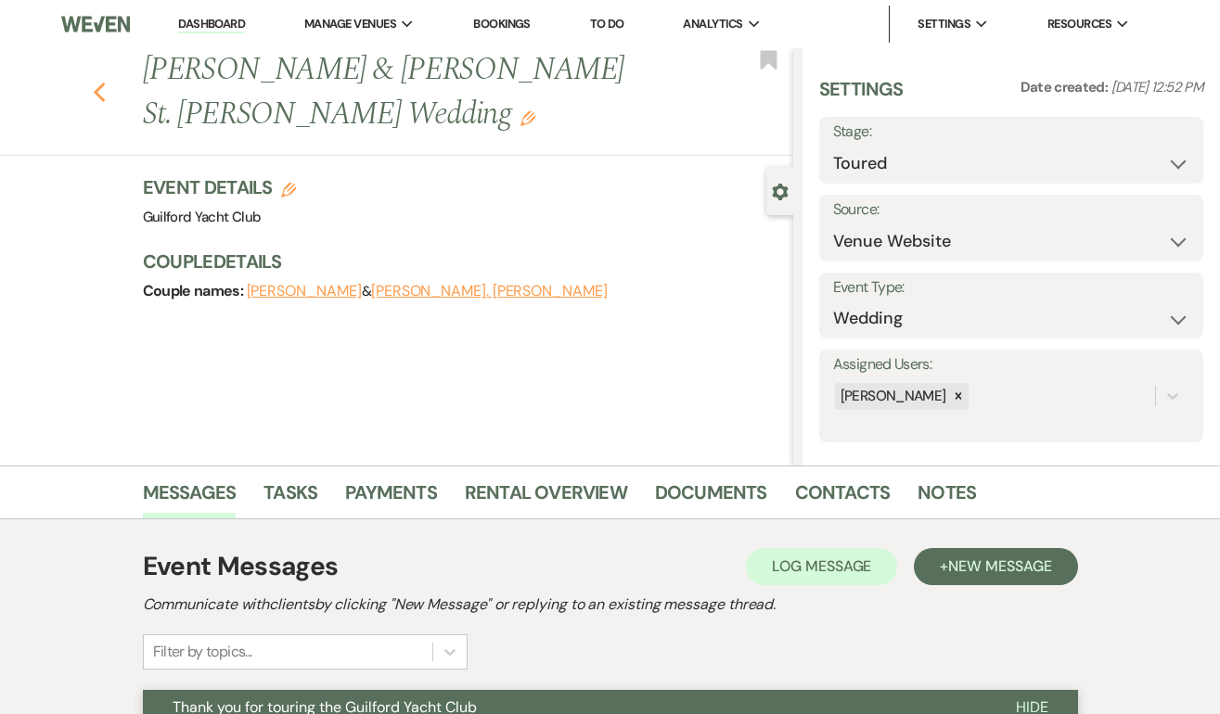
click at [96, 83] on use "button" at bounding box center [99, 93] width 12 height 20
select select "5"
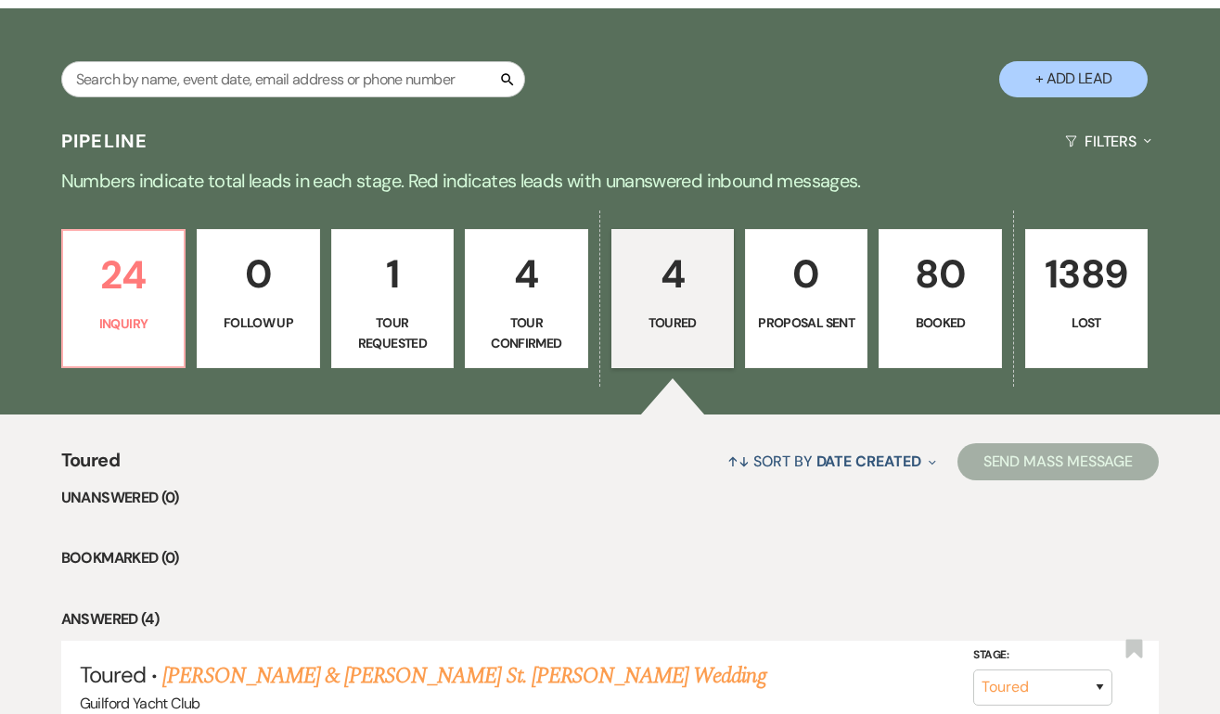
scroll to position [302, 0]
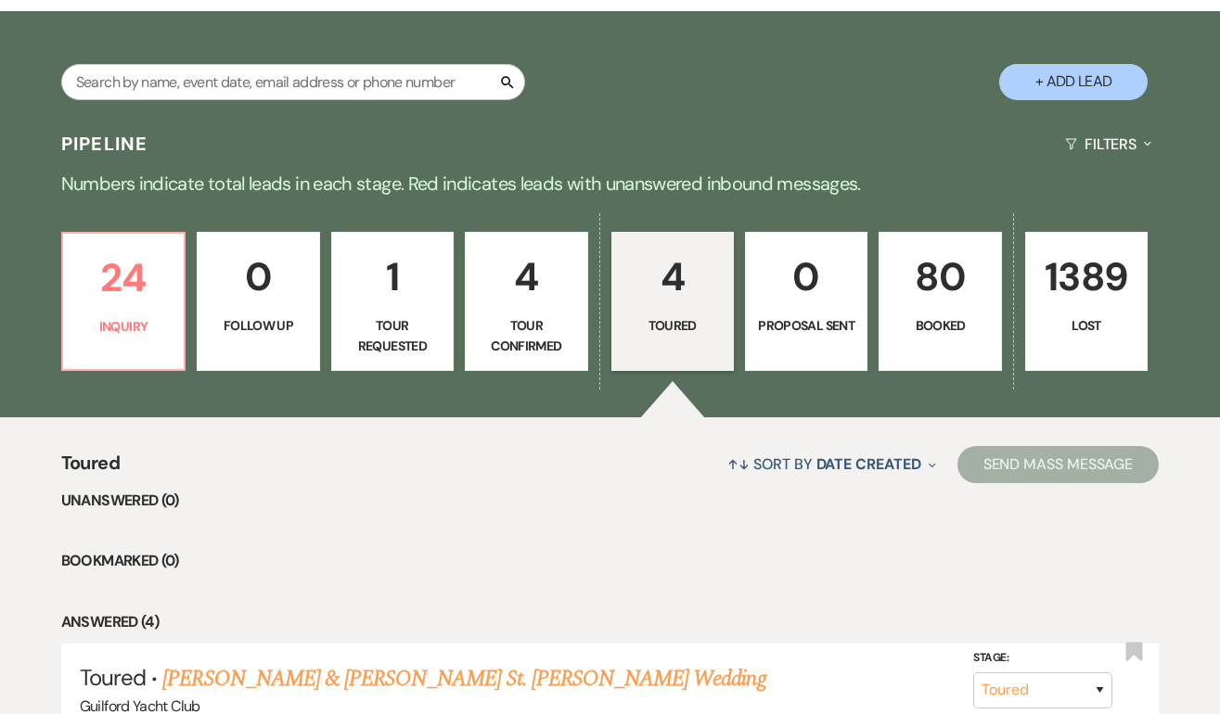
click at [684, 309] on link "4 Toured" at bounding box center [672, 301] width 122 height 139
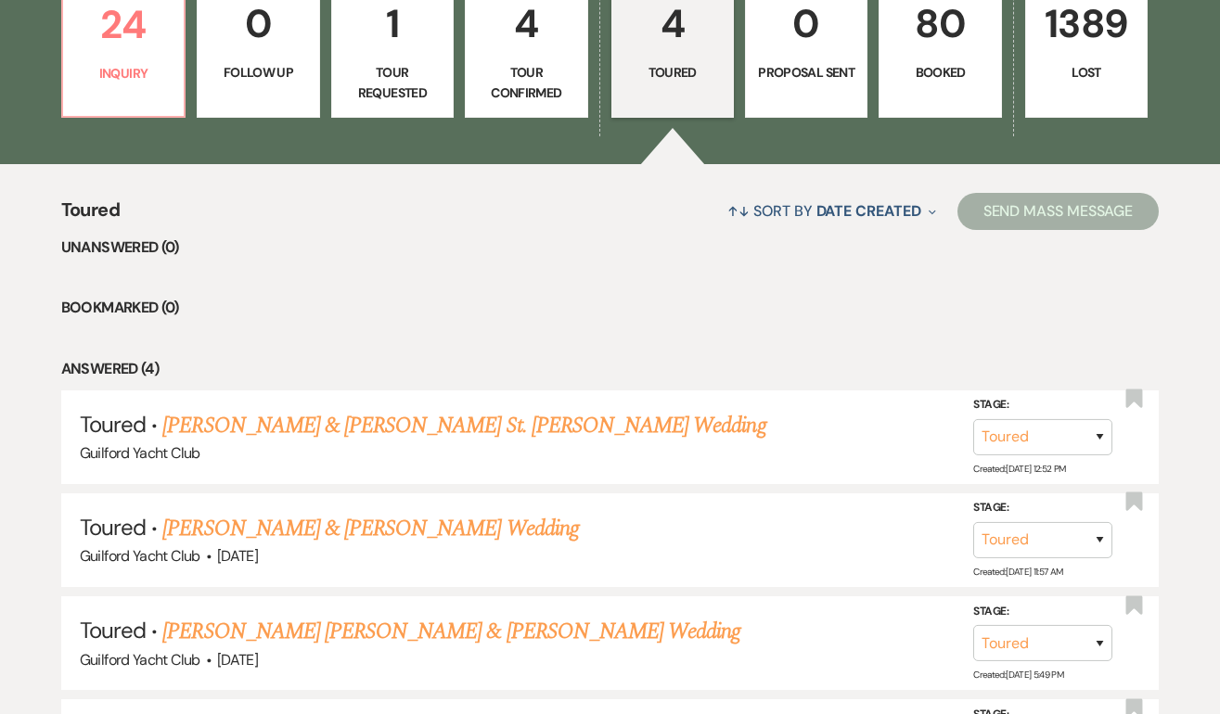
scroll to position [559, 0]
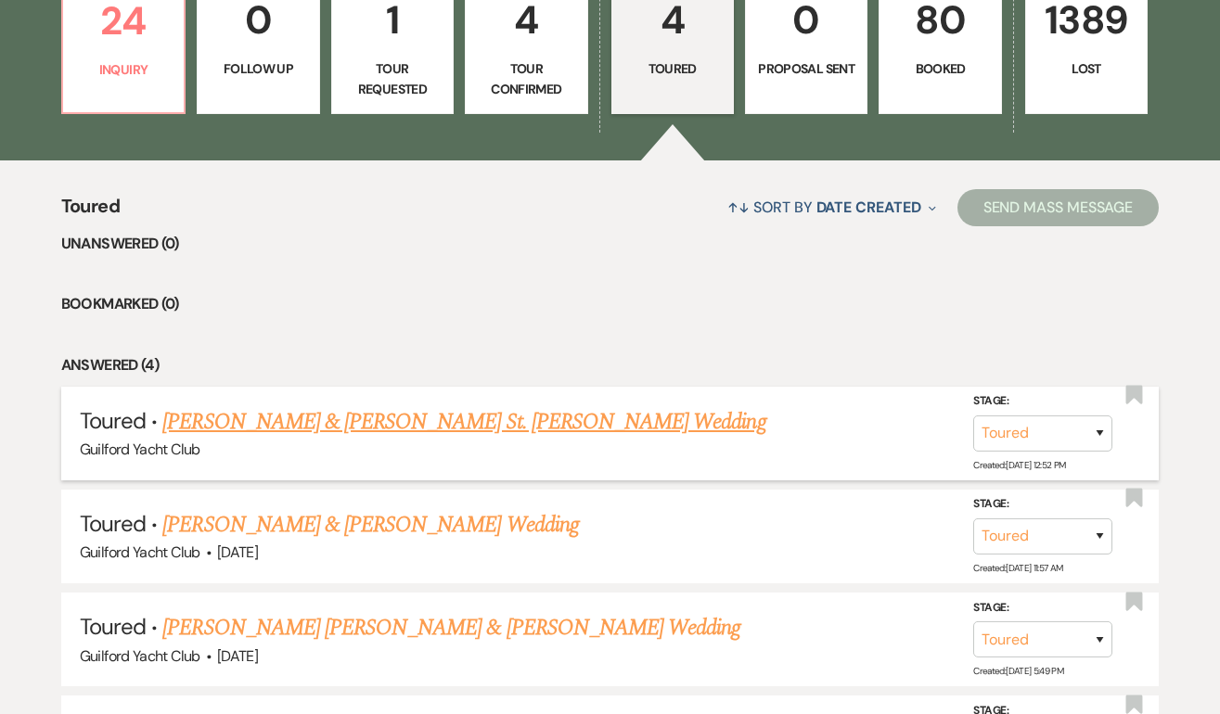
click at [417, 426] on link "[PERSON_NAME] & [PERSON_NAME] St. [PERSON_NAME] Wedding" at bounding box center [463, 421] width 603 height 33
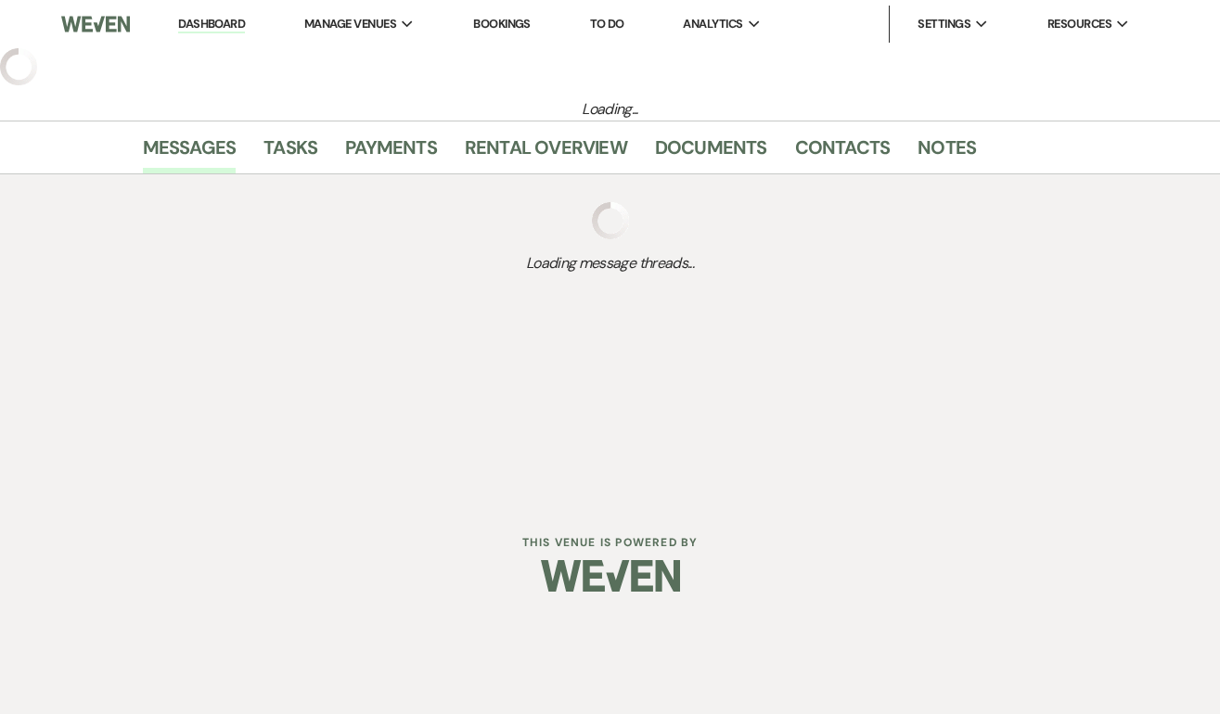
select select "5"
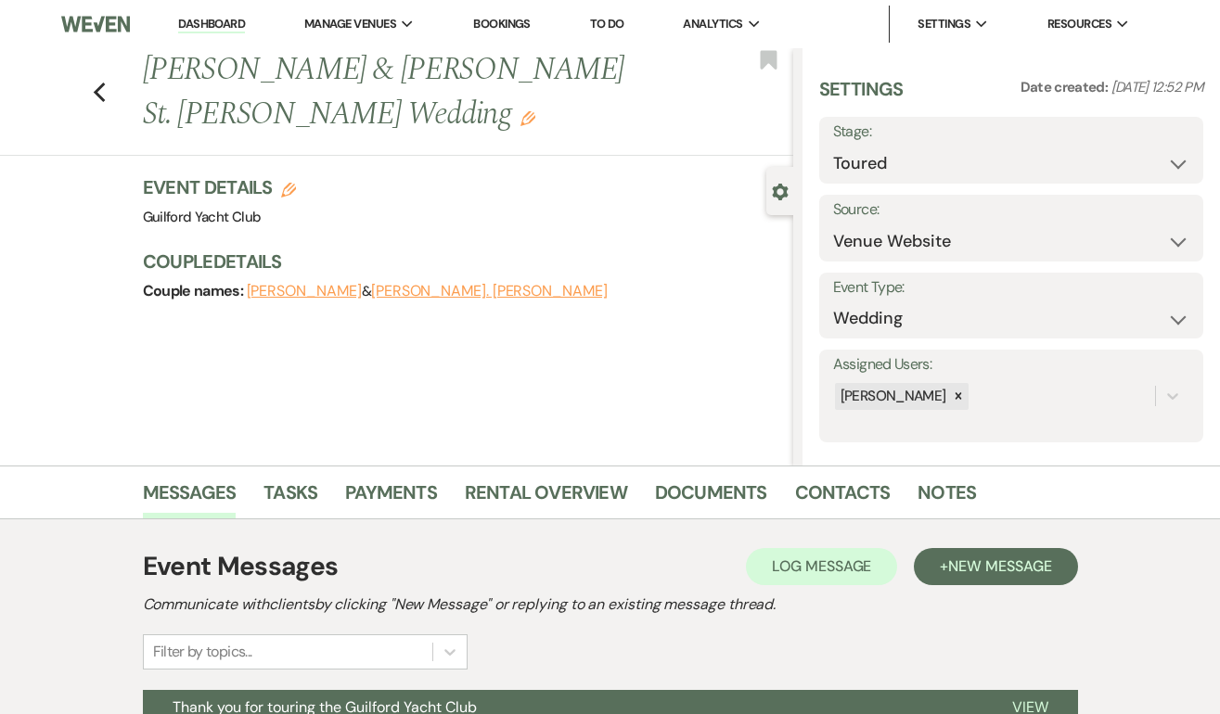
scroll to position [189, 0]
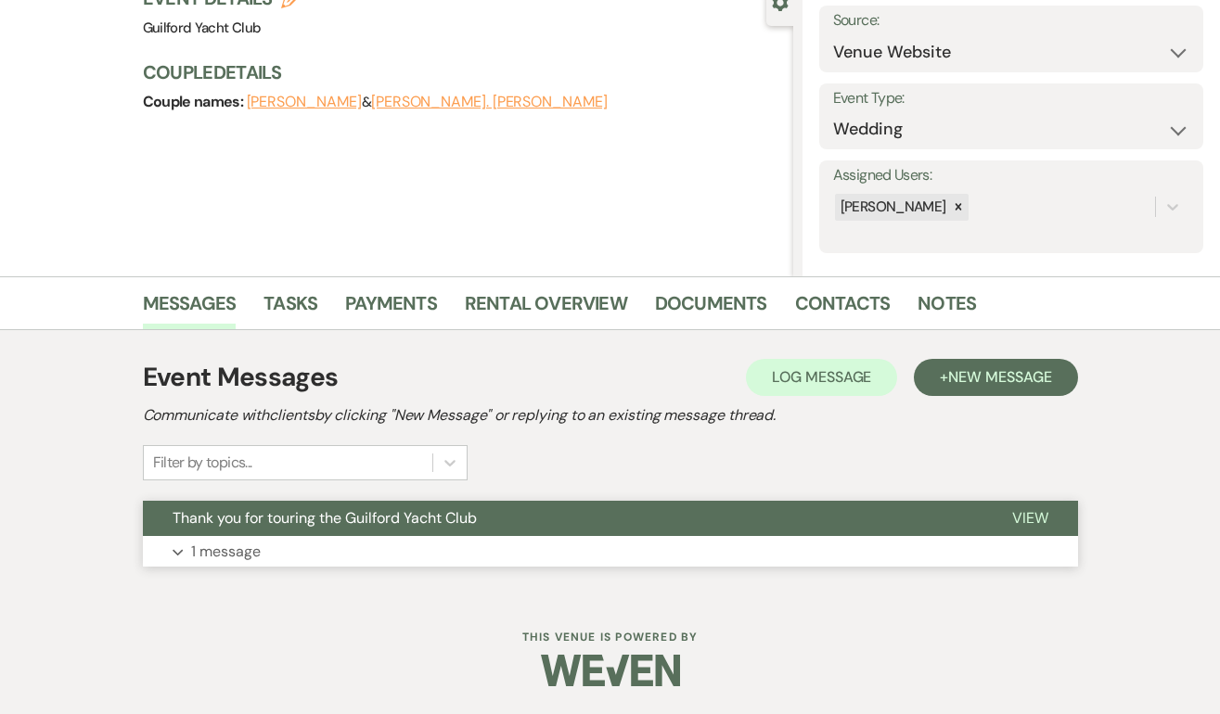
click at [1031, 506] on button "View" at bounding box center [1030, 518] width 96 height 35
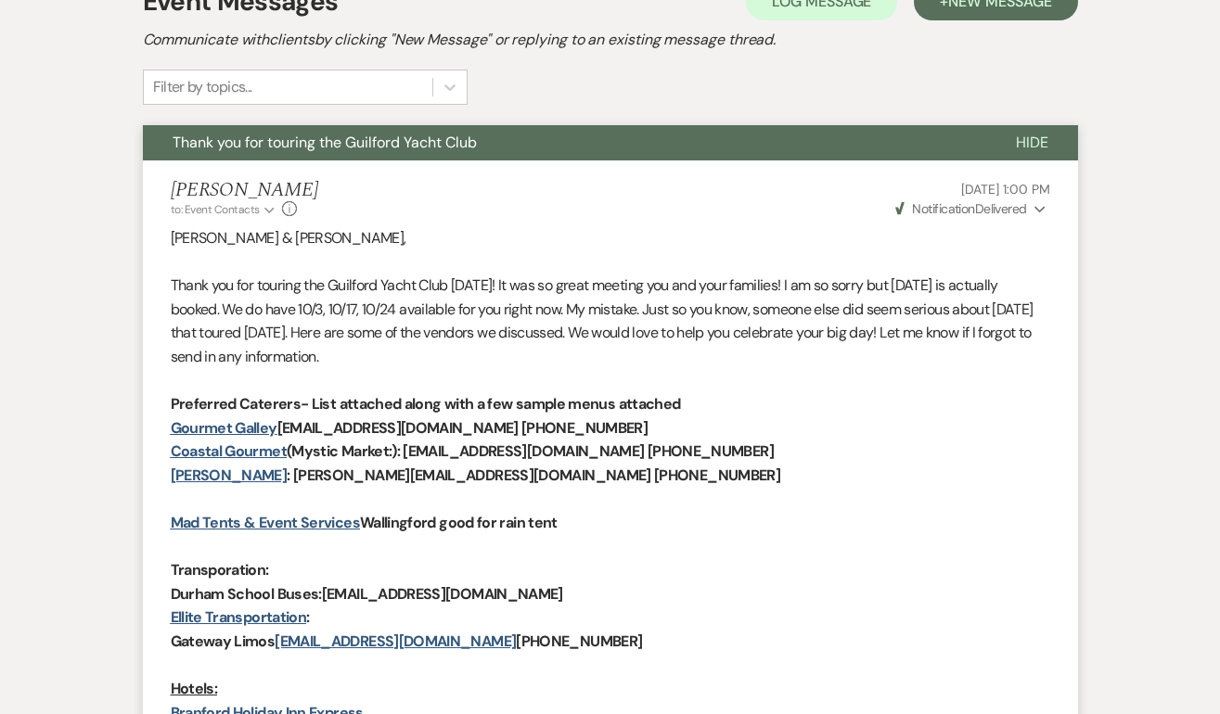
scroll to position [0, 0]
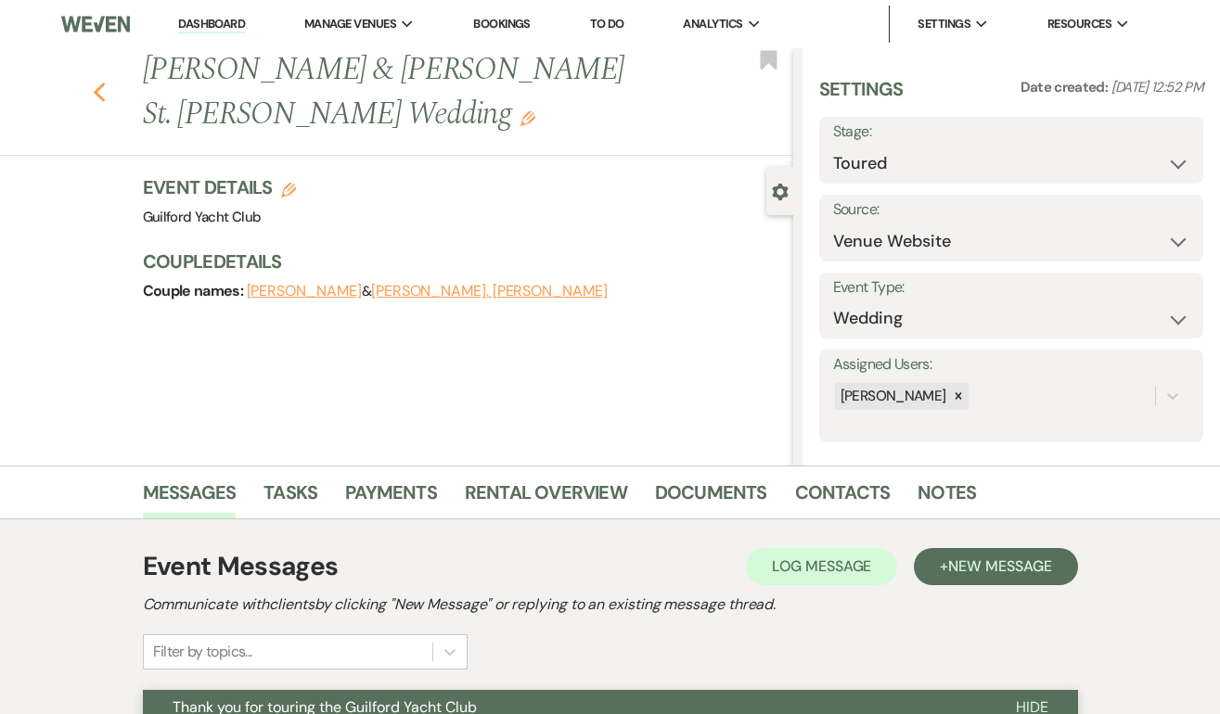
click at [102, 82] on icon "Previous" at bounding box center [100, 93] width 14 height 22
select select "5"
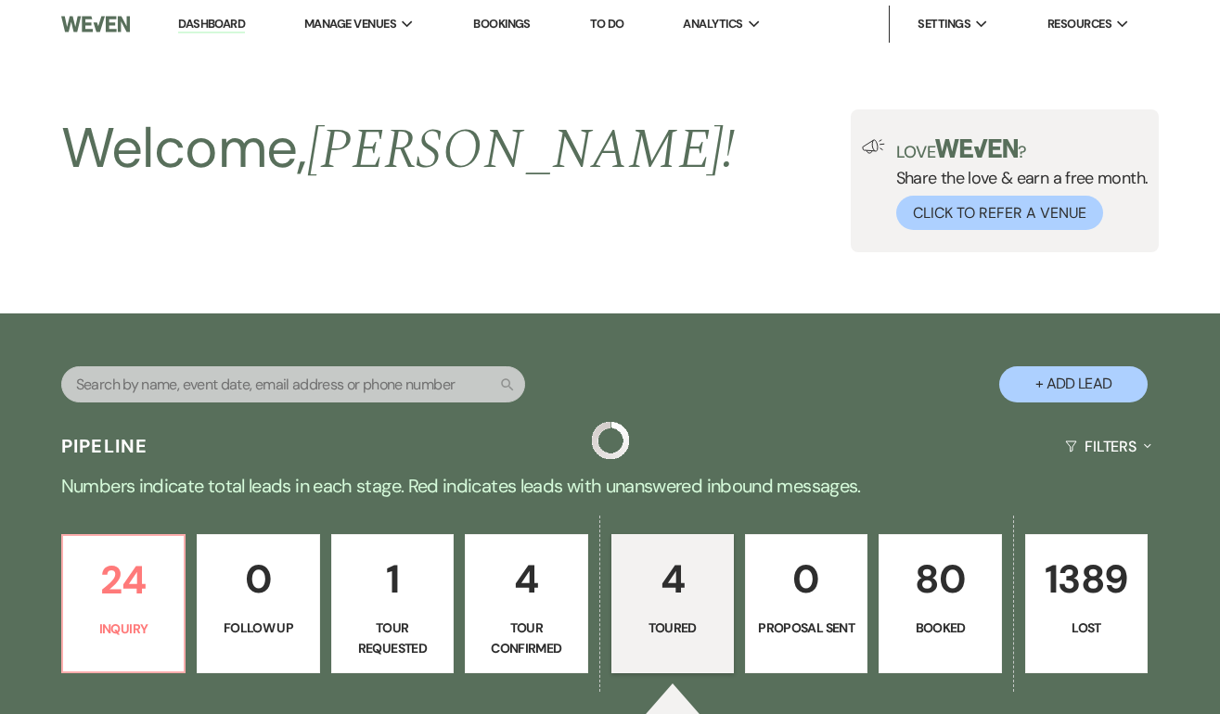
scroll to position [559, 0]
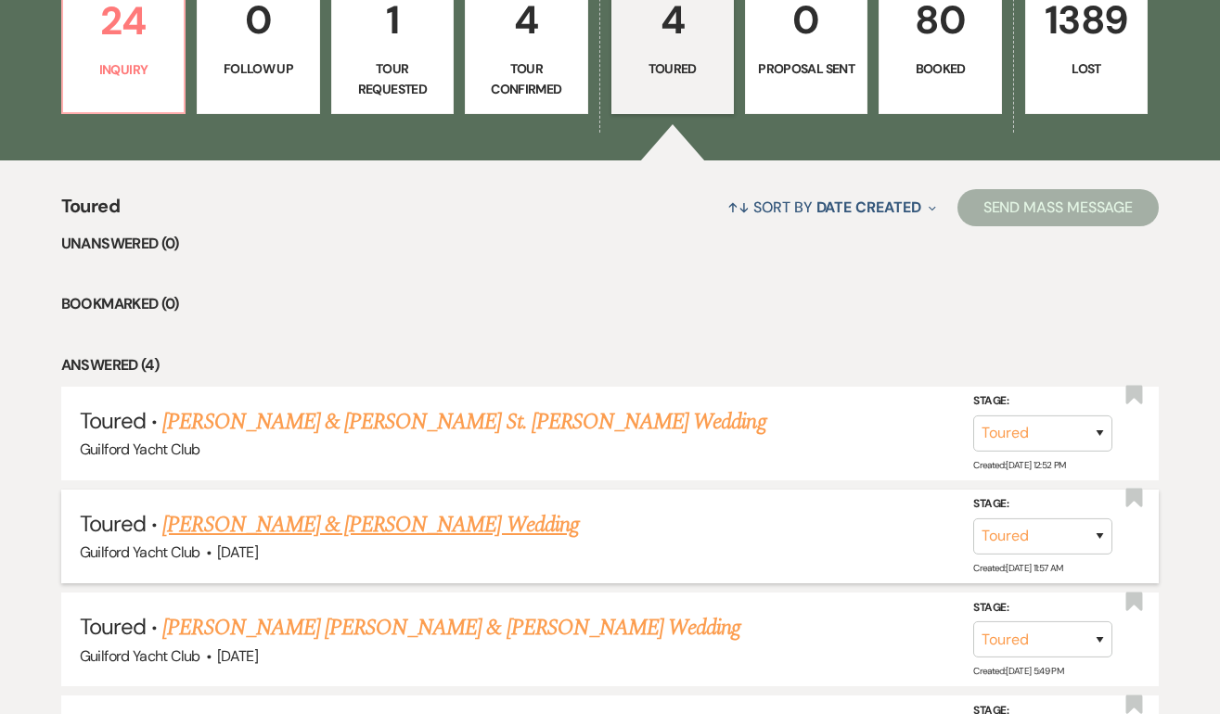
click at [391, 525] on link "[PERSON_NAME] & [PERSON_NAME] Wedding" at bounding box center [370, 524] width 416 height 33
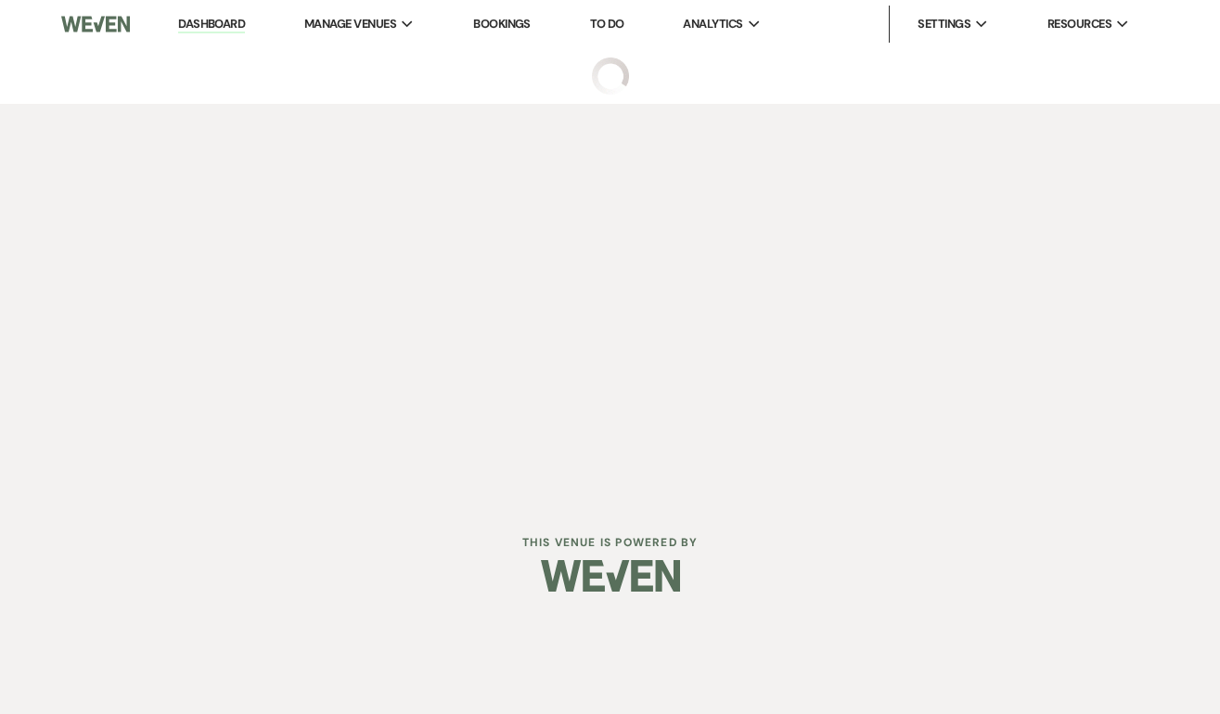
select select "5"
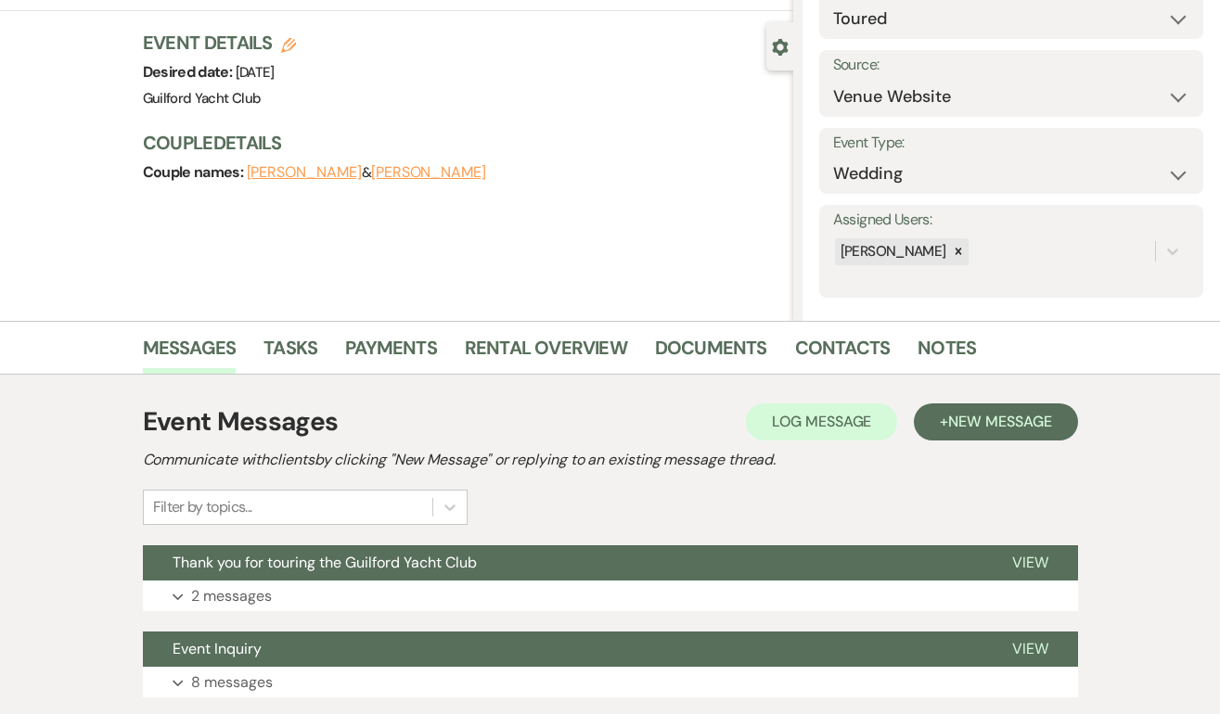
scroll to position [275, 0]
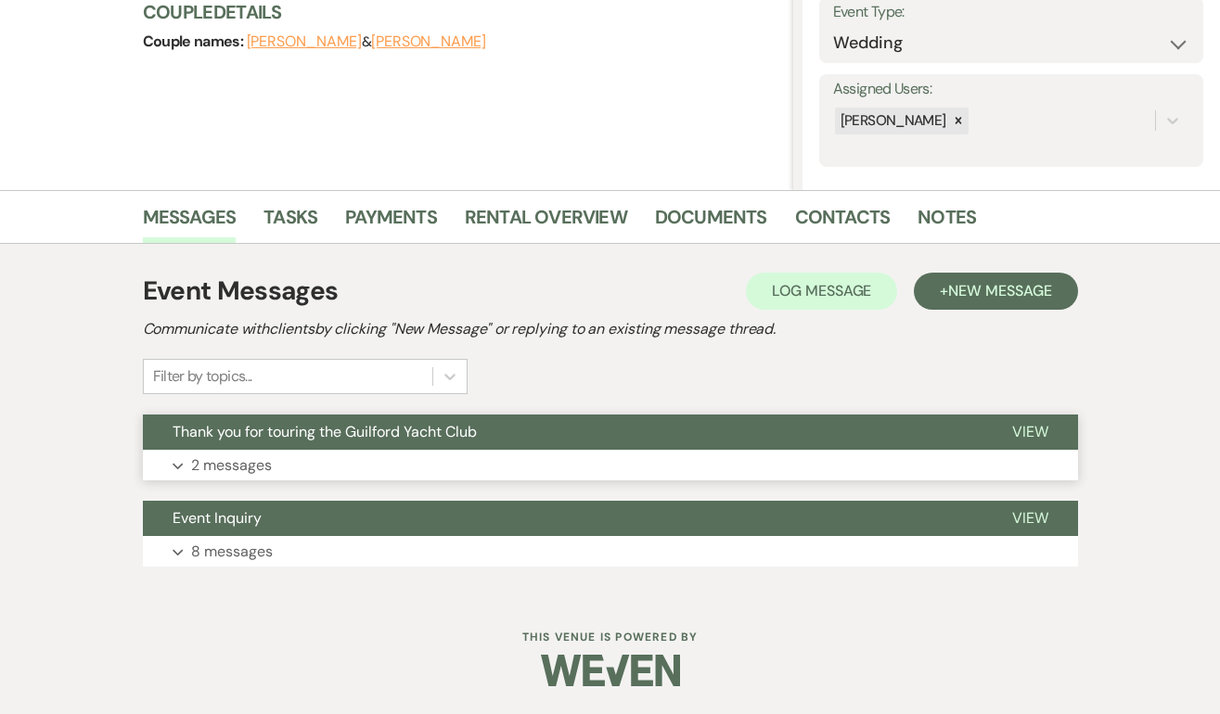
click at [1034, 434] on span "View" at bounding box center [1030, 431] width 36 height 19
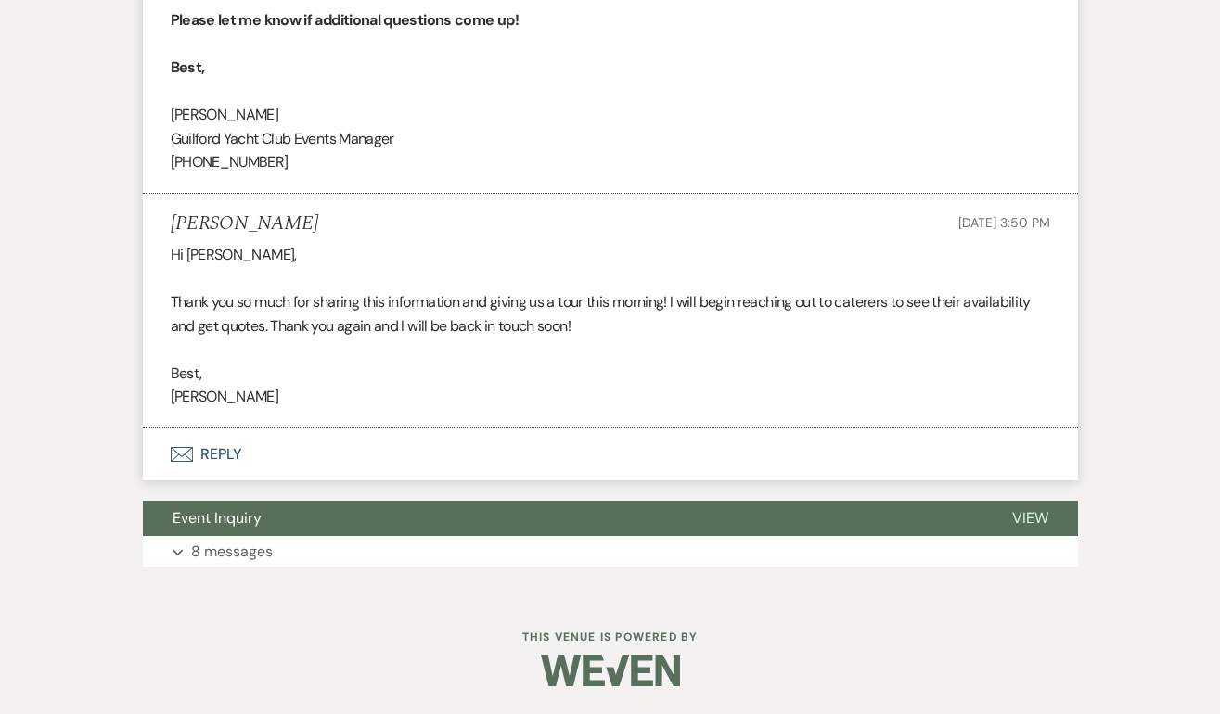
scroll to position [0, 0]
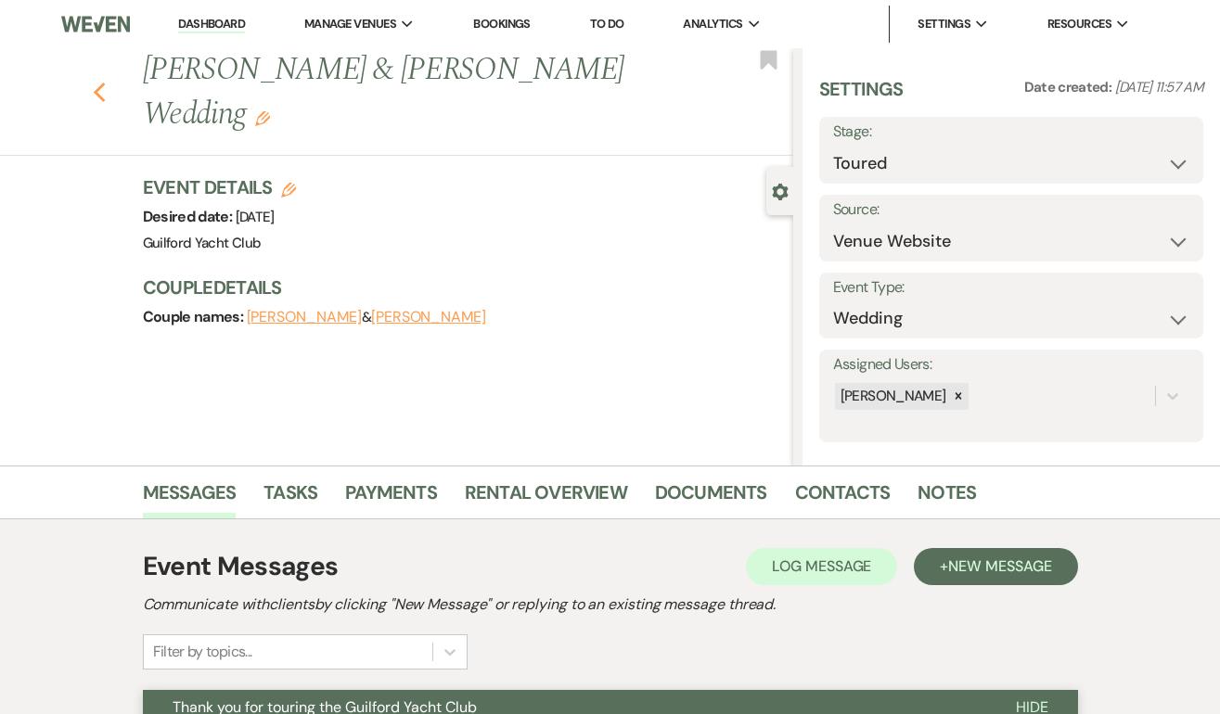
click at [98, 96] on use "button" at bounding box center [99, 93] width 12 height 20
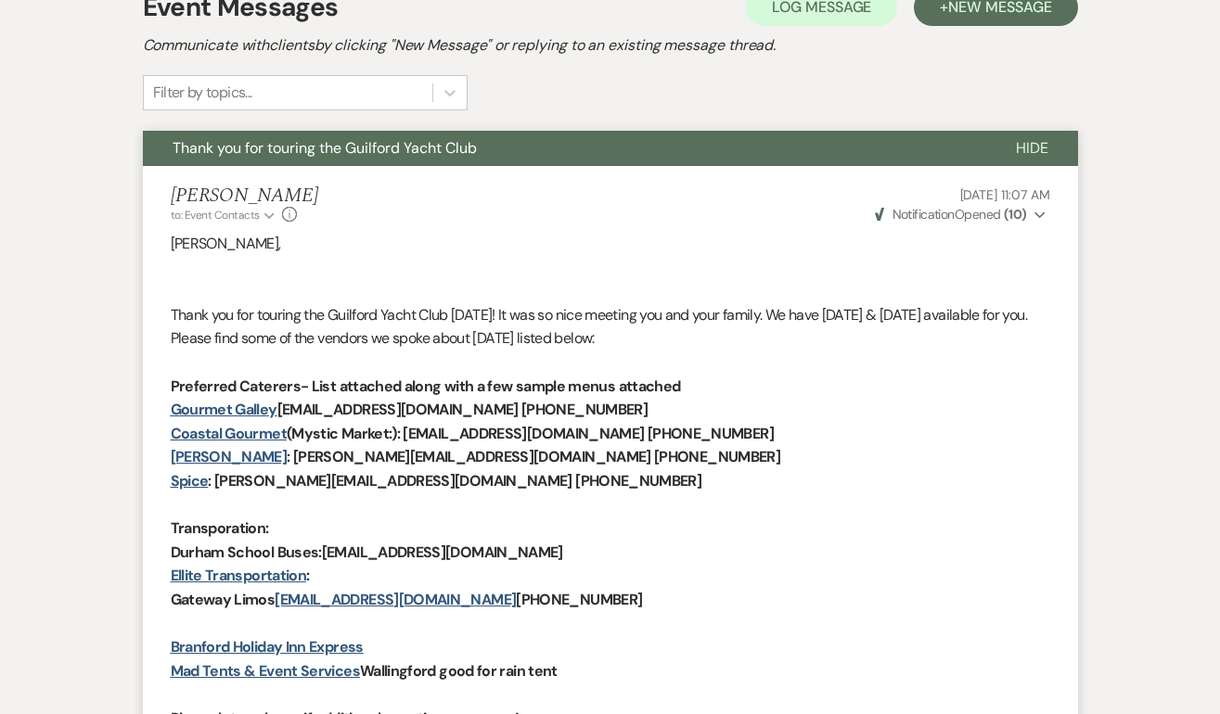
select select "5"
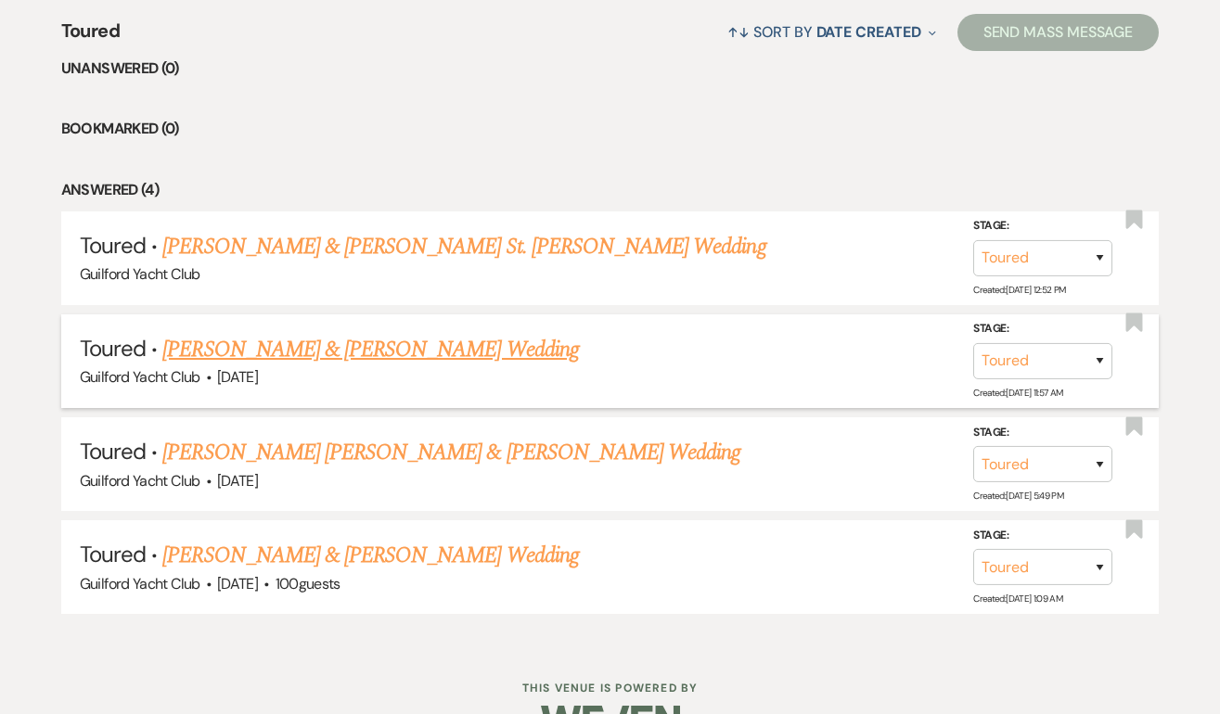
scroll to position [738, 0]
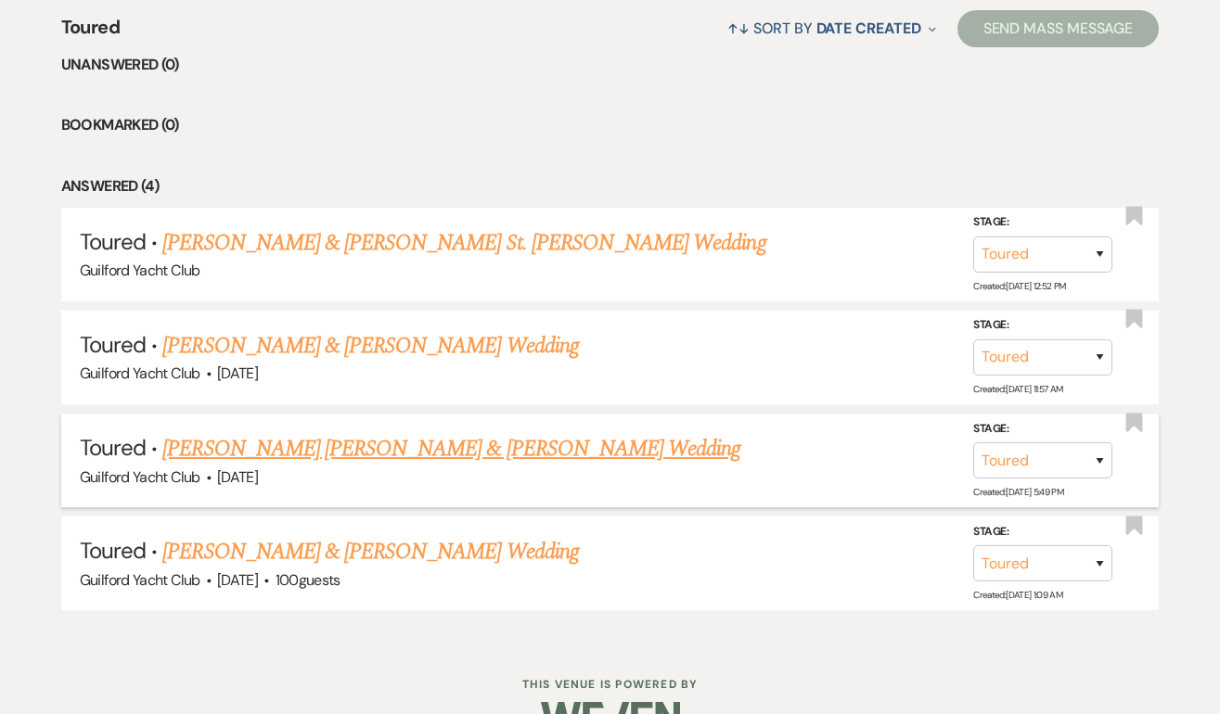
click at [339, 449] on link "[PERSON_NAME] [PERSON_NAME] & [PERSON_NAME] Wedding" at bounding box center [451, 448] width 578 height 33
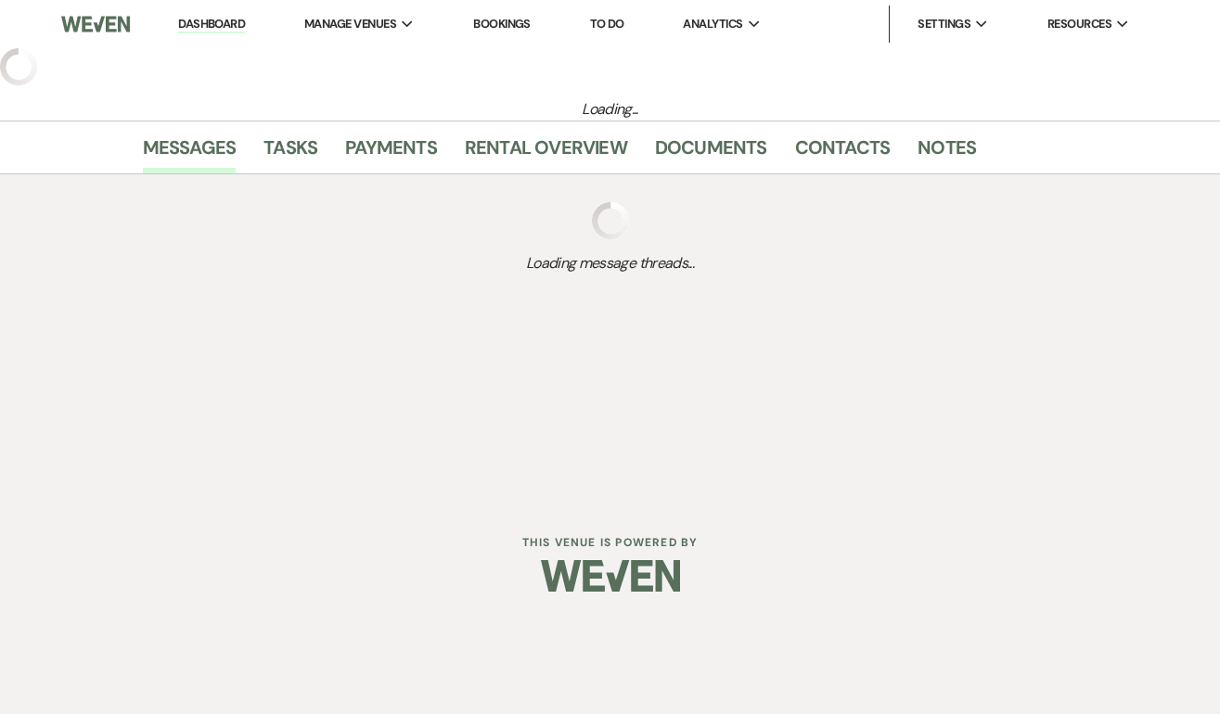
select select "5"
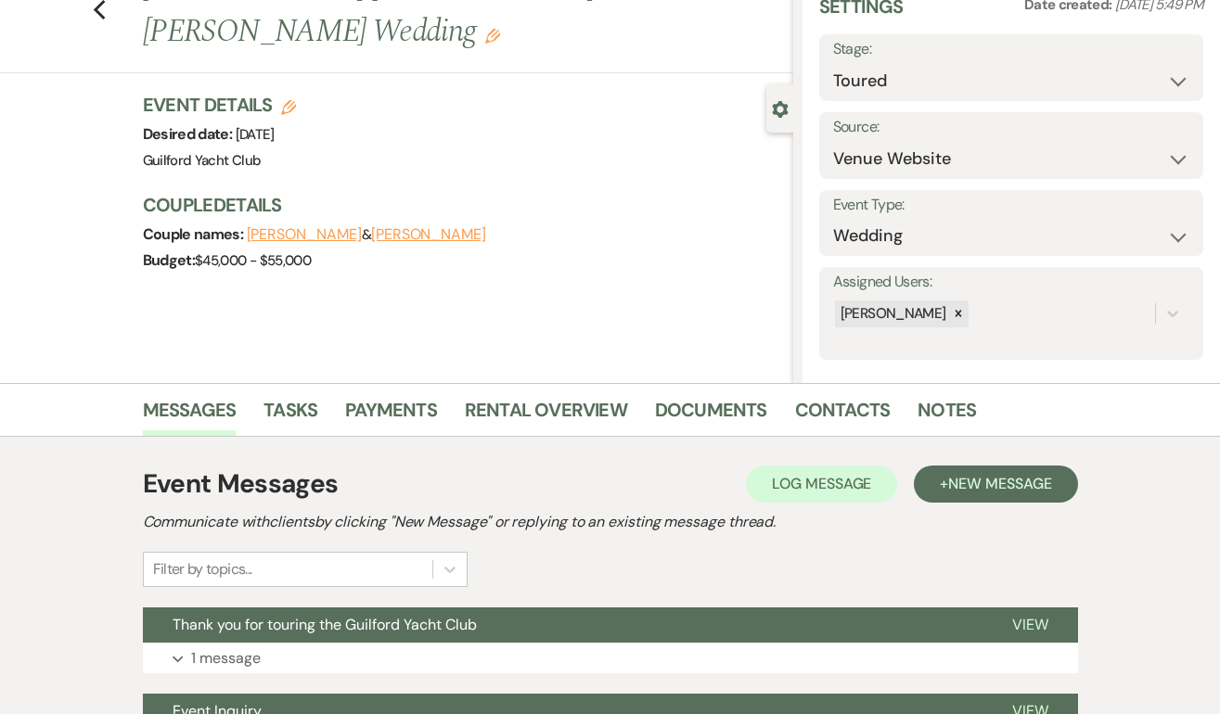
scroll to position [275, 0]
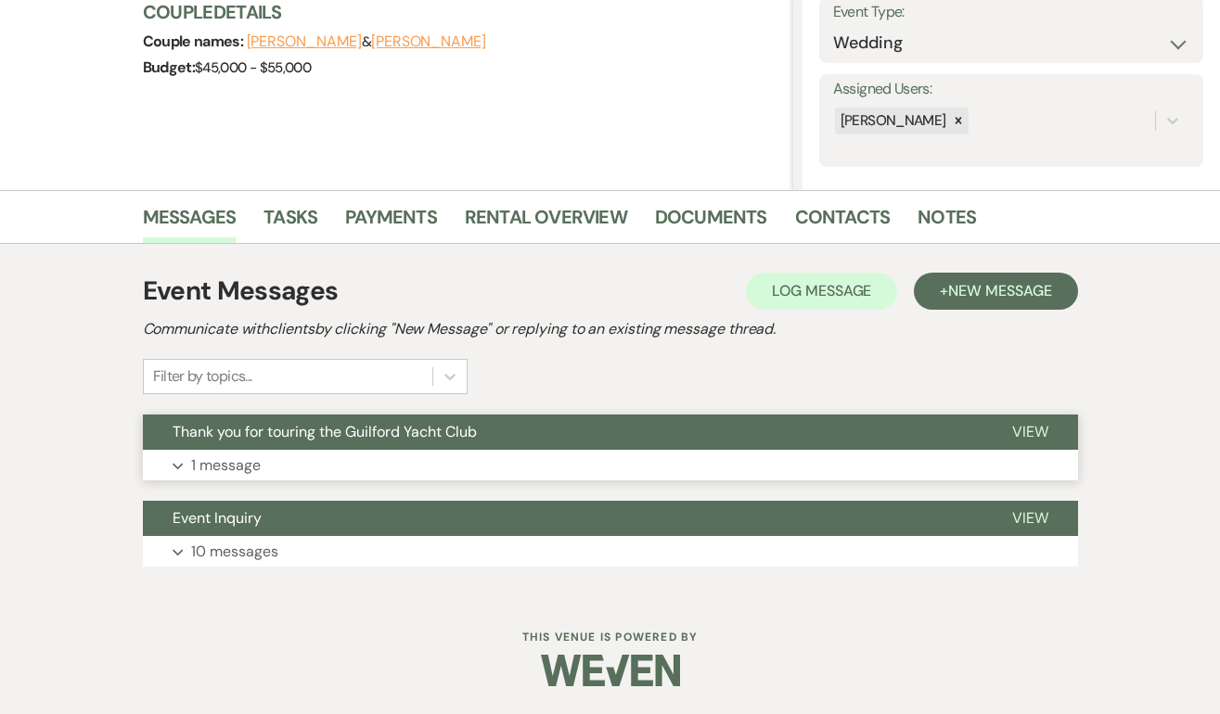
click at [1031, 425] on span "View" at bounding box center [1030, 431] width 36 height 19
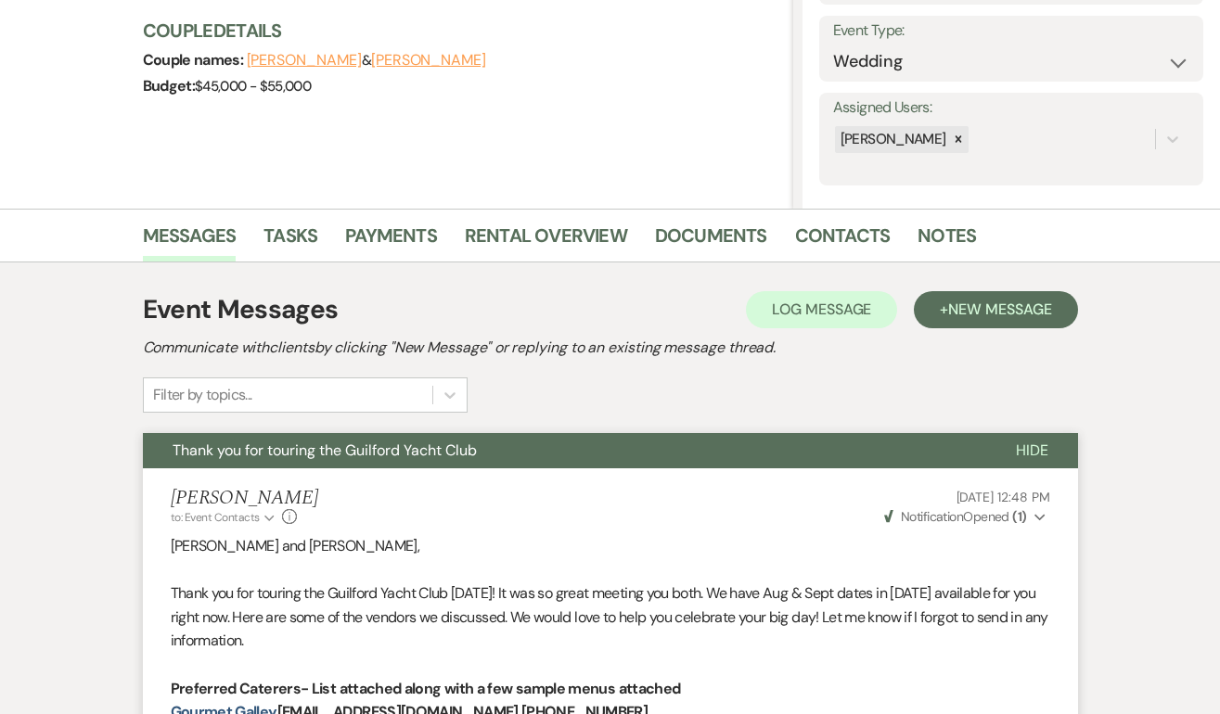
scroll to position [0, 0]
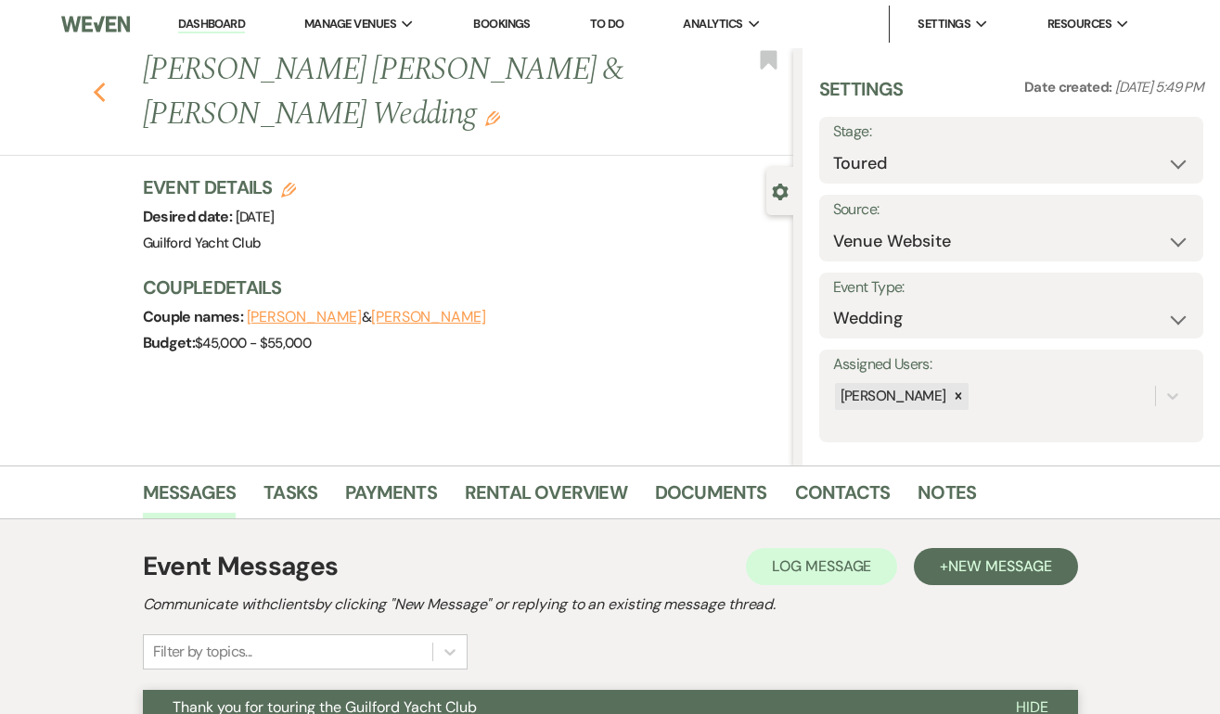
click at [93, 82] on icon "Previous" at bounding box center [100, 93] width 14 height 22
select select "5"
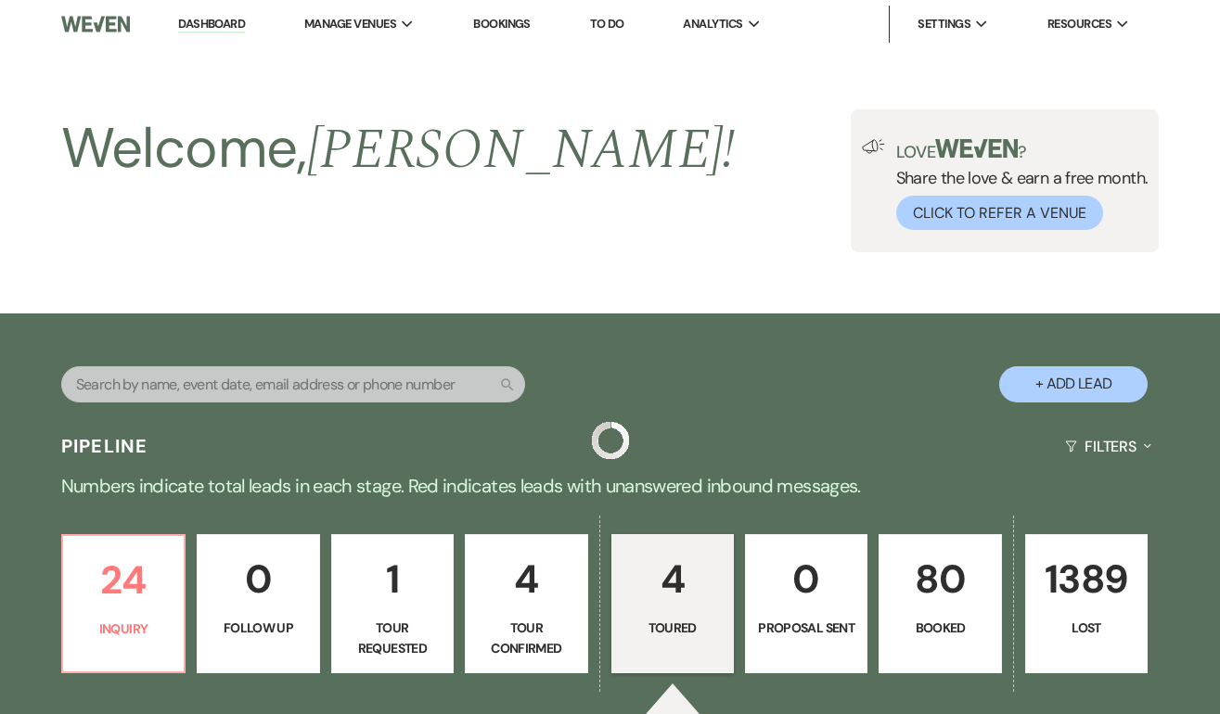
scroll to position [738, 0]
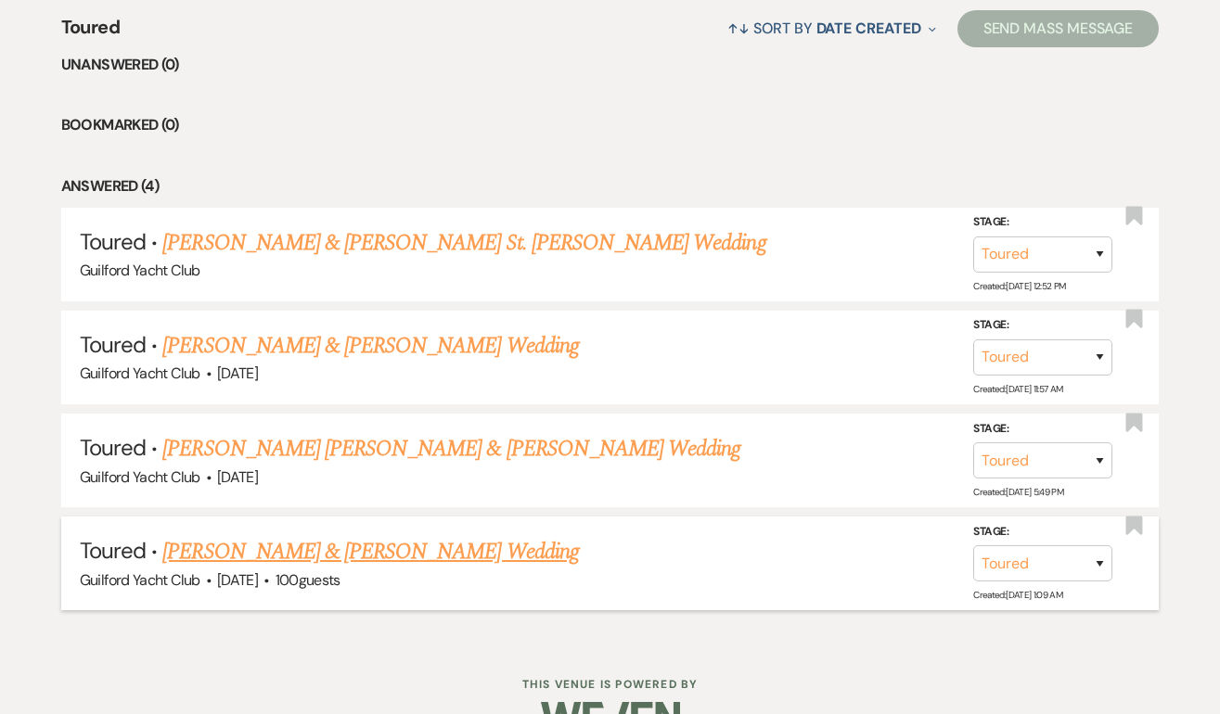
click at [281, 554] on link "[PERSON_NAME] & [PERSON_NAME] Wedding" at bounding box center [370, 551] width 416 height 33
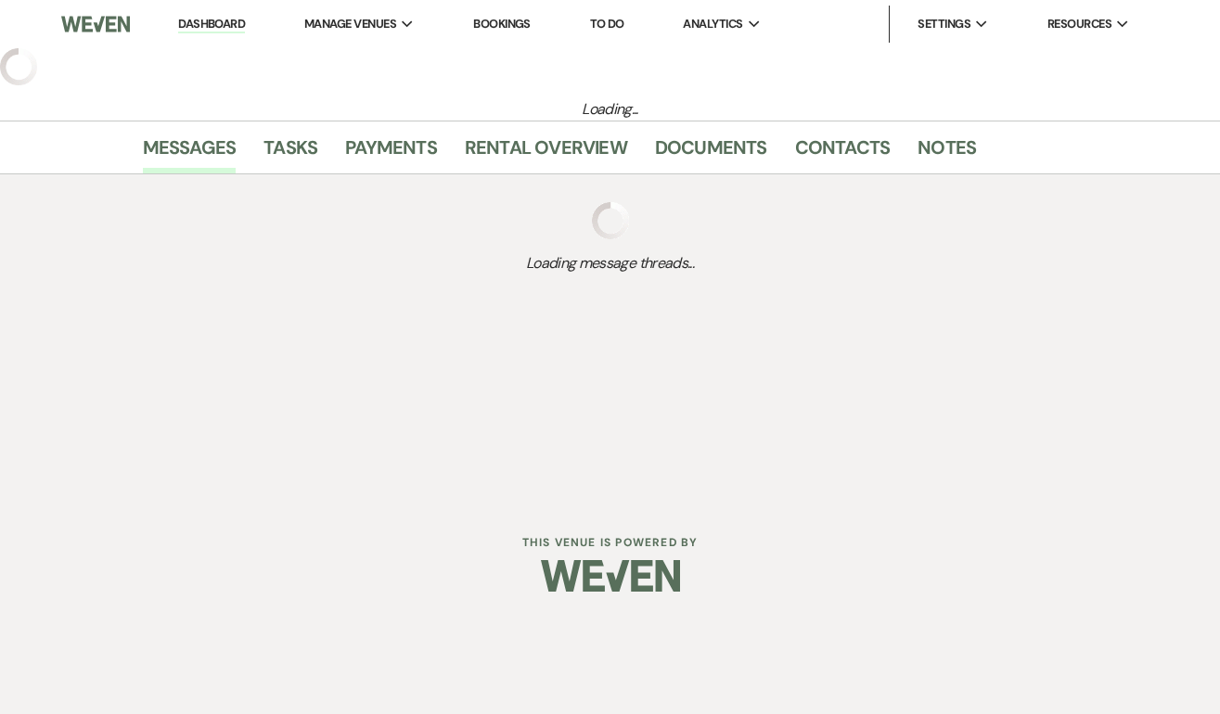
select select "5"
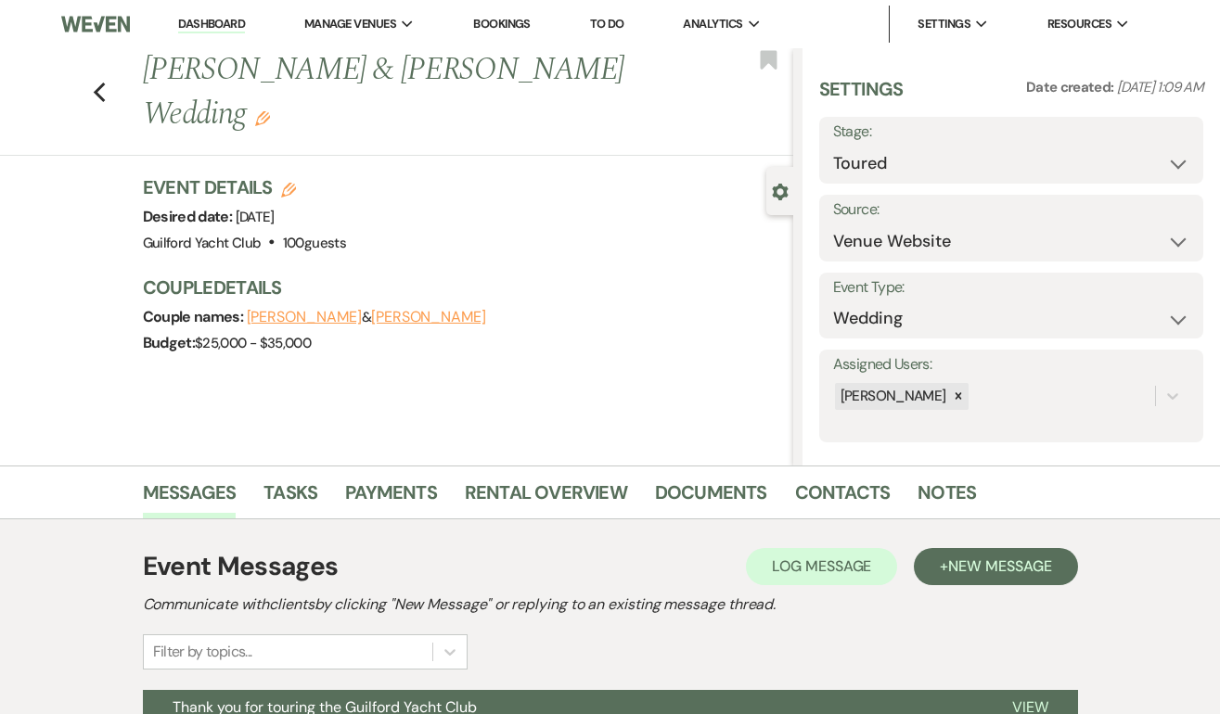
scroll to position [275, 0]
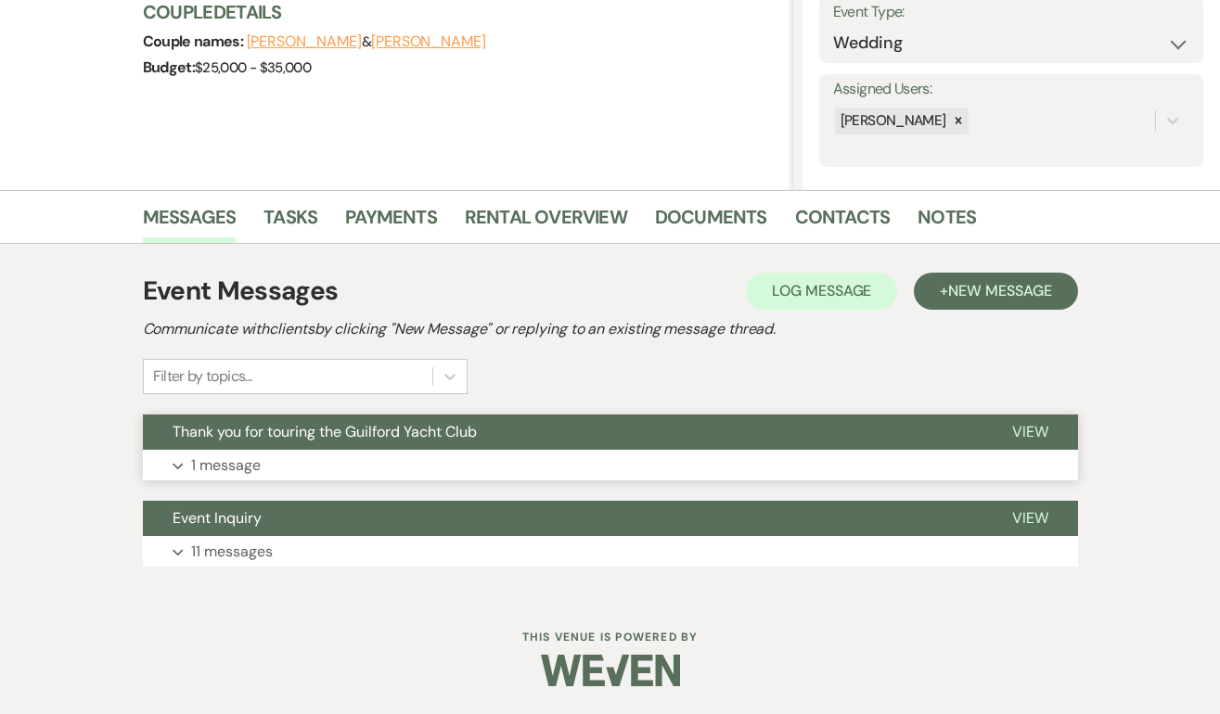
click at [1034, 433] on span "View" at bounding box center [1030, 431] width 36 height 19
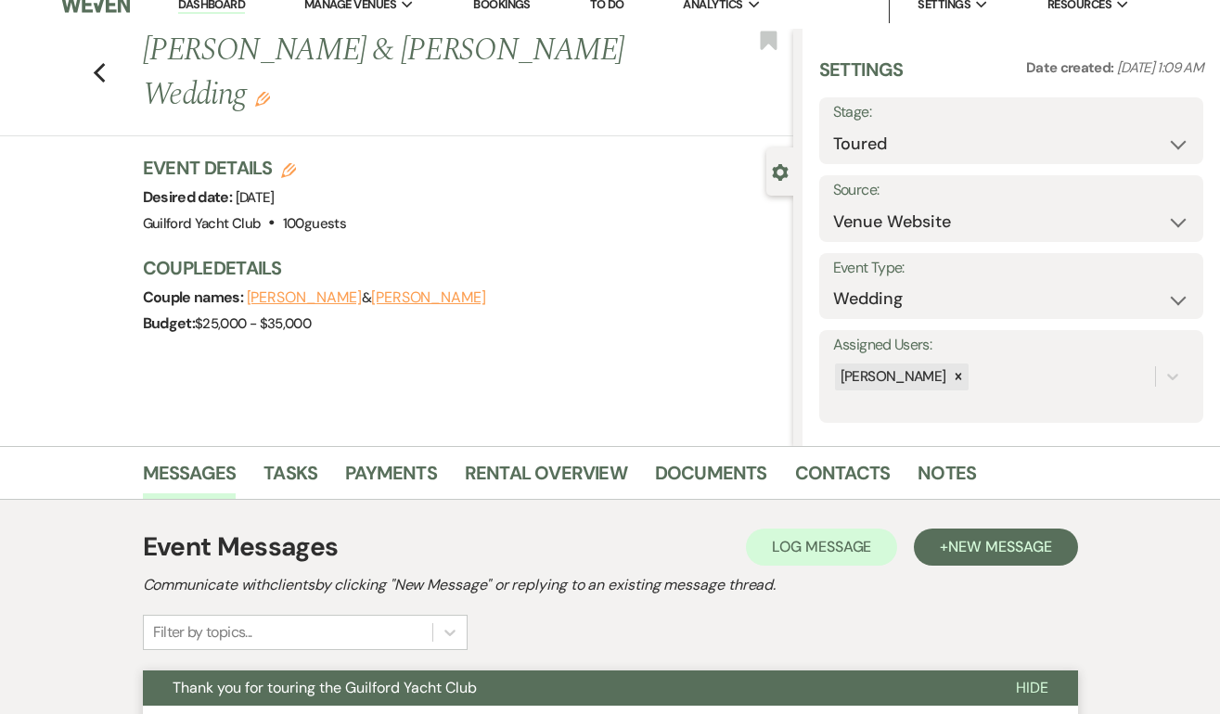
scroll to position [0, 0]
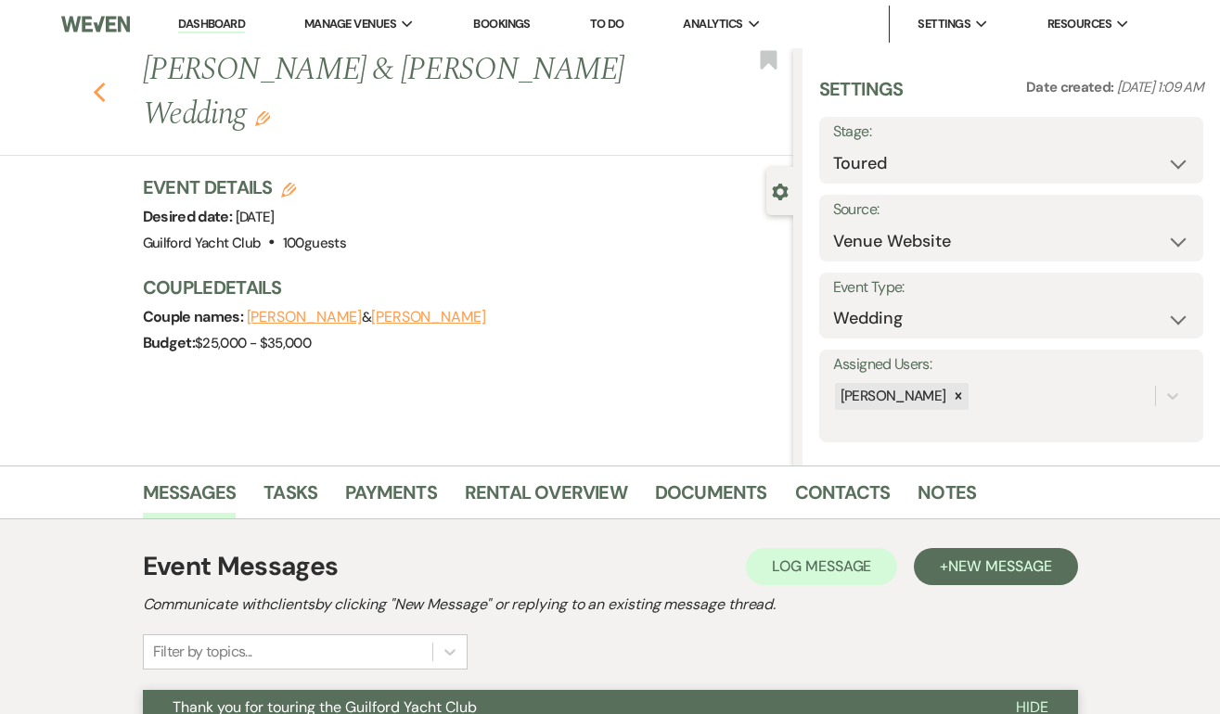
click at [99, 83] on use "button" at bounding box center [99, 93] width 12 height 20
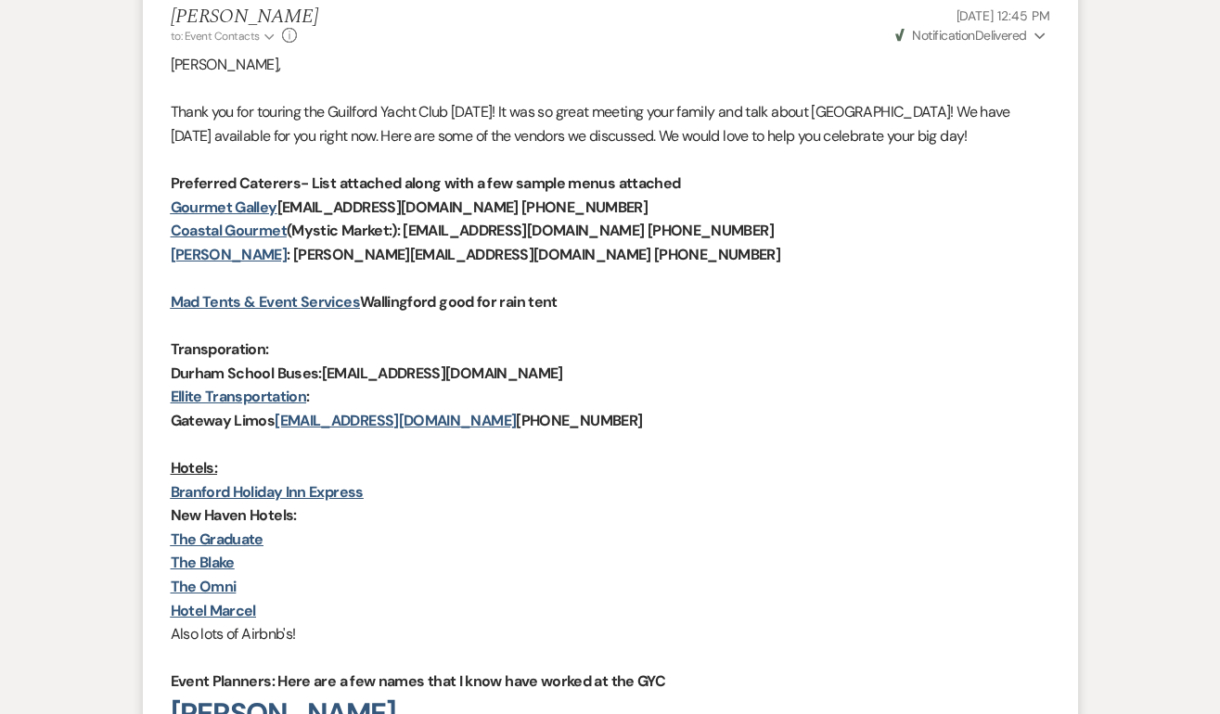
select select "5"
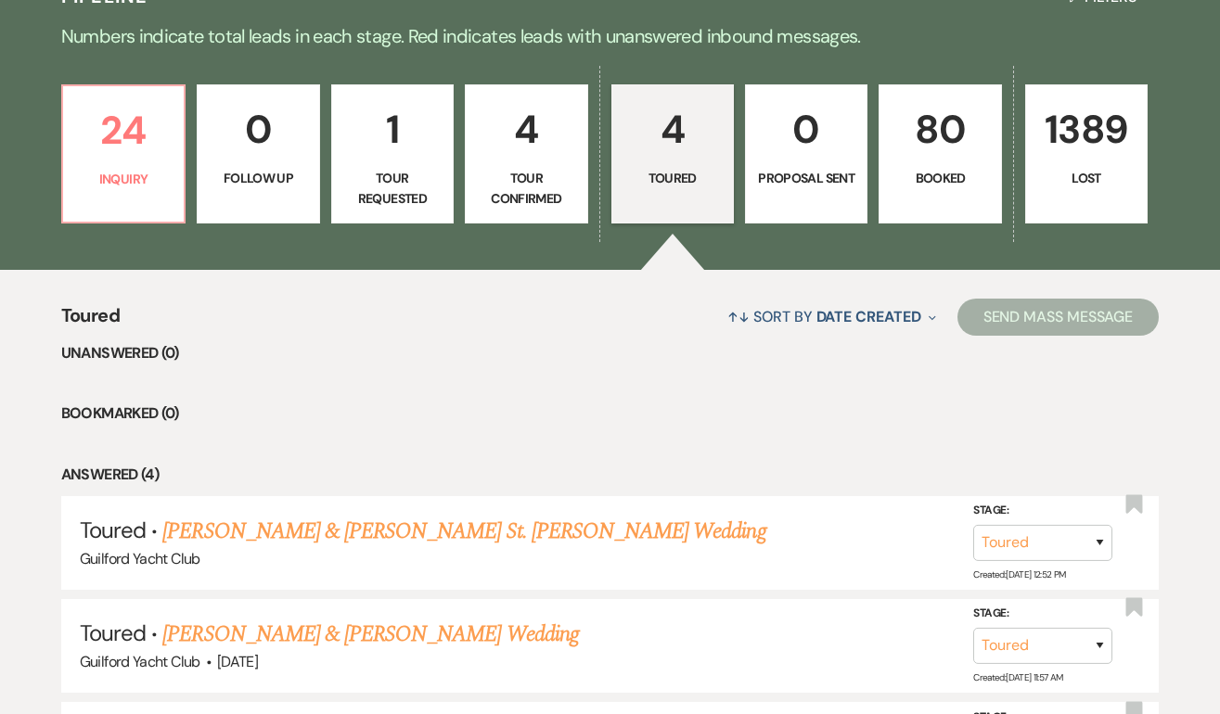
scroll to position [0, 0]
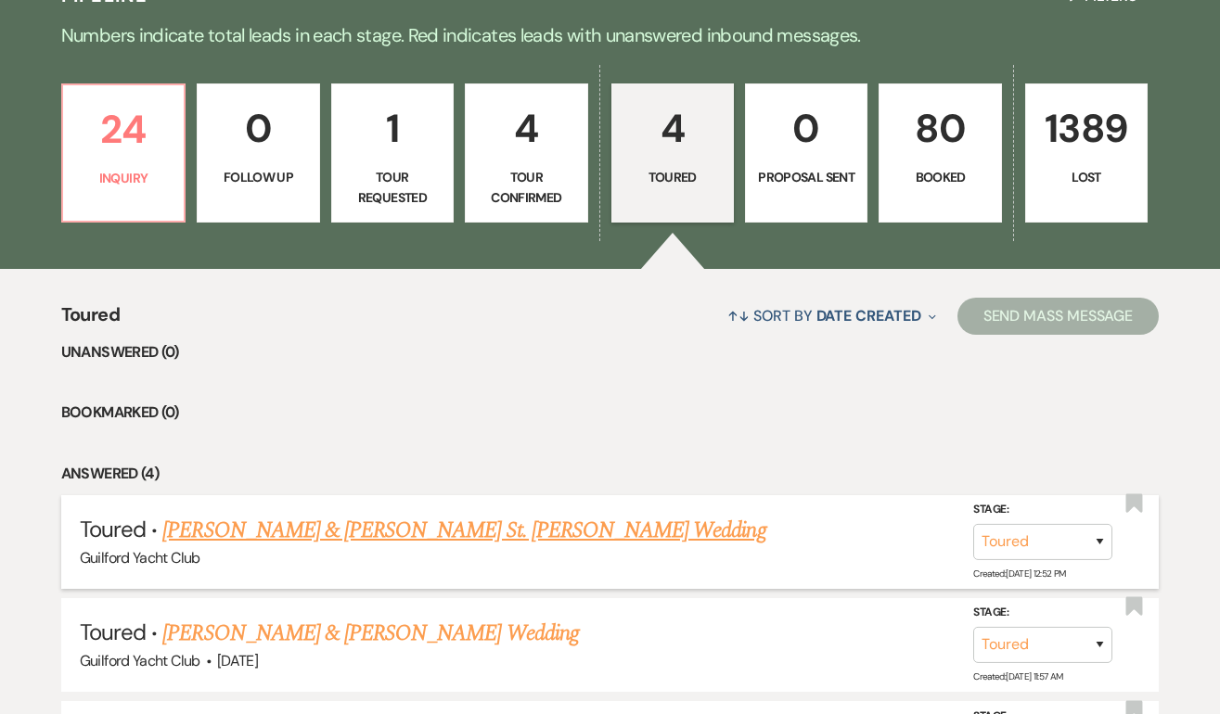
click at [416, 518] on link "[PERSON_NAME] & [PERSON_NAME] St. [PERSON_NAME] Wedding" at bounding box center [463, 530] width 603 height 33
select select "5"
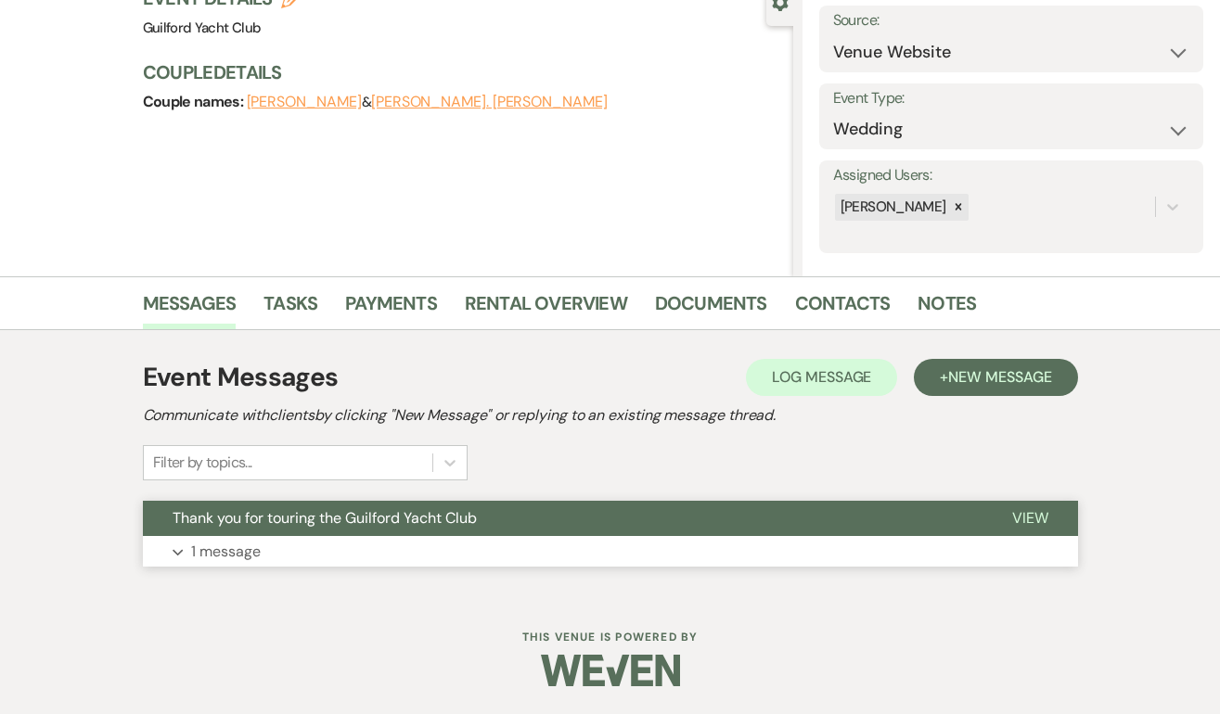
click at [1038, 515] on span "View" at bounding box center [1030, 517] width 36 height 19
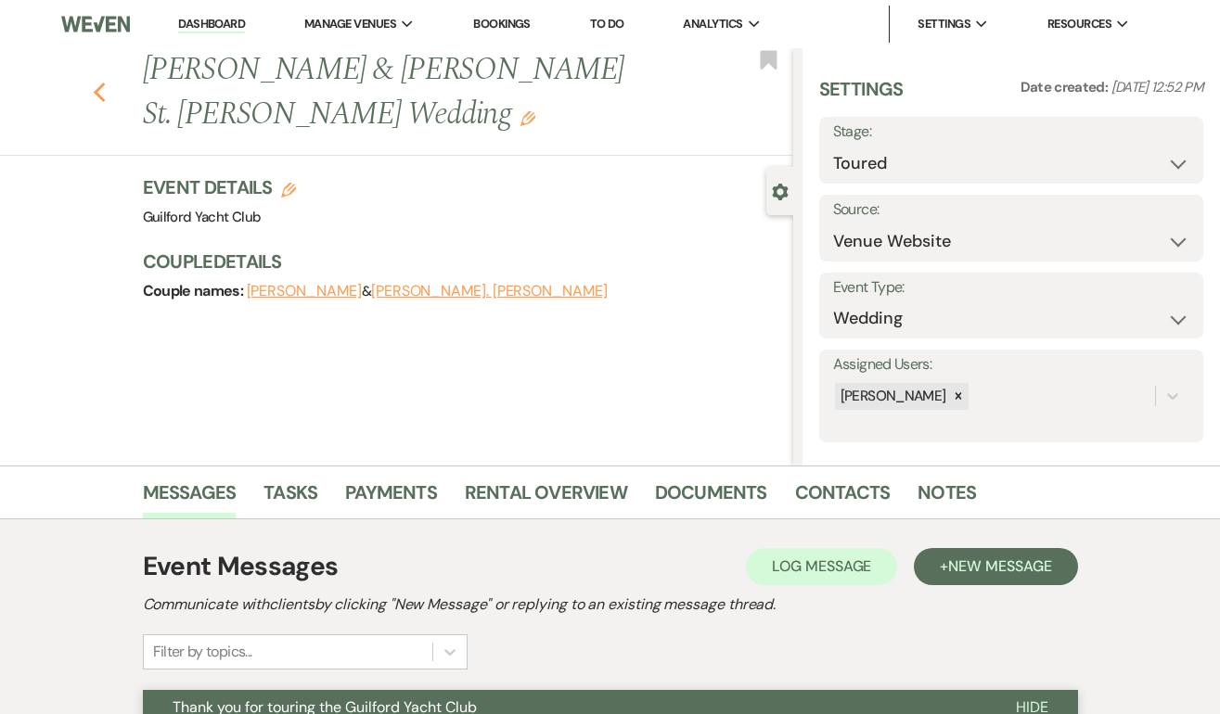
click at [96, 83] on use "button" at bounding box center [99, 93] width 12 height 20
select select "5"
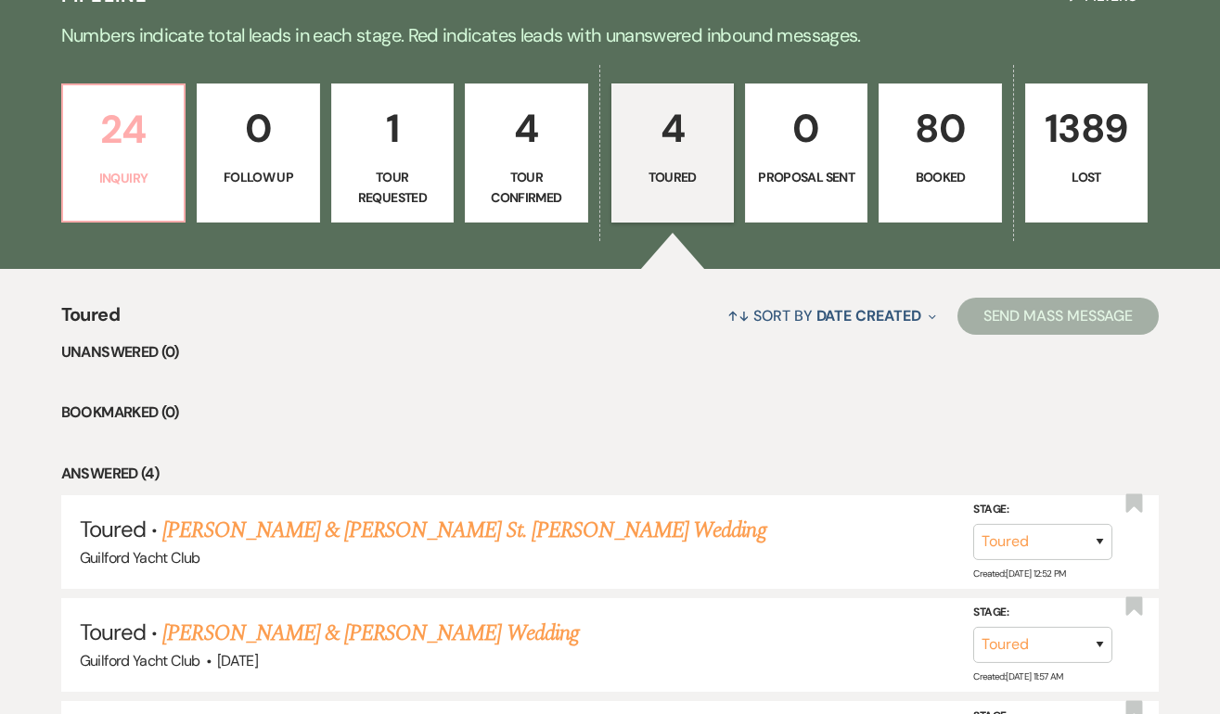
click at [131, 175] on p "Inquiry" at bounding box center [123, 178] width 98 height 20
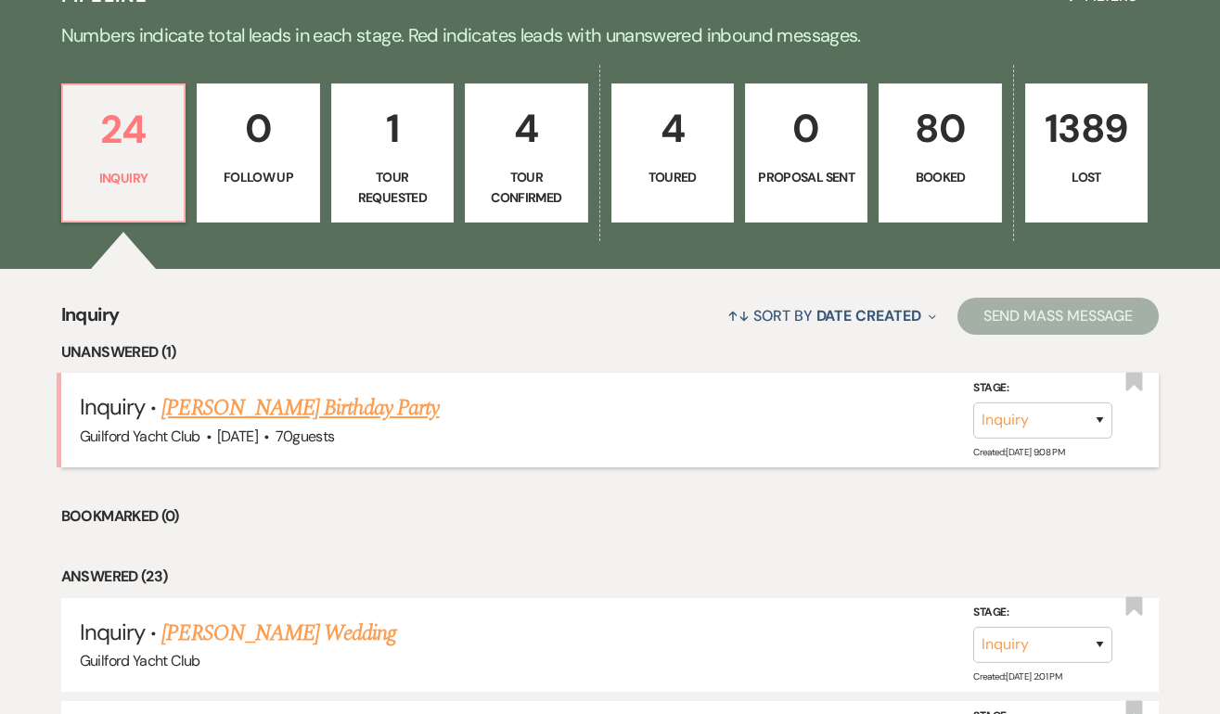
click at [293, 415] on link "[PERSON_NAME] Birthday Party" at bounding box center [299, 407] width 277 height 33
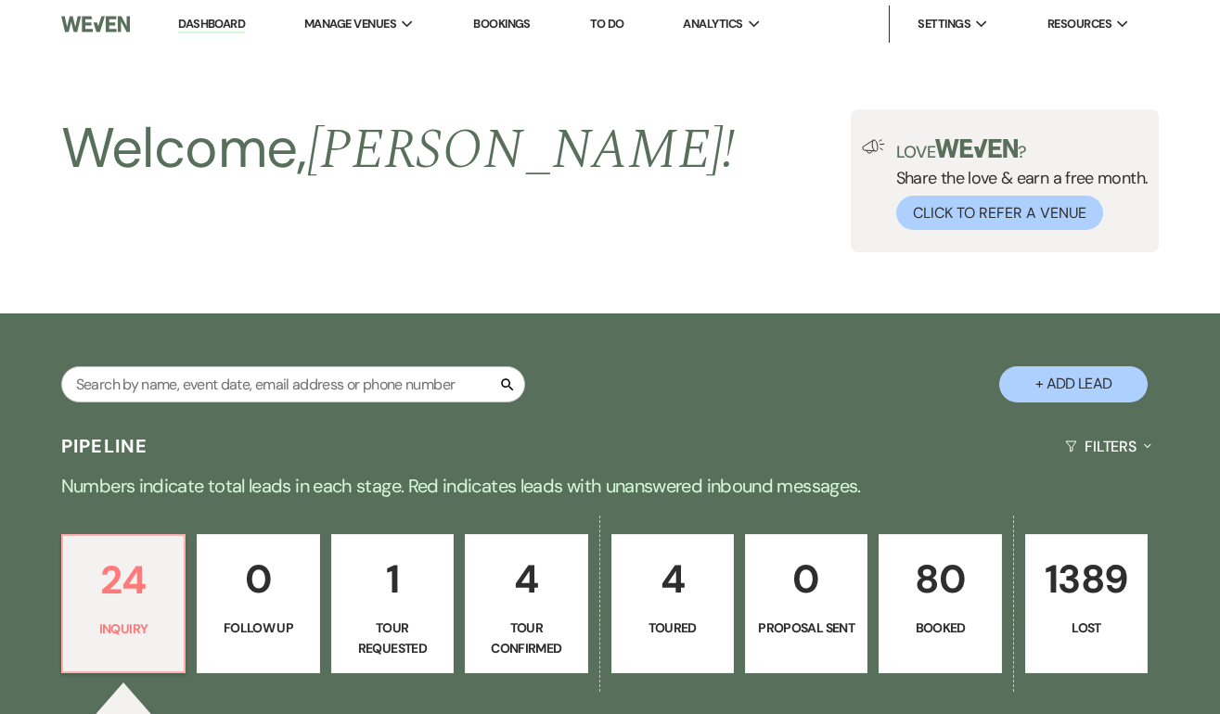
select select "5"
select select "4"
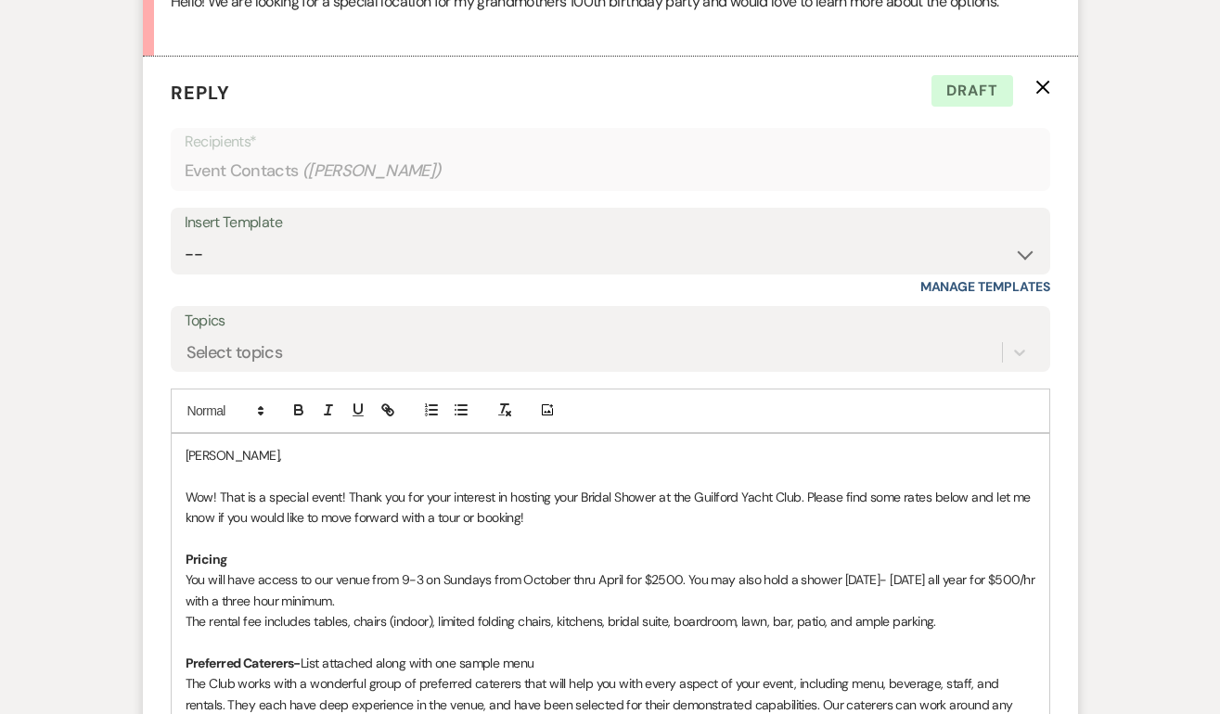
scroll to position [1022, 0]
click at [652, 496] on p "Wow! That is a special event! Thank you for your interest in hosting your Brida…" at bounding box center [611, 507] width 850 height 42
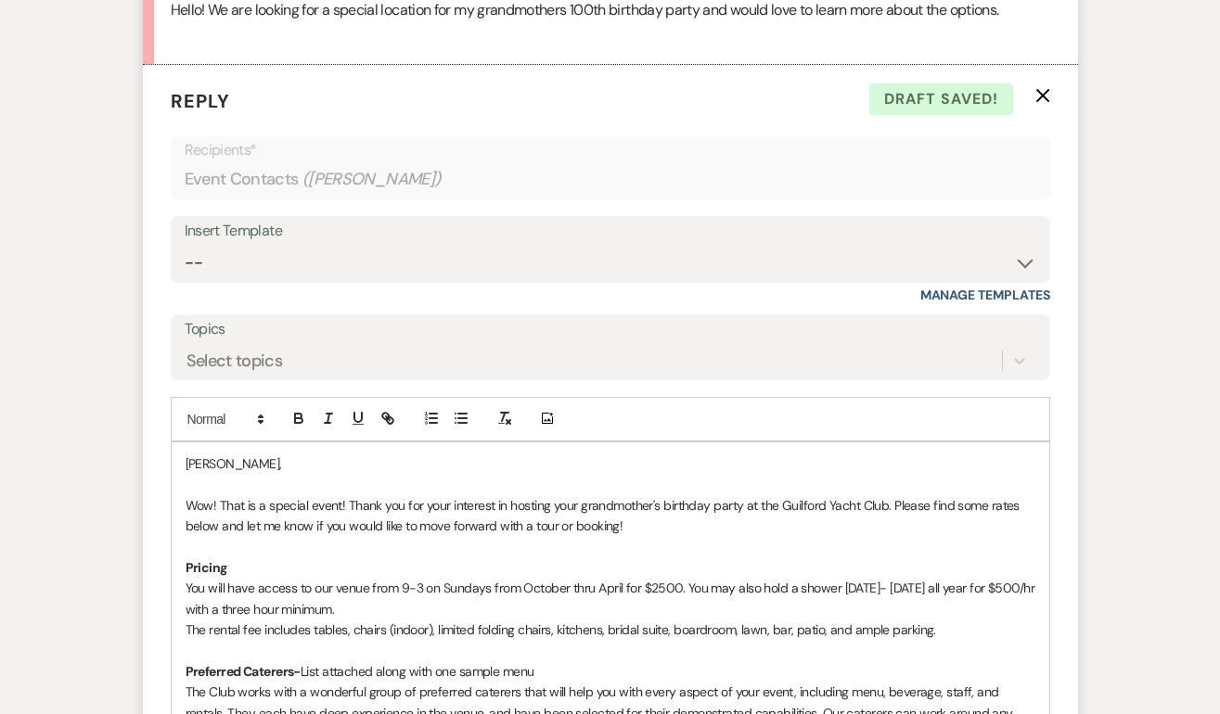
scroll to position [1019, 0]
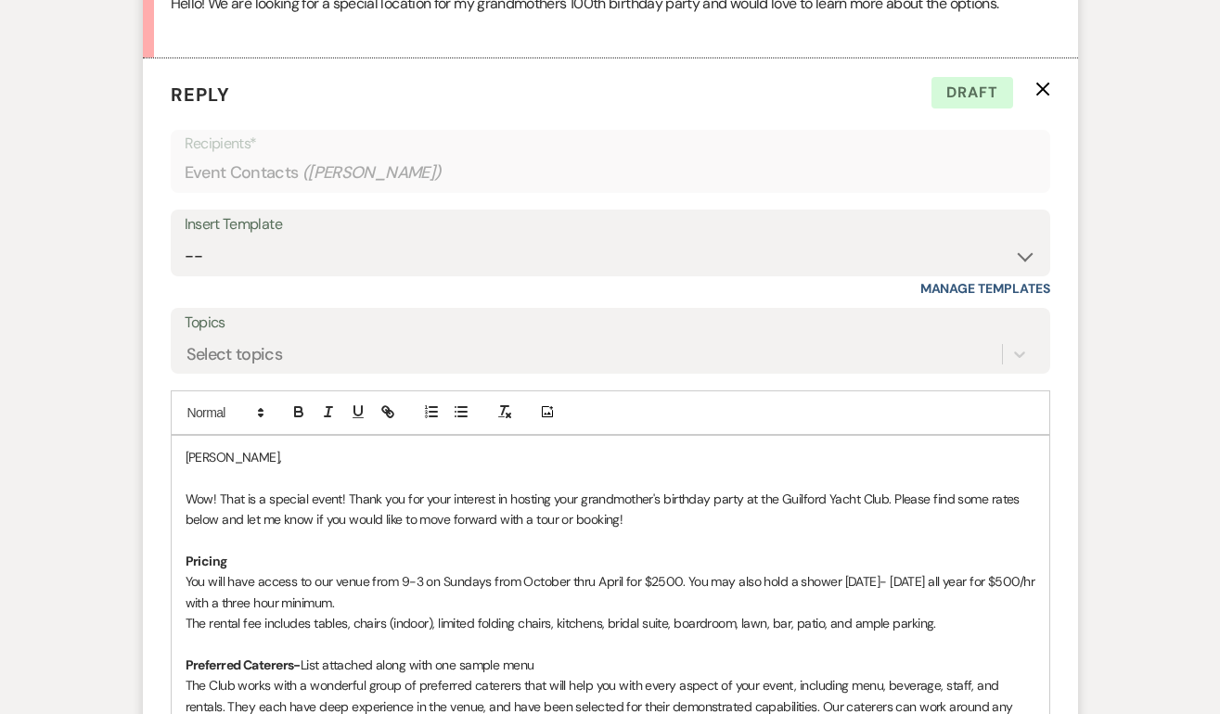
drag, startPoint x: 884, startPoint y: 502, endPoint x: 897, endPoint y: 562, distance: 61.7
click at [884, 503] on p "Wow! That is a special event! Thank you for your interest in hosting your grand…" at bounding box center [611, 510] width 850 height 42
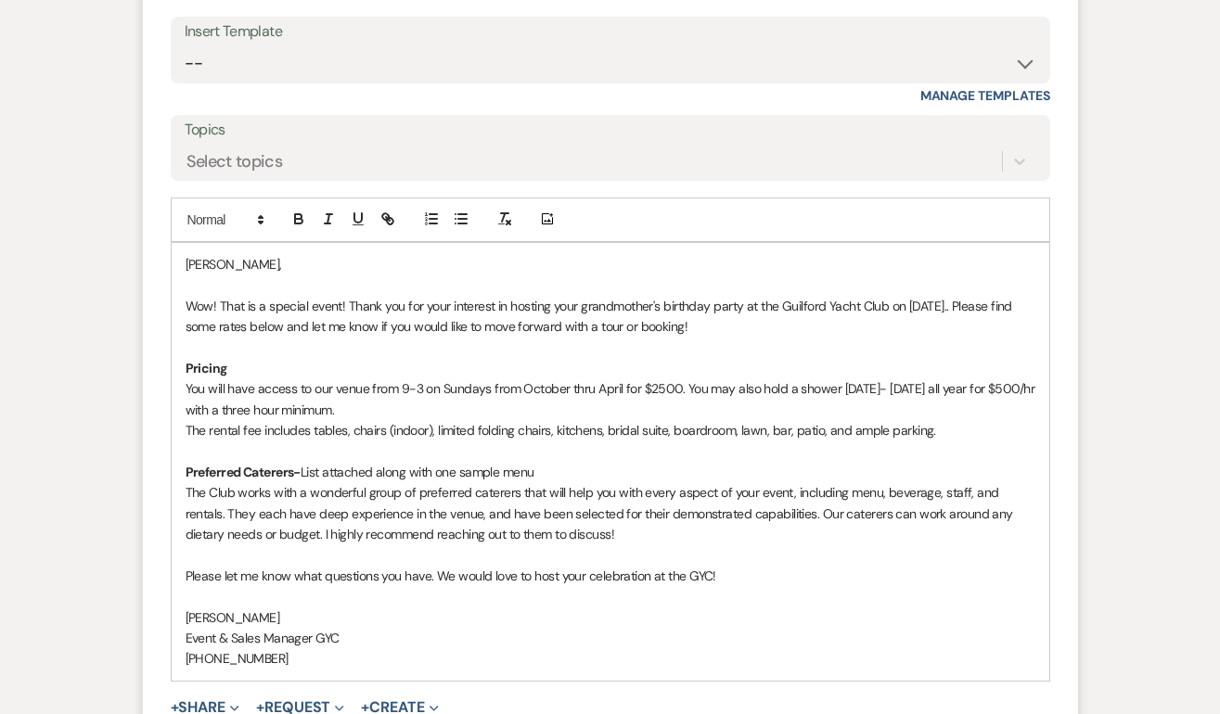
scroll to position [1288, 0]
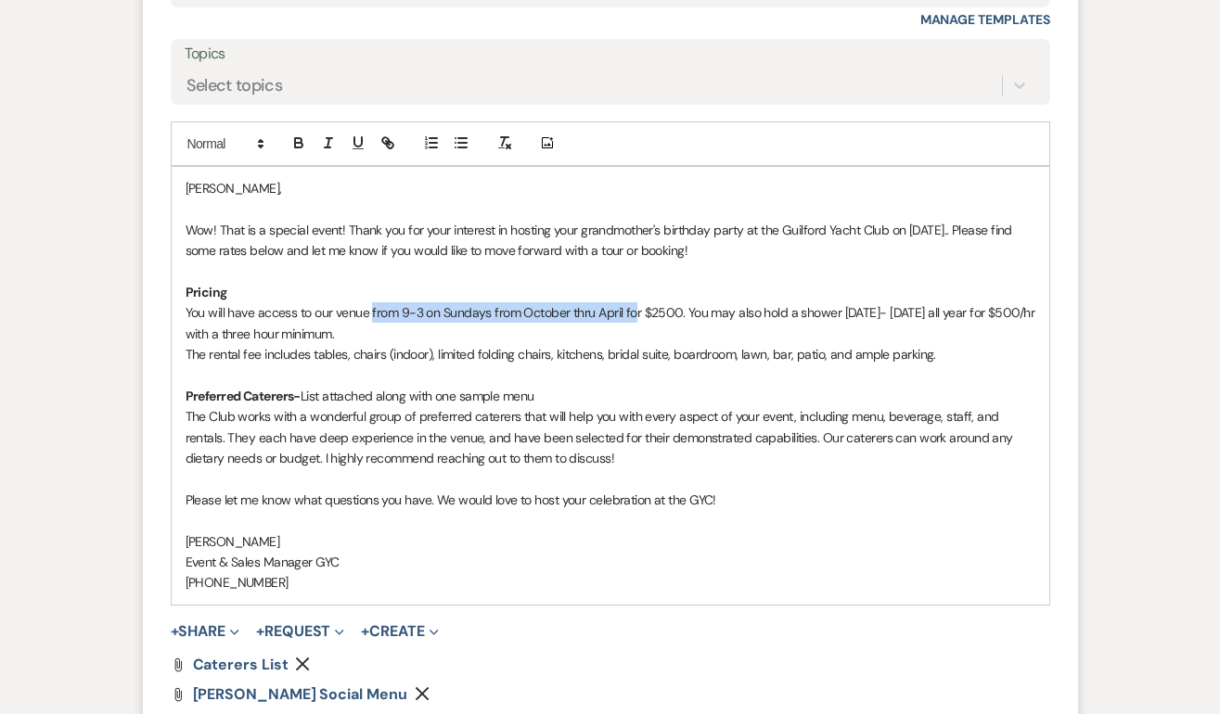
drag, startPoint x: 636, startPoint y: 314, endPoint x: 373, endPoint y: 312, distance: 263.4
click at [373, 312] on p "You will have access to our venue from 9-3 on Sundays from October thru April f…" at bounding box center [611, 323] width 850 height 42
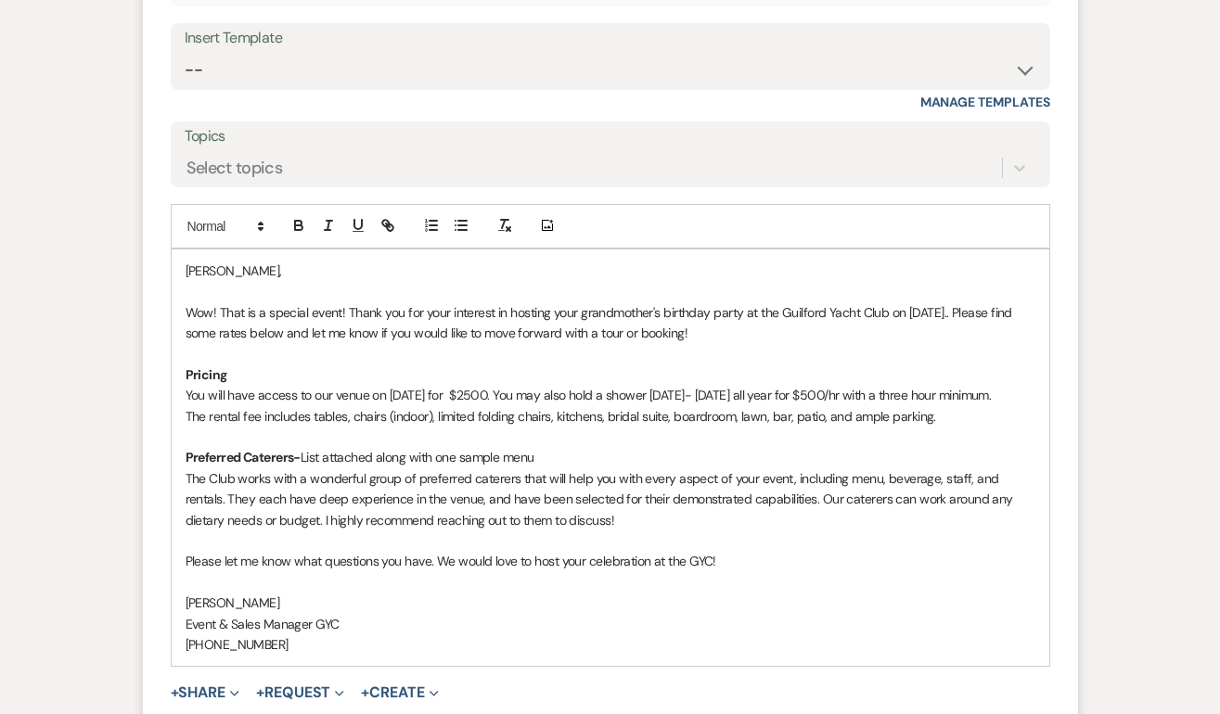
scroll to position [1211, 0]
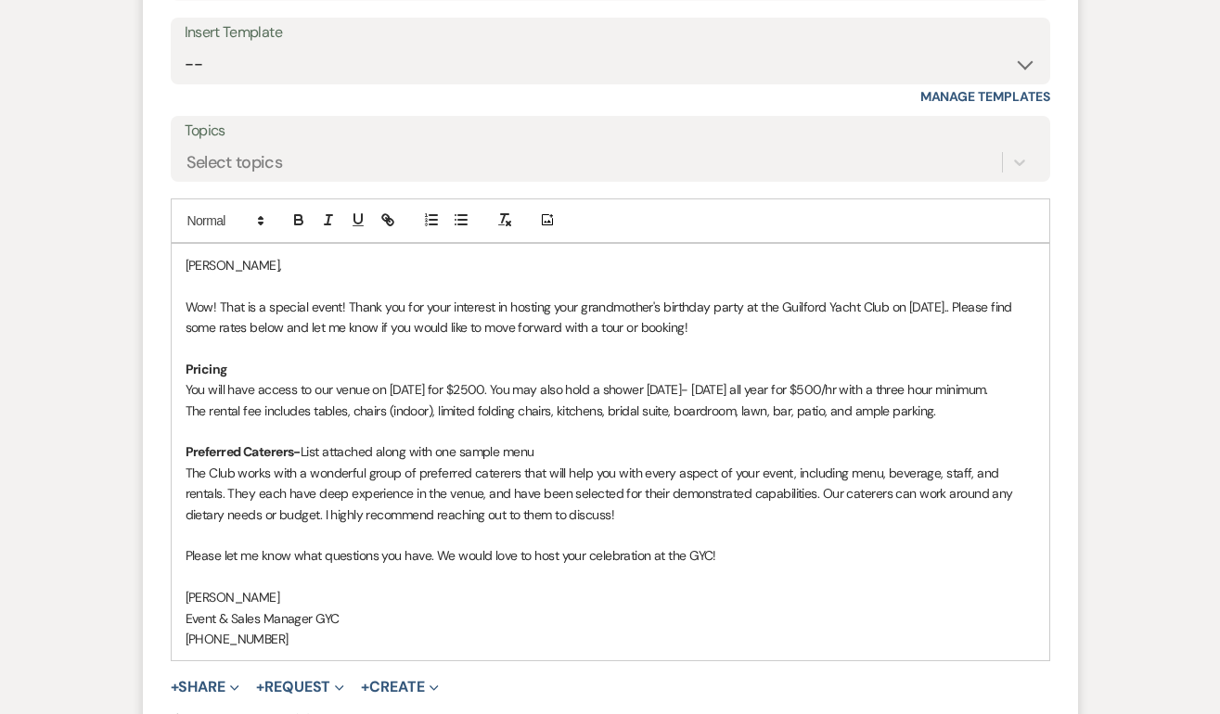
drag, startPoint x: 1032, startPoint y: 390, endPoint x: 658, endPoint y: 389, distance: 374.7
click at [658, 389] on p "You will have access to our venue on Nov 30th for $2500. You may also hold a sh…" at bounding box center [611, 389] width 850 height 20
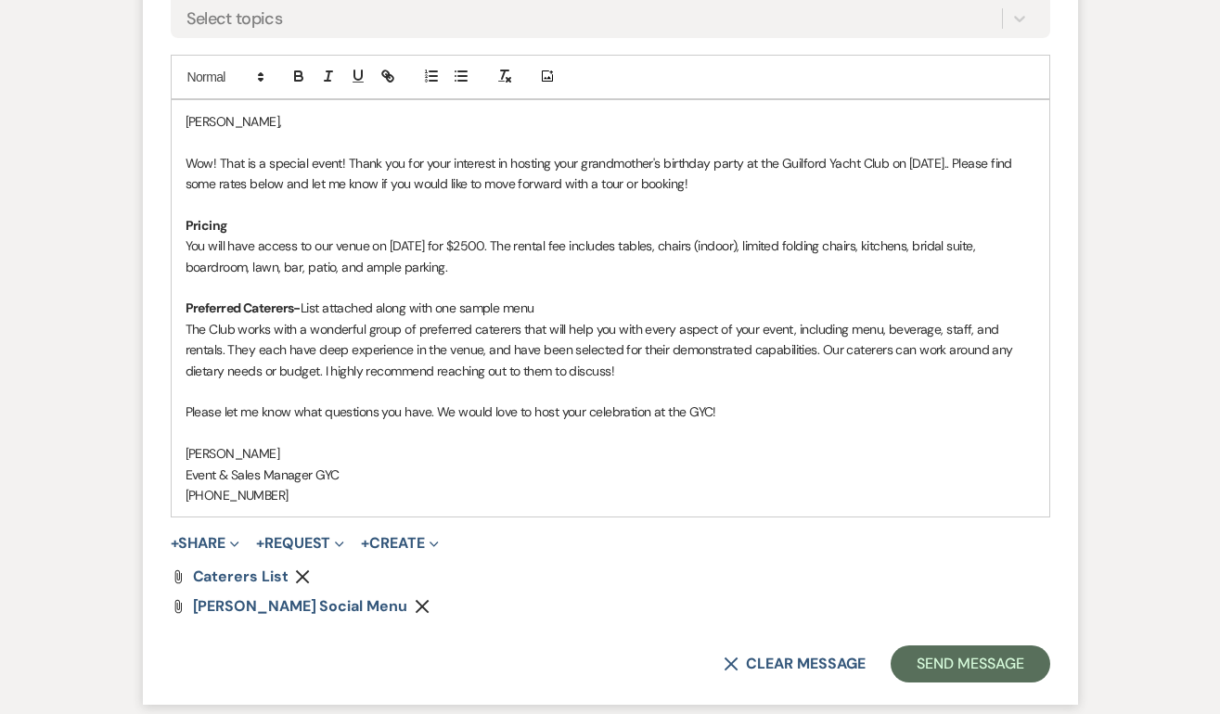
scroll to position [1357, 0]
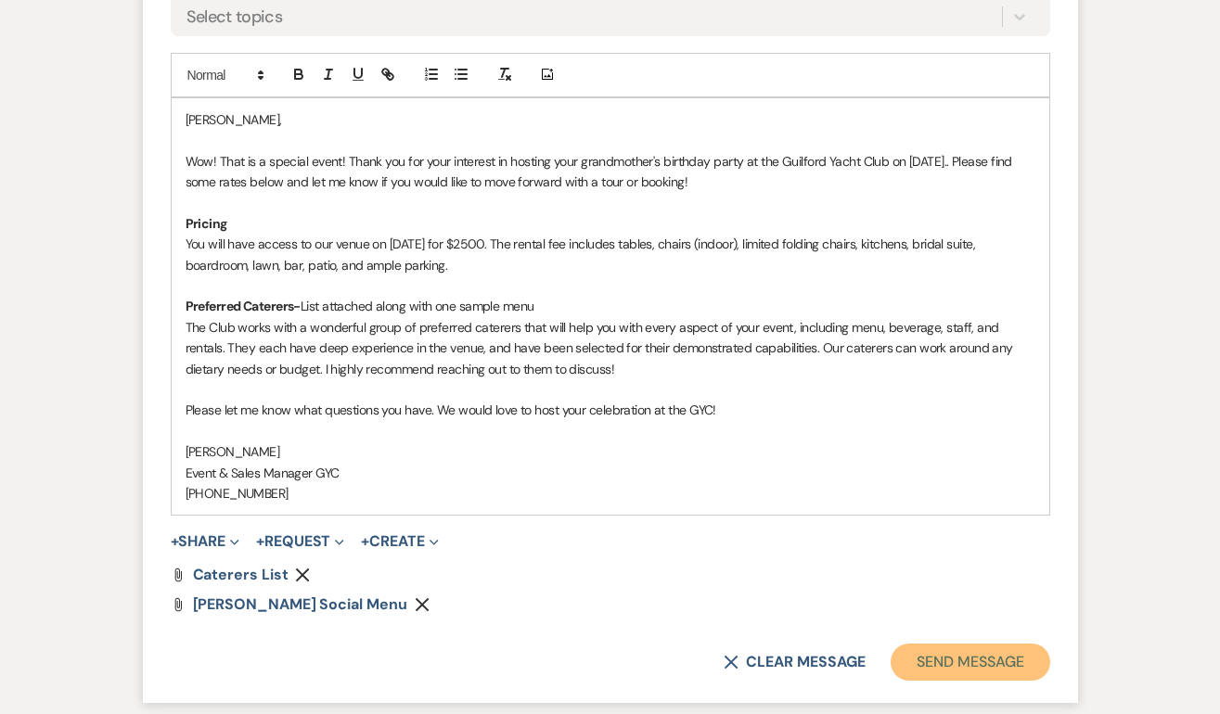
click at [974, 656] on button "Send Message" at bounding box center [969, 662] width 159 height 37
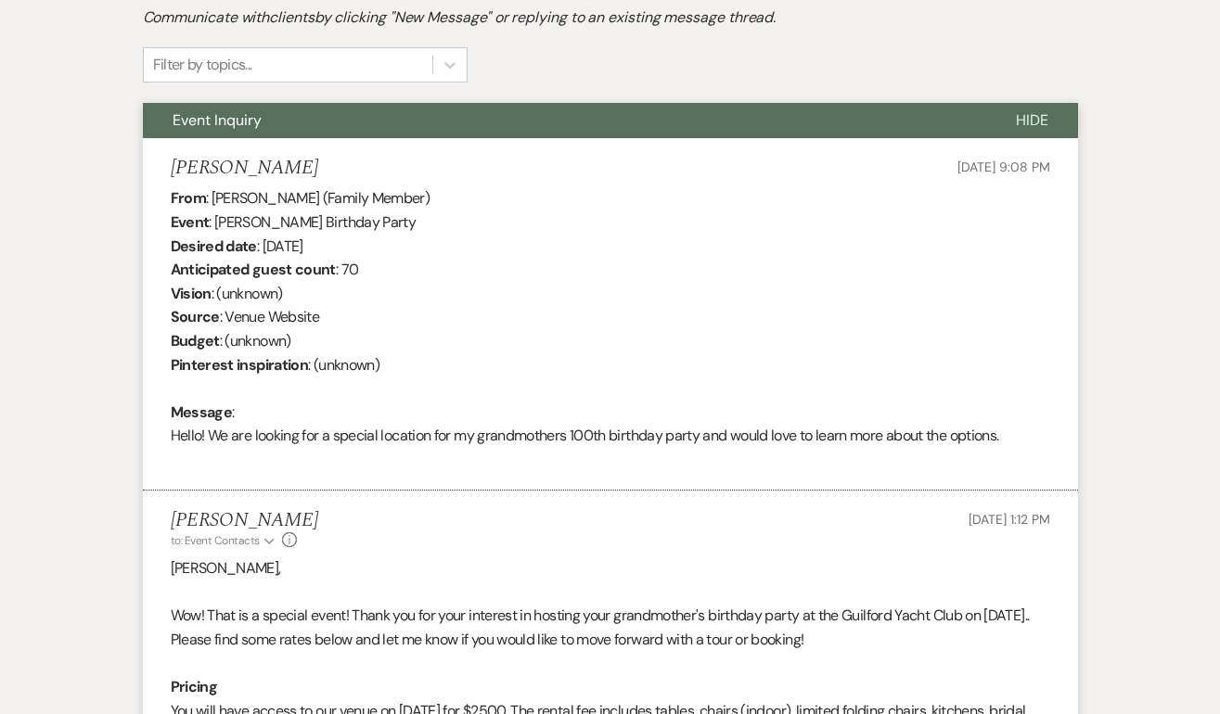
scroll to position [0, 0]
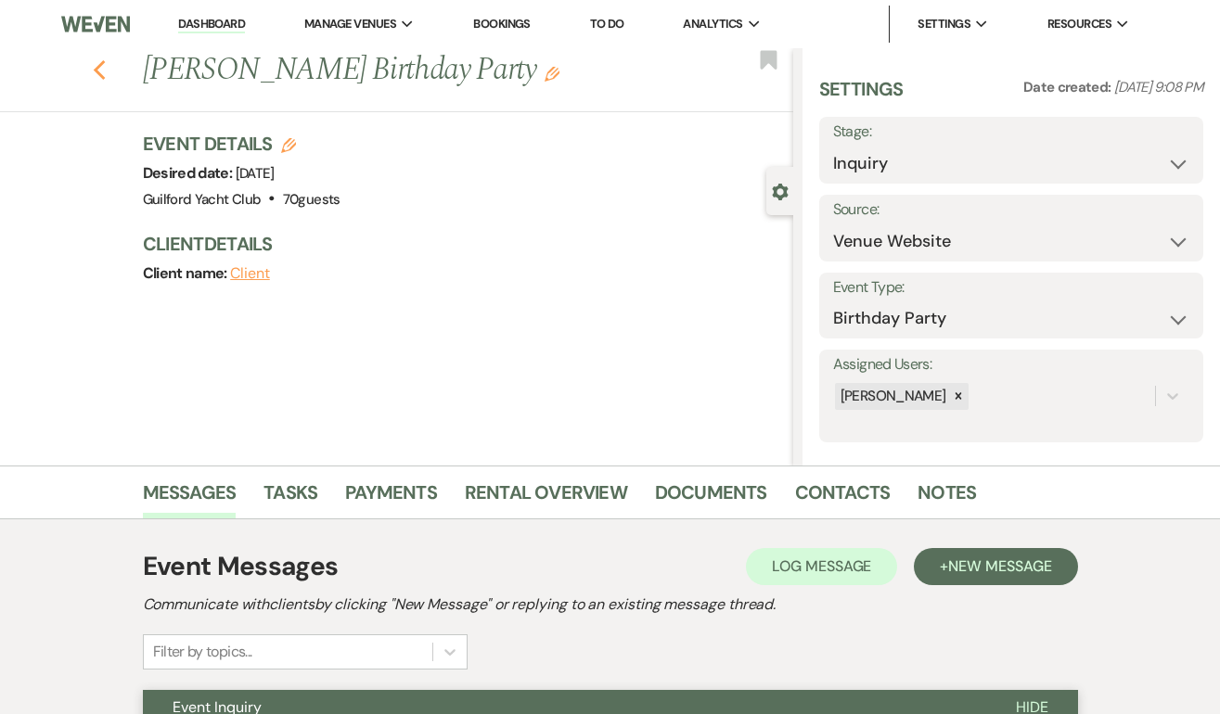
click at [94, 70] on use "button" at bounding box center [99, 70] width 12 height 20
